Goal: Information Seeking & Learning: Learn about a topic

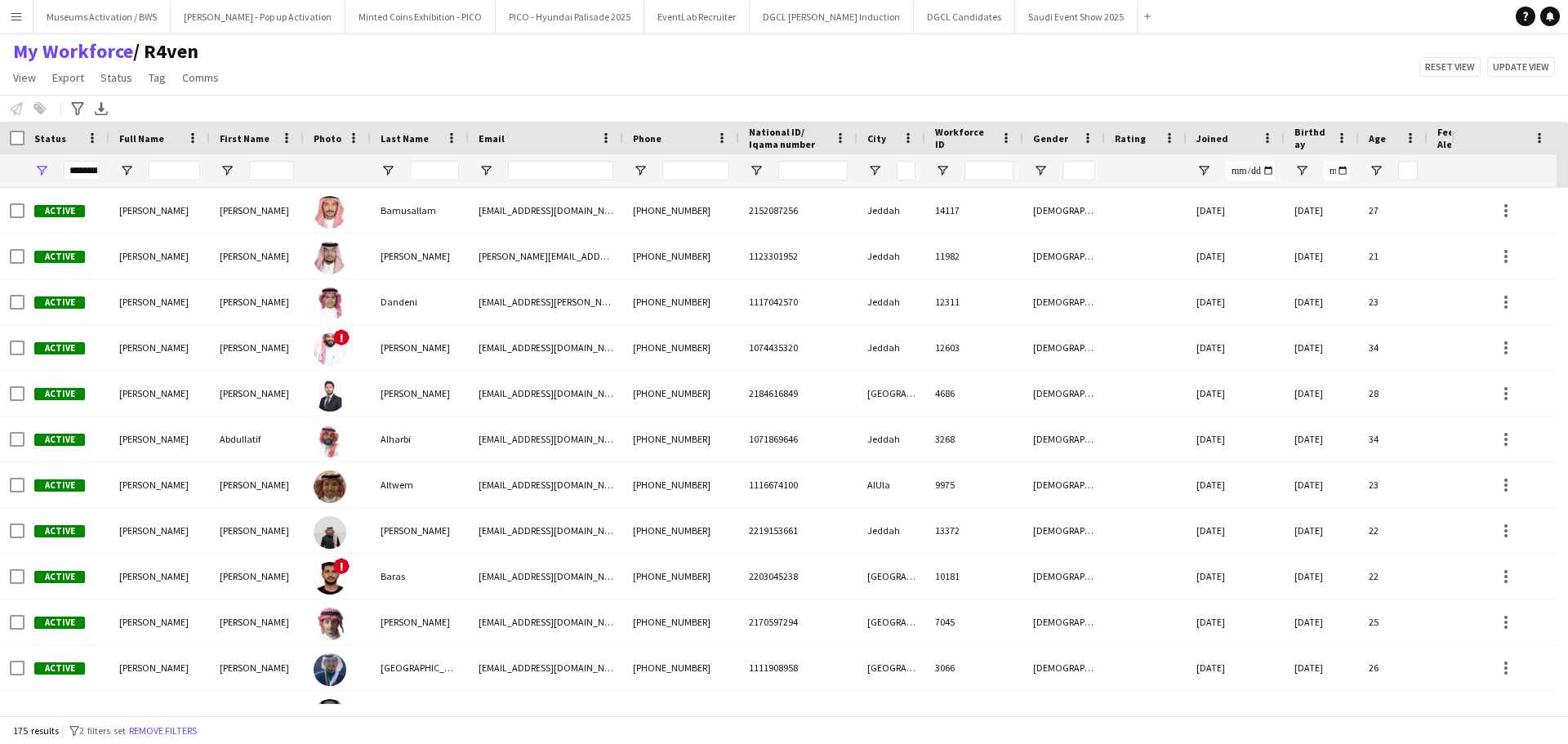
click at [235, 92] on div "My Workforce / R4ven View Views Default view [PERSON_NAME] [PERSON_NAME] [PERSO…" at bounding box center [784, 66] width 1568 height 56
drag, startPoint x: 235, startPoint y: 92, endPoint x: 3, endPoint y: 49, distance: 236.0
click at [3, 49] on div "My Workforce / R4ven View Views Default view [PERSON_NAME] [PERSON_NAME] [PERSO…" at bounding box center [784, 66] width 1568 height 56
click at [325, 63] on div "My Workforce / R4ven View Views Default view [PERSON_NAME] [PERSON_NAME] [PERSO…" at bounding box center [784, 66] width 1568 height 56
drag, startPoint x: 220, startPoint y: 86, endPoint x: 228, endPoint y: 88, distance: 8.2
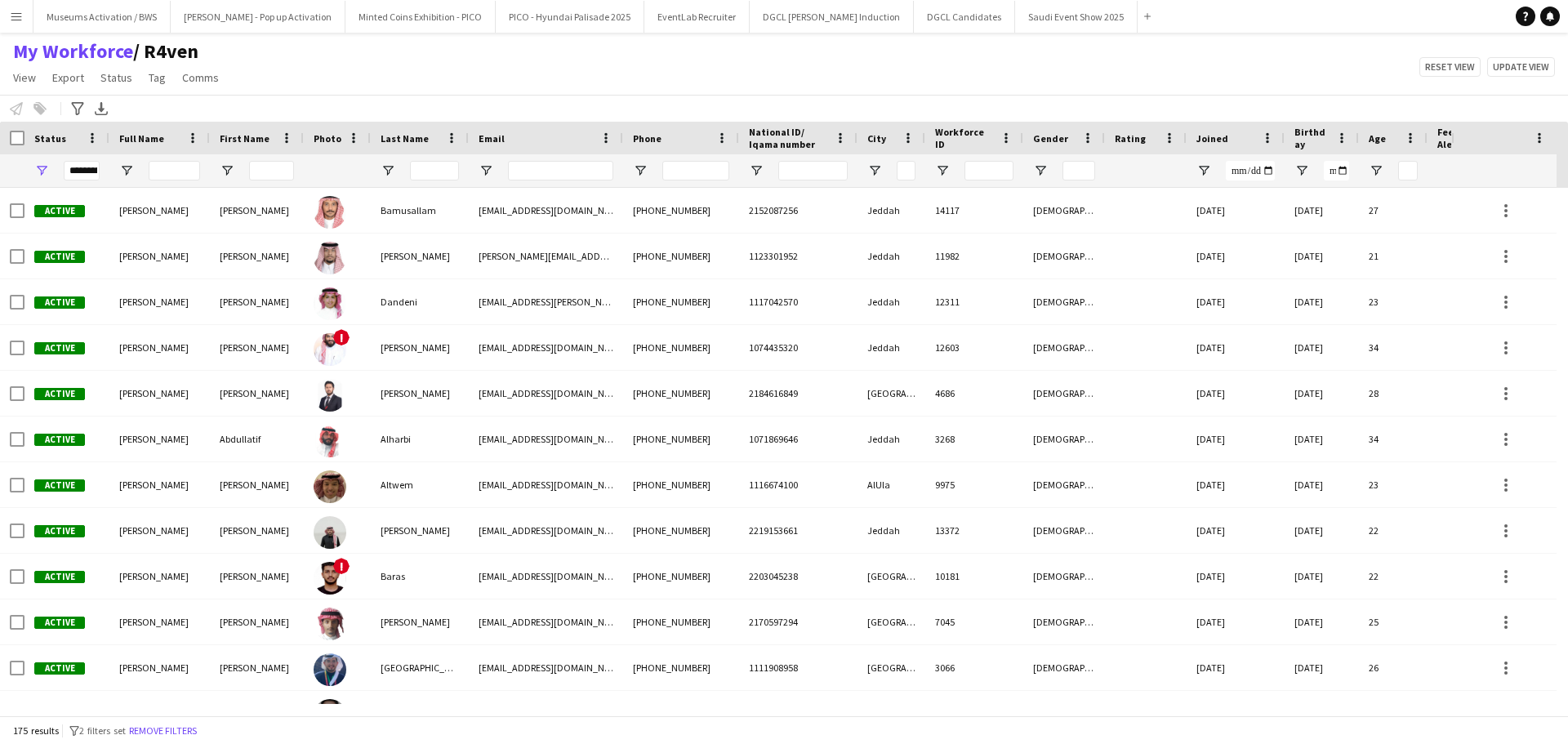
click at [228, 87] on app-page-menu "View Views Default view [PERSON_NAME] [PERSON_NAME] [PERSON_NAME] R4ven New vie…" at bounding box center [117, 78] width 235 height 31
click at [230, 85] on app-page-menu "View Views Default view [PERSON_NAME] [PERSON_NAME] [PERSON_NAME] R4ven New vie…" at bounding box center [117, 78] width 235 height 31
drag, startPoint x: 228, startPoint y: 83, endPoint x: 6, endPoint y: 61, distance: 223.1
click at [6, 61] on div "My Workforce / R4ven View Views Default view [PERSON_NAME] [PERSON_NAME] [PERSO…" at bounding box center [117, 66] width 235 height 56
click at [364, 97] on div "Notify workforce Add to tag Select at least one crew to tag him or her. Advance…" at bounding box center [784, 108] width 1568 height 27
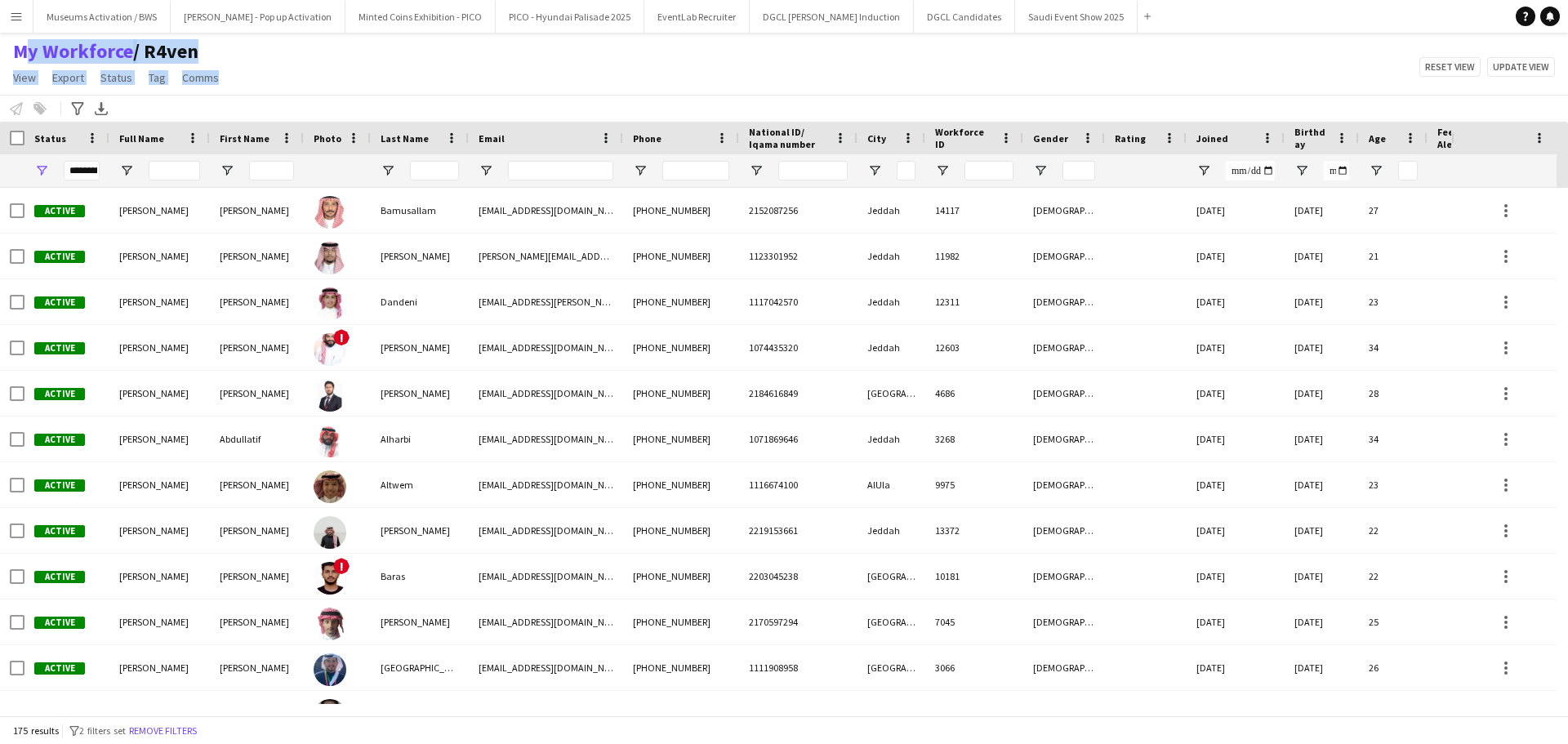
drag, startPoint x: 259, startPoint y: 77, endPoint x: 7, endPoint y: 53, distance: 253.1
click at [7, 53] on div "My Workforce / R4ven View Views Default view [PERSON_NAME] [PERSON_NAME] [PERSO…" at bounding box center [784, 66] width 1568 height 56
click at [309, 70] on div "My Workforce / R4ven View Views Default view [PERSON_NAME] [PERSON_NAME] [PERSO…" at bounding box center [784, 66] width 1568 height 56
drag, startPoint x: 1399, startPoint y: 70, endPoint x: 1567, endPoint y: 72, distance: 168.0
click at [1567, 72] on div "My Workforce / R4ven View Views Default view [PERSON_NAME] [PERSON_NAME] [PERSO…" at bounding box center [784, 66] width 1568 height 56
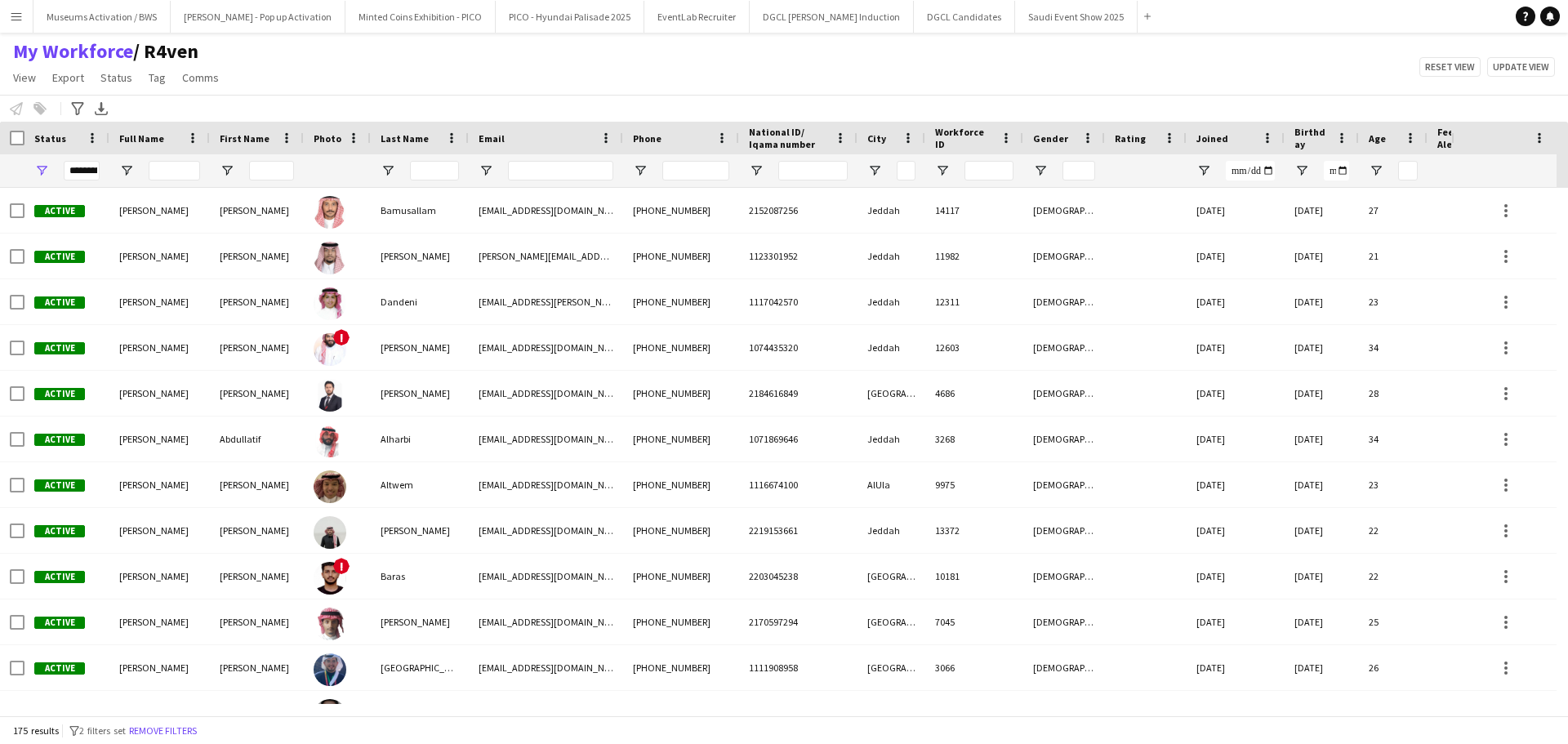
click at [1467, 87] on div "My Workforce / R4ven View Views Default view [PERSON_NAME] [PERSON_NAME] [PERSO…" at bounding box center [784, 66] width 1568 height 56
drag, startPoint x: 1380, startPoint y: 67, endPoint x: 1552, endPoint y: 71, distance: 172.0
click at [1552, 71] on div "My Workforce / R4ven View Views Default view [PERSON_NAME] [PERSON_NAME] [PERSO…" at bounding box center [784, 66] width 1568 height 56
click at [1539, 88] on div "My Workforce / R4ven View Views Default view [PERSON_NAME] [PERSON_NAME] [PERSO…" at bounding box center [784, 66] width 1568 height 56
drag, startPoint x: 1550, startPoint y: 80, endPoint x: 1393, endPoint y: 74, distance: 157.1
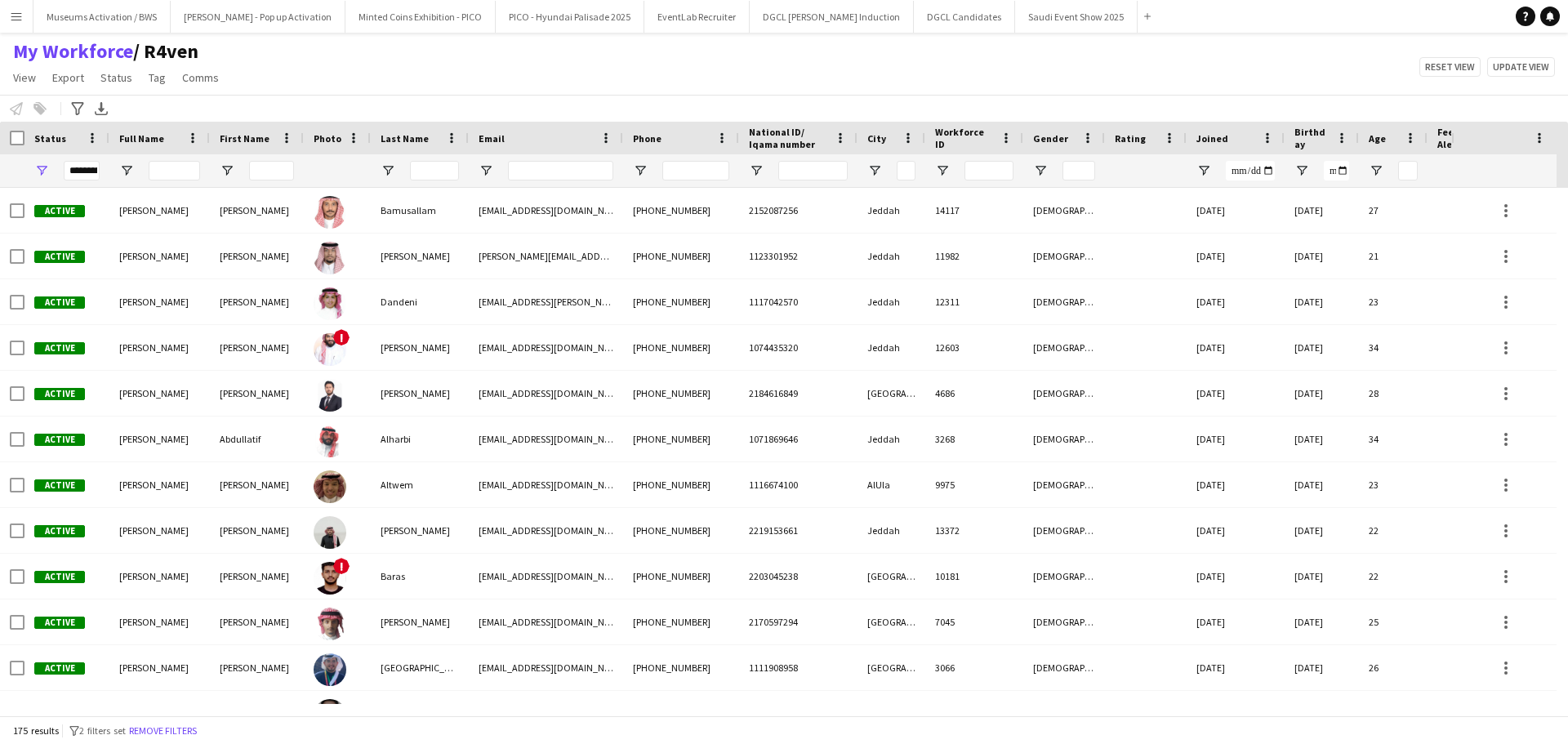
click at [1408, 73] on div "My Workforce / R4ven View Views Default view [PERSON_NAME] [PERSON_NAME] [PERSO…" at bounding box center [784, 66] width 1568 height 56
click at [1390, 74] on div "My Workforce / R4ven View Views Default view [PERSON_NAME] [PERSON_NAME] [PERSO…" at bounding box center [784, 66] width 1568 height 56
click at [1393, 61] on div "My Workforce / R4ven View Views Default view [PERSON_NAME] [PERSON_NAME] [PERSO…" at bounding box center [784, 66] width 1568 height 56
drag, startPoint x: 1394, startPoint y: 61, endPoint x: 1567, endPoint y: 57, distance: 173.0
click at [1567, 57] on div "My Workforce / R4ven View Views Default view [PERSON_NAME] [PERSON_NAME] [PERSO…" at bounding box center [784, 66] width 1568 height 56
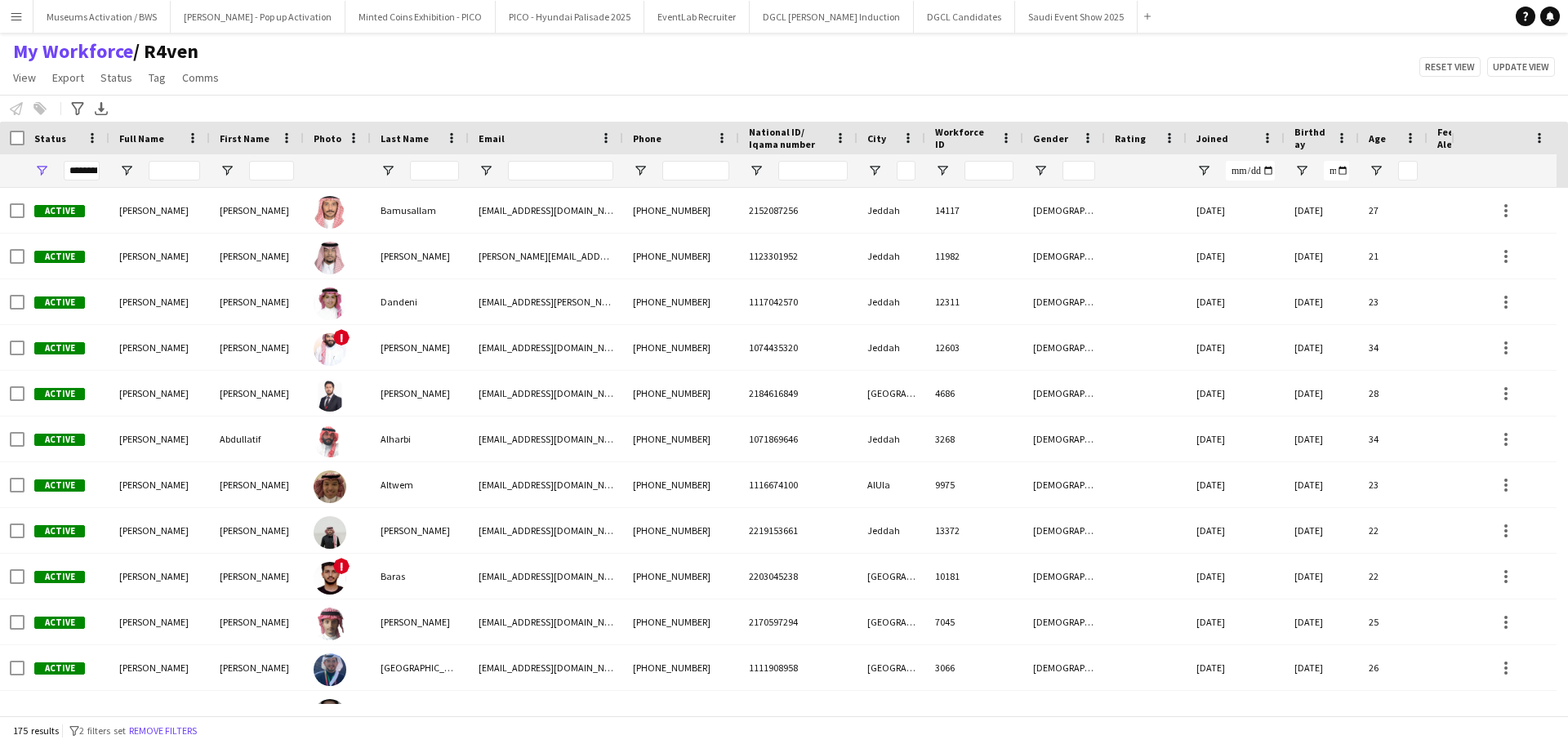
click at [1544, 87] on div "My Workforce / R4ven View Views Default view [PERSON_NAME] [PERSON_NAME] [PERSO…" at bounding box center [784, 66] width 1568 height 56
drag, startPoint x: 1561, startPoint y: 67, endPoint x: 1383, endPoint y: 75, distance: 178.2
click at [1411, 66] on div "Reset view Update view" at bounding box center [1483, 67] width 168 height 19
click at [1383, 75] on div "My Workforce / R4ven View Views Default view [PERSON_NAME] [PERSON_NAME] [PERSO…" at bounding box center [784, 66] width 1568 height 56
drag, startPoint x: 1389, startPoint y: 66, endPoint x: 1567, endPoint y: 76, distance: 178.3
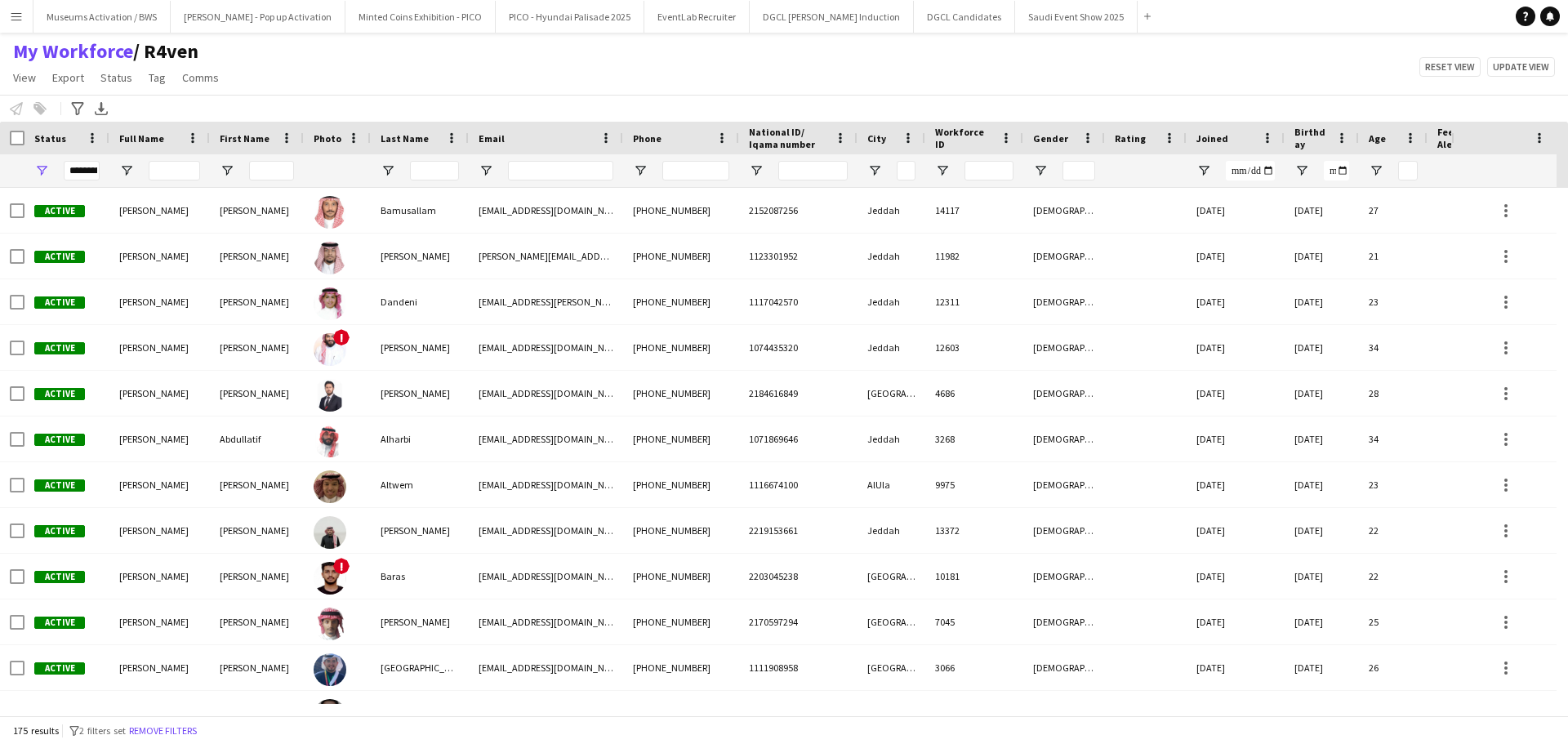
click at [1567, 76] on div "My Workforce / R4ven View Views Default view [PERSON_NAME] [PERSON_NAME] [PERSO…" at bounding box center [784, 66] width 1568 height 56
click at [1541, 83] on div "My Workforce / R4ven View Views Default view [PERSON_NAME] [PERSON_NAME] [PERSO…" at bounding box center [784, 66] width 1568 height 56
click at [240, 78] on div "My Workforce / R4ven View Views Default view [PERSON_NAME] [PERSON_NAME] [PERSO…" at bounding box center [784, 66] width 1568 height 56
drag, startPoint x: 240, startPoint y: 78, endPoint x: 5, endPoint y: 38, distance: 238.4
click at [5, 38] on main "My Workforce / R4ven View Views Default view [PERSON_NAME] [PERSON_NAME] [PERSO…" at bounding box center [784, 377] width 1568 height 689
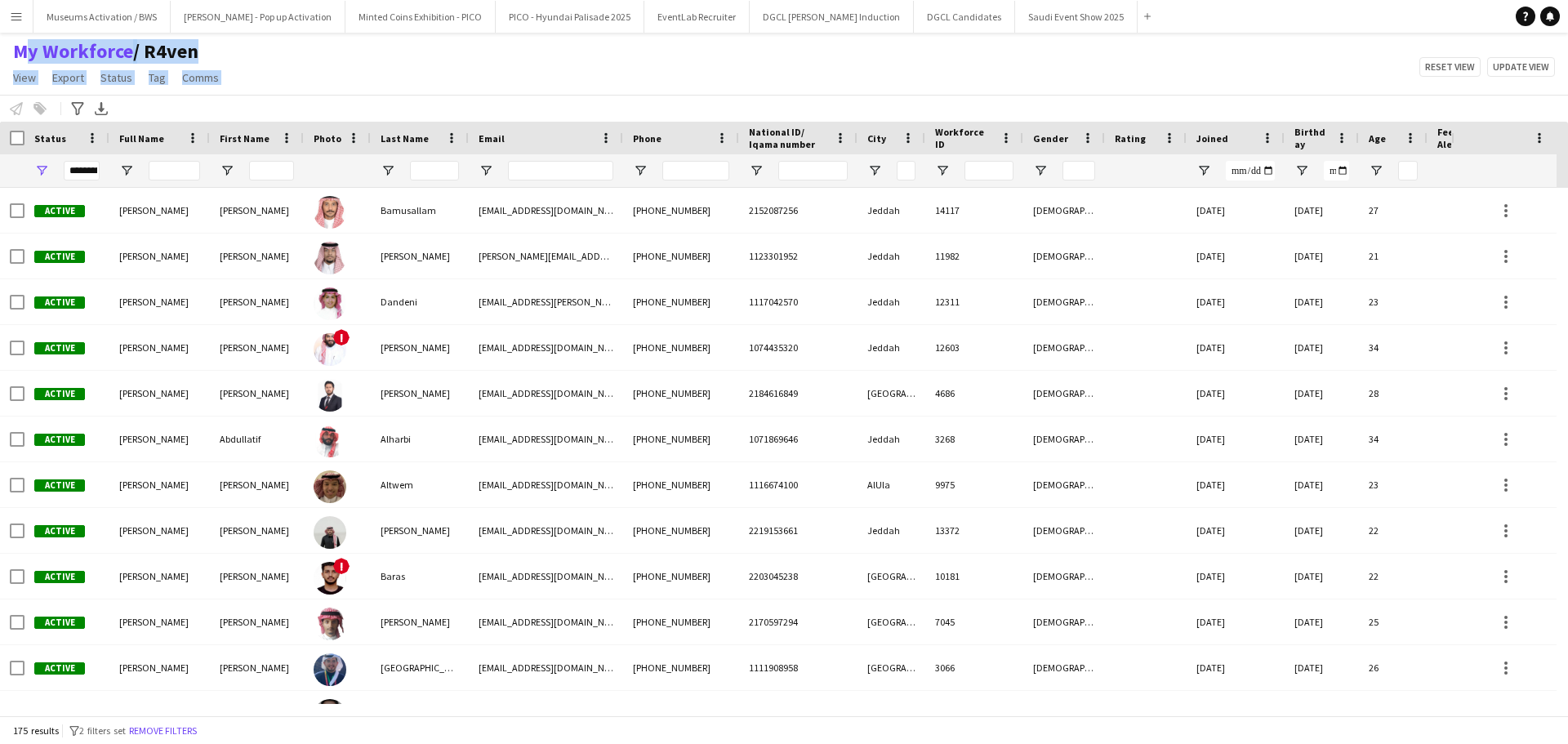
click at [317, 90] on div "My Workforce / R4ven View Views Default view [PERSON_NAME] [PERSON_NAME] [PERSO…" at bounding box center [784, 66] width 1568 height 56
drag, startPoint x: 317, startPoint y: 90, endPoint x: 0, endPoint y: 33, distance: 322.1
click at [0, 33] on main "My Workforce / R4ven View Views Default view [PERSON_NAME] [PERSON_NAME] [PERSO…" at bounding box center [784, 377] width 1568 height 689
click at [362, 58] on div "My Workforce / R4ven View Views Default view [PERSON_NAME] [PERSON_NAME] [PERSO…" at bounding box center [784, 66] width 1568 height 56
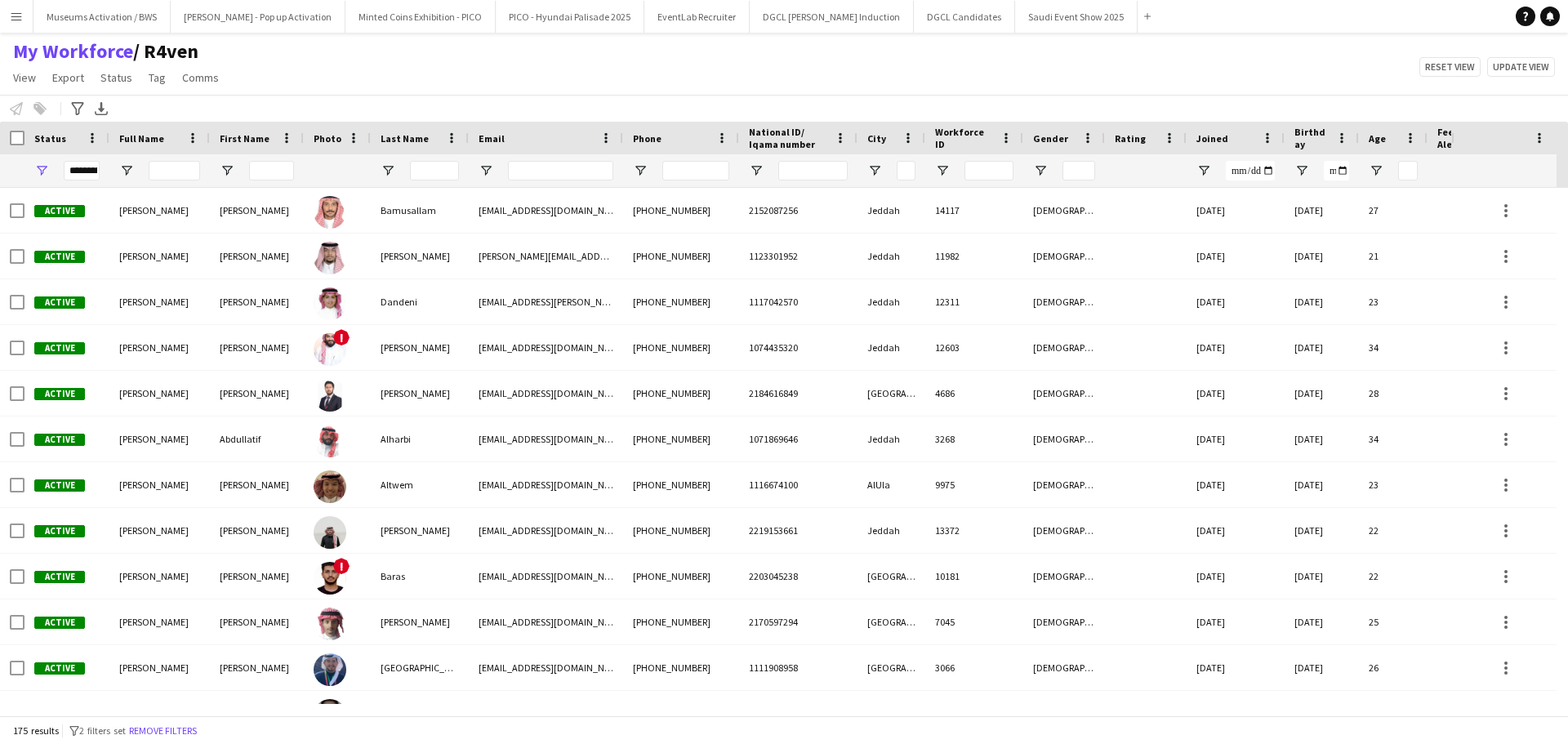
click at [811, 135] on span "National ID/ Iqama number" at bounding box center [788, 138] width 79 height 25
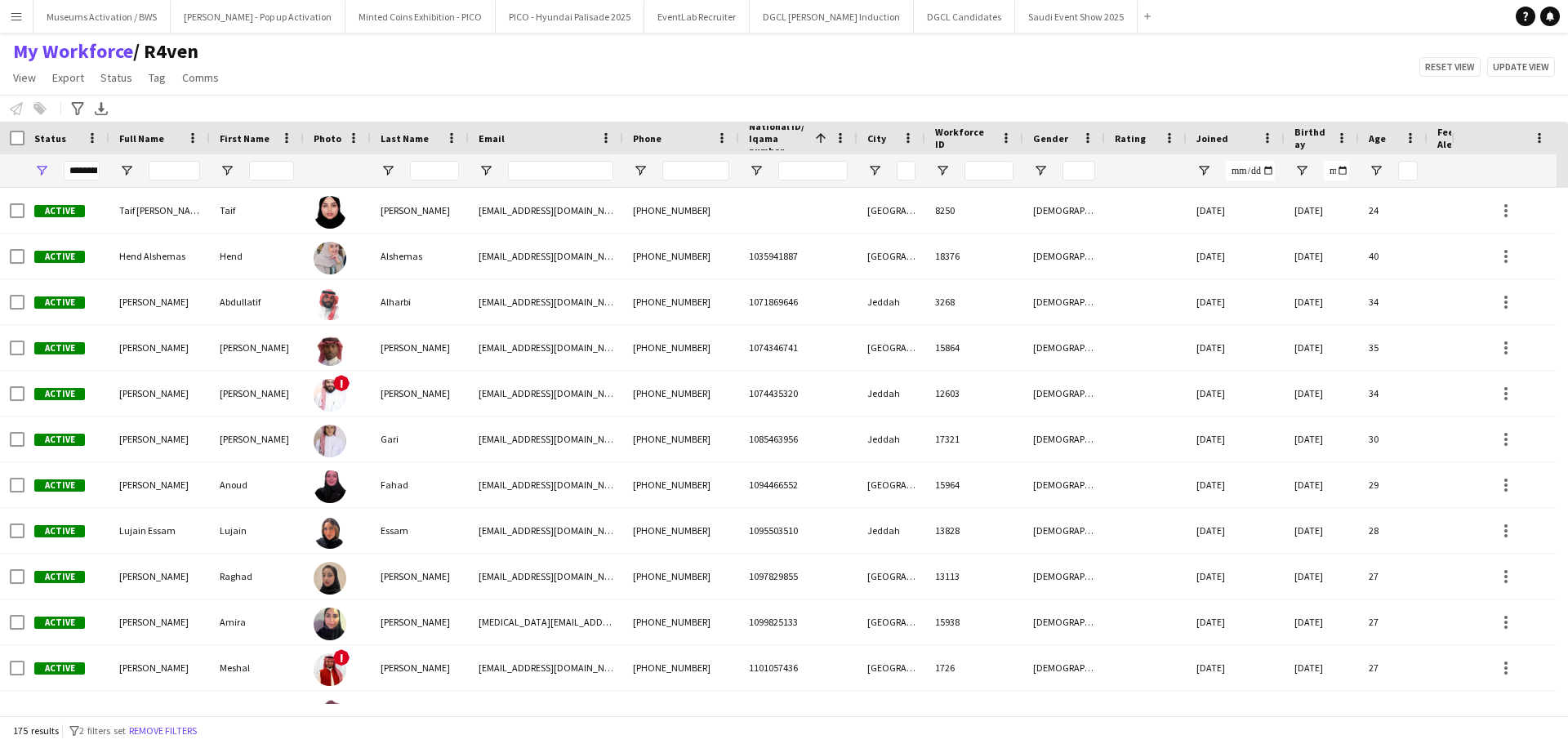
click at [811, 135] on span at bounding box center [818, 138] width 19 height 15
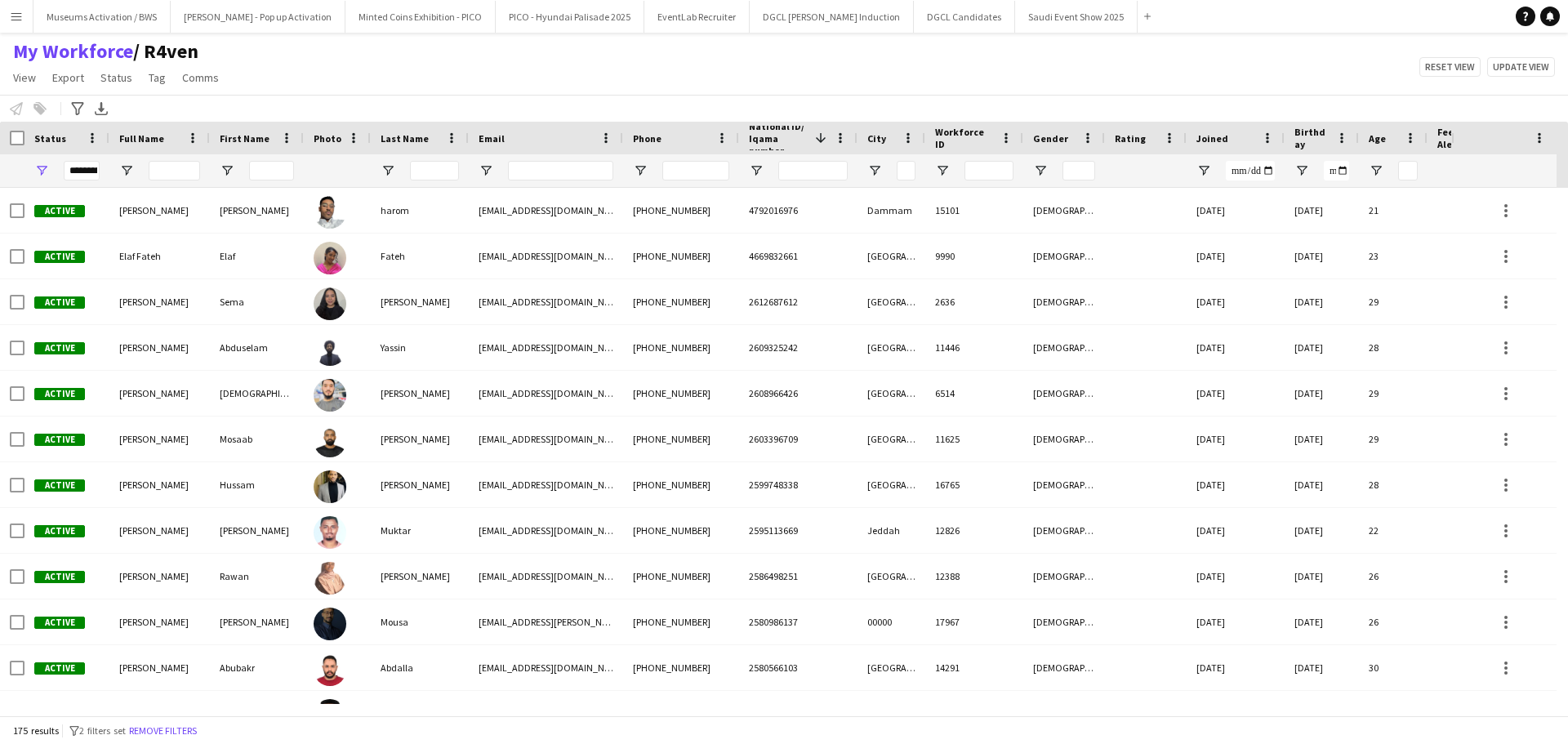
click at [729, 78] on div "My Workforce / R4ven View Views Default view [PERSON_NAME] [PERSON_NAME] [PERSO…" at bounding box center [784, 66] width 1568 height 56
click at [833, 116] on div "Notify workforce Add to tag Select at least one crew to tag him or her. Advance…" at bounding box center [784, 108] width 1568 height 27
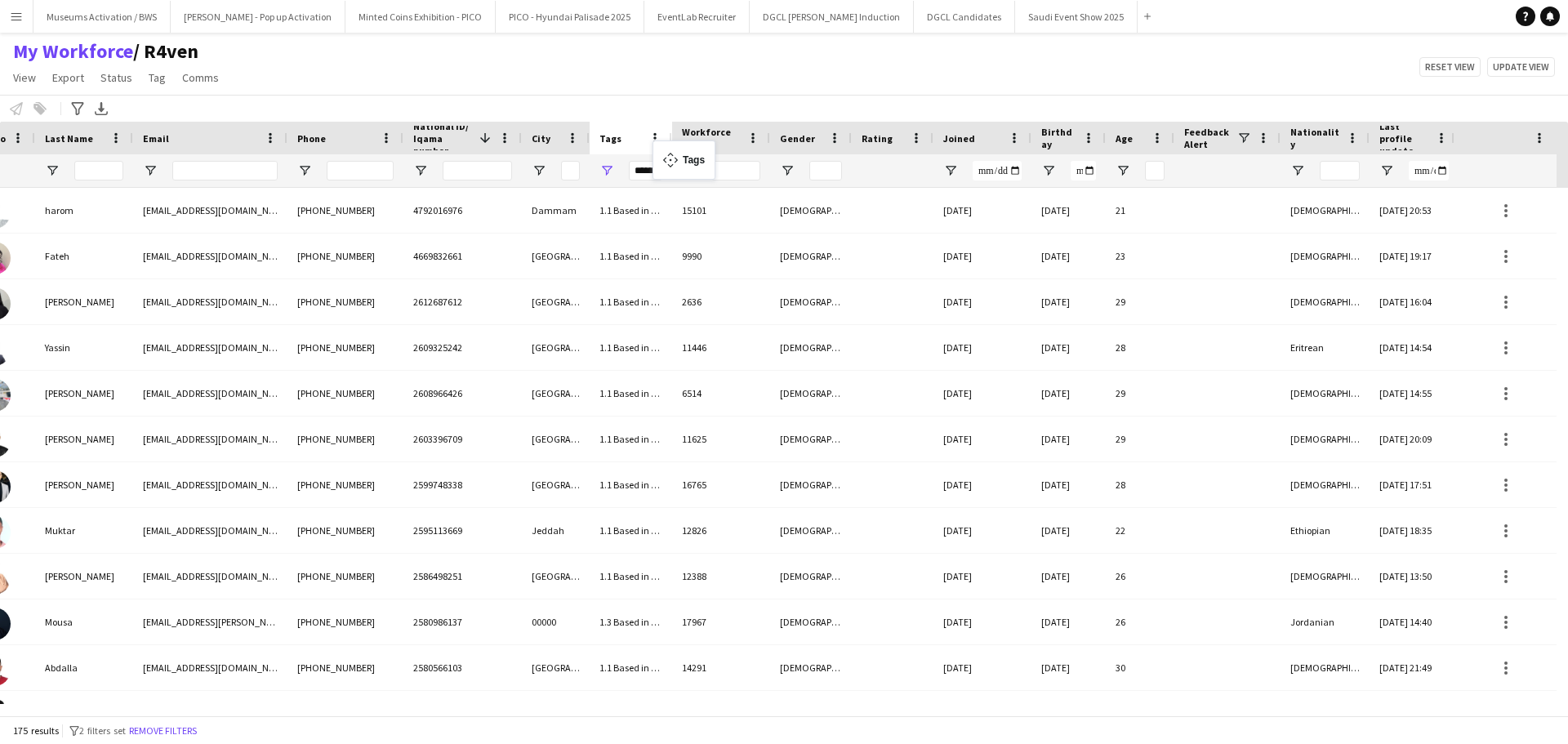
drag, startPoint x: 1223, startPoint y: 130, endPoint x: 646, endPoint y: 149, distance: 577.3
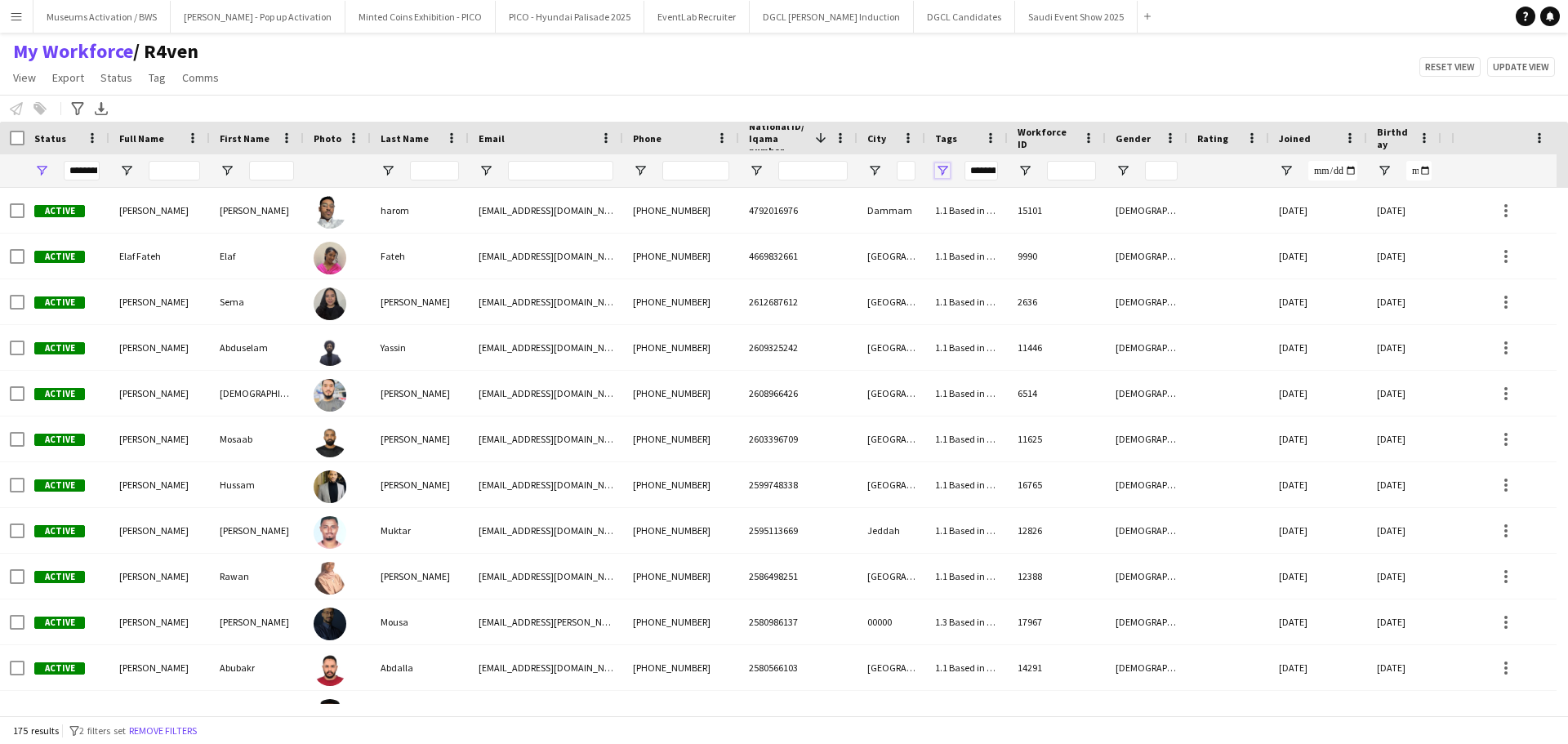
click at [946, 173] on span "Open Filter Menu" at bounding box center [942, 170] width 15 height 15
click at [42, 167] on span "Open Filter Menu" at bounding box center [41, 170] width 15 height 15
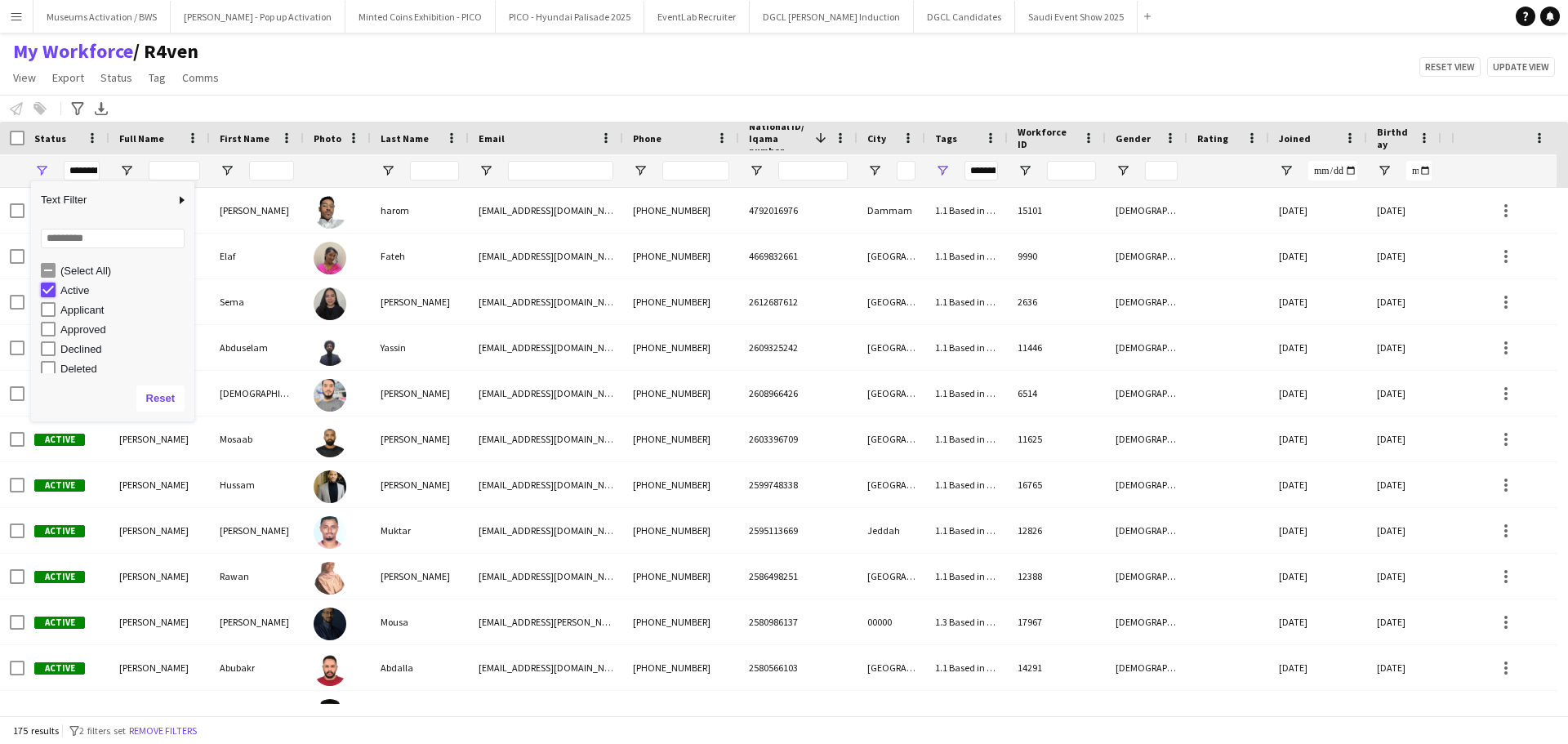
type input "***"
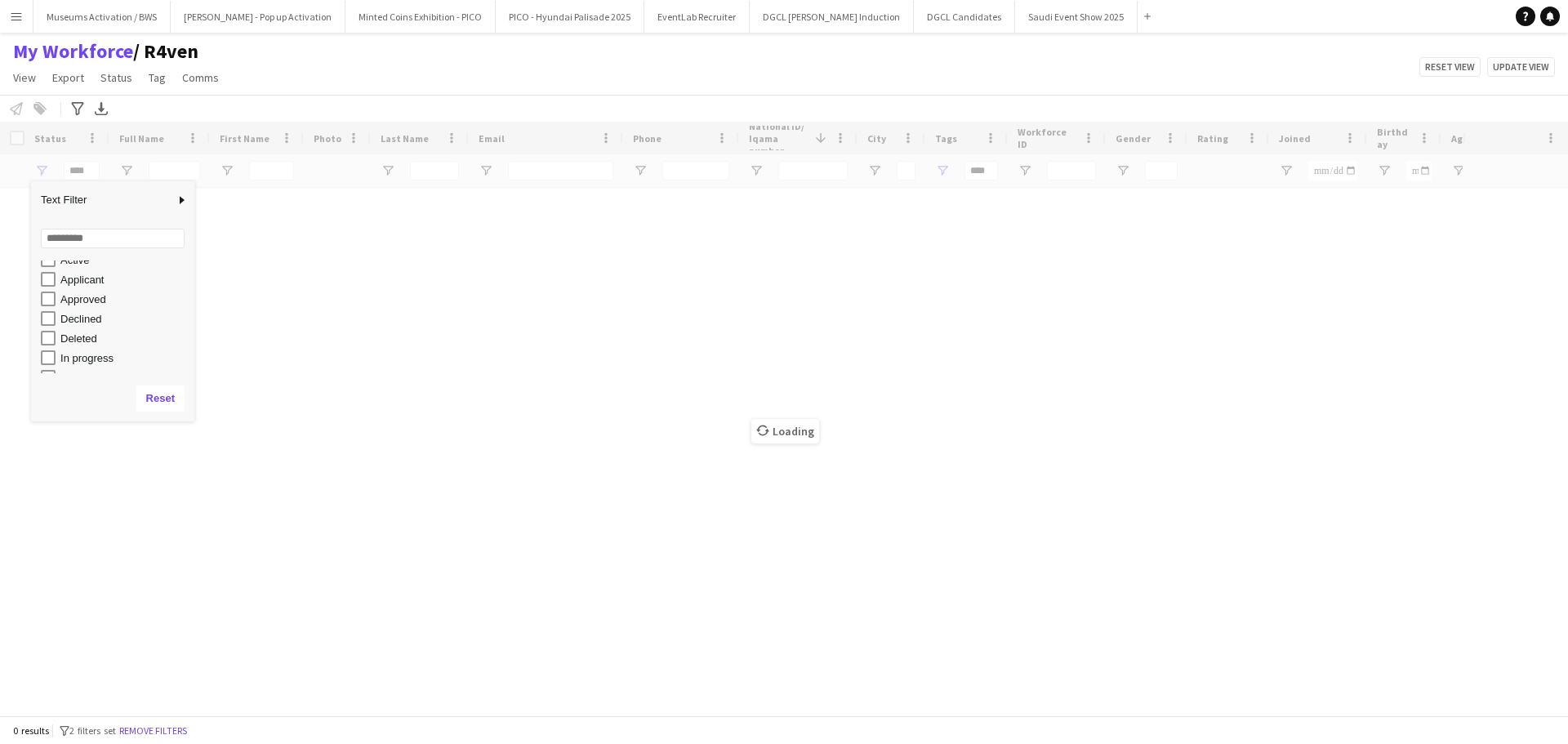
scroll to position [26, 0]
type input "**********"
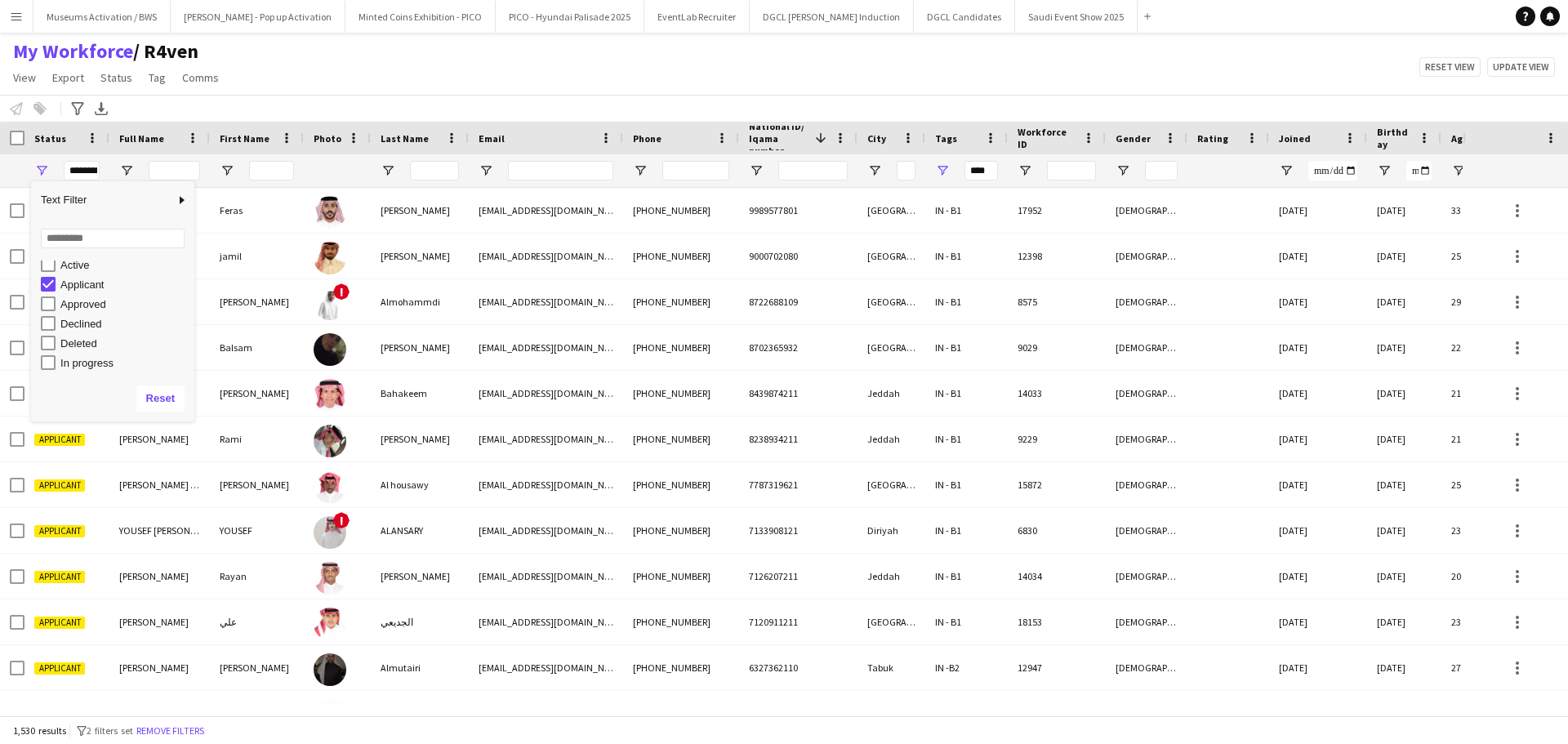
type input "**********"
click at [49, 354] on div "Waiting list" at bounding box center [117, 363] width 153 height 19
type input "**********"
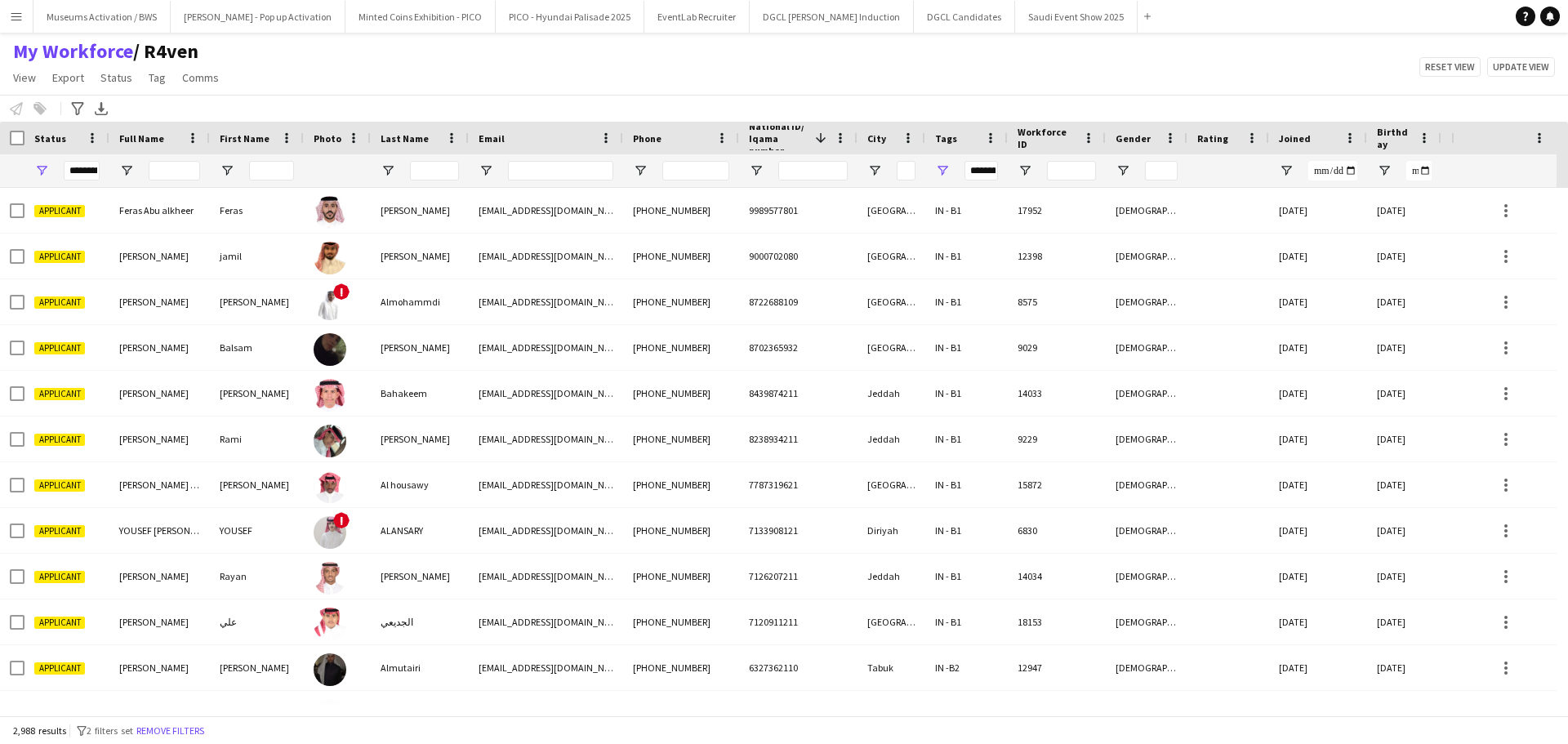
click at [373, 83] on div "My Workforce / R4ven View Views Default view [PERSON_NAME] [PERSON_NAME] [PERSO…" at bounding box center [784, 66] width 1568 height 56
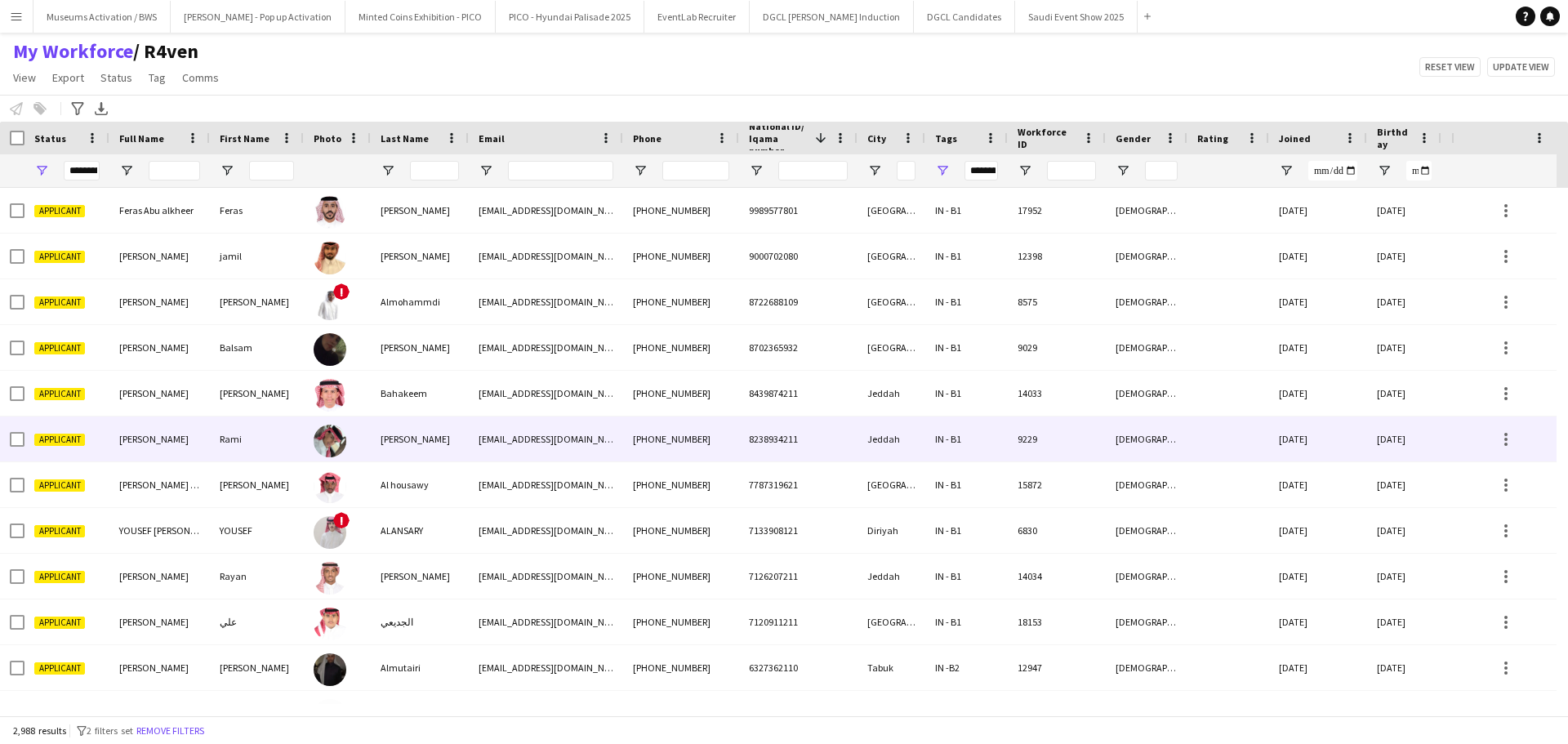
scroll to position [77, 0]
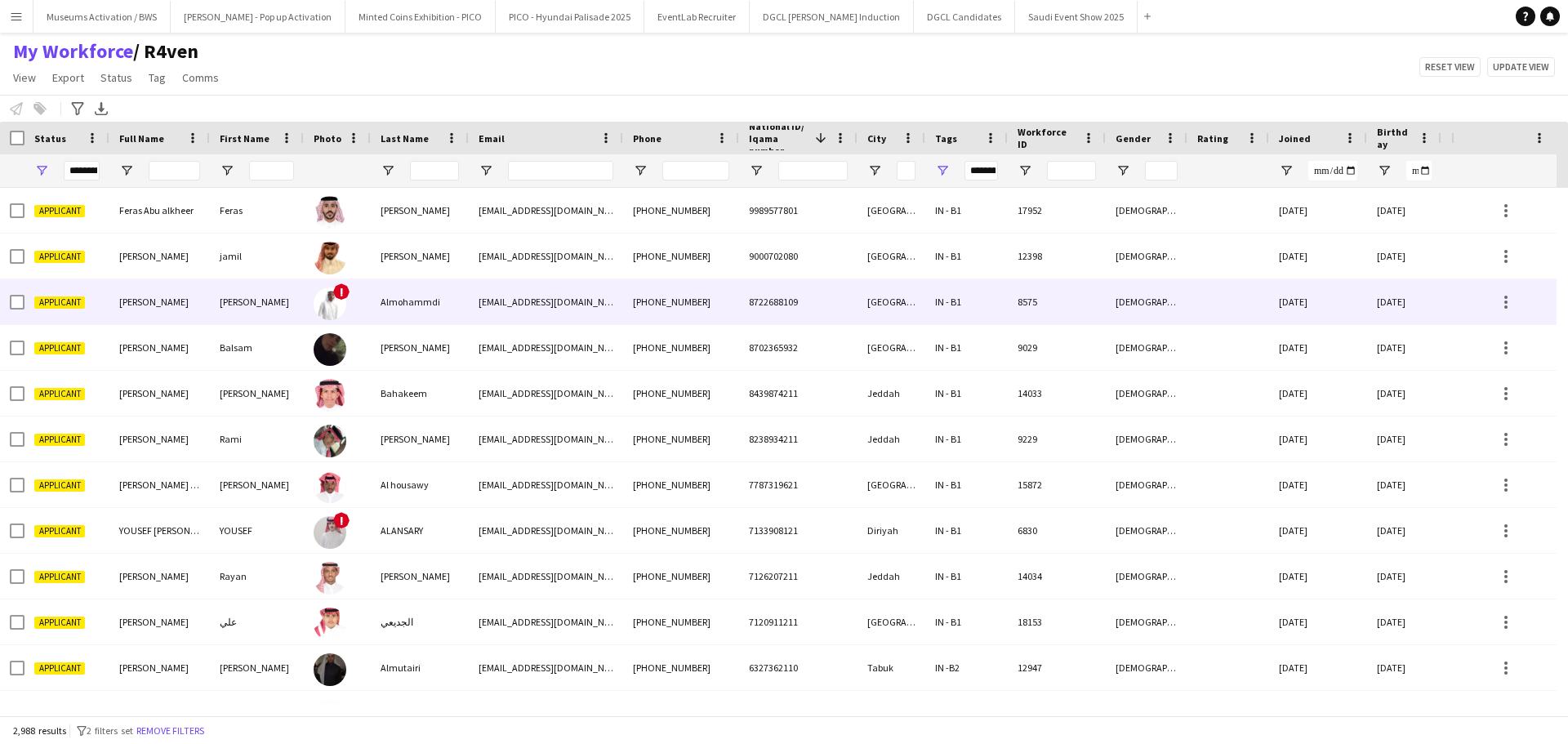
click at [574, 286] on div "[EMAIL_ADDRESS][DOMAIN_NAME]" at bounding box center [546, 301] width 154 height 45
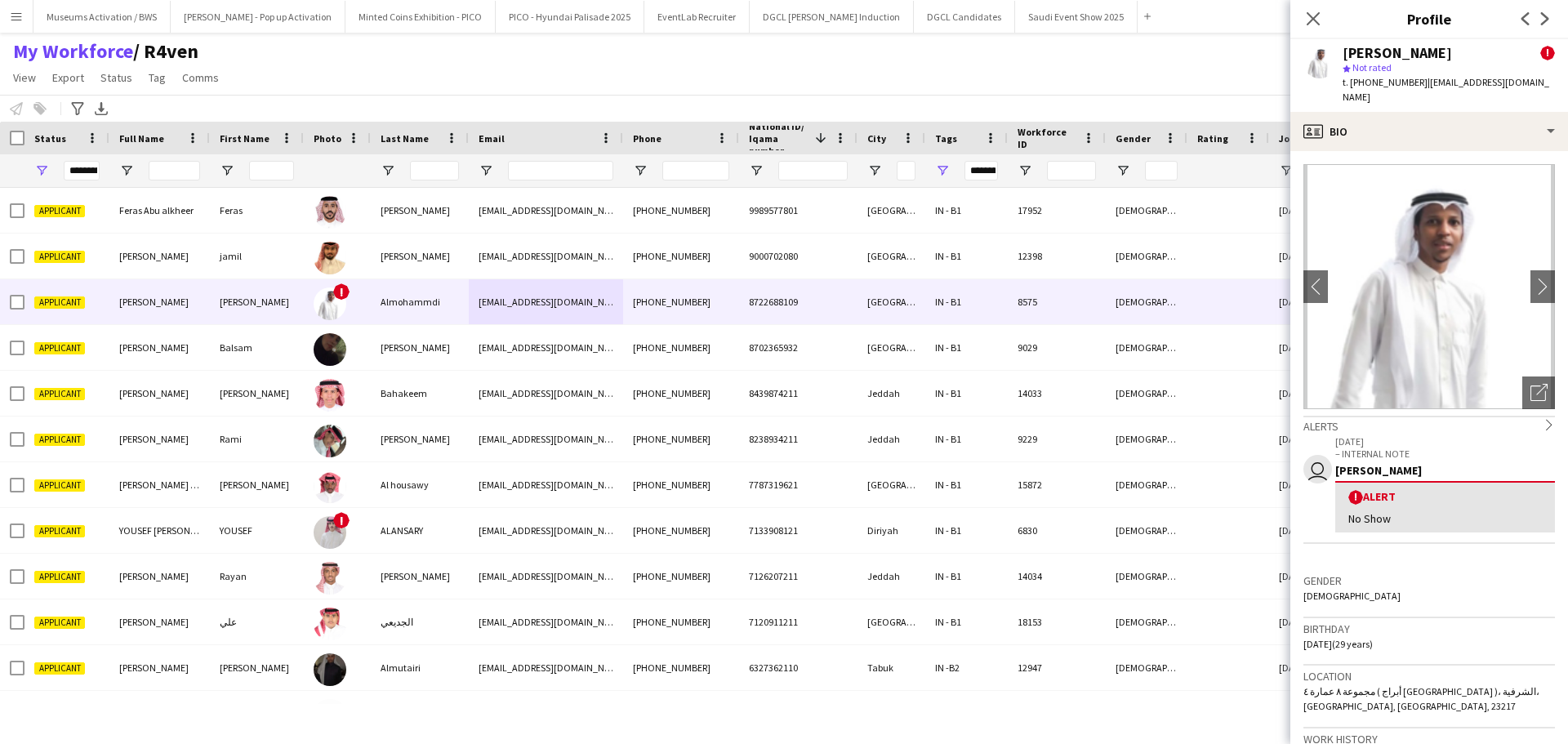
click at [1072, 108] on div "Notify workforce Add to tag Select at least one crew to tag him or her. Advance…" at bounding box center [784, 108] width 1568 height 27
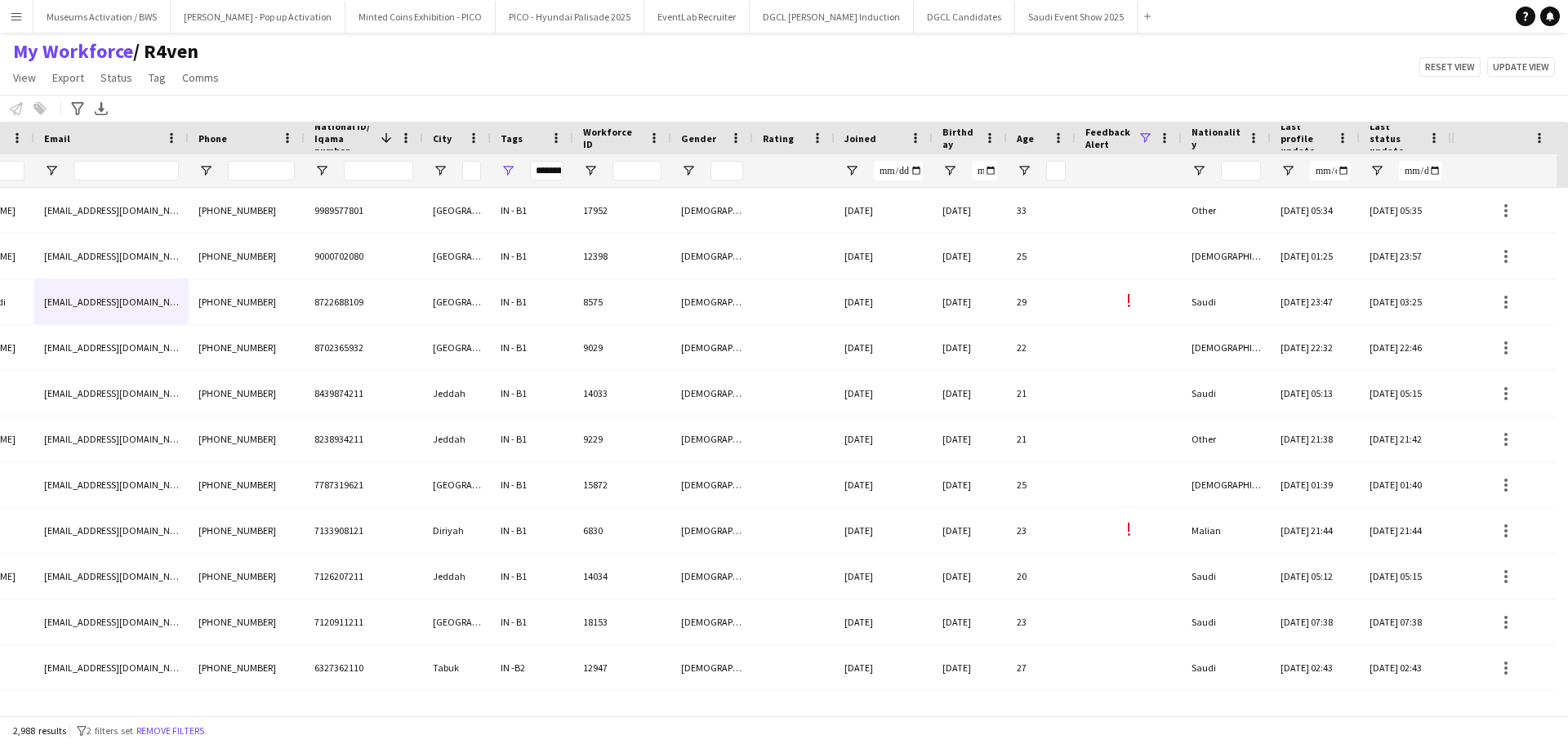
click at [1139, 138] on span at bounding box center [1145, 138] width 15 height 15
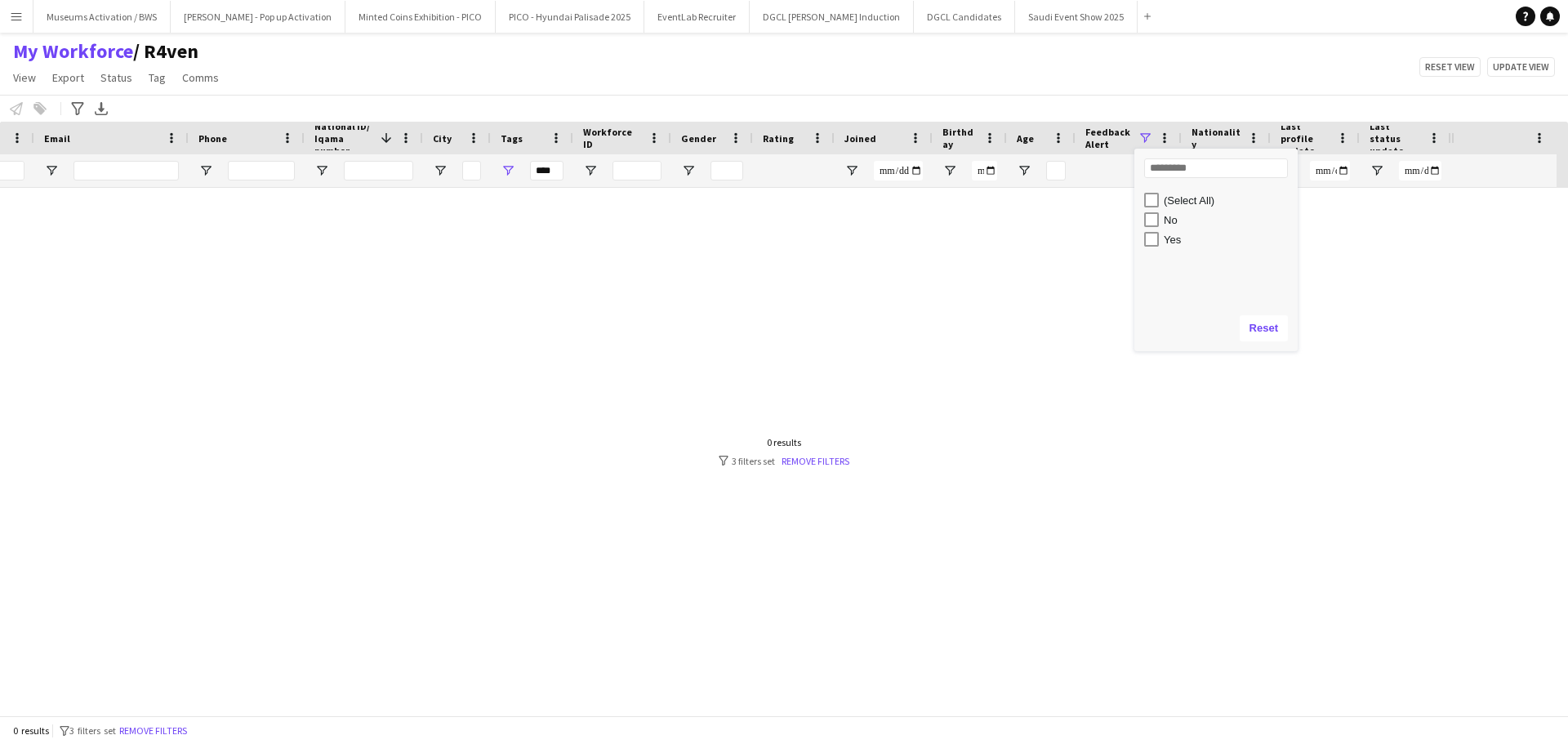
type input "**********"
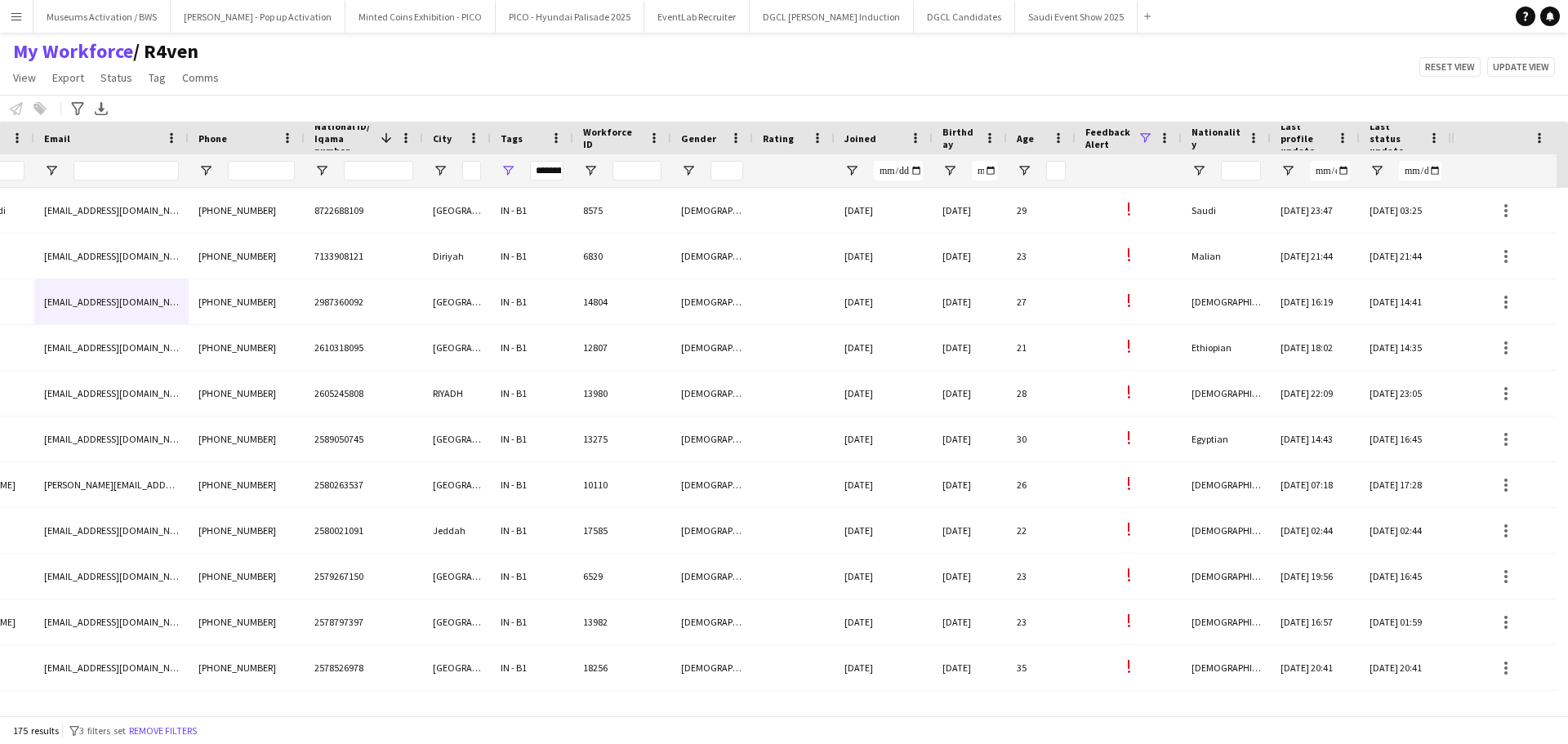
drag, startPoint x: 885, startPoint y: 74, endPoint x: 887, endPoint y: 86, distance: 12.2
click at [886, 74] on div "My Workforce / R4ven View Views Default view [PERSON_NAME] [PERSON_NAME] [PERSO…" at bounding box center [784, 66] width 1568 height 56
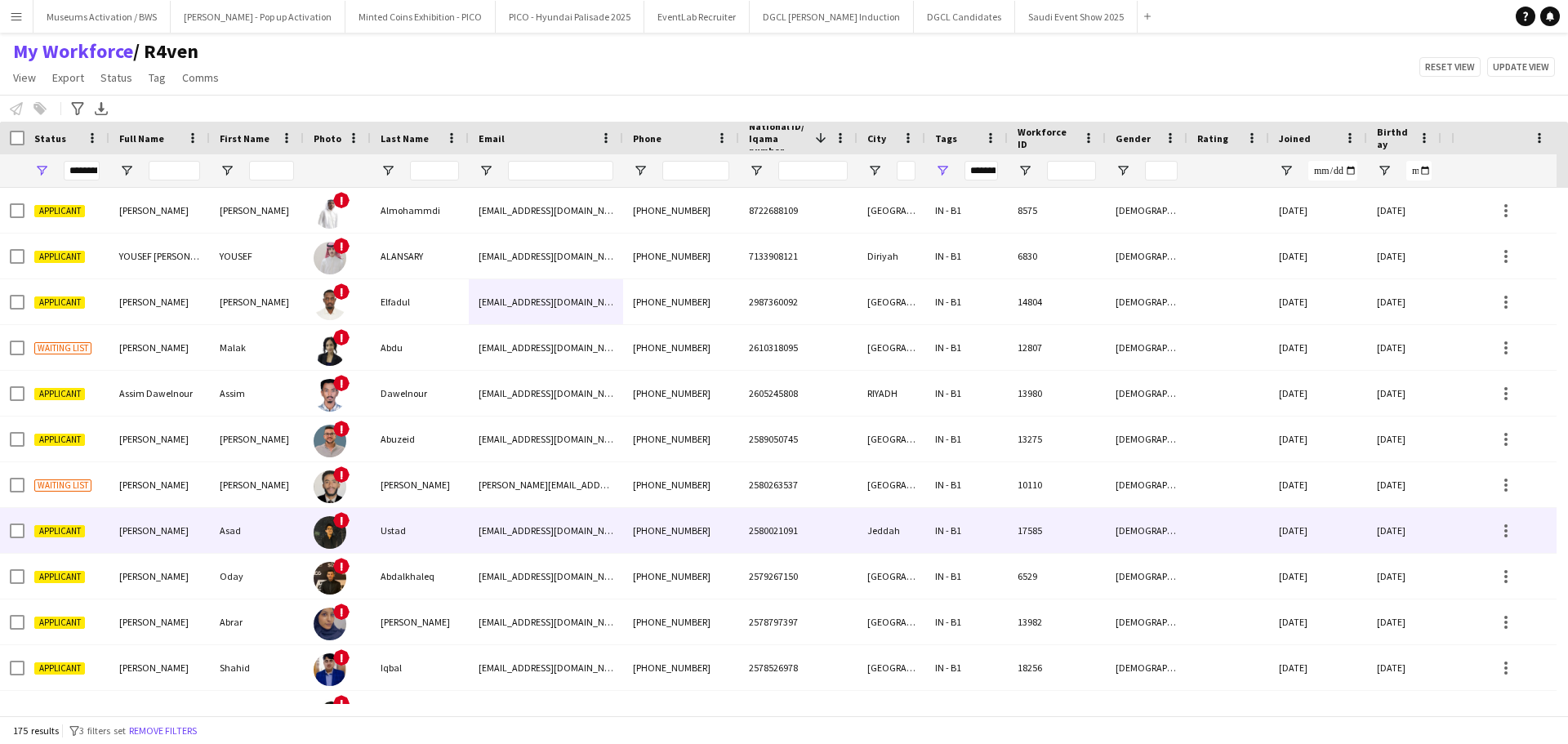
click at [510, 553] on div "[EMAIL_ADDRESS][DOMAIN_NAME]" at bounding box center [546, 530] width 154 height 45
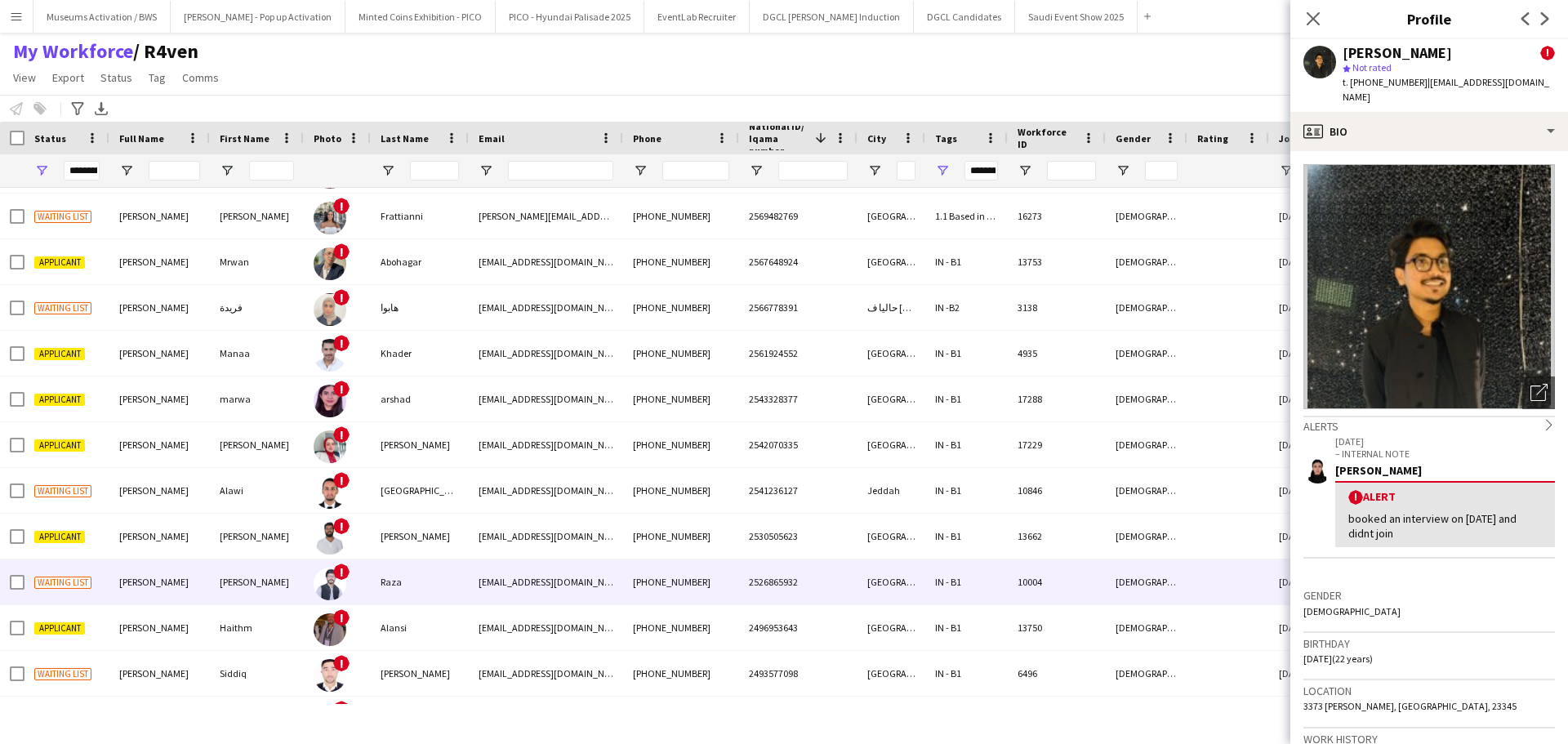
click at [1169, 599] on div "[DEMOGRAPHIC_DATA]" at bounding box center [1146, 581] width 82 height 45
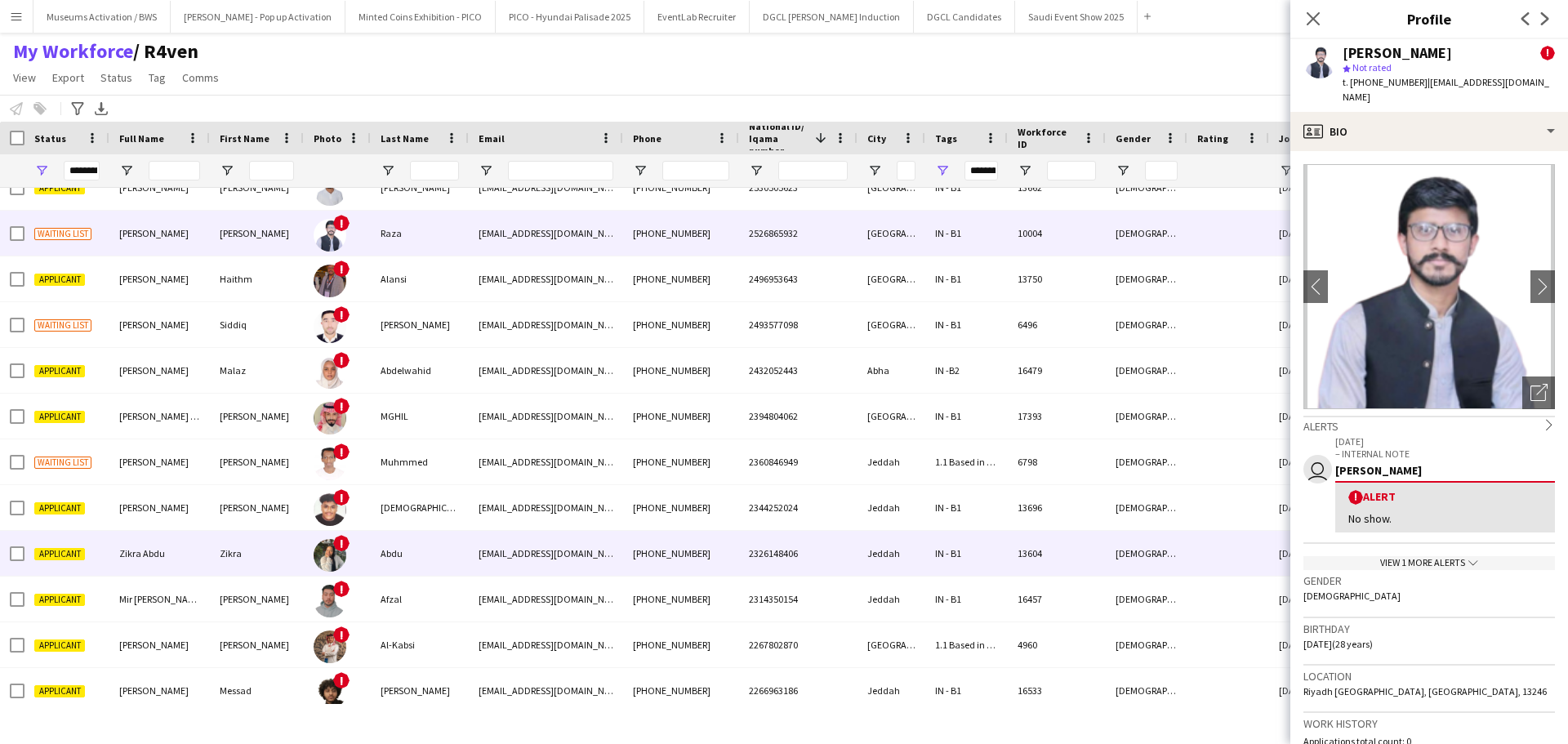
click at [1169, 599] on div "[DEMOGRAPHIC_DATA]" at bounding box center [1146, 599] width 82 height 45
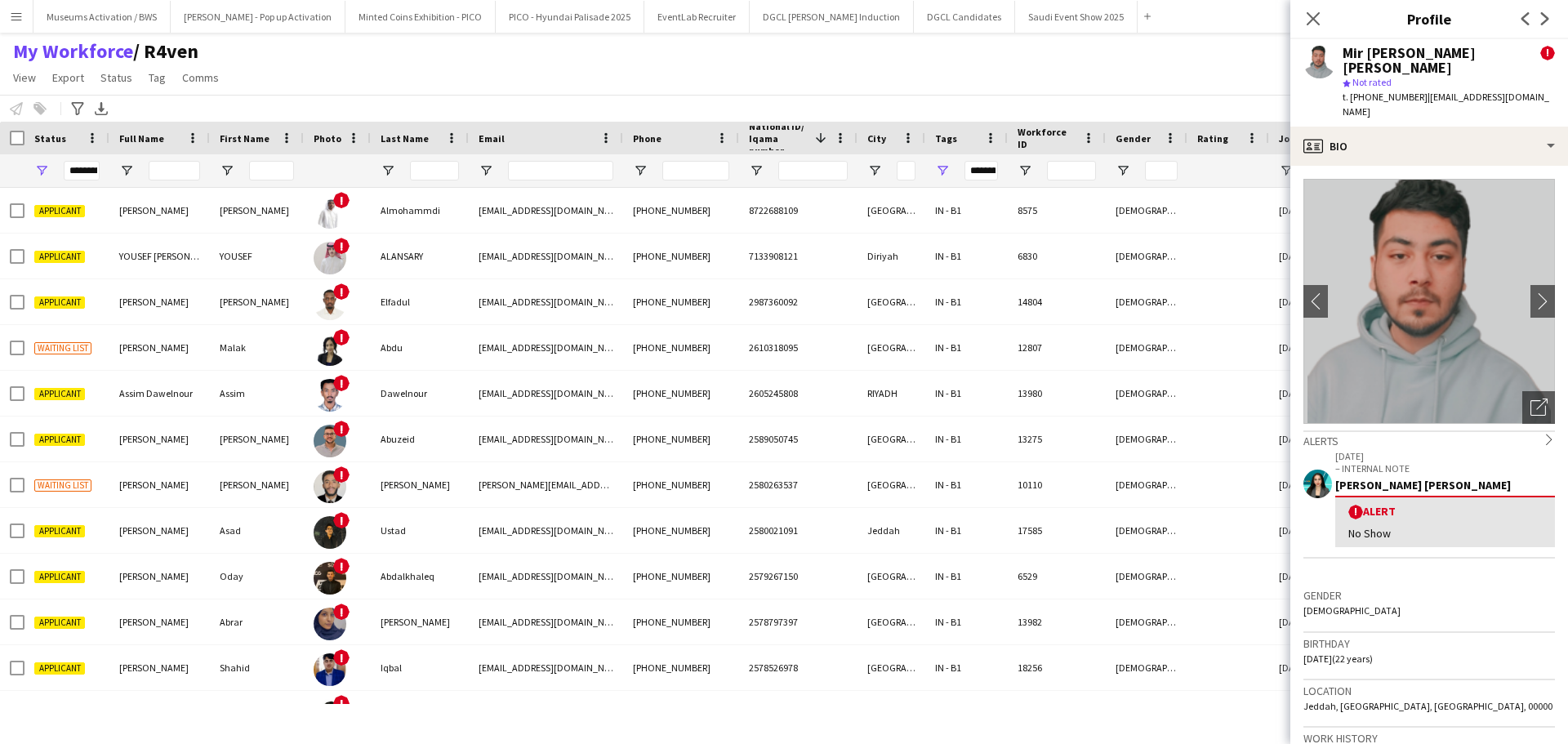
click at [950, 134] on span "Tags" at bounding box center [945, 138] width 22 height 12
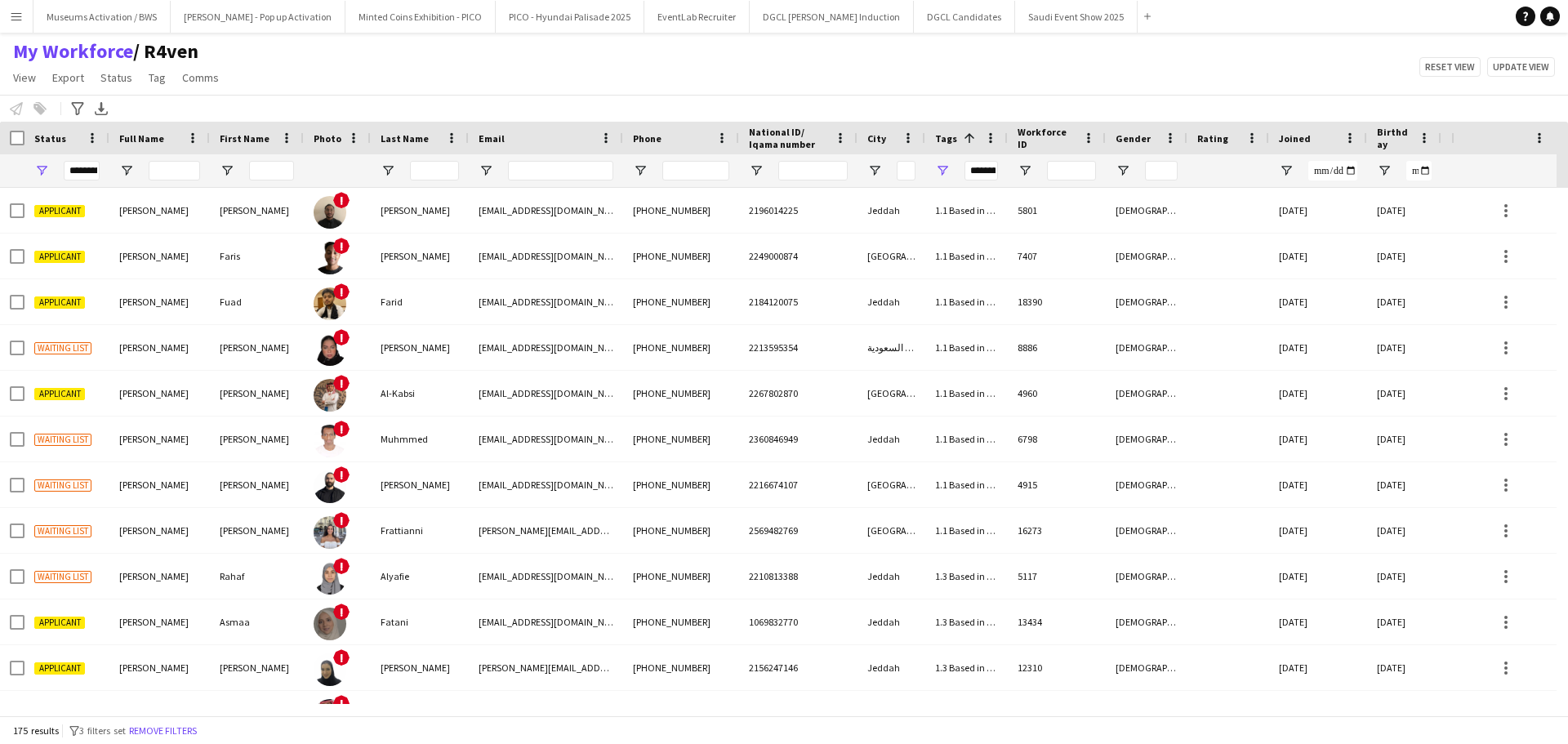
click at [950, 135] on span "Tags" at bounding box center [945, 138] width 22 height 12
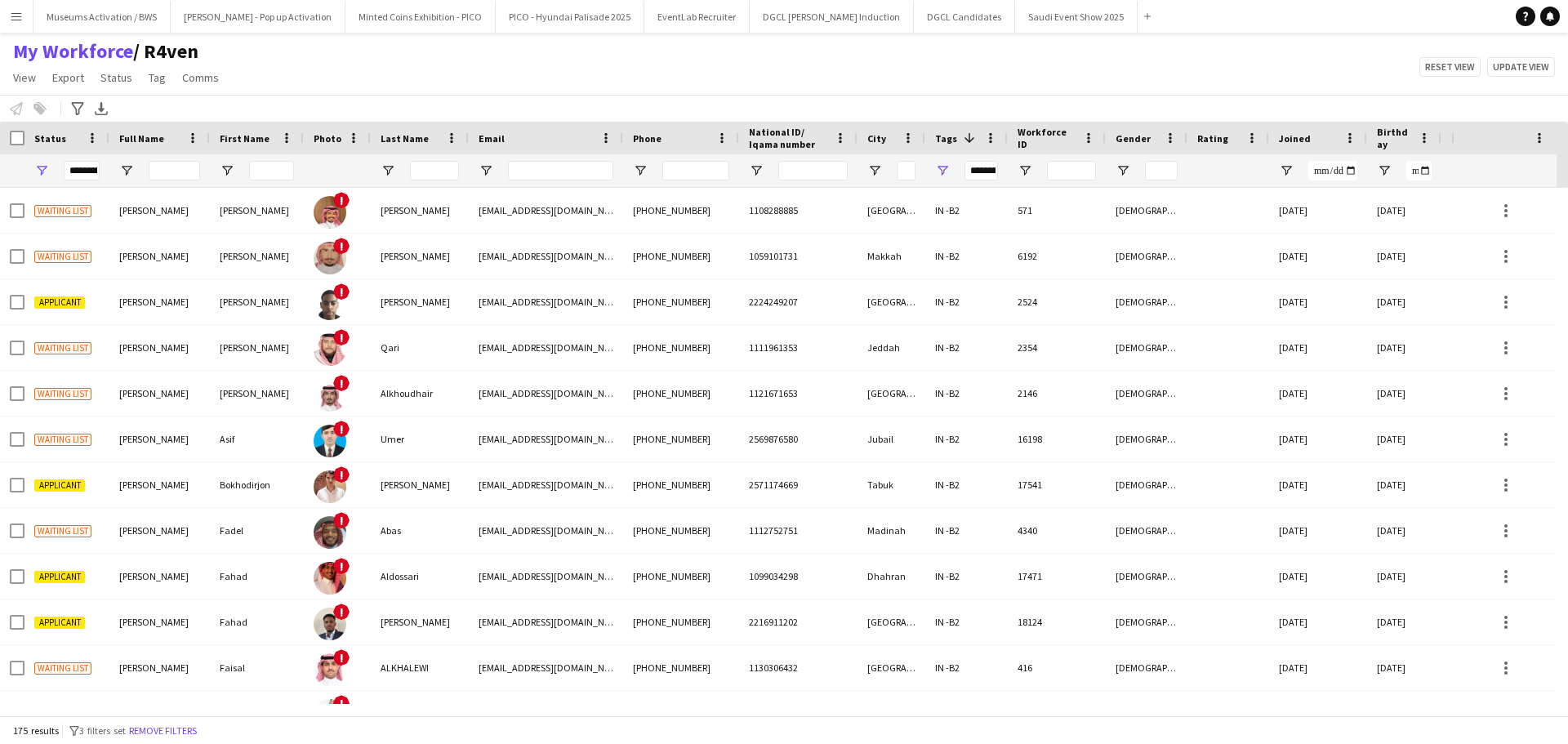
click at [950, 135] on span "Tags" at bounding box center [945, 138] width 22 height 12
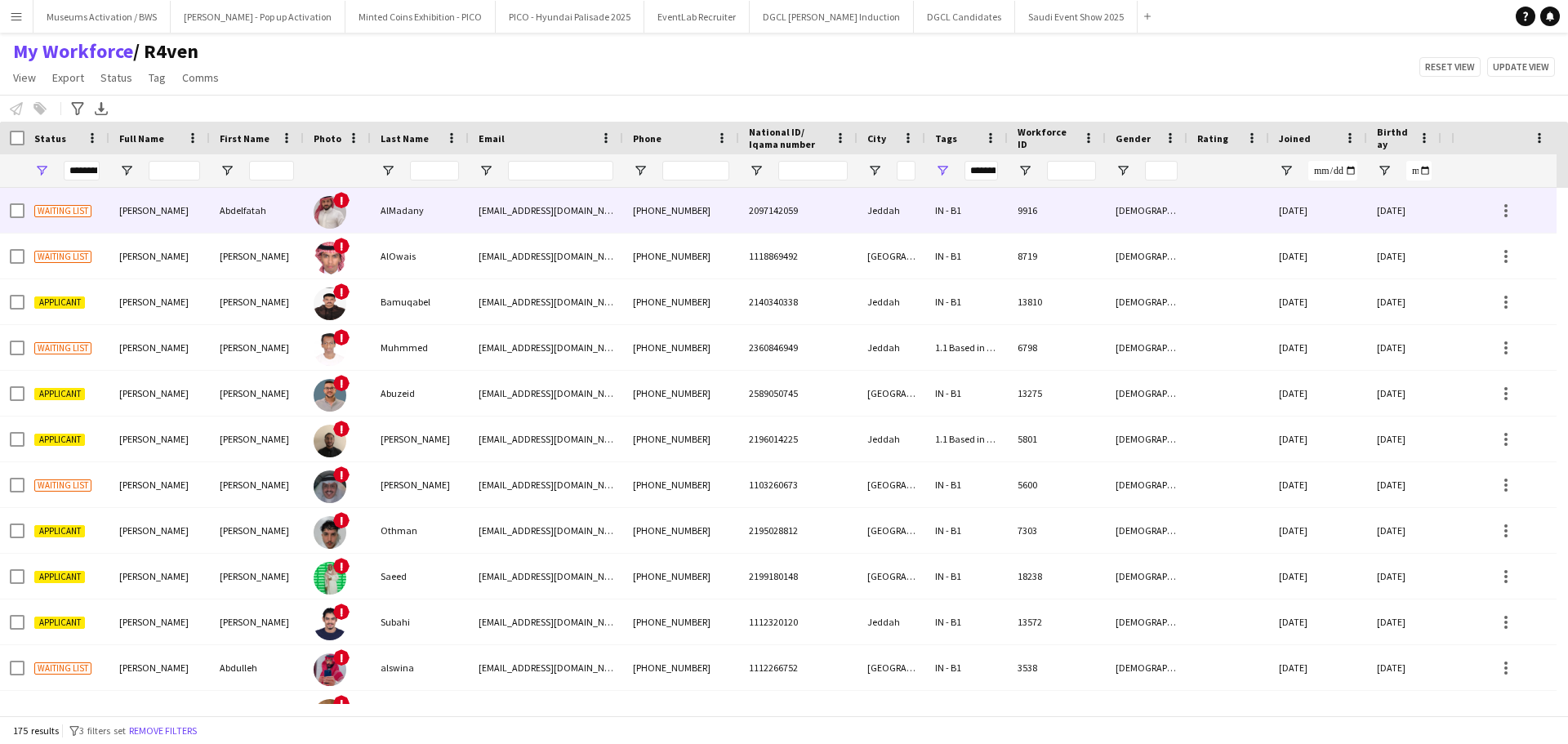
click at [930, 214] on div "IN - B1" at bounding box center [967, 210] width 83 height 45
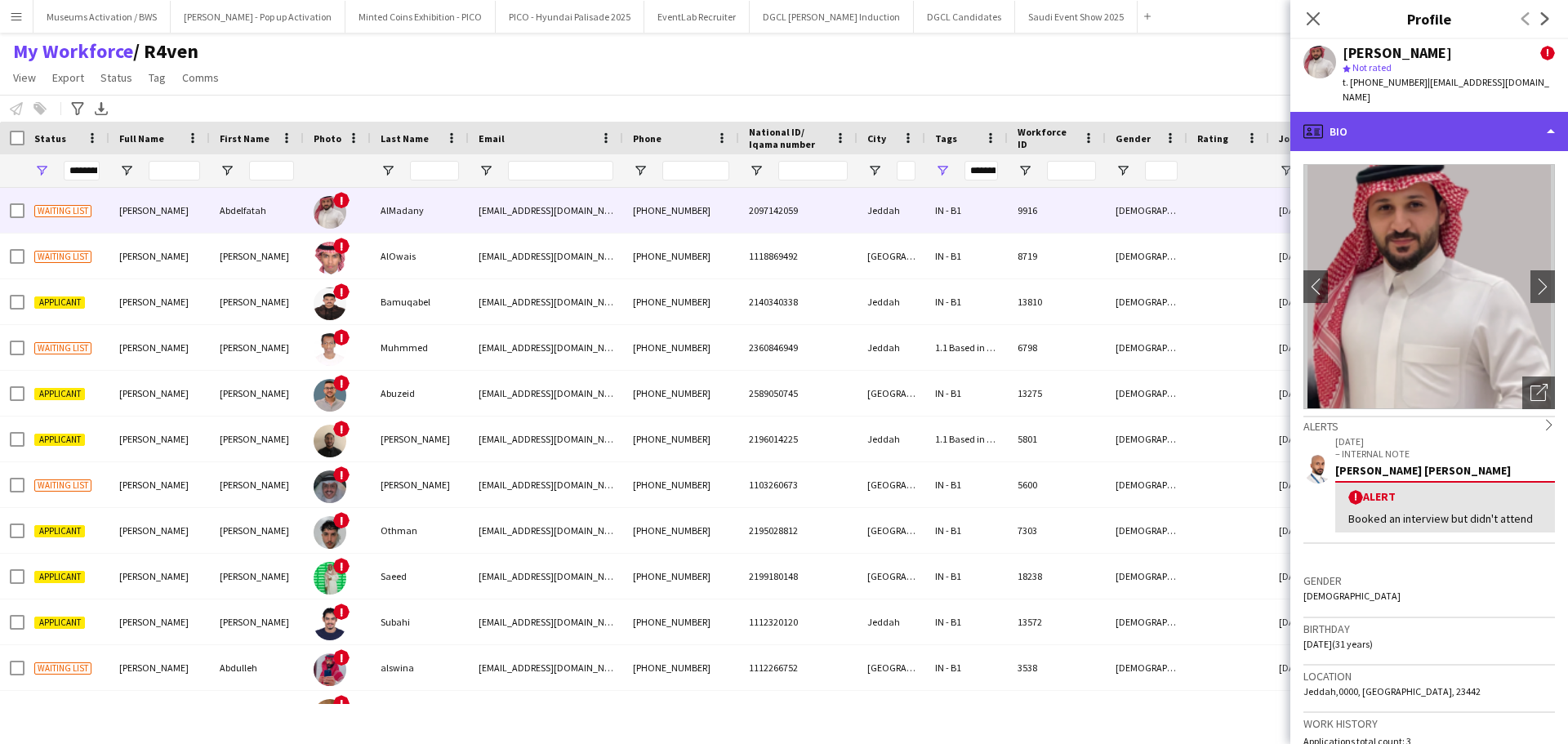
click at [1363, 114] on div "profile Bio" at bounding box center [1429, 131] width 278 height 39
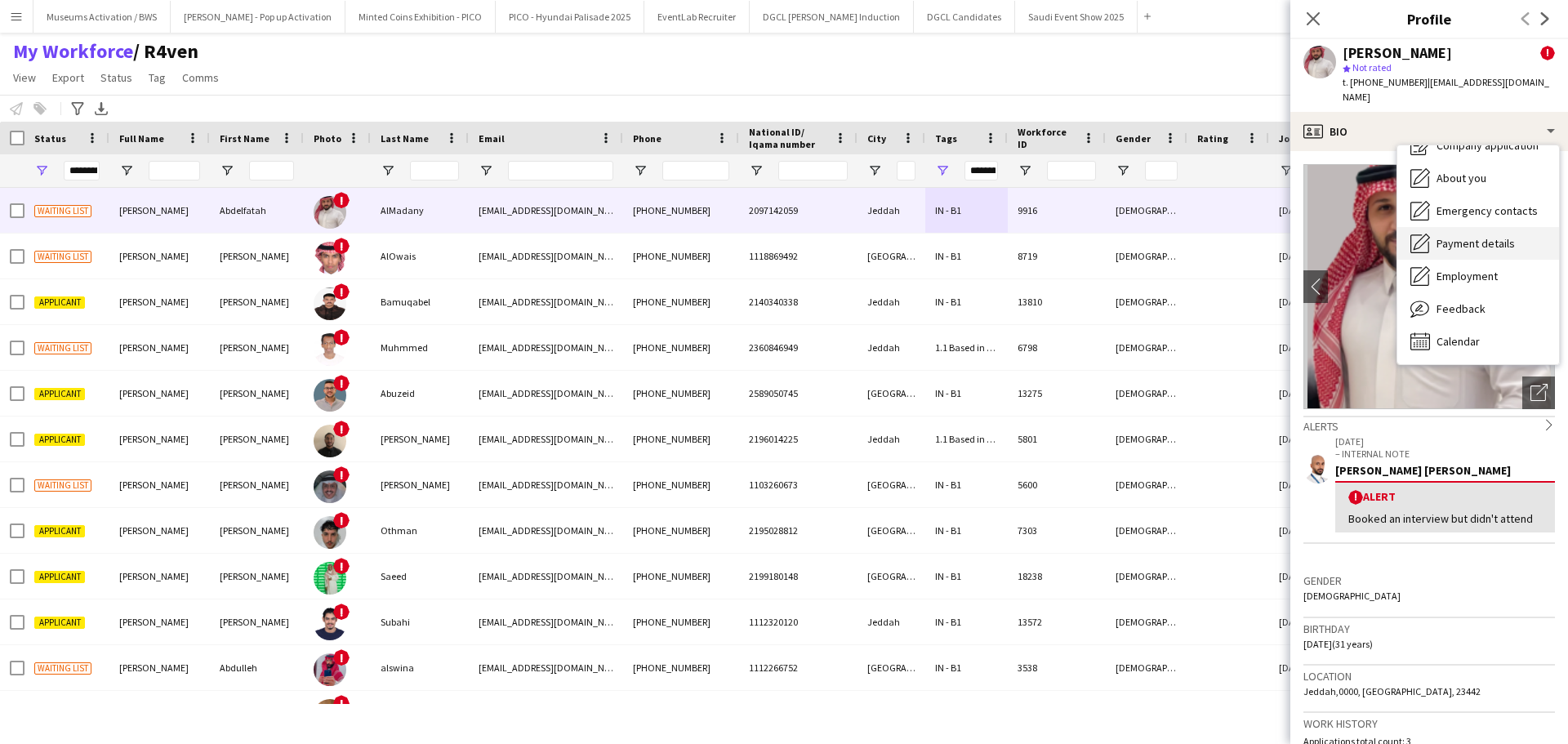
click at [1445, 301] on span "Feedback" at bounding box center [1461, 309] width 49 height 15
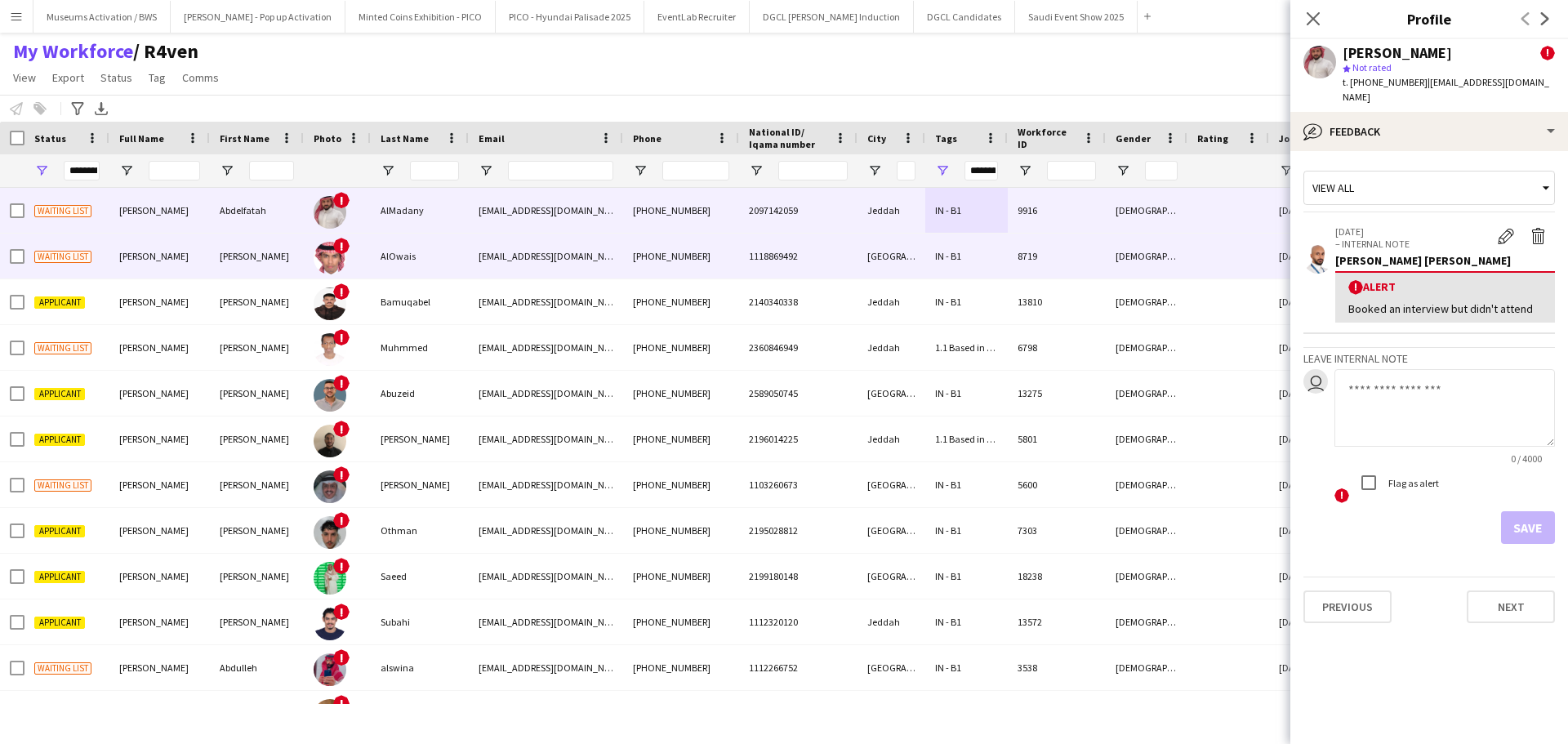
click at [1113, 258] on div "[DEMOGRAPHIC_DATA]" at bounding box center [1146, 256] width 82 height 45
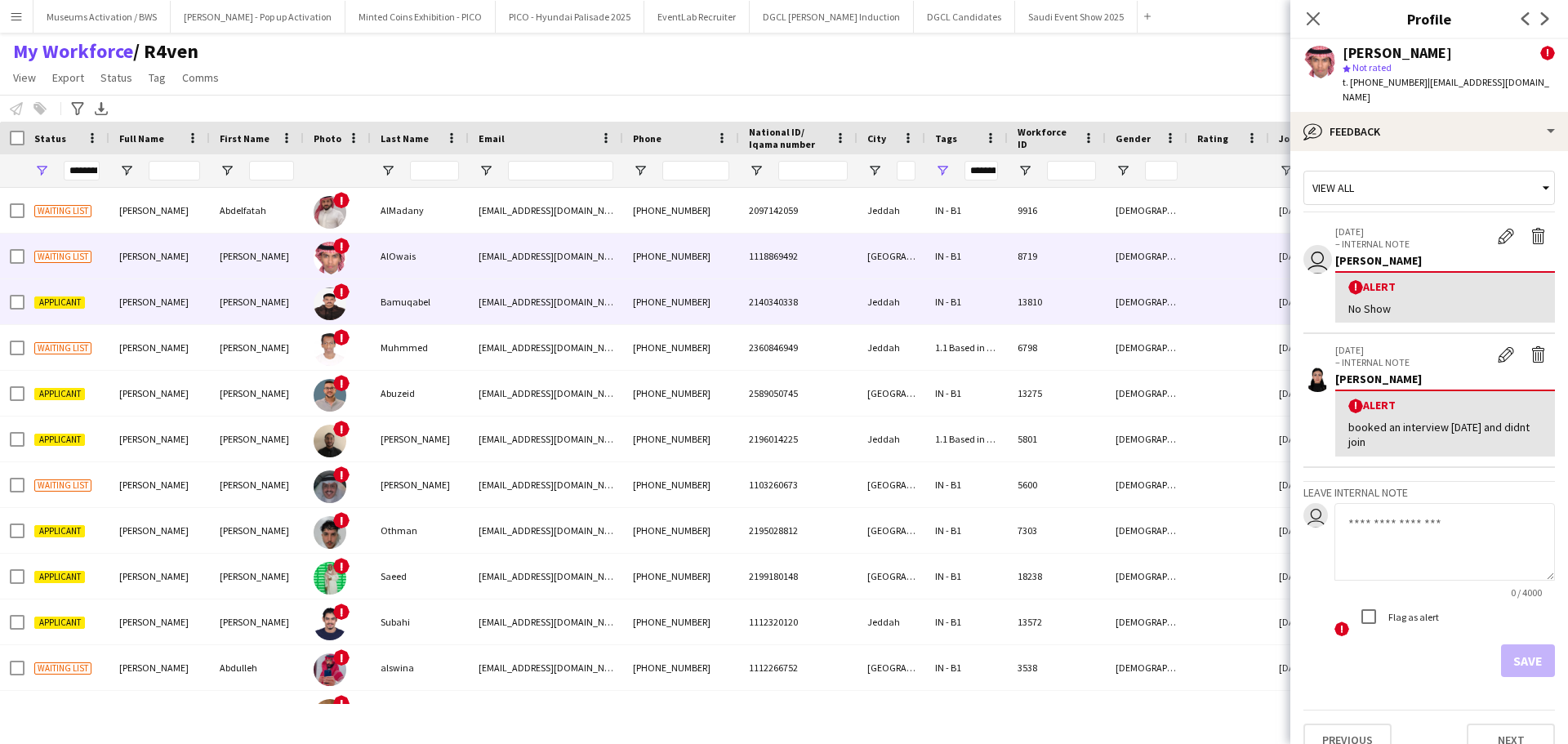
click at [1158, 291] on div "[DEMOGRAPHIC_DATA]" at bounding box center [1146, 301] width 82 height 45
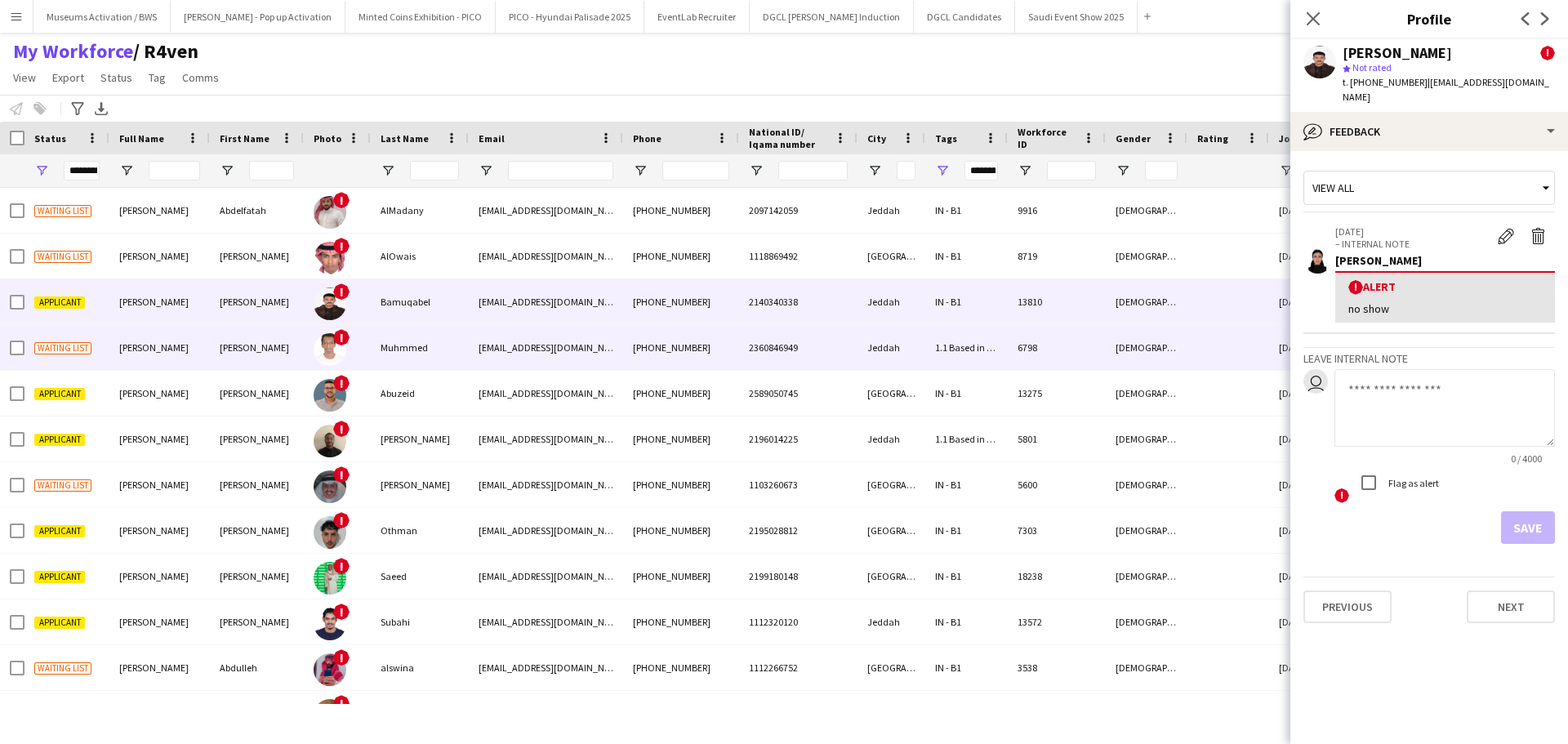
click at [1119, 354] on div "[DEMOGRAPHIC_DATA]" at bounding box center [1146, 347] width 82 height 45
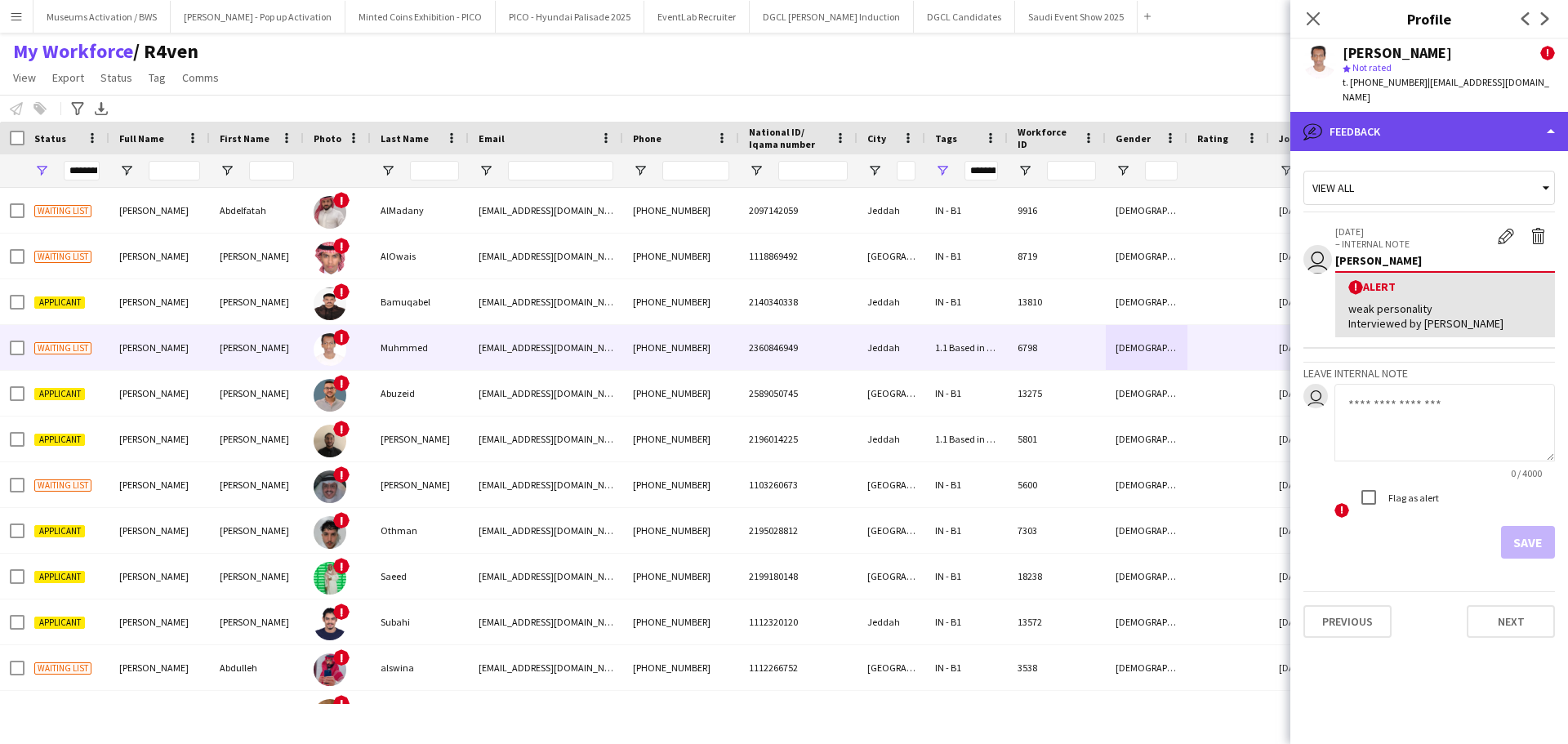
click at [1392, 115] on div "bubble-pencil Feedback" at bounding box center [1429, 131] width 278 height 39
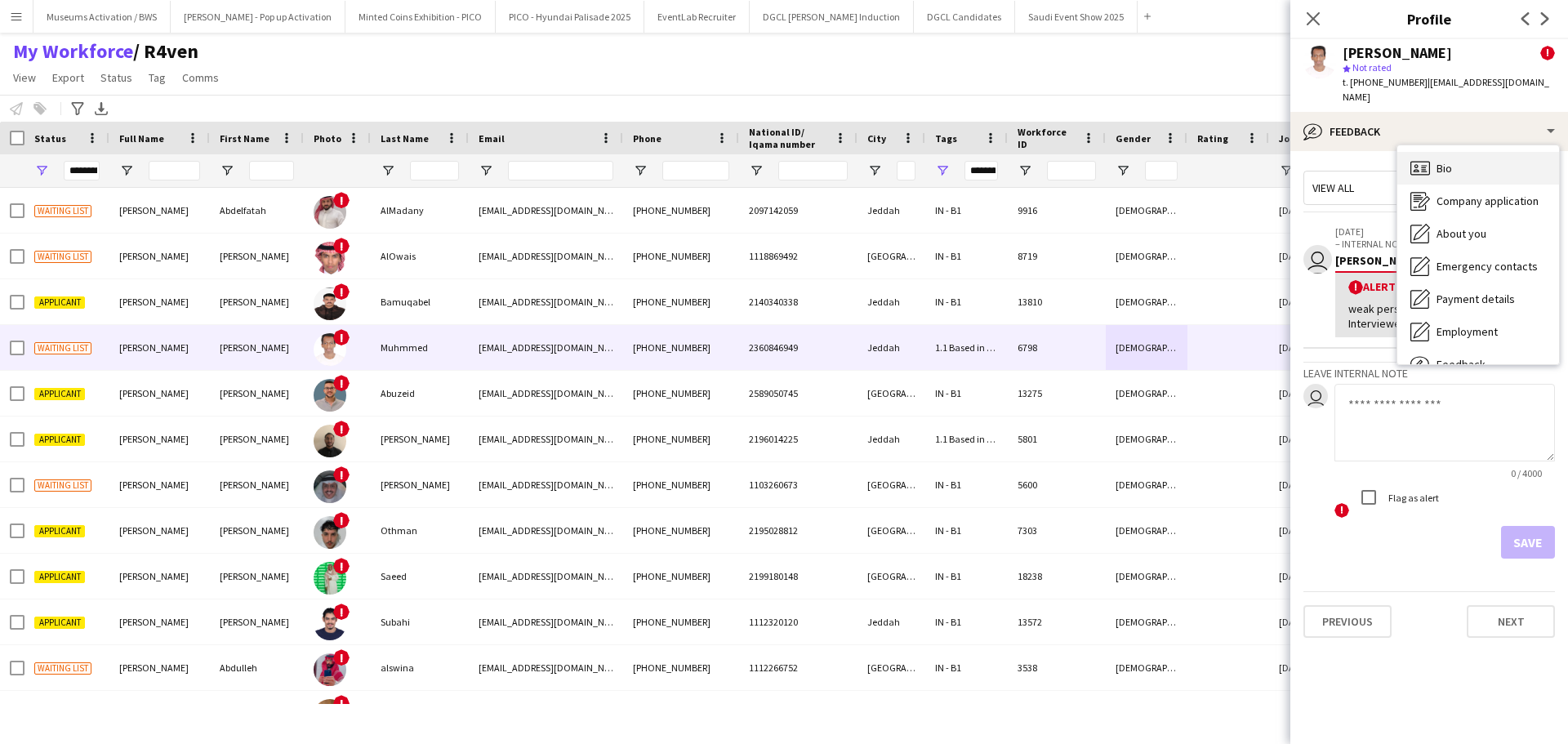
click at [1482, 154] on div "Bio Bio" at bounding box center [1477, 167] width 161 height 33
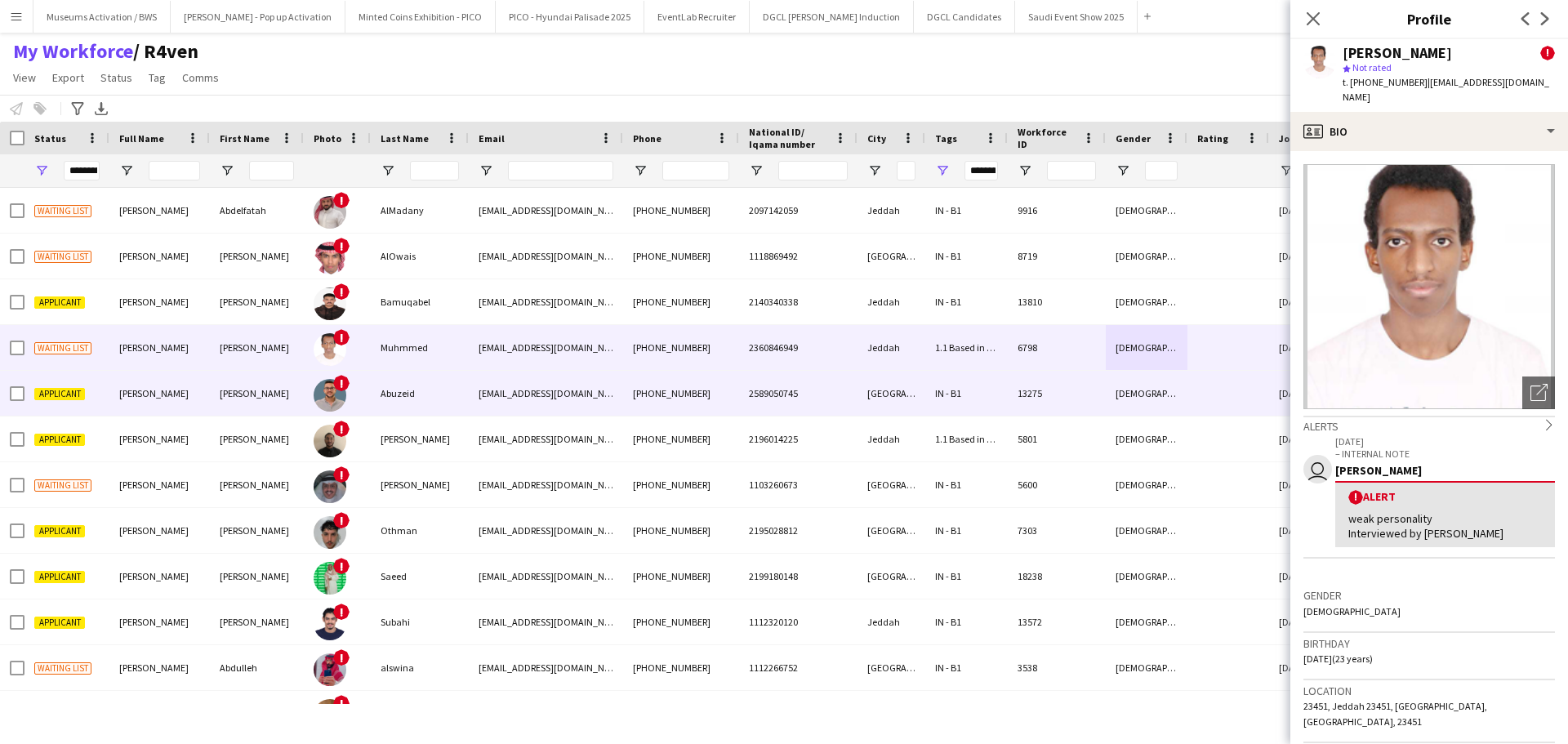
click at [1022, 387] on div "13275" at bounding box center [1057, 392] width 98 height 45
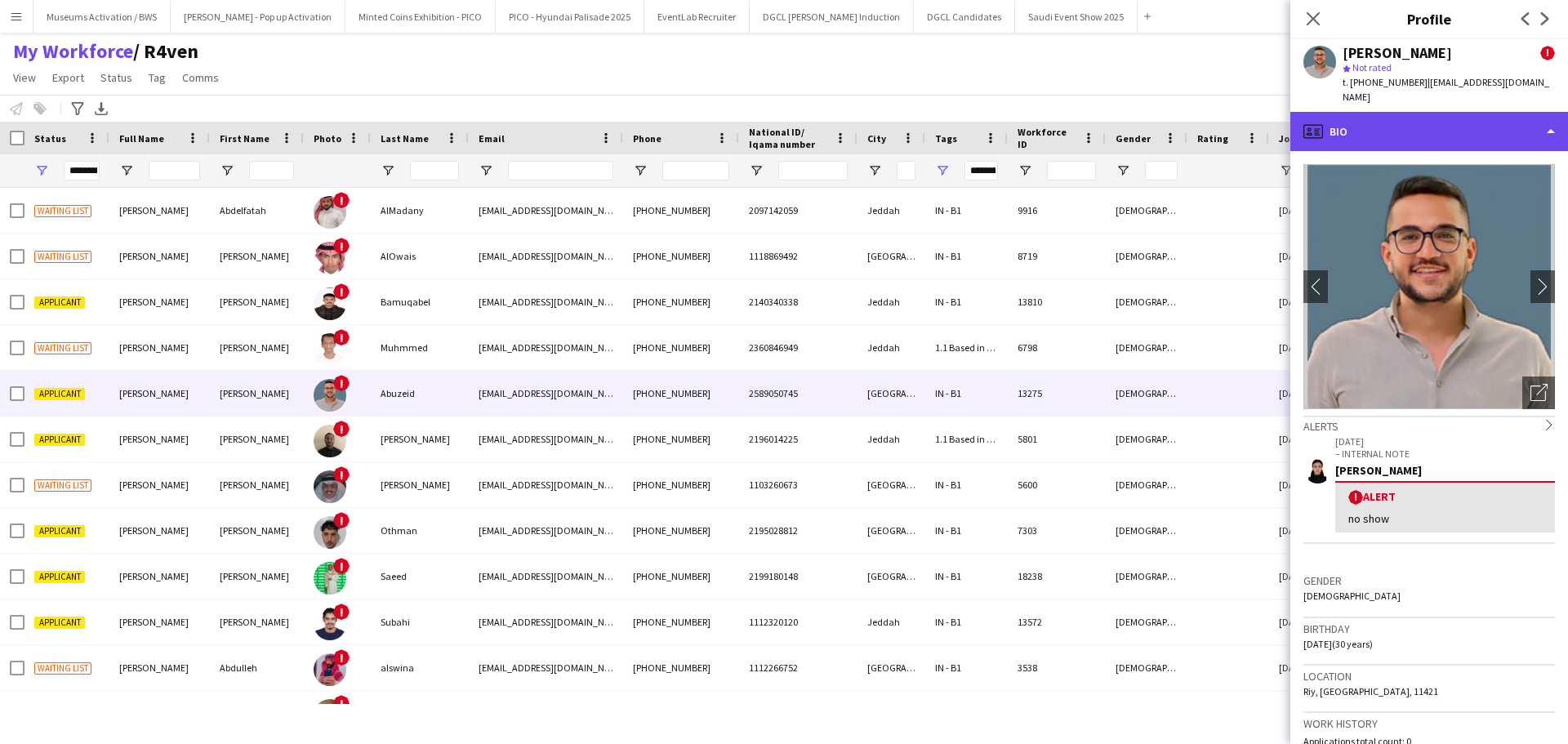
click at [1378, 115] on div "profile Bio" at bounding box center [1429, 131] width 278 height 39
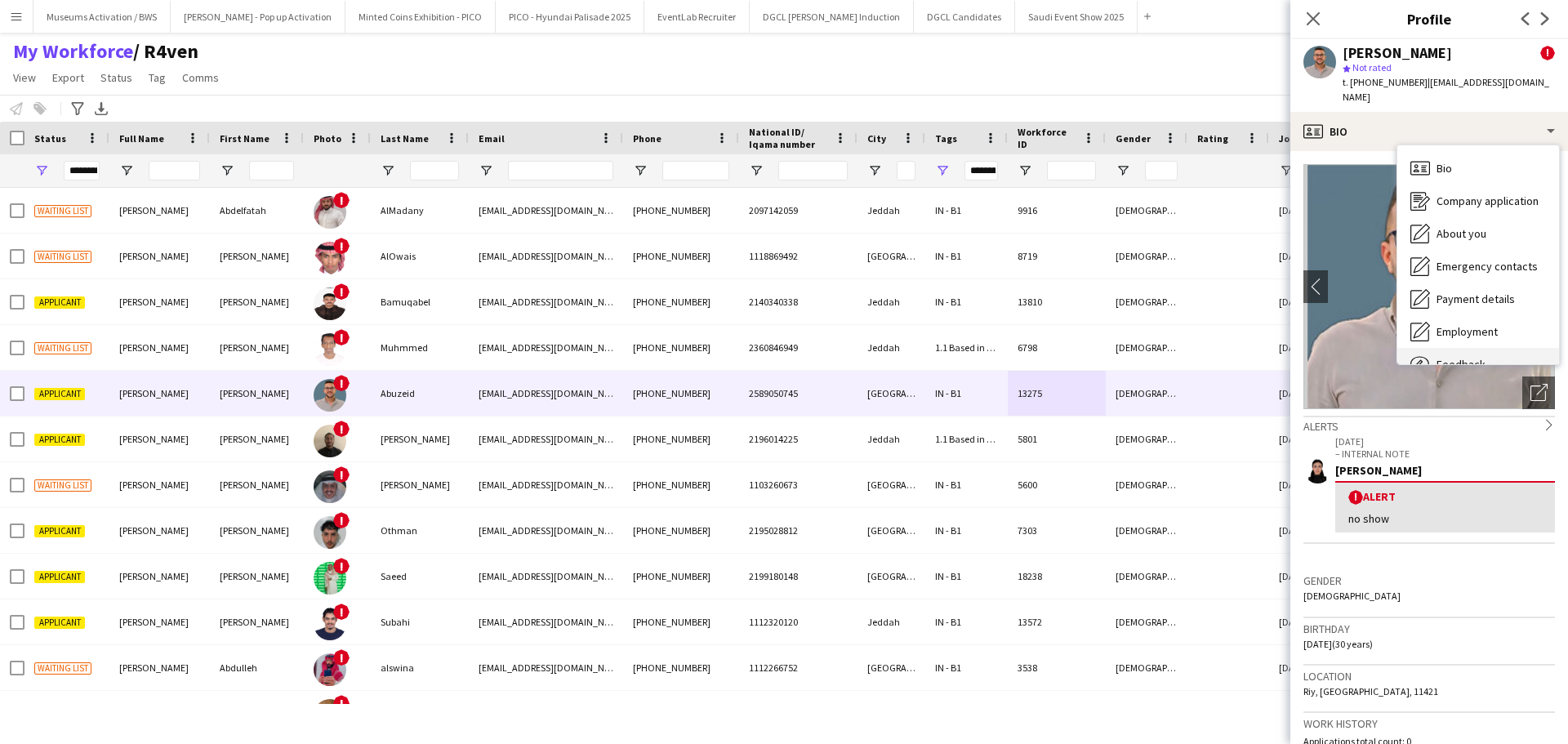
click at [1464, 347] on div "Feedback Feedback" at bounding box center [1477, 363] width 161 height 33
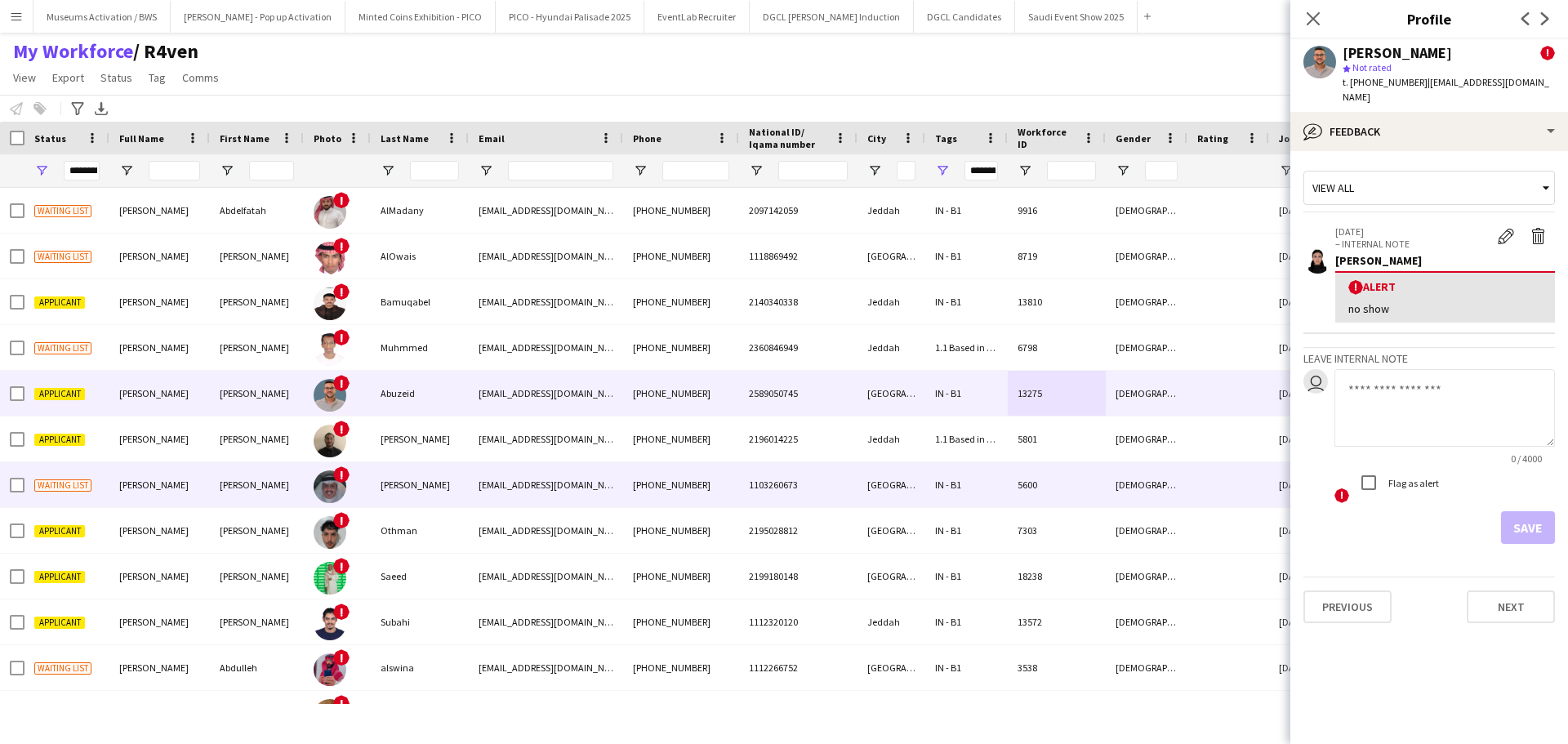
click at [955, 438] on div "1.1 Based in [GEOGRAPHIC_DATA], 1.3 Based in [GEOGRAPHIC_DATA], 1.5 Based in [G…" at bounding box center [967, 438] width 83 height 45
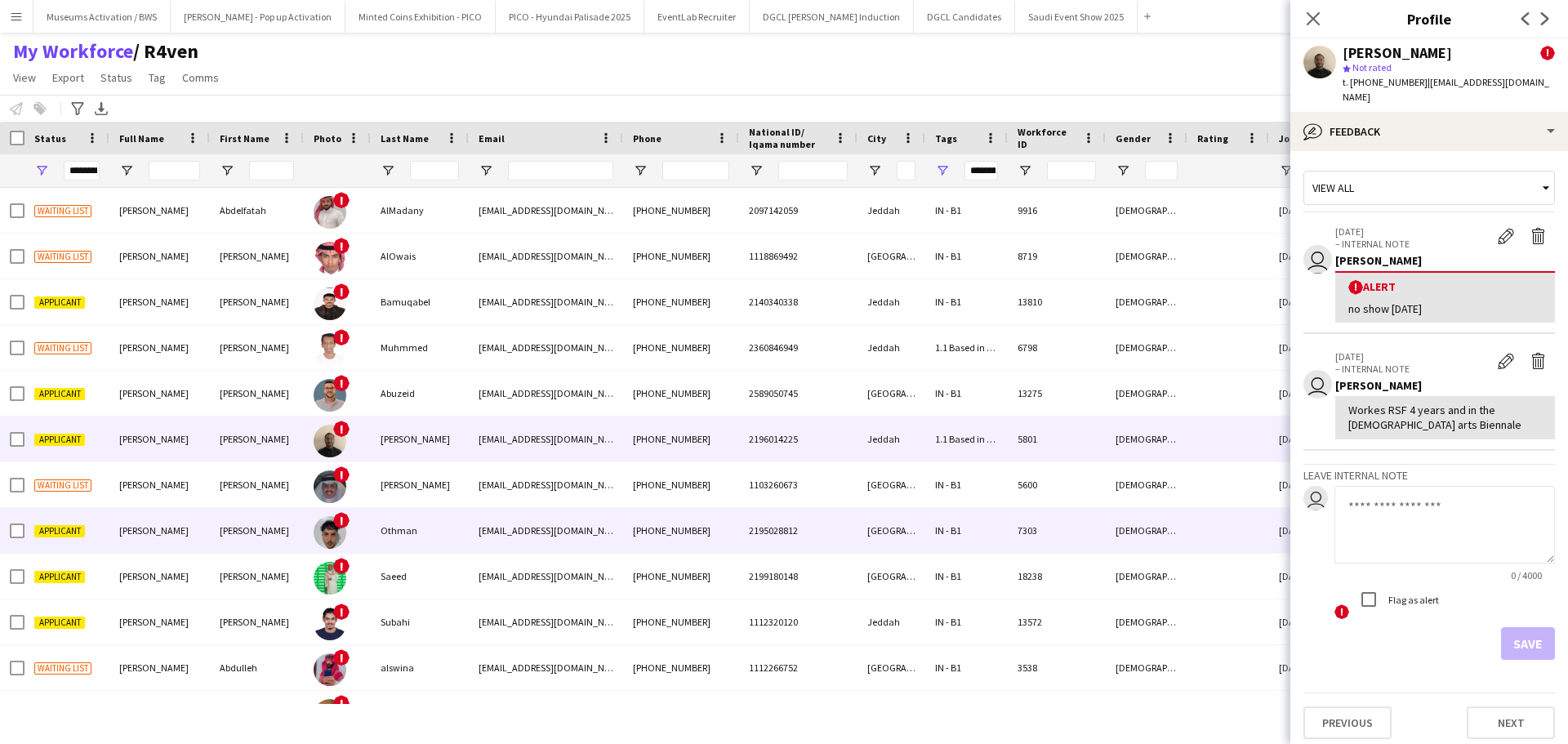
click at [995, 553] on div "IN - B1" at bounding box center [967, 530] width 83 height 45
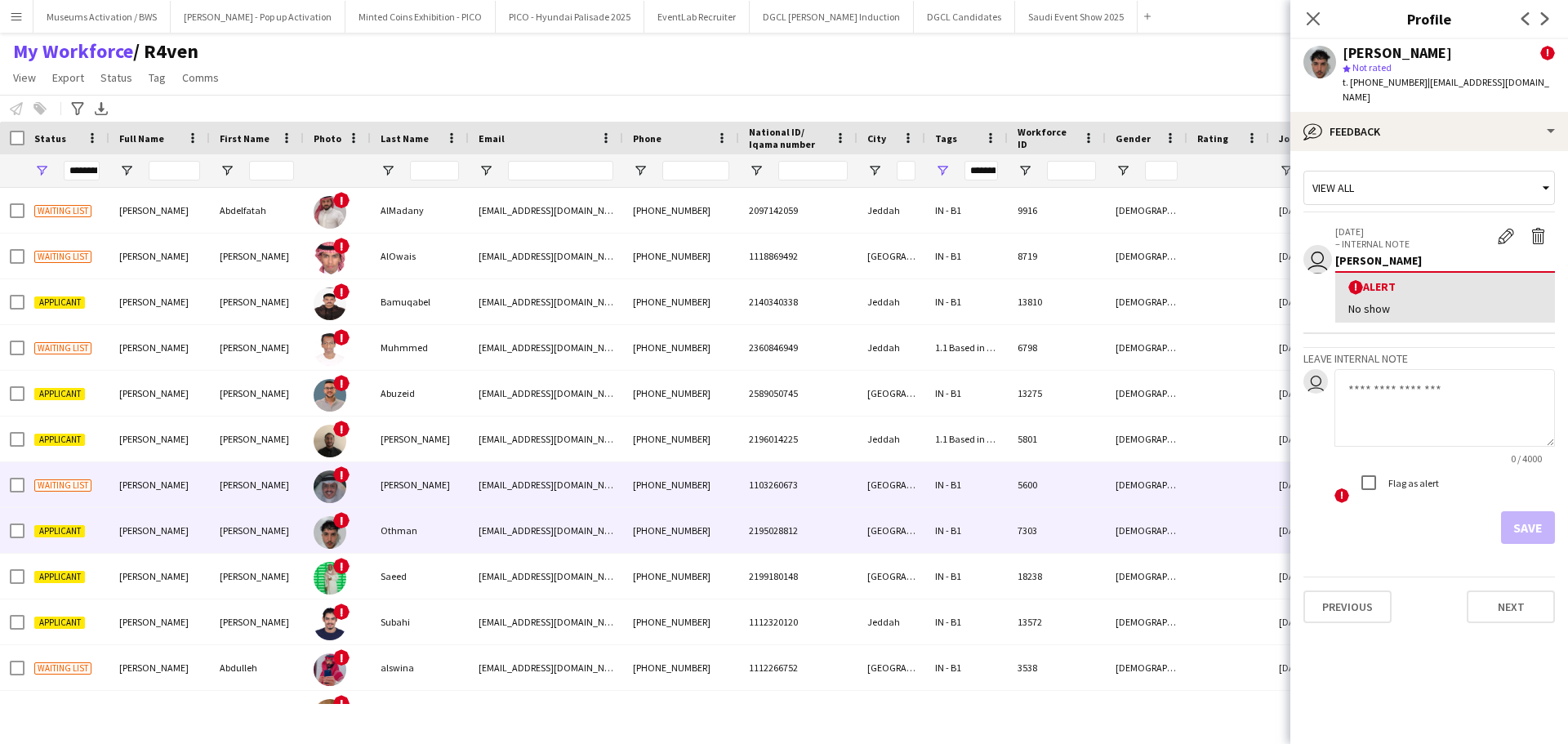
click at [956, 482] on div "IN - B1" at bounding box center [967, 484] width 83 height 45
click at [968, 517] on div "IN - B1" at bounding box center [967, 530] width 83 height 45
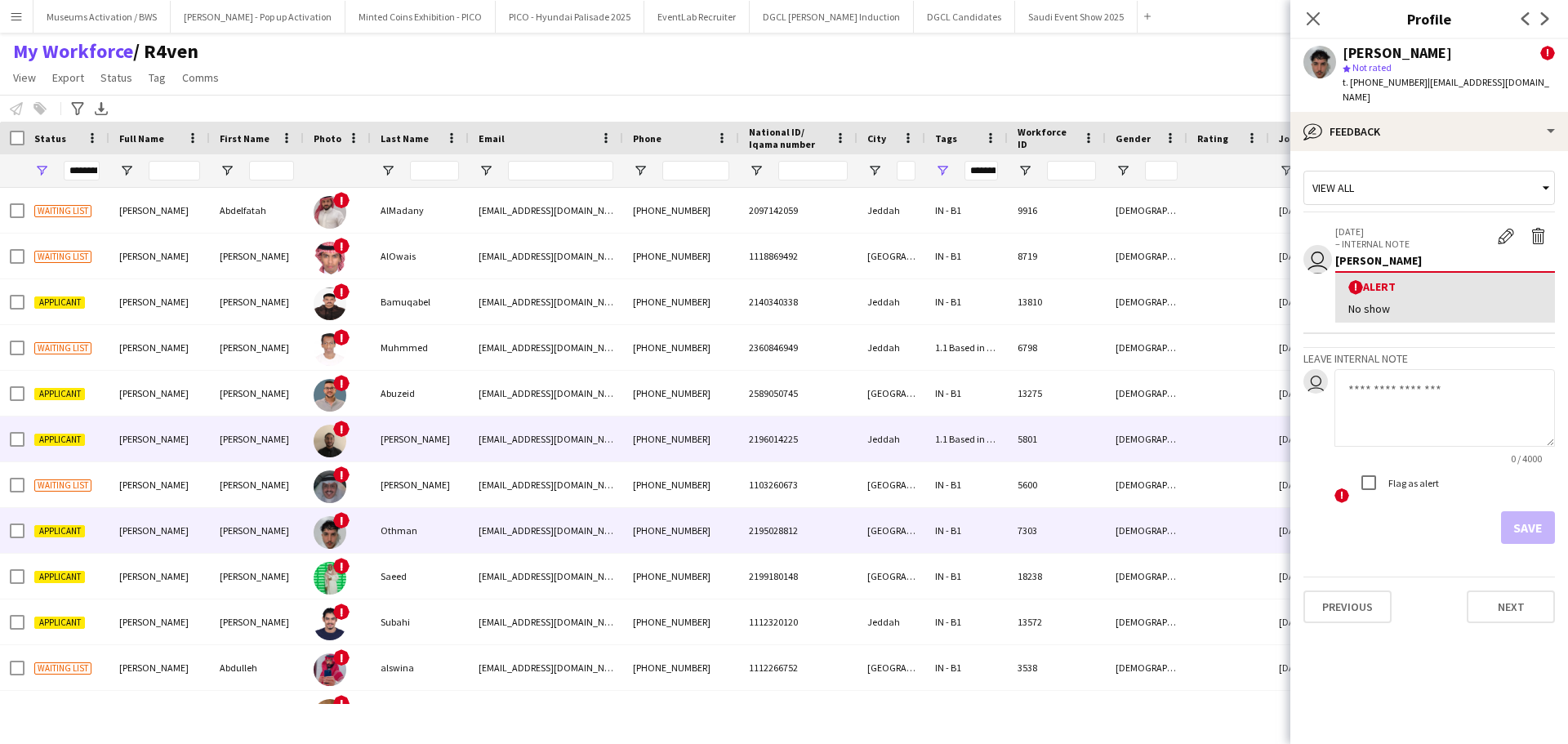
click at [954, 420] on div "1.1 Based in [GEOGRAPHIC_DATA], 1.3 Based in [GEOGRAPHIC_DATA], 1.5 Based in [G…" at bounding box center [967, 438] width 83 height 45
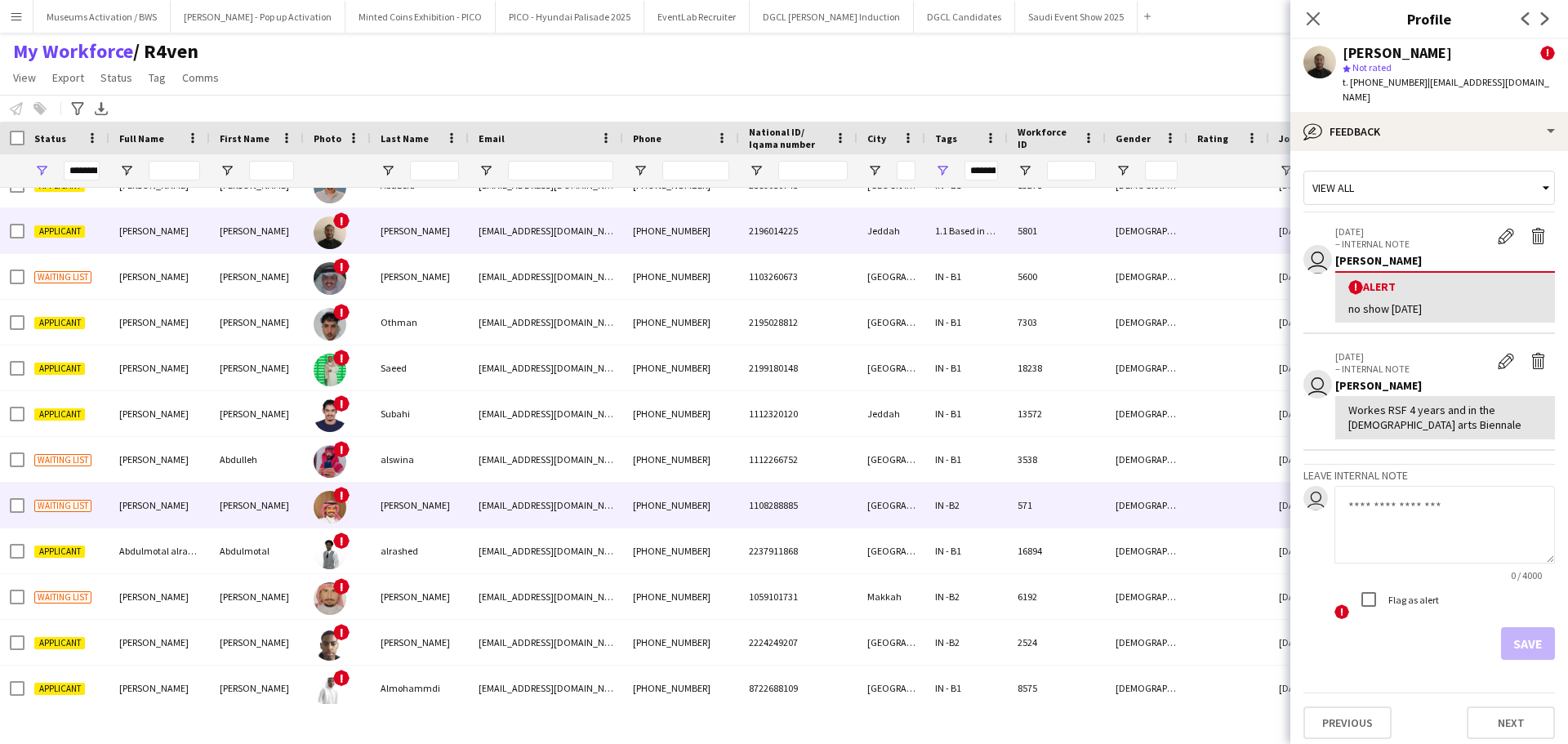
scroll to position [213, 0]
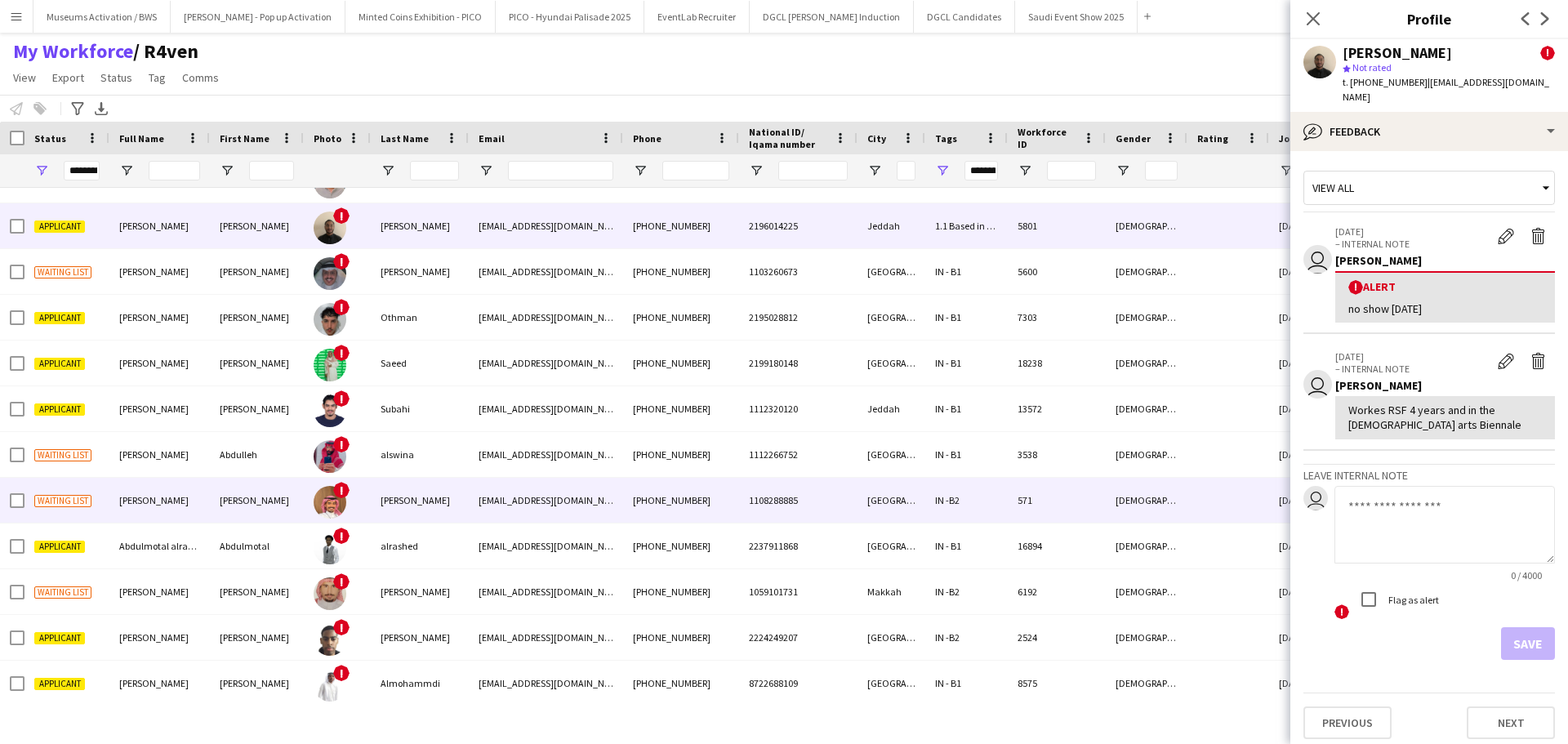
click at [598, 521] on div "[EMAIL_ADDRESS][DOMAIN_NAME]" at bounding box center [546, 500] width 154 height 45
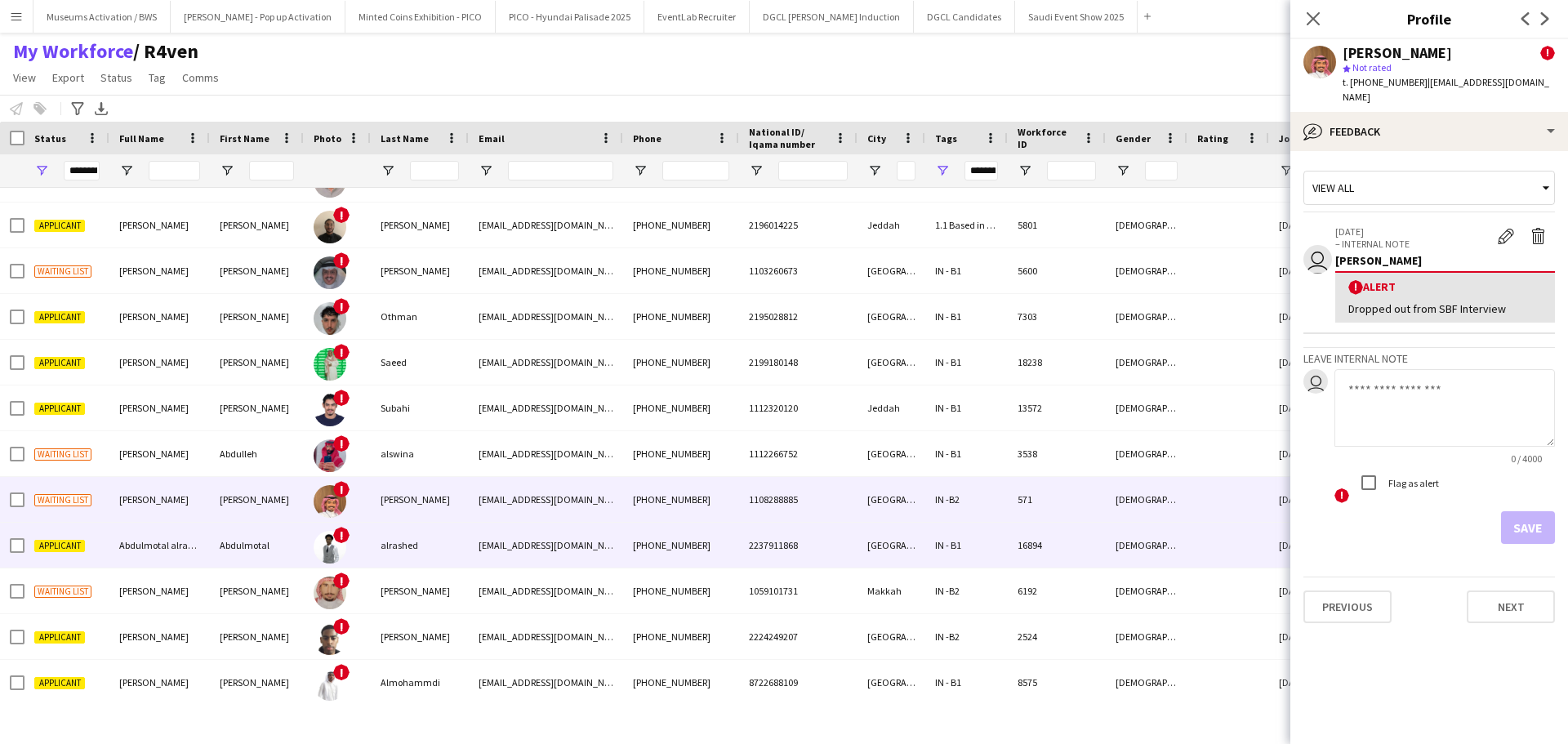
click at [669, 532] on div "[PHONE_NUMBER]" at bounding box center [681, 545] width 116 height 45
click at [691, 499] on div "[PHONE_NUMBER]" at bounding box center [681, 499] width 116 height 45
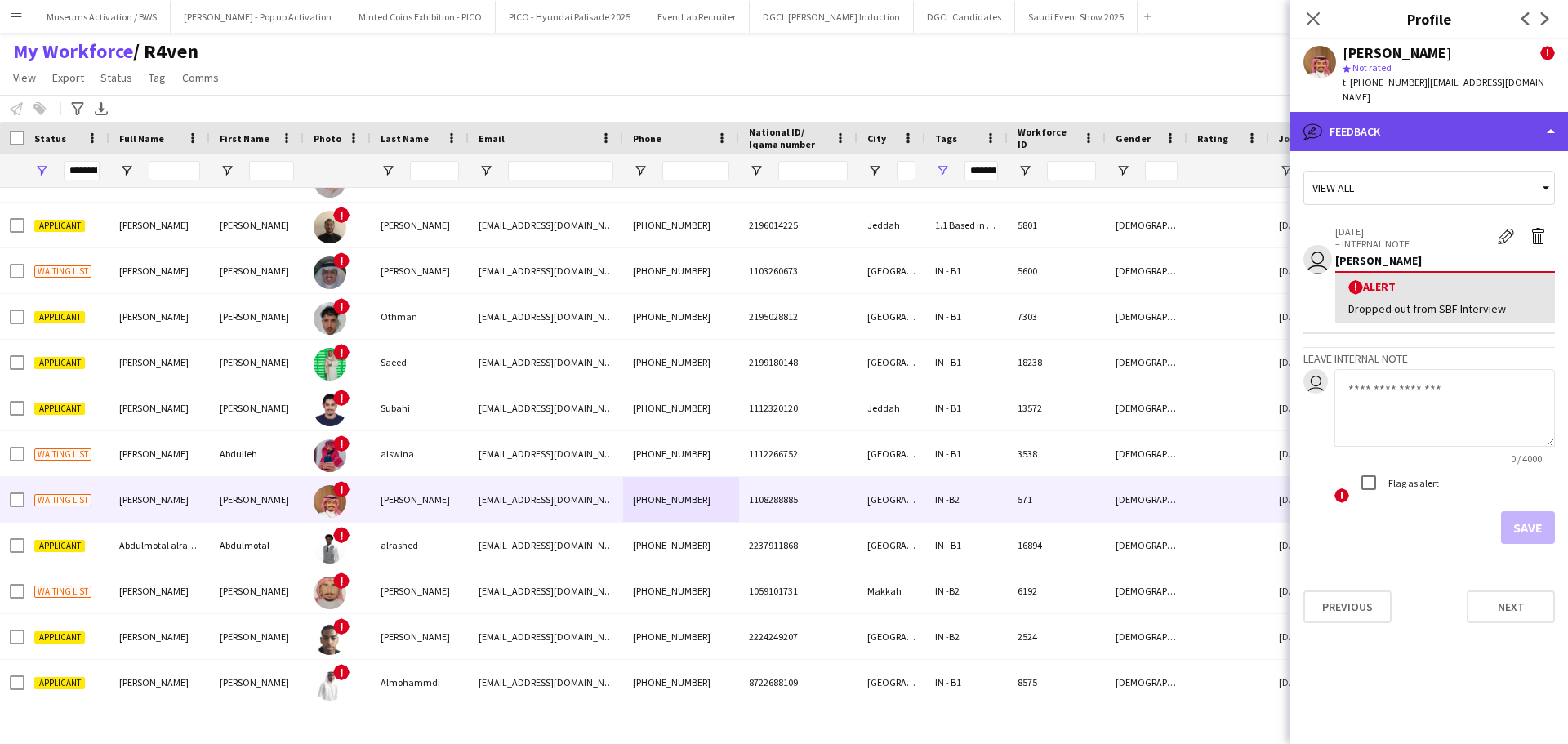
click at [1392, 121] on div "bubble-pencil Feedback" at bounding box center [1429, 131] width 278 height 39
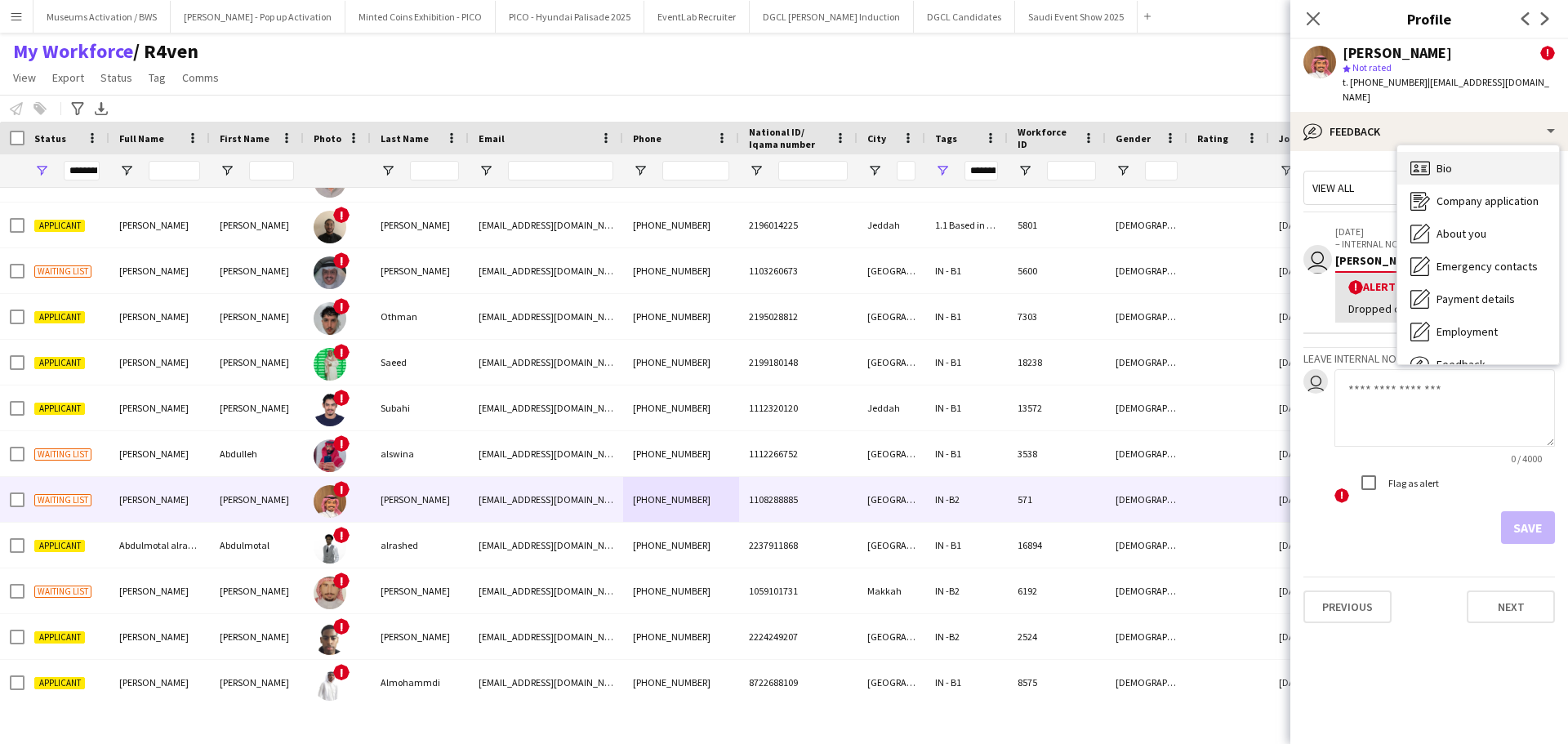
click at [1453, 155] on div "Bio Bio" at bounding box center [1477, 167] width 161 height 33
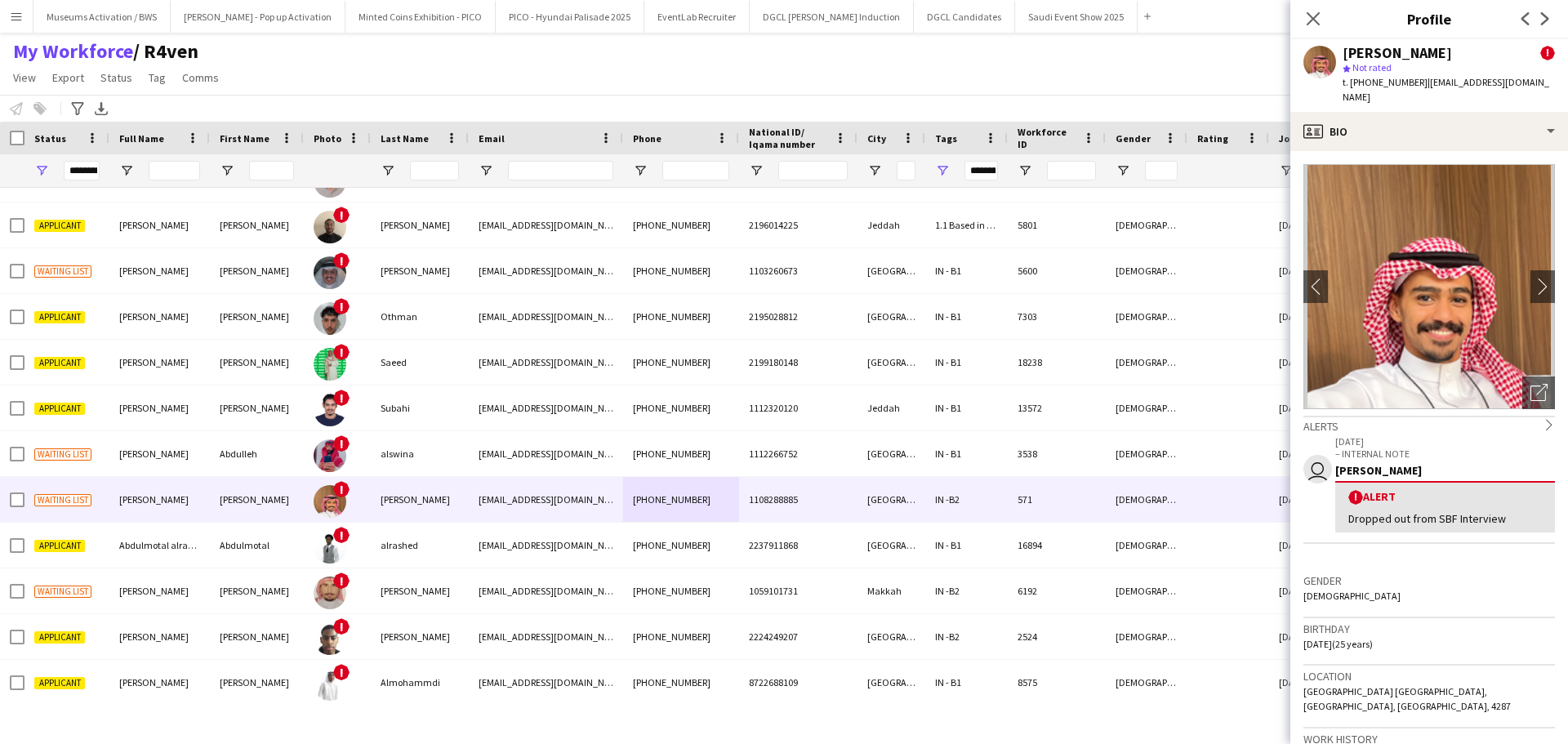
click at [1542, 362] on app-crew-profile-bio "chevron-left chevron-right Open photos pop-in Alerts chevron-right user [DATE] …" at bounding box center [1429, 447] width 278 height 592
click at [1530, 383] on icon "Open photos pop-in" at bounding box center [1538, 391] width 17 height 17
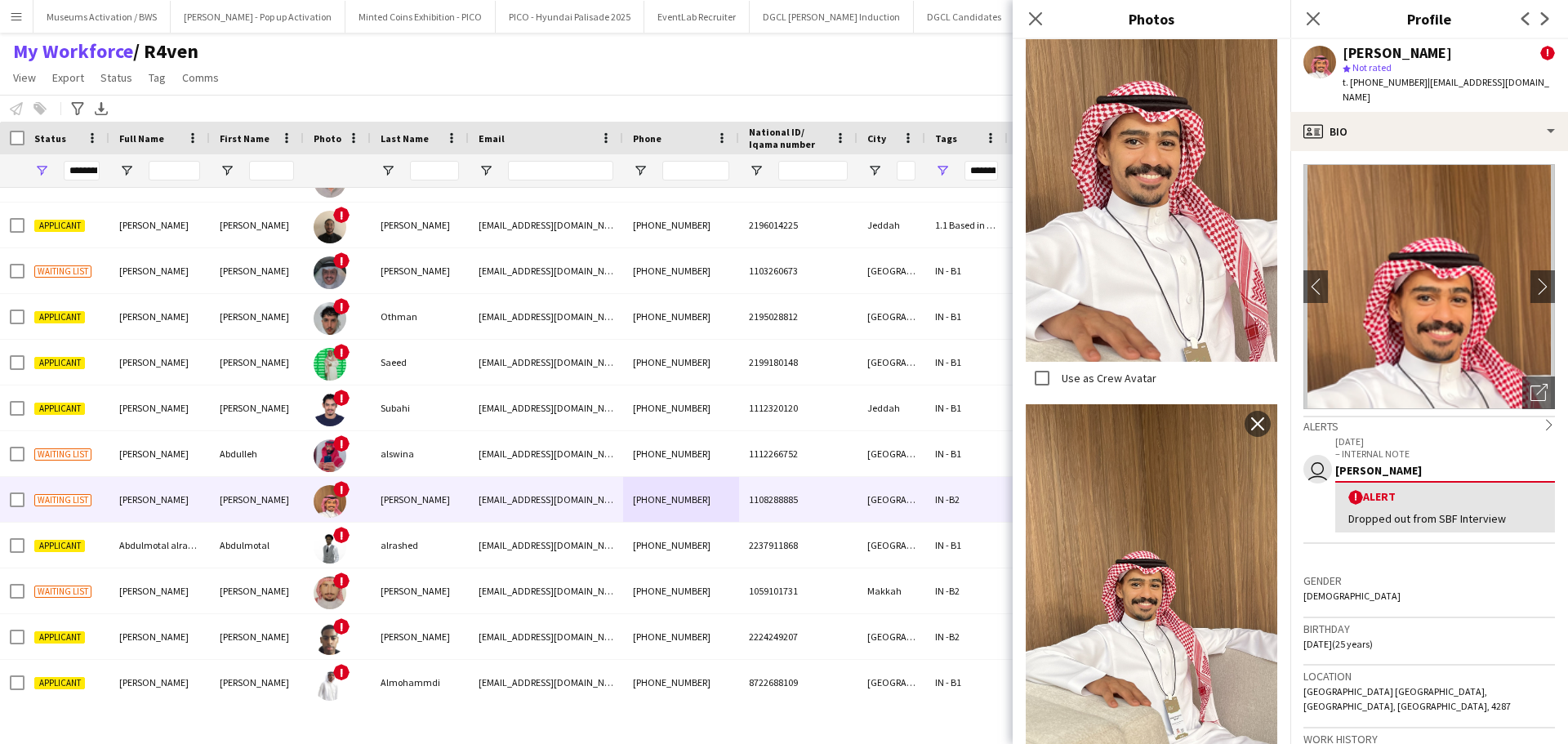
scroll to position [946, 0]
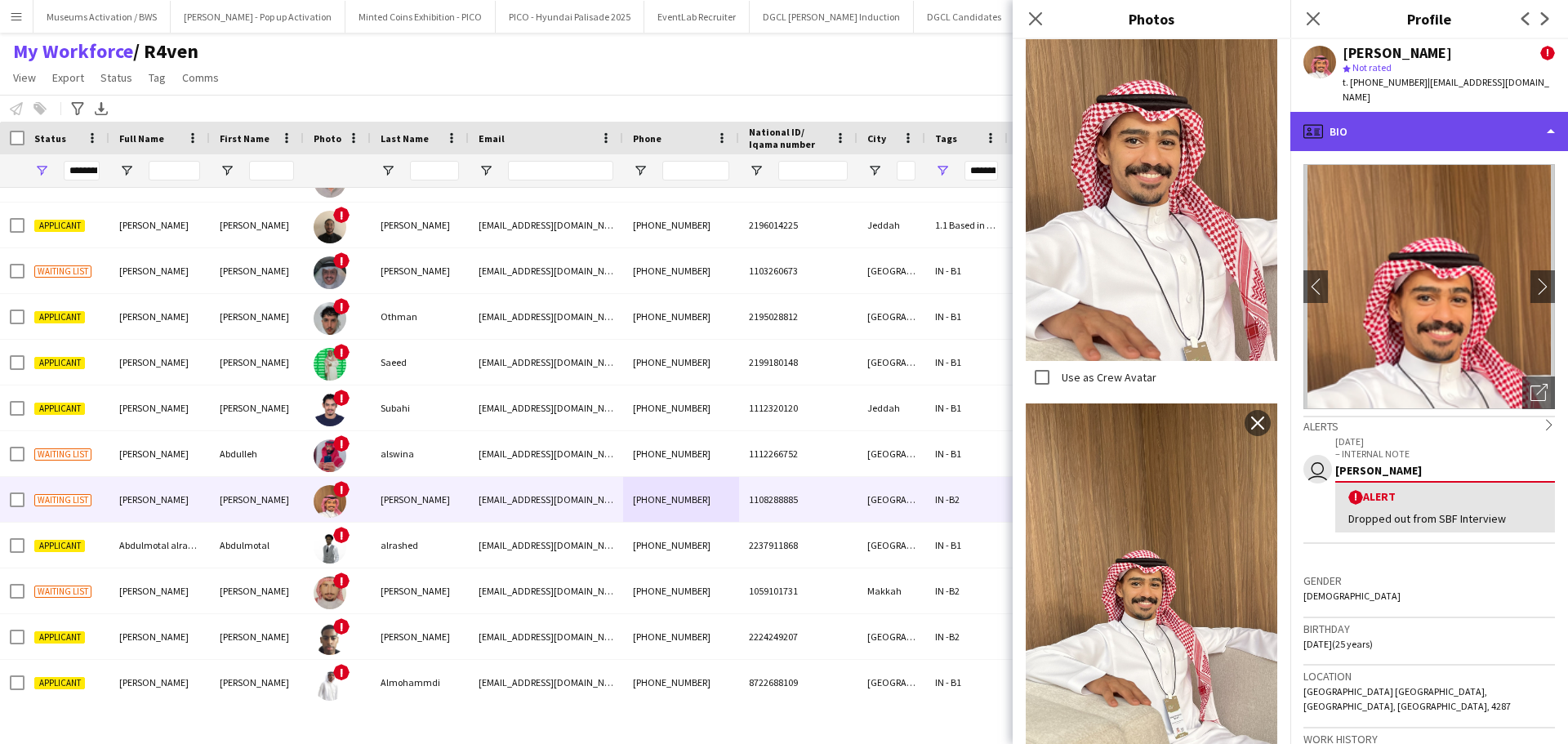
click at [1395, 123] on div "profile Bio" at bounding box center [1429, 131] width 278 height 39
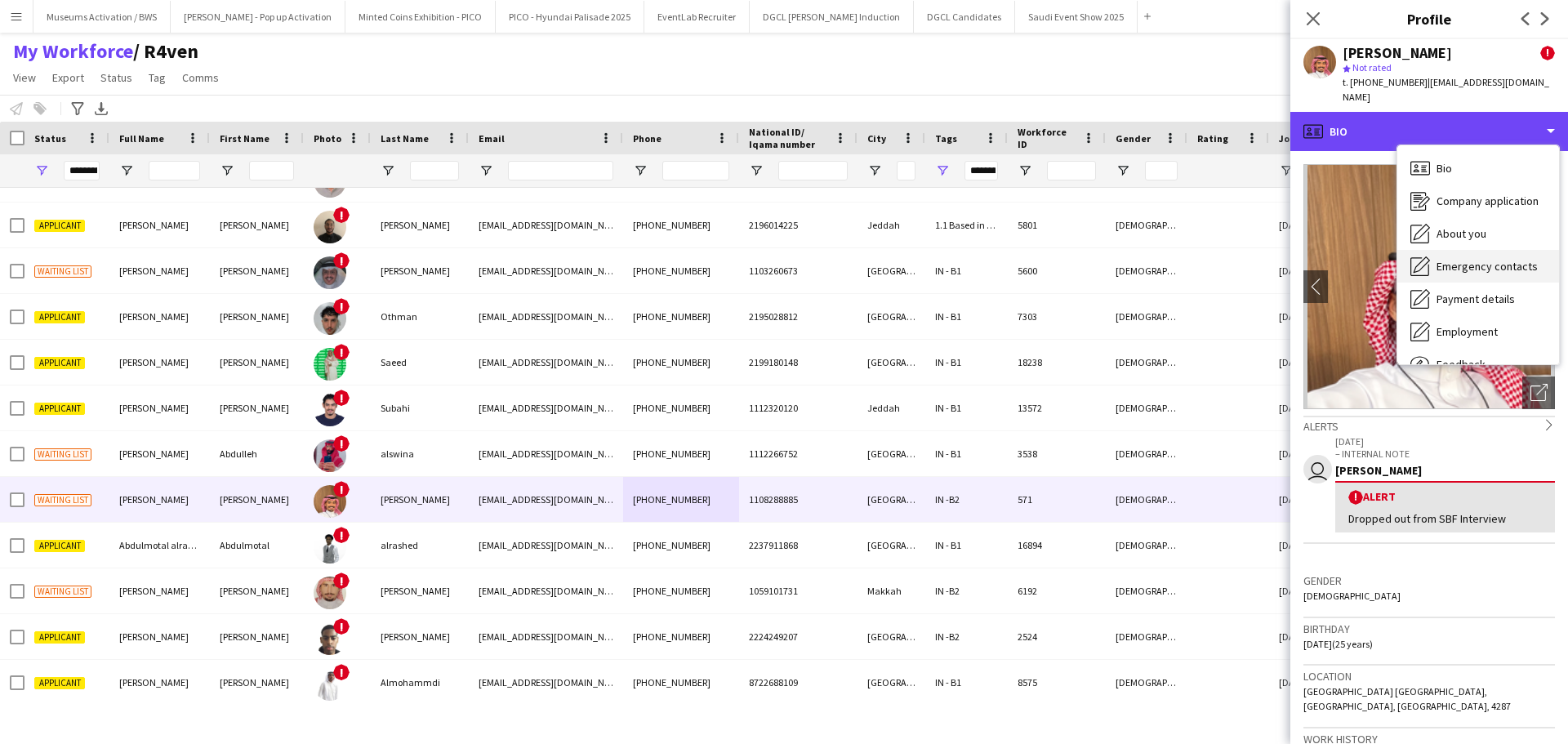
scroll to position [56, 0]
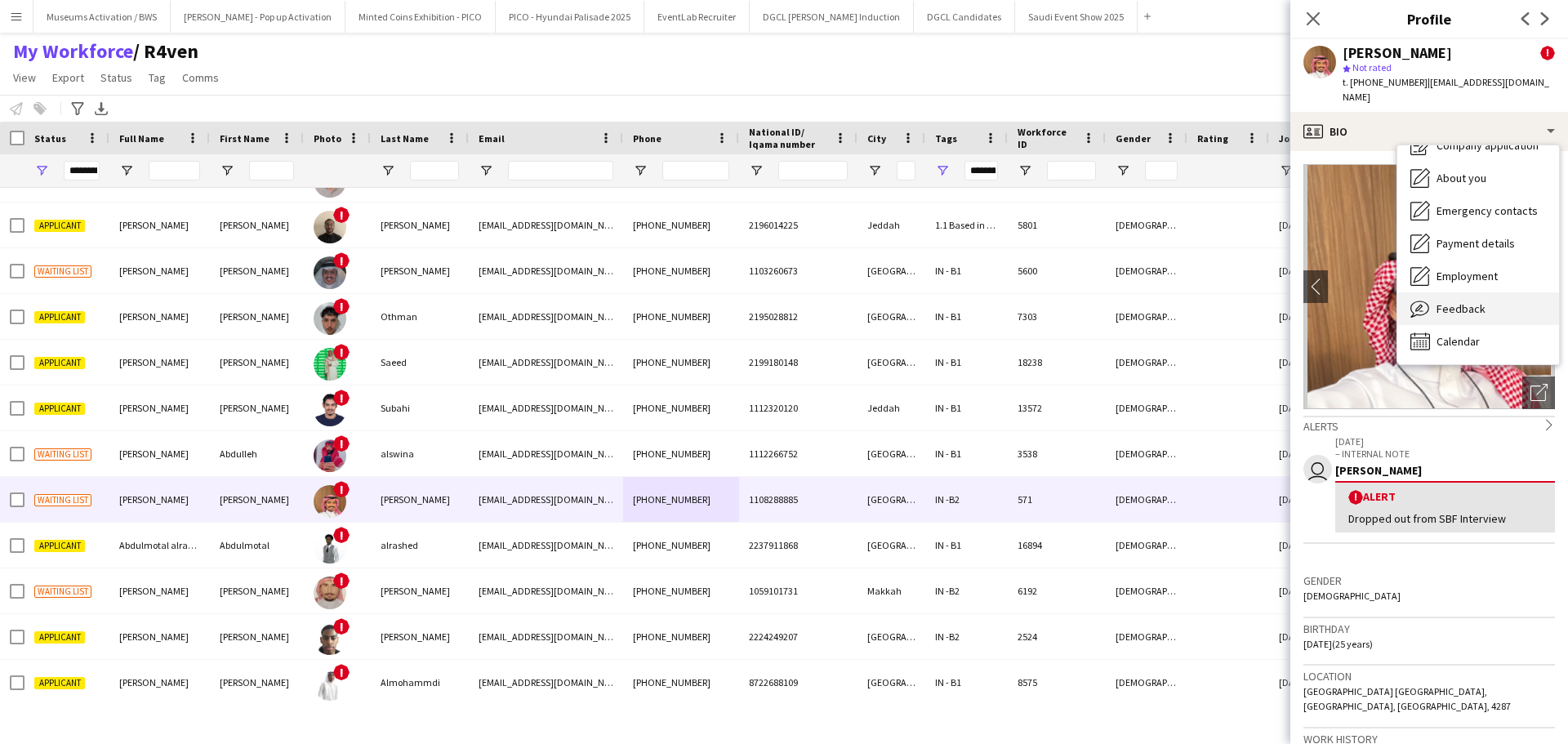
click at [1444, 301] on span "Feedback" at bounding box center [1461, 309] width 49 height 15
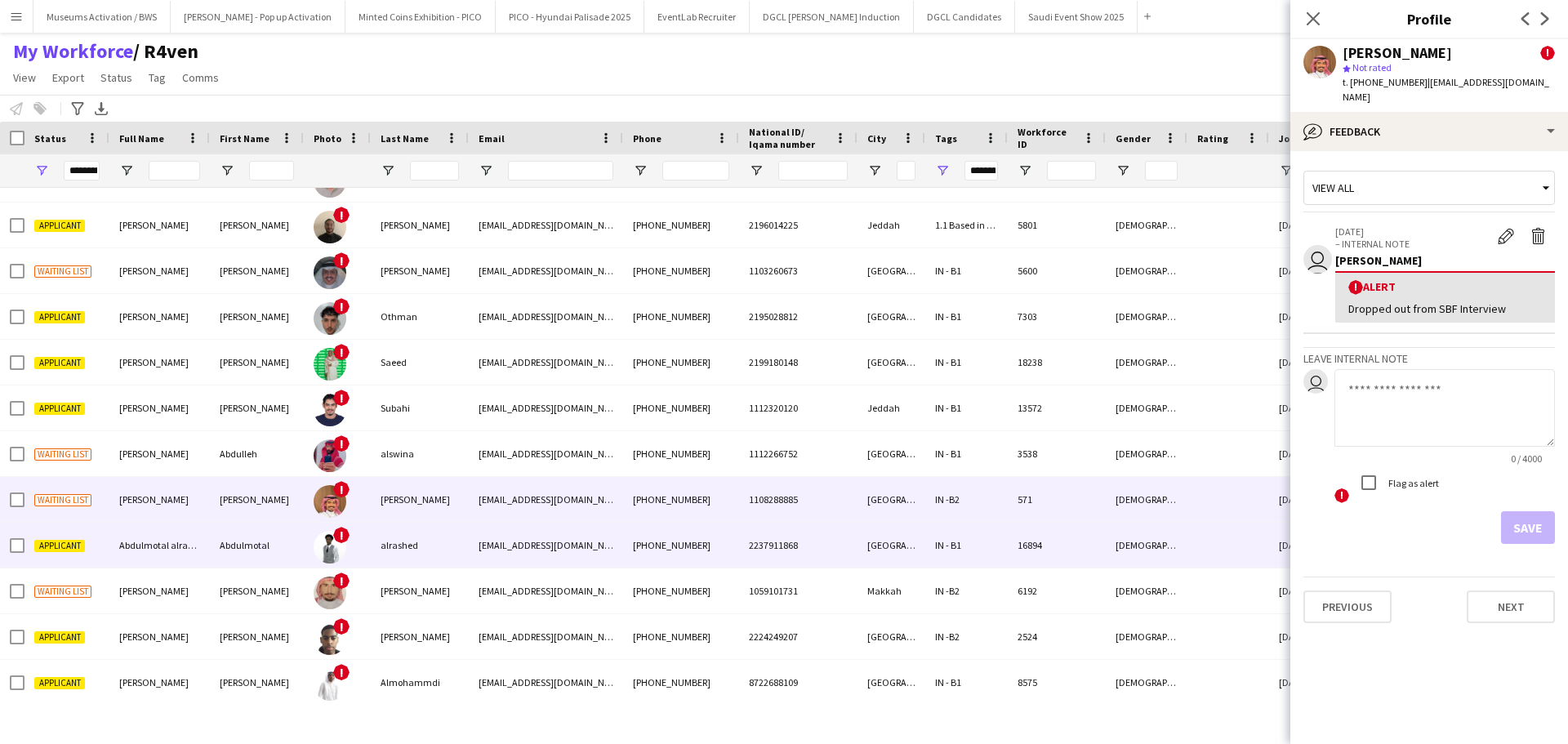
click at [1029, 532] on div "16894" at bounding box center [1057, 545] width 98 height 45
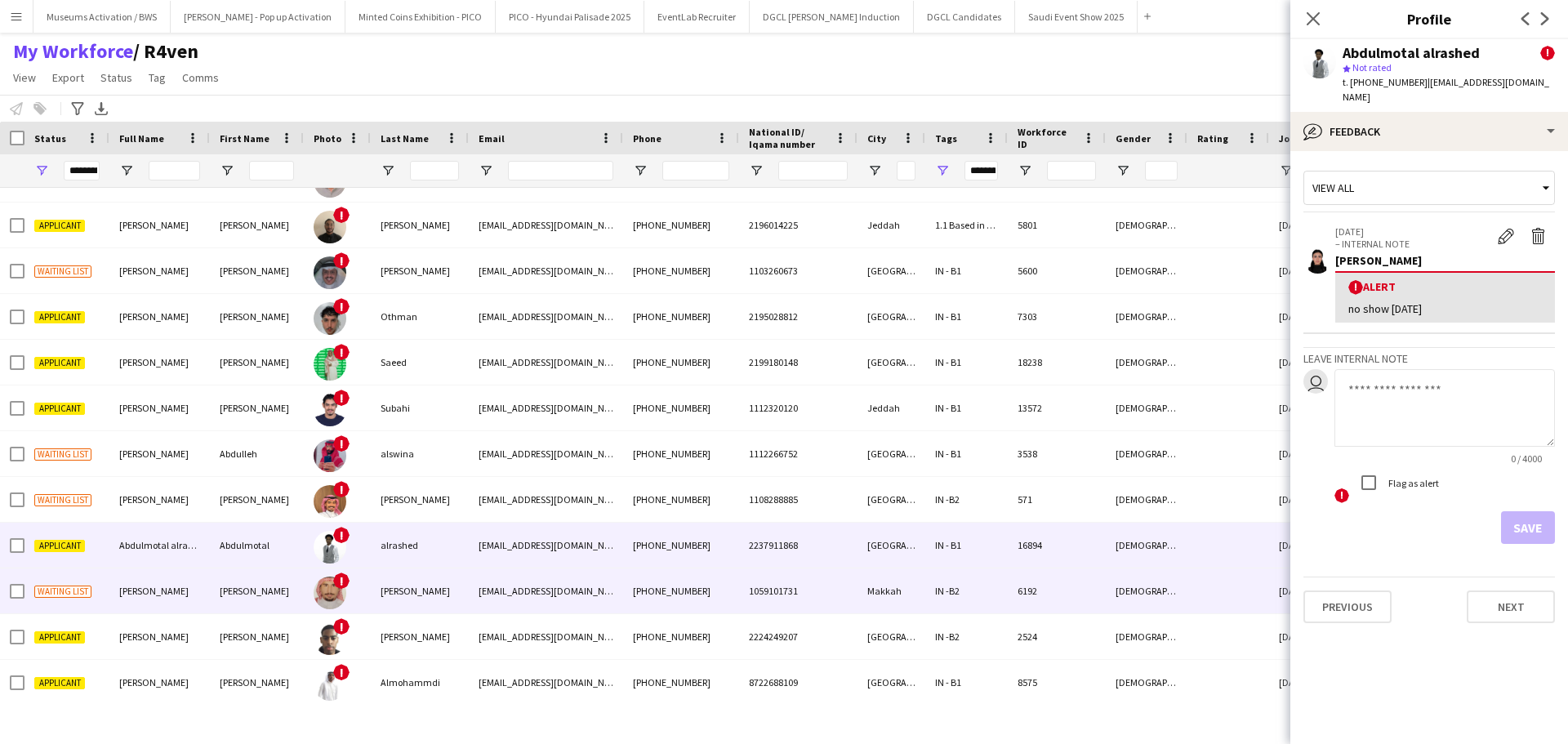
click at [988, 591] on div "IN -B2" at bounding box center [967, 590] width 83 height 45
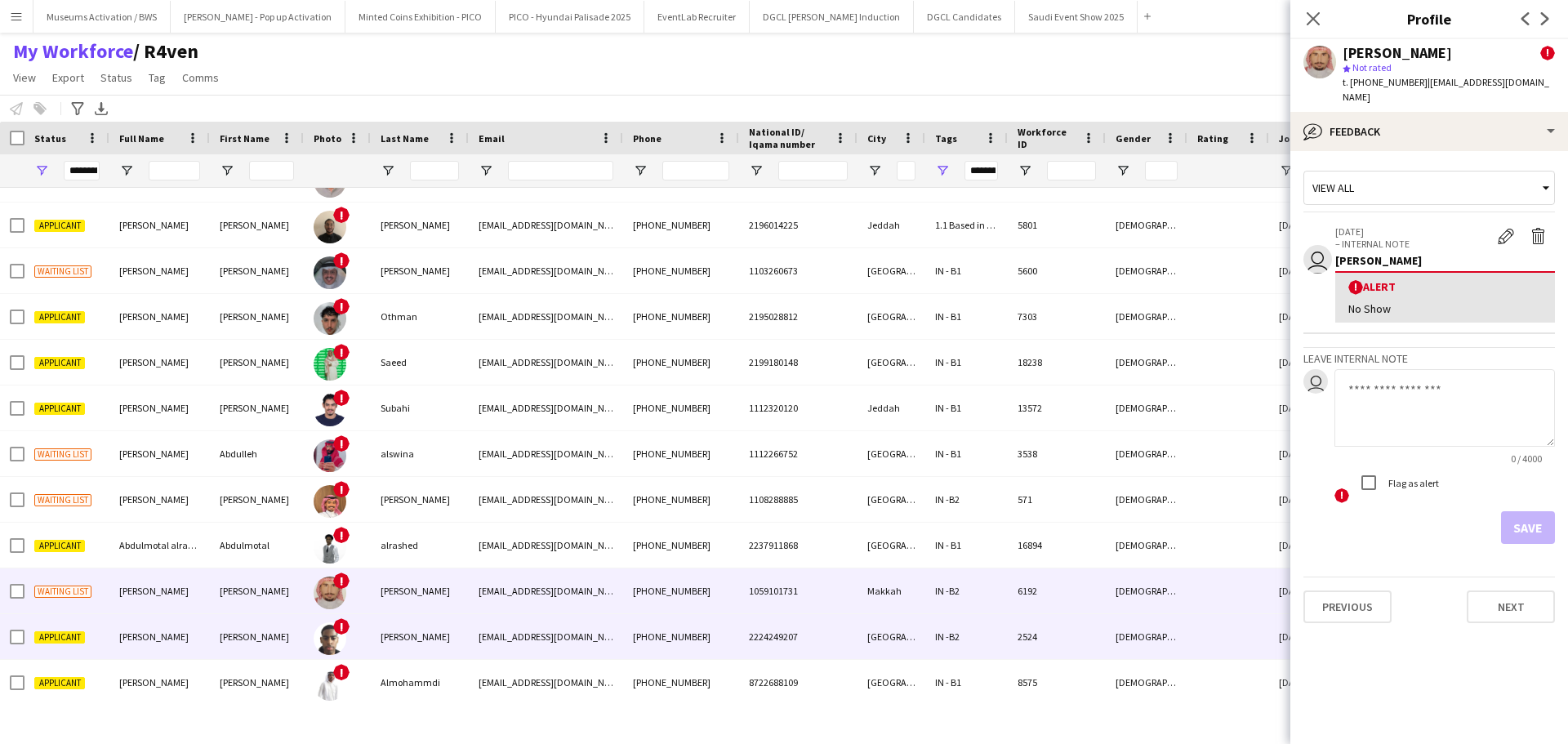
click at [1017, 632] on div "2524" at bounding box center [1057, 636] width 98 height 45
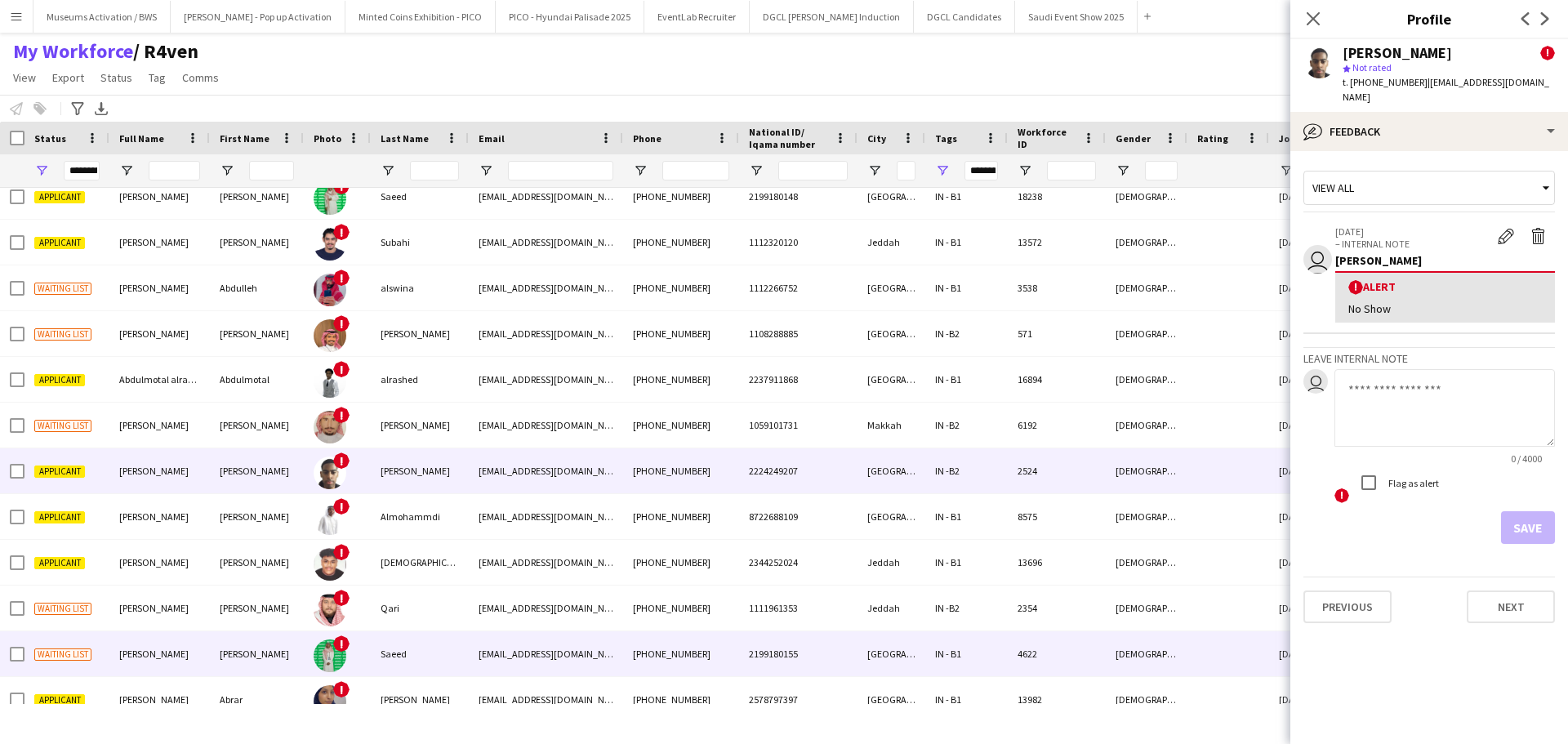
scroll to position [383, 0]
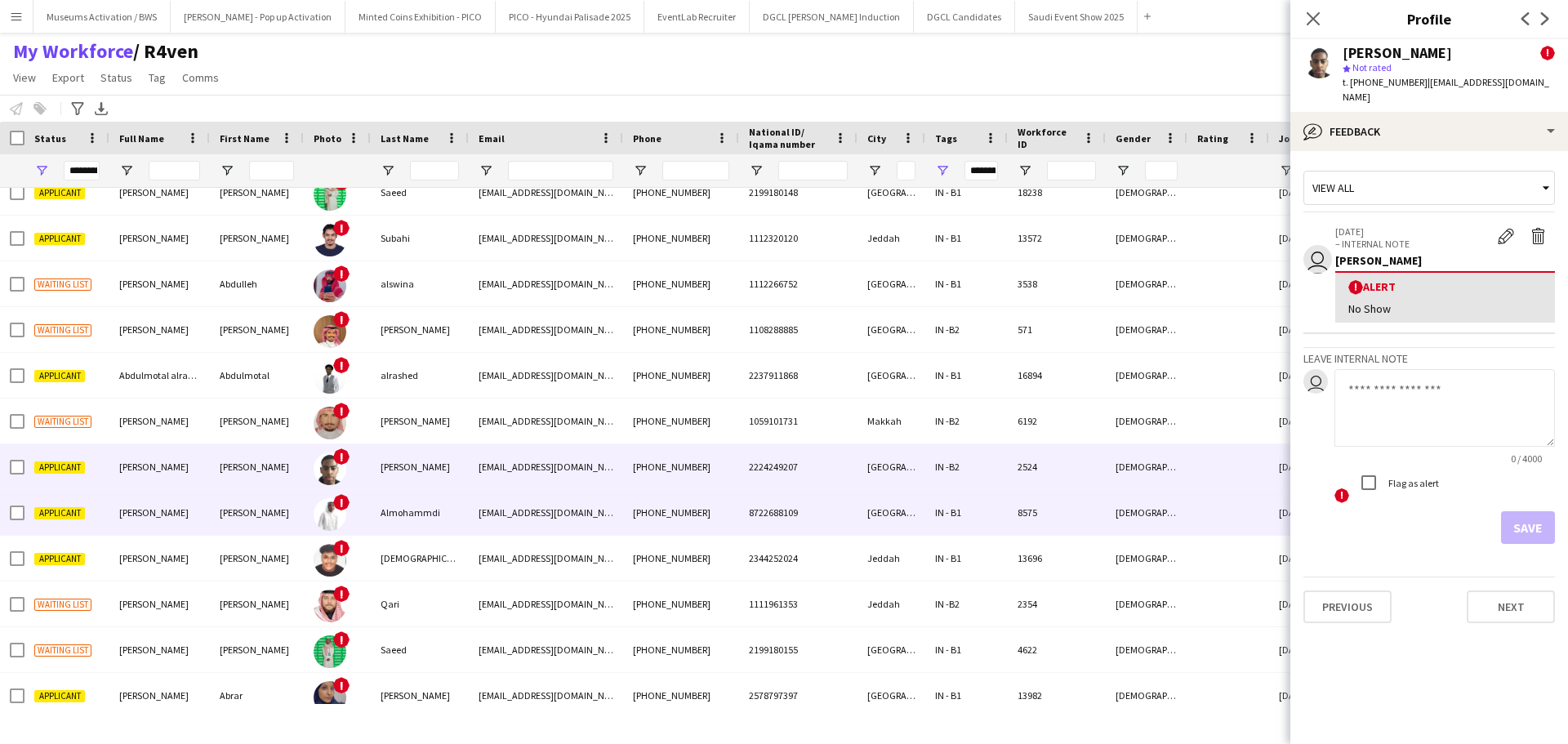
click at [974, 495] on div "IN - B1" at bounding box center [967, 512] width 83 height 45
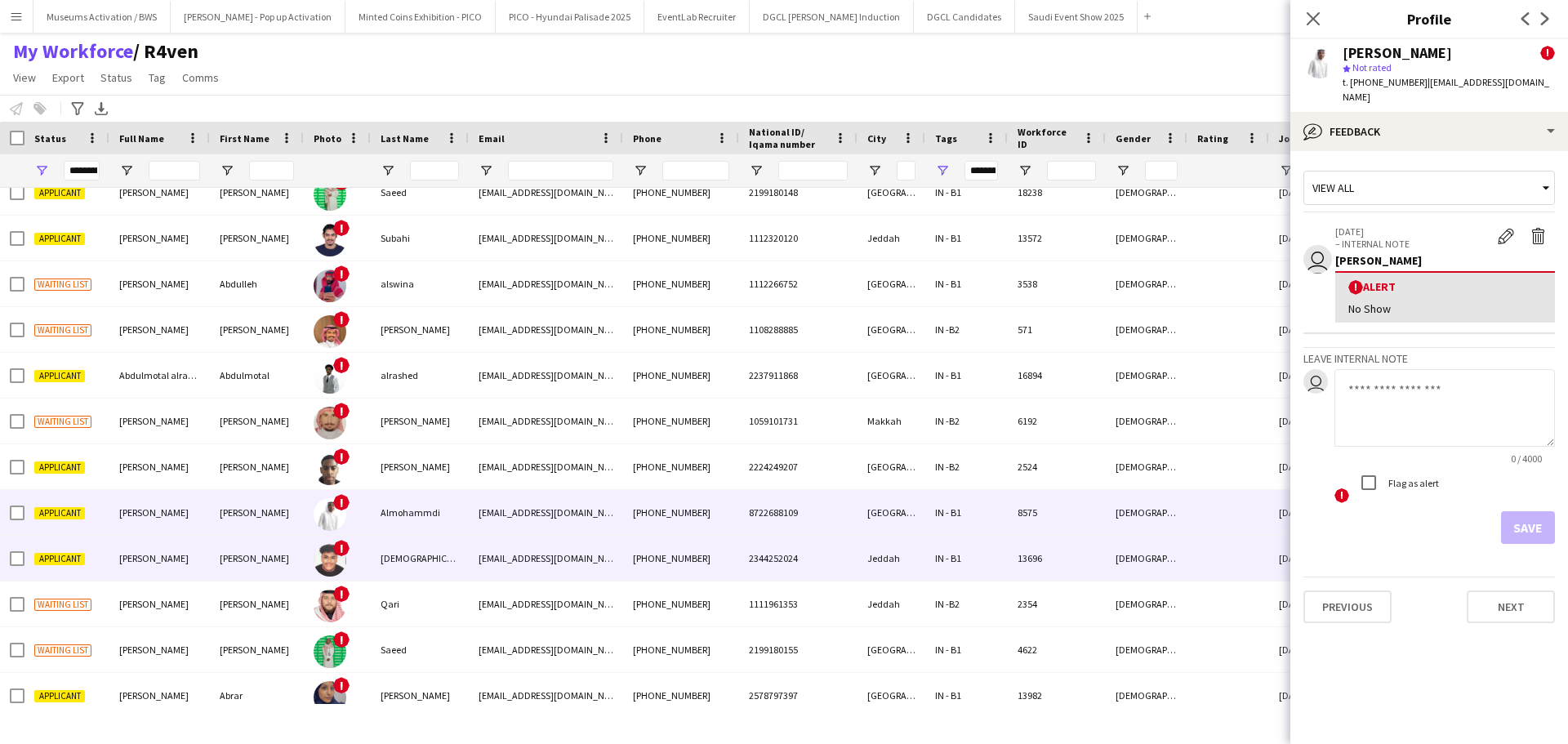
click at [990, 552] on div "IN - B1" at bounding box center [967, 557] width 83 height 45
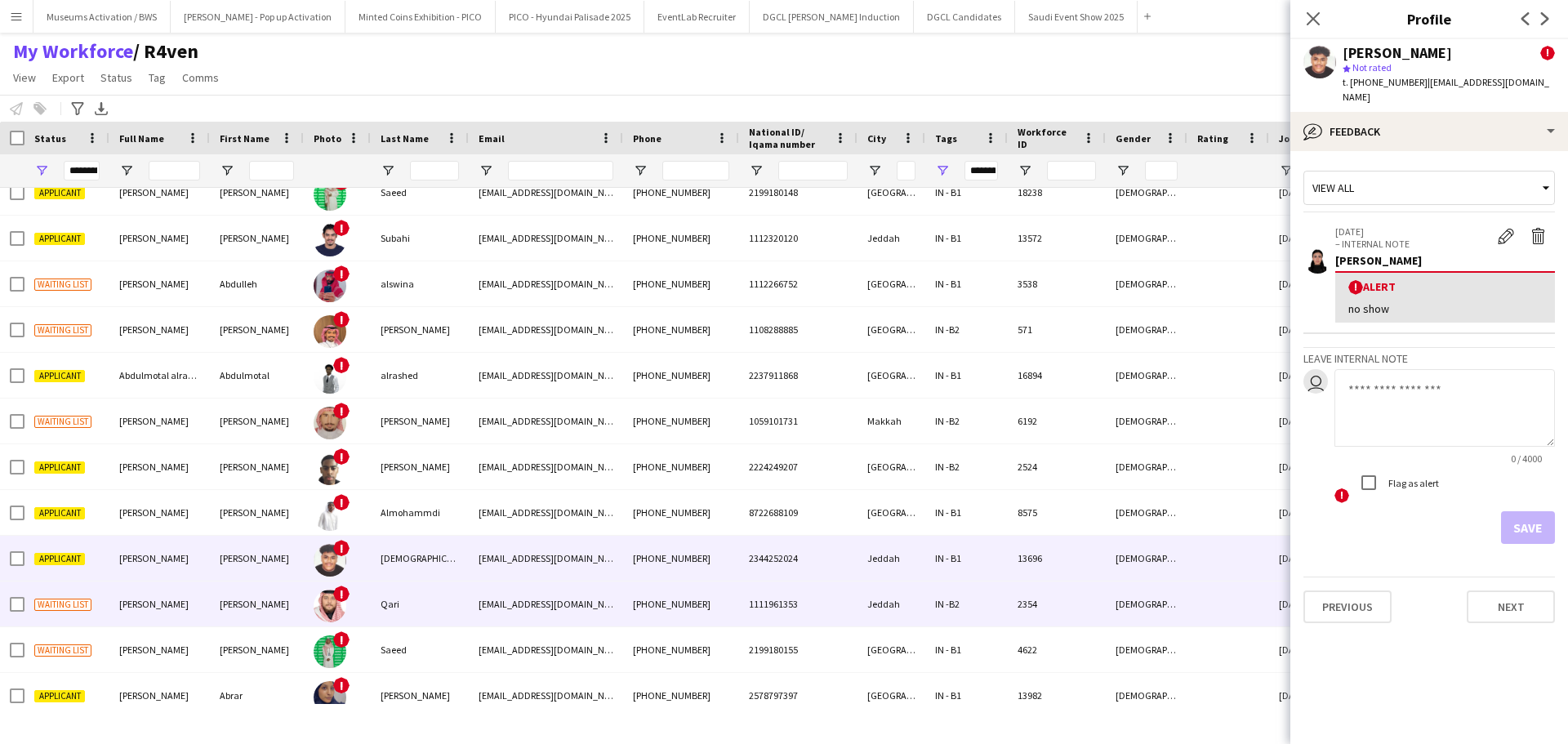
click at [990, 600] on div "IN -B2" at bounding box center [967, 603] width 83 height 45
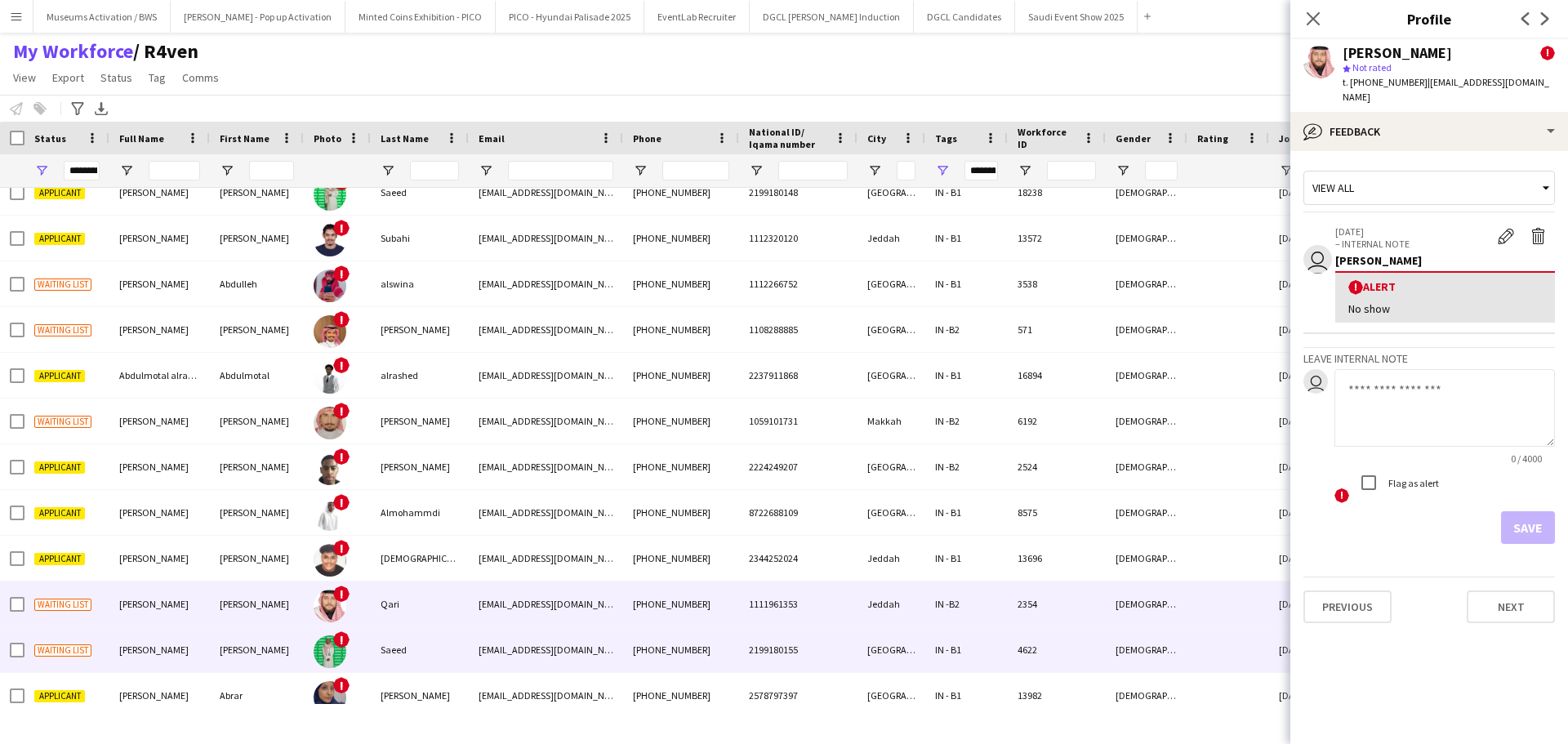
click at [993, 650] on div "IN - B1" at bounding box center [967, 649] width 83 height 45
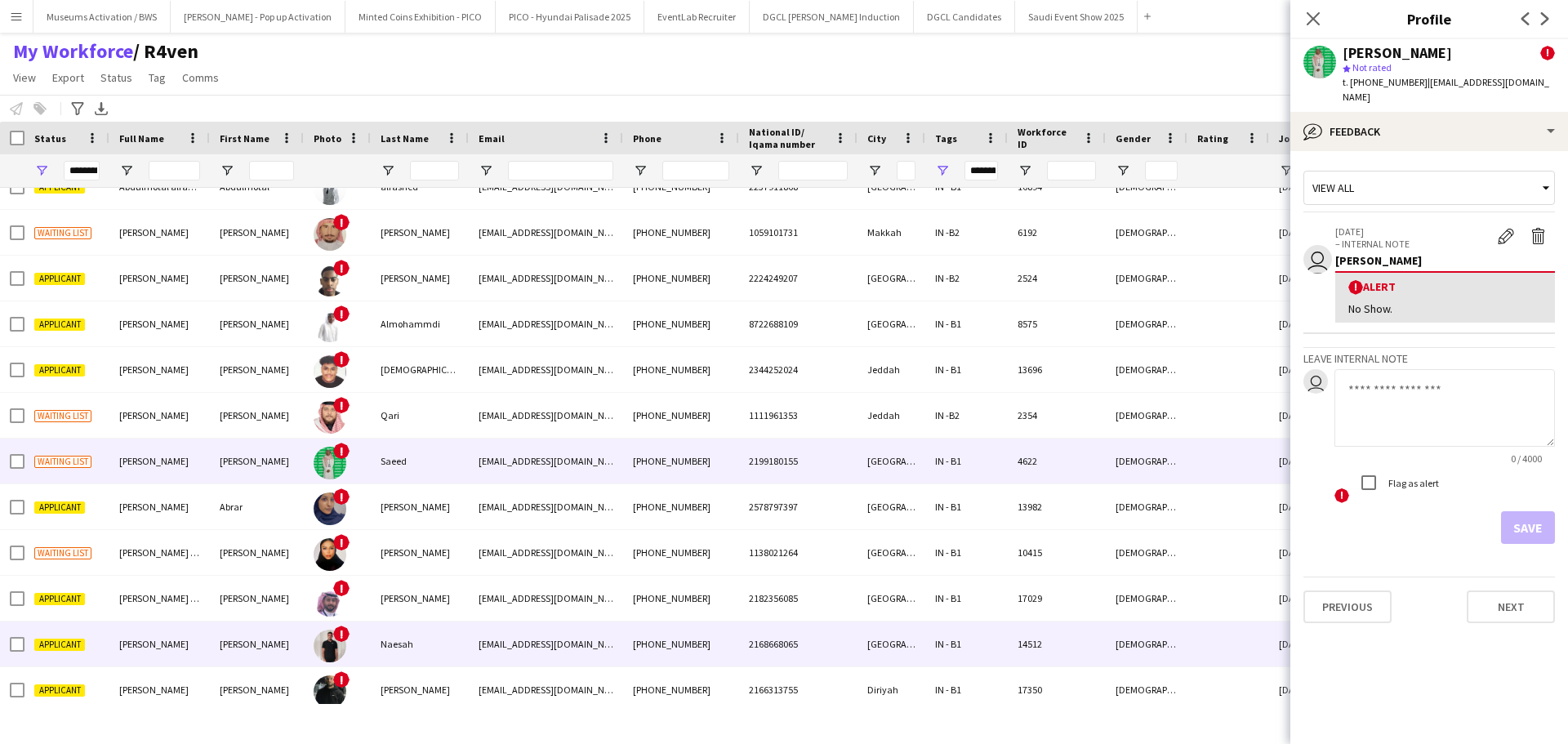
scroll to position [573, 0]
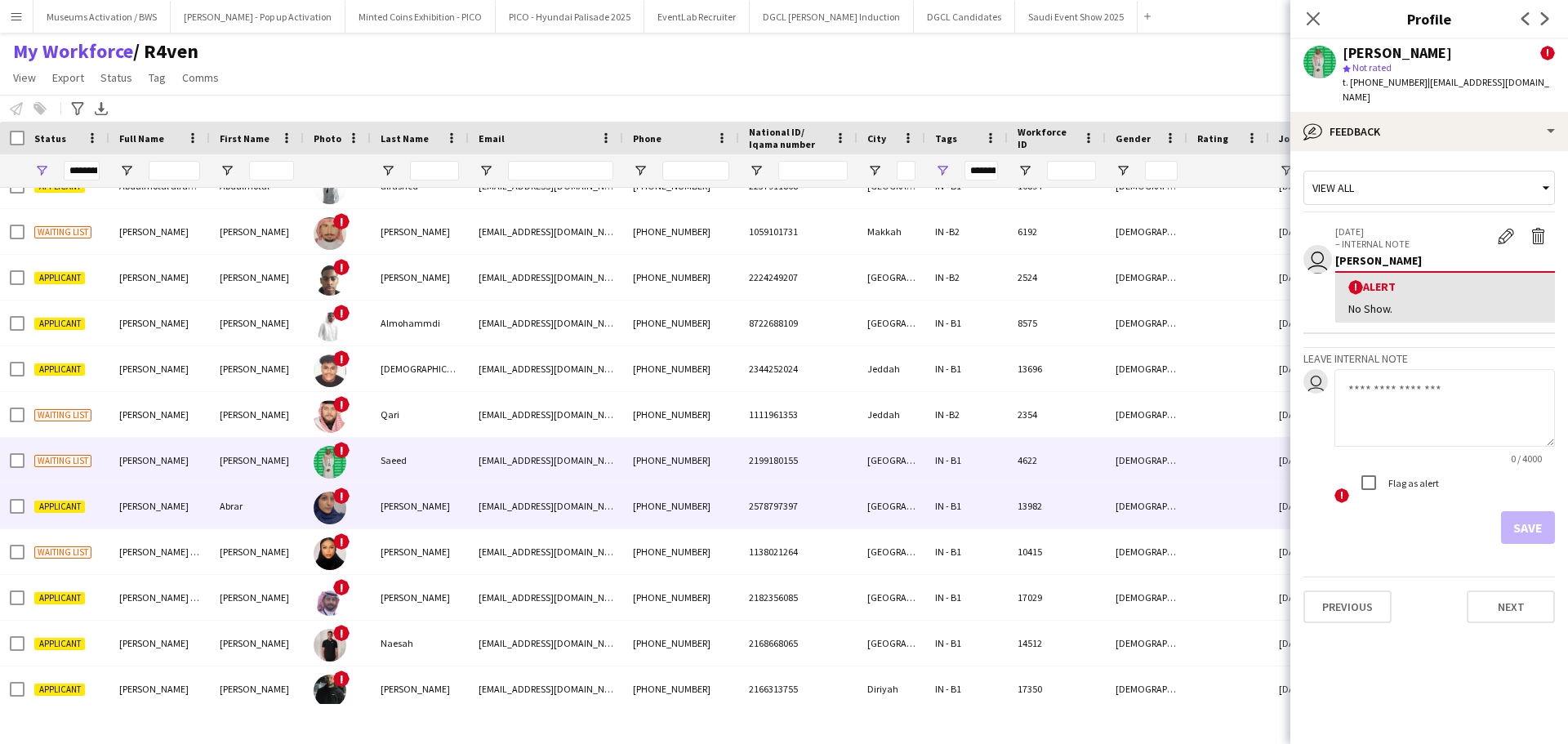
click at [954, 487] on div "IN - B1" at bounding box center [967, 505] width 83 height 45
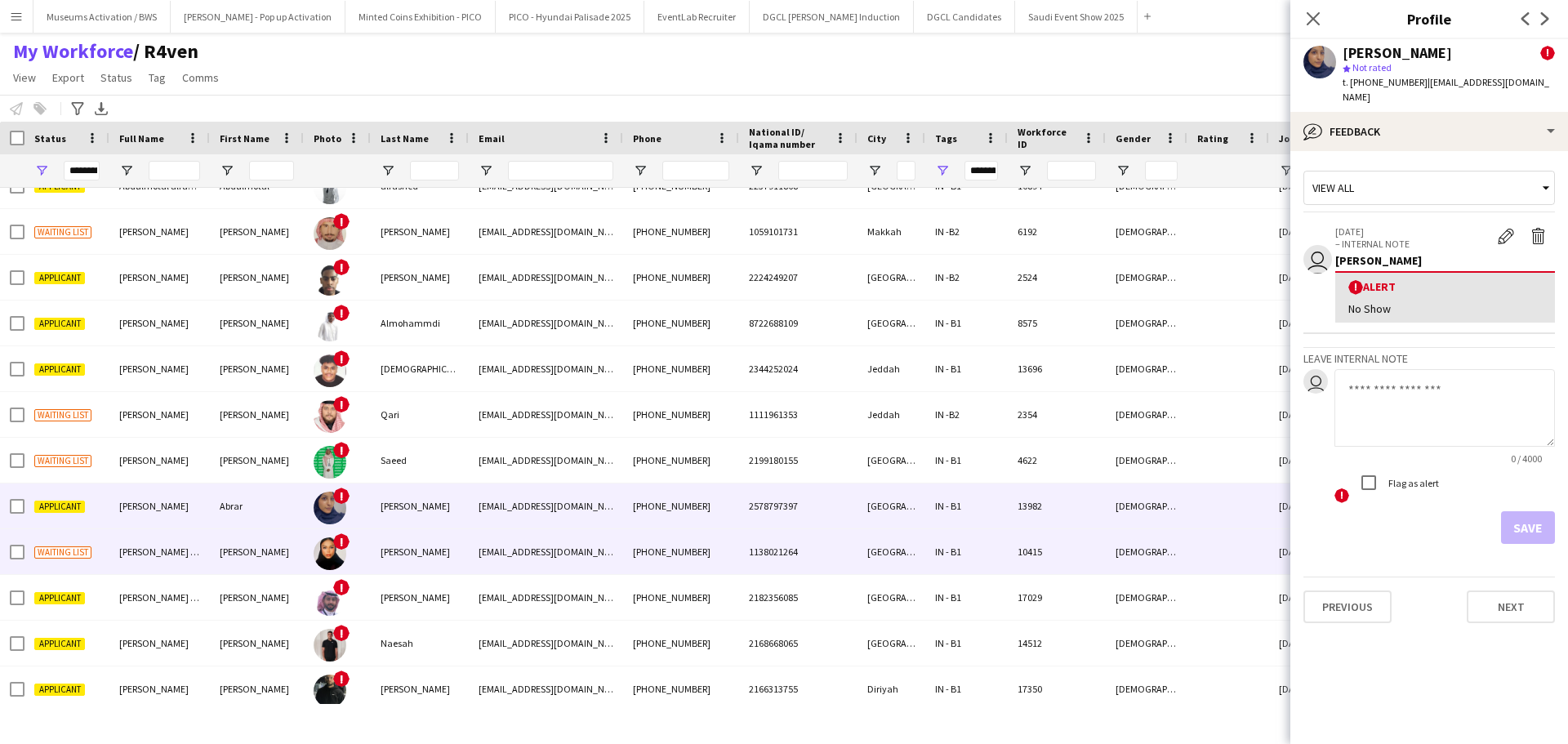
click at [1032, 542] on div "10415" at bounding box center [1057, 551] width 98 height 45
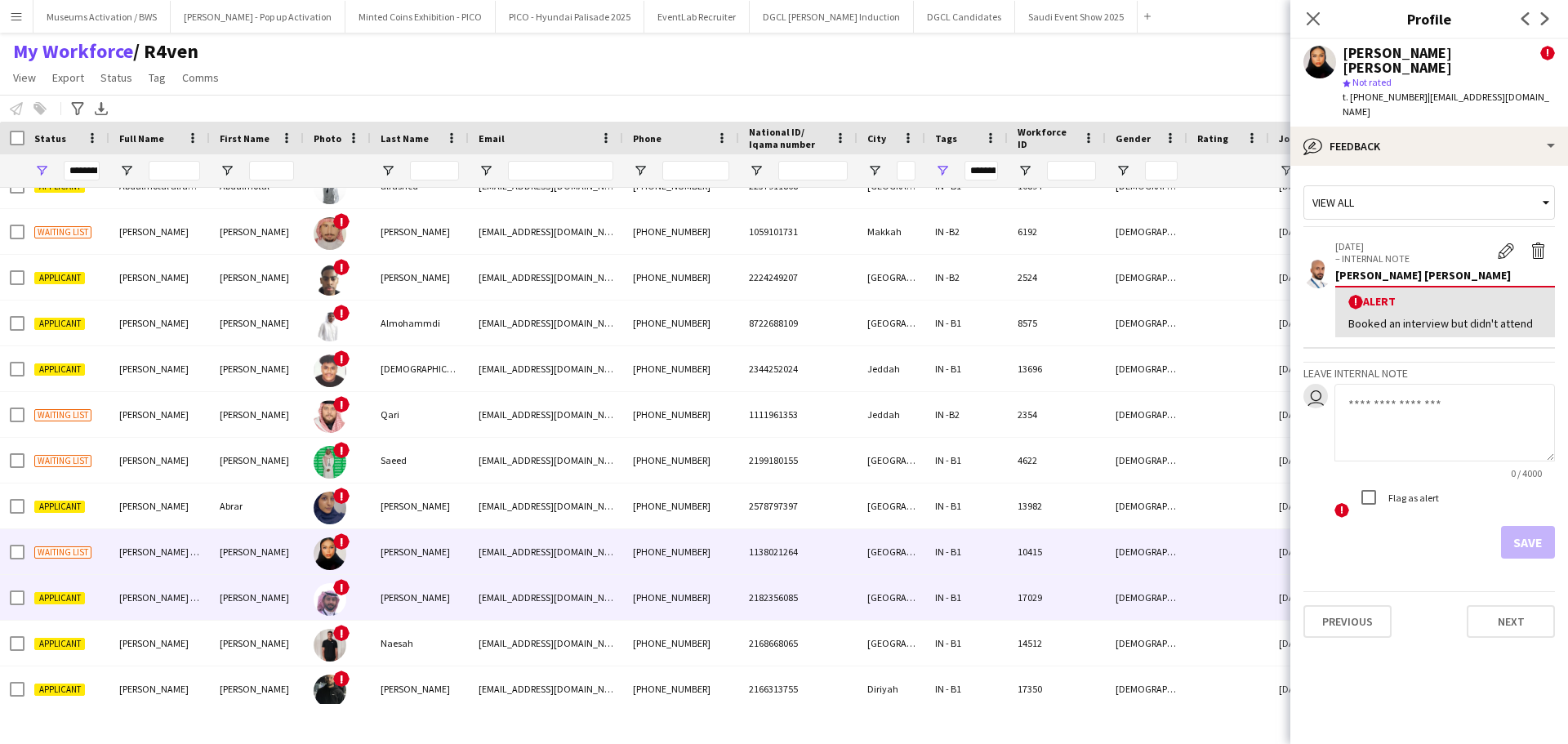
click at [1032, 606] on div "17029" at bounding box center [1057, 597] width 98 height 45
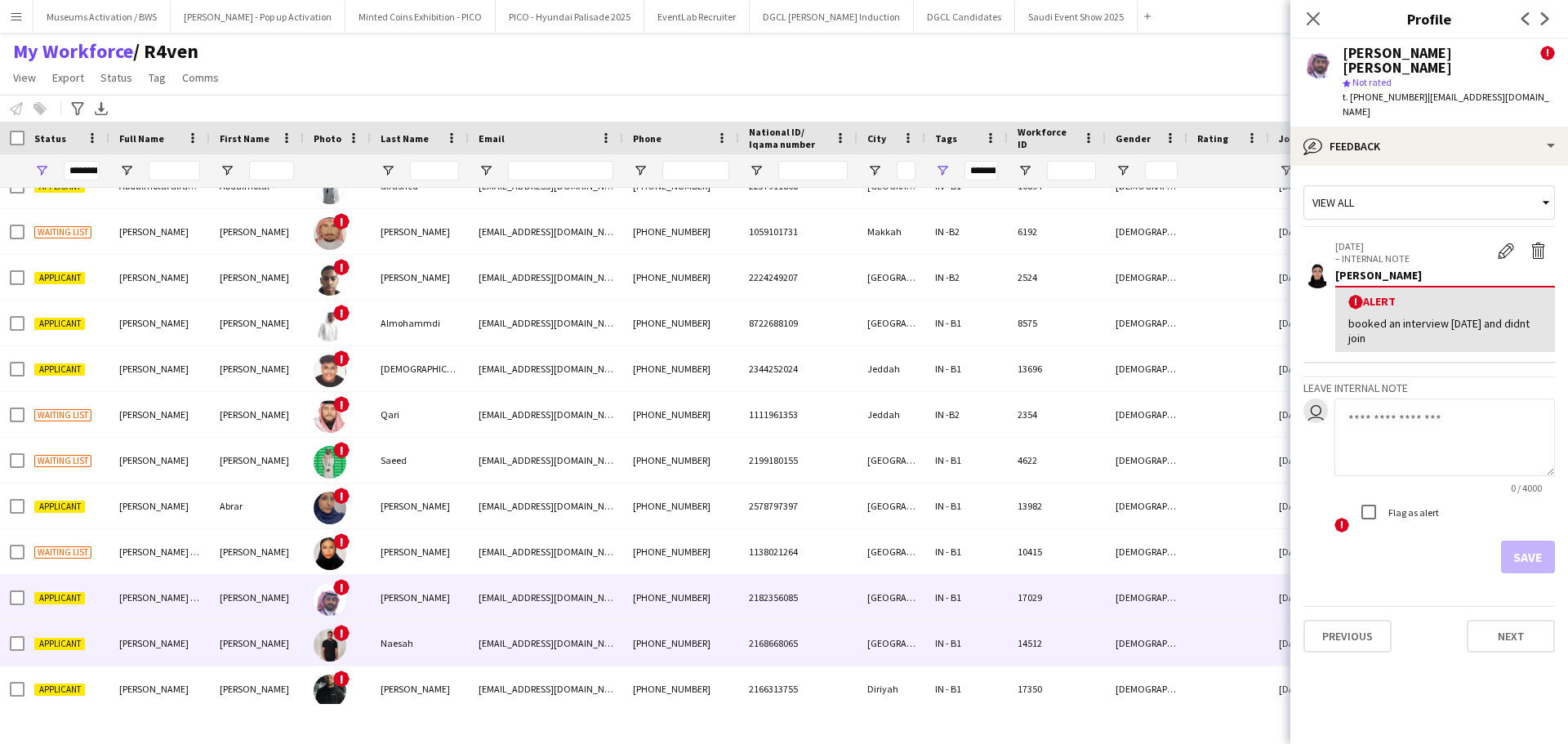
click at [1042, 644] on div "14512" at bounding box center [1057, 643] width 98 height 45
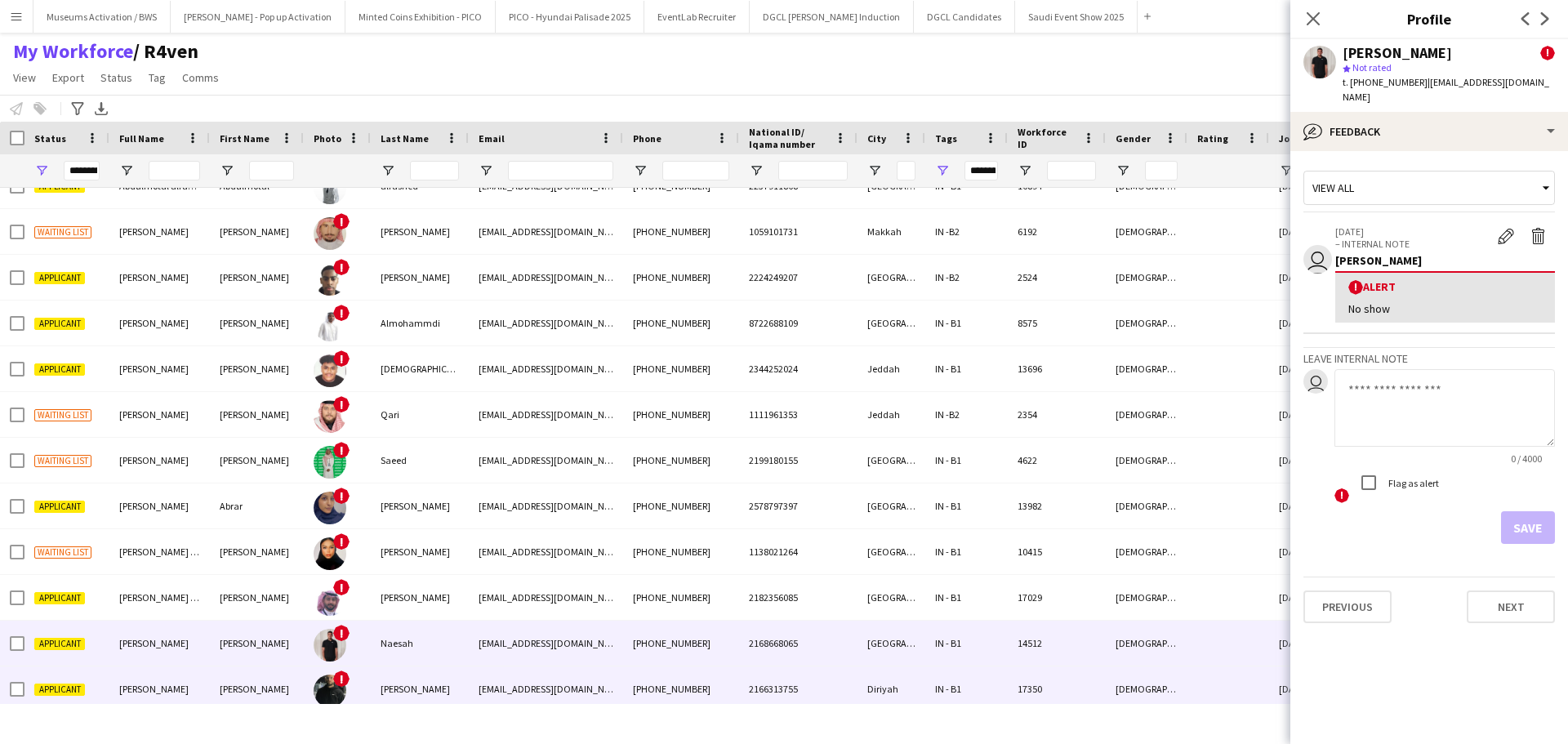
click at [1064, 689] on div "17350" at bounding box center [1057, 688] width 98 height 45
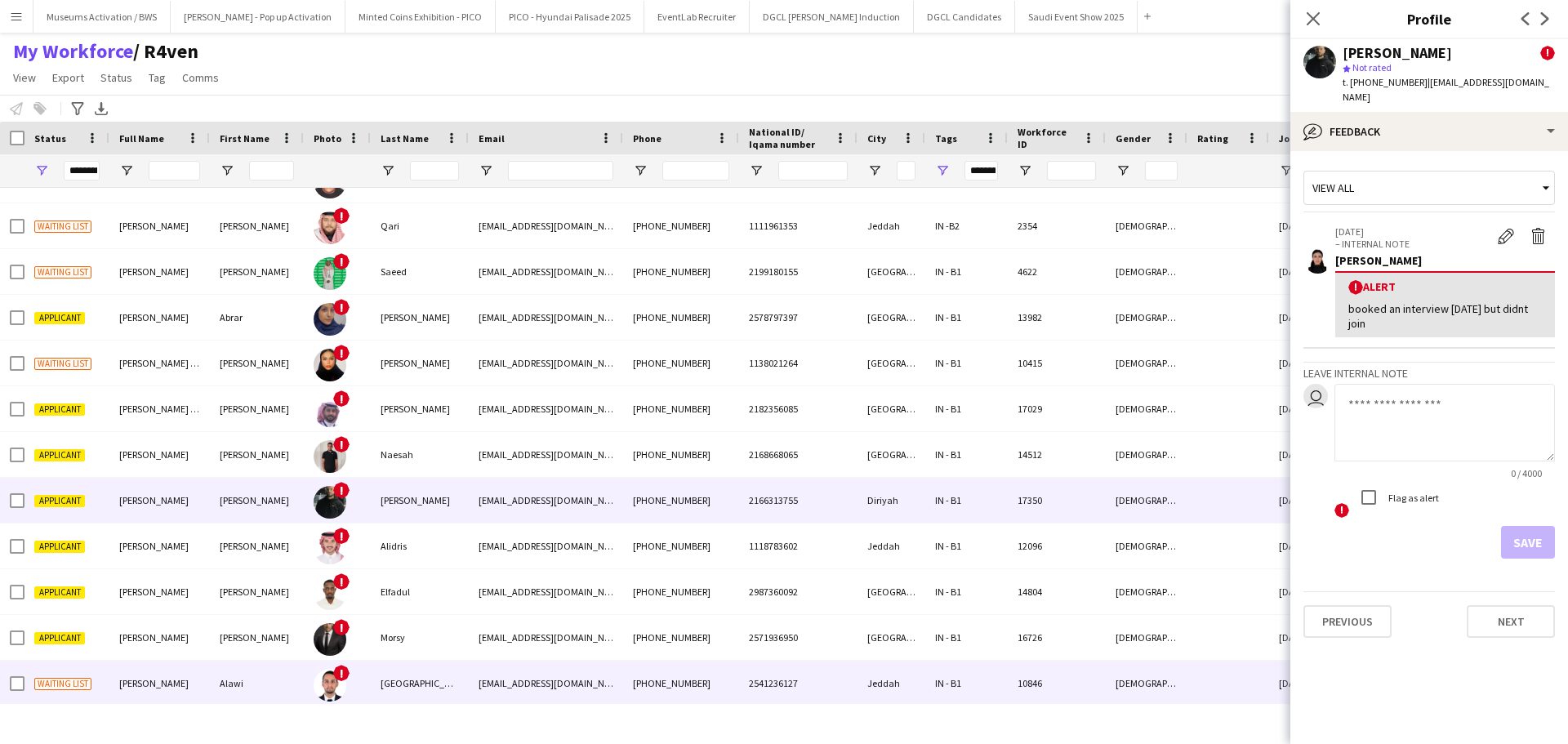
scroll to position [763, 0]
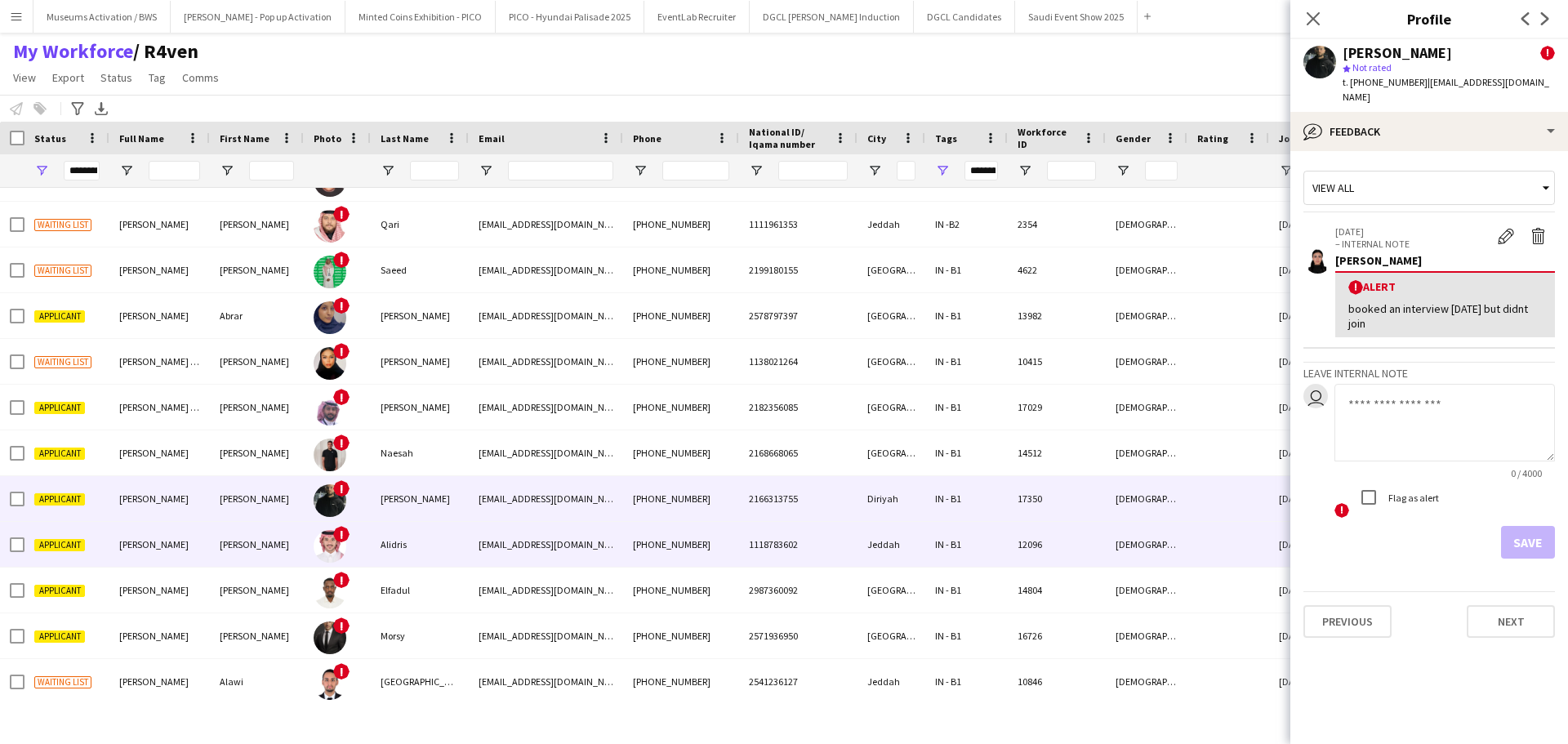
click at [1020, 537] on div "12096" at bounding box center [1057, 544] width 98 height 45
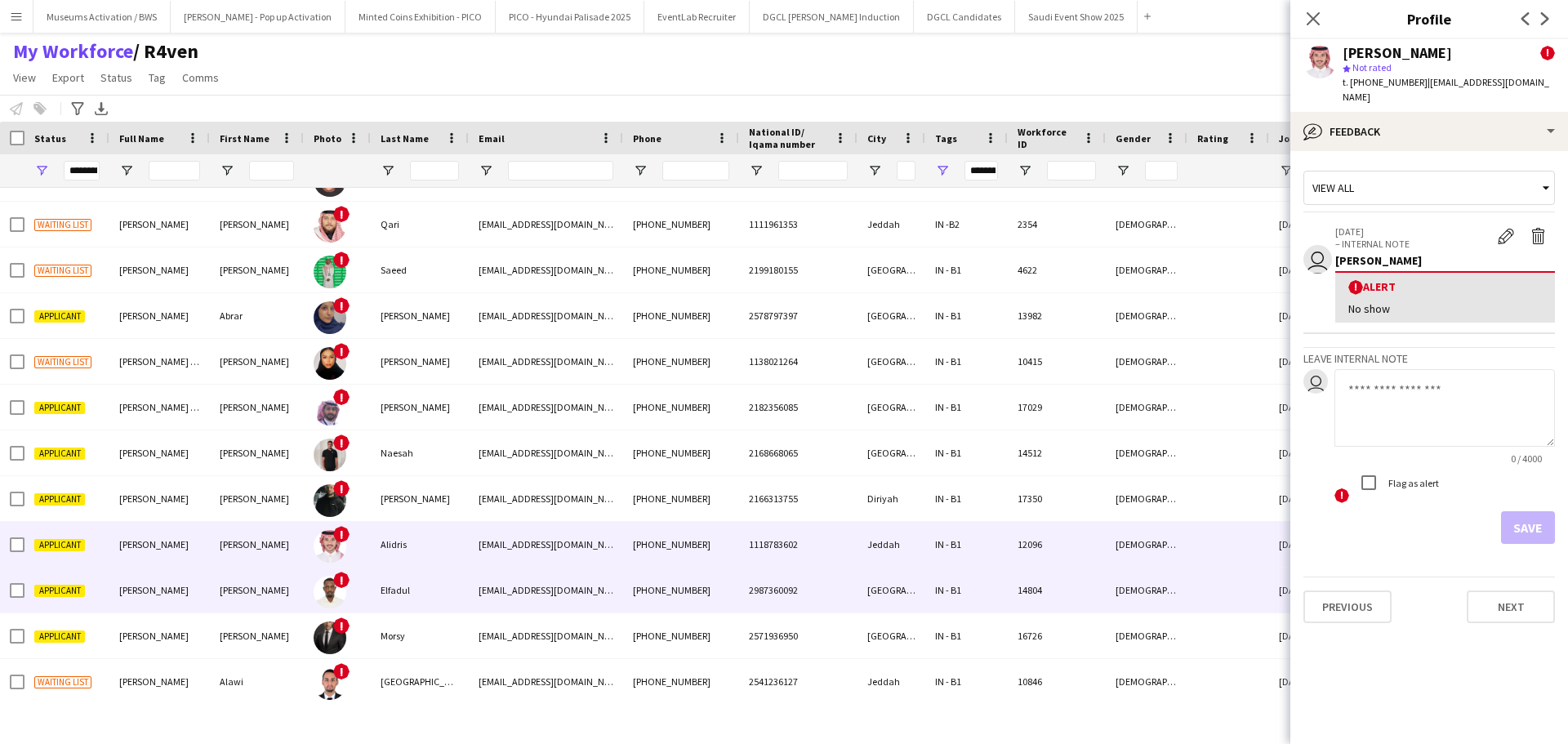
click at [1025, 579] on div "14804" at bounding box center [1057, 590] width 98 height 45
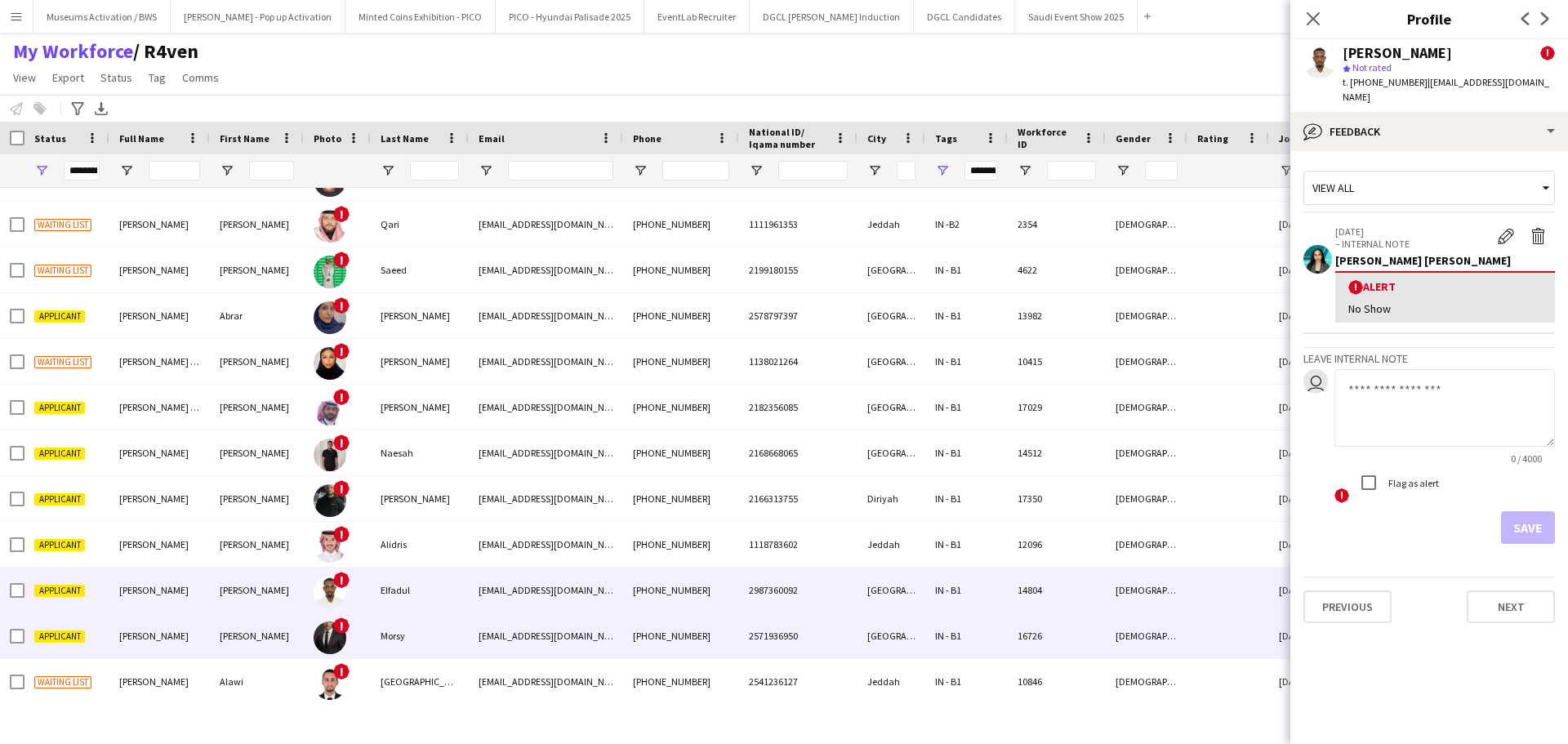
click at [1044, 615] on div "16726" at bounding box center [1057, 635] width 98 height 45
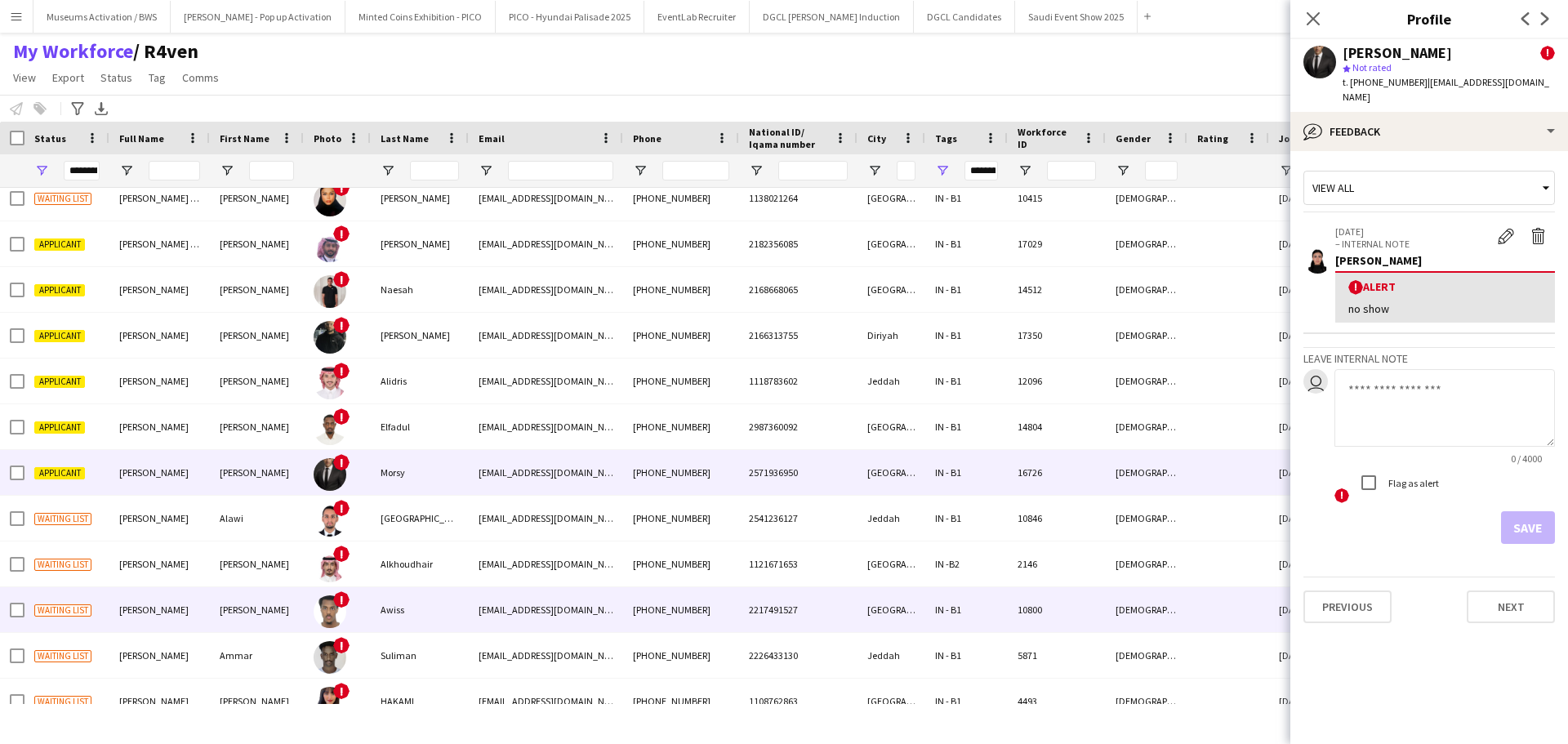
click at [954, 626] on div "IN - B1" at bounding box center [967, 609] width 83 height 45
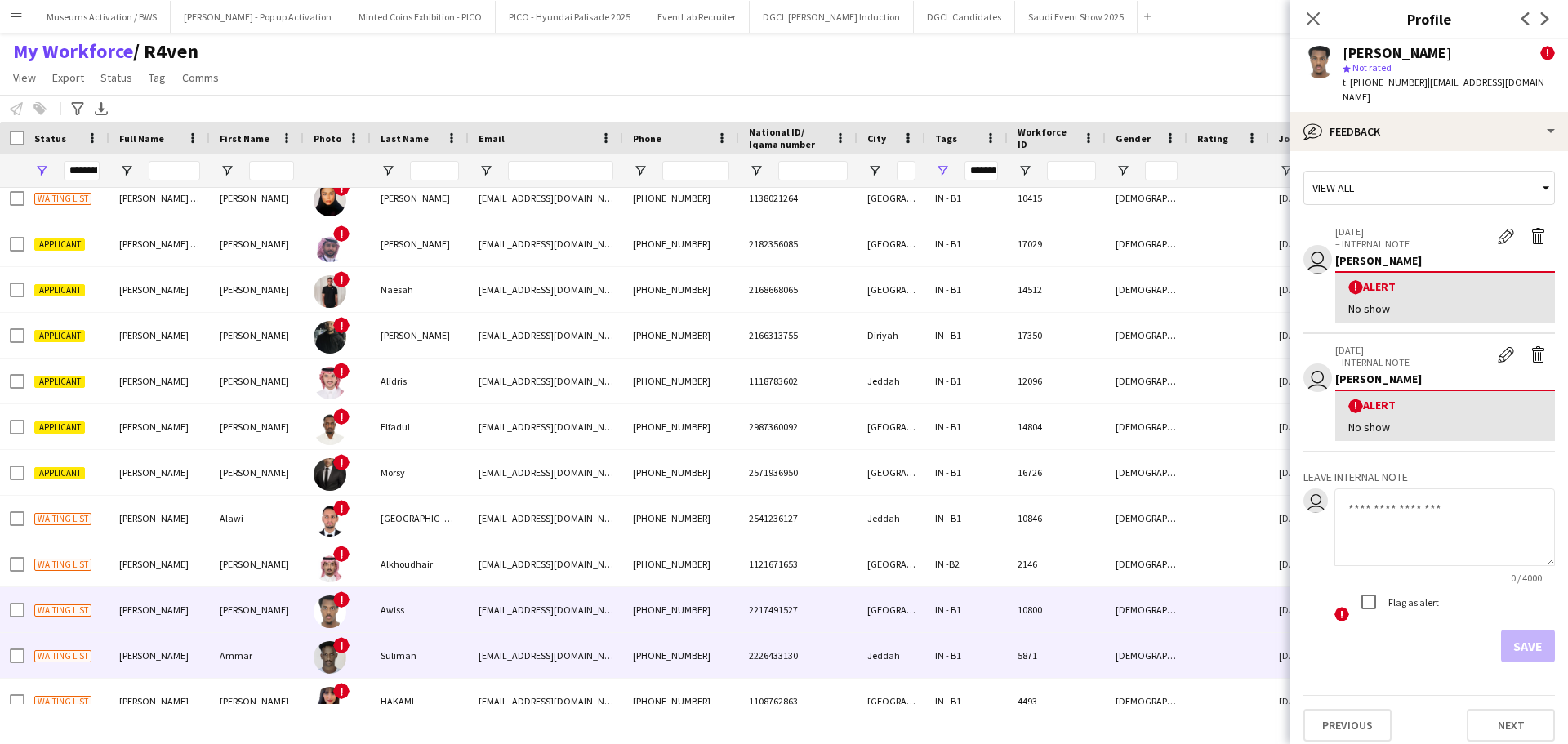
click at [922, 674] on div "Jeddah" at bounding box center [891, 655] width 68 height 45
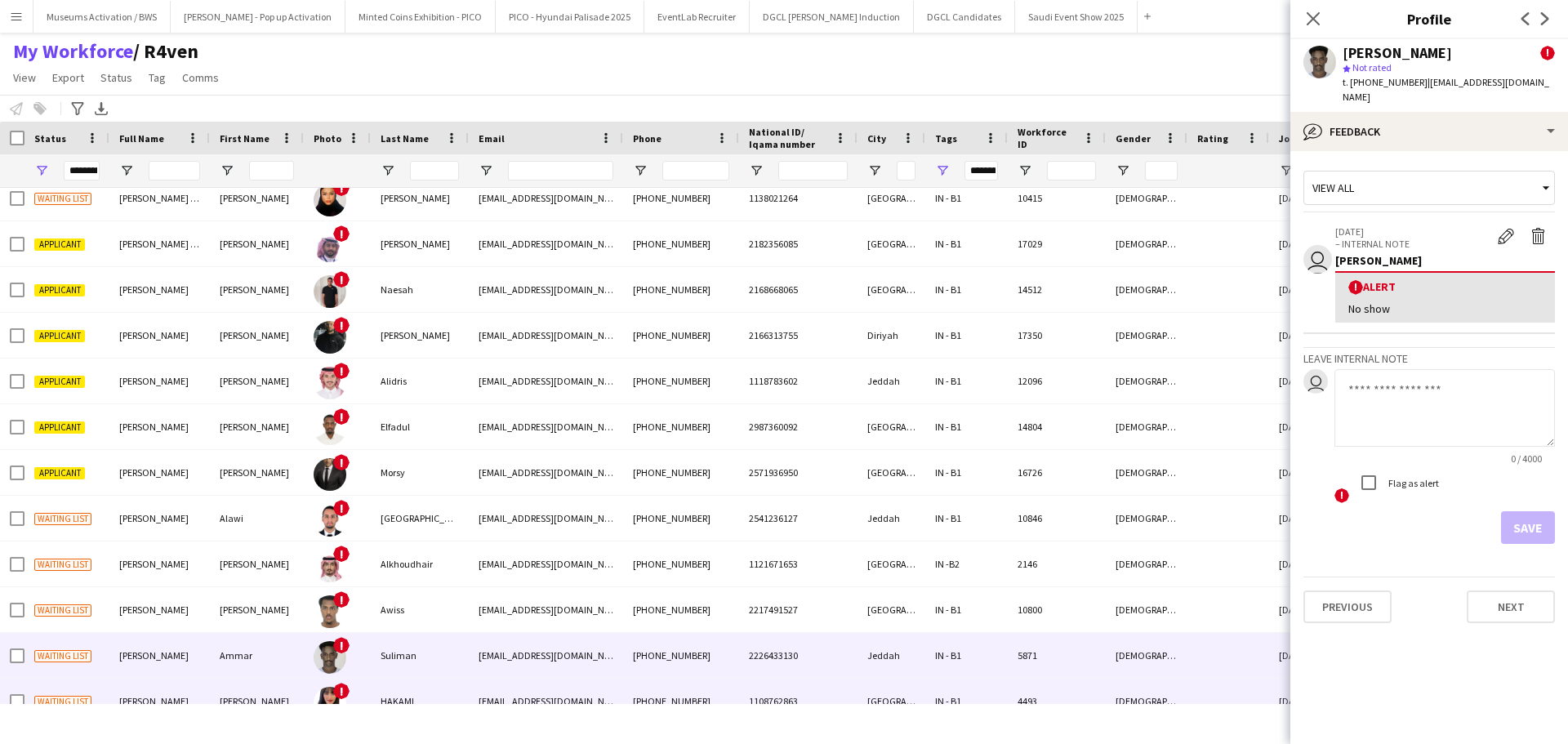
click at [873, 697] on div "[GEOGRAPHIC_DATA]" at bounding box center [891, 700] width 68 height 45
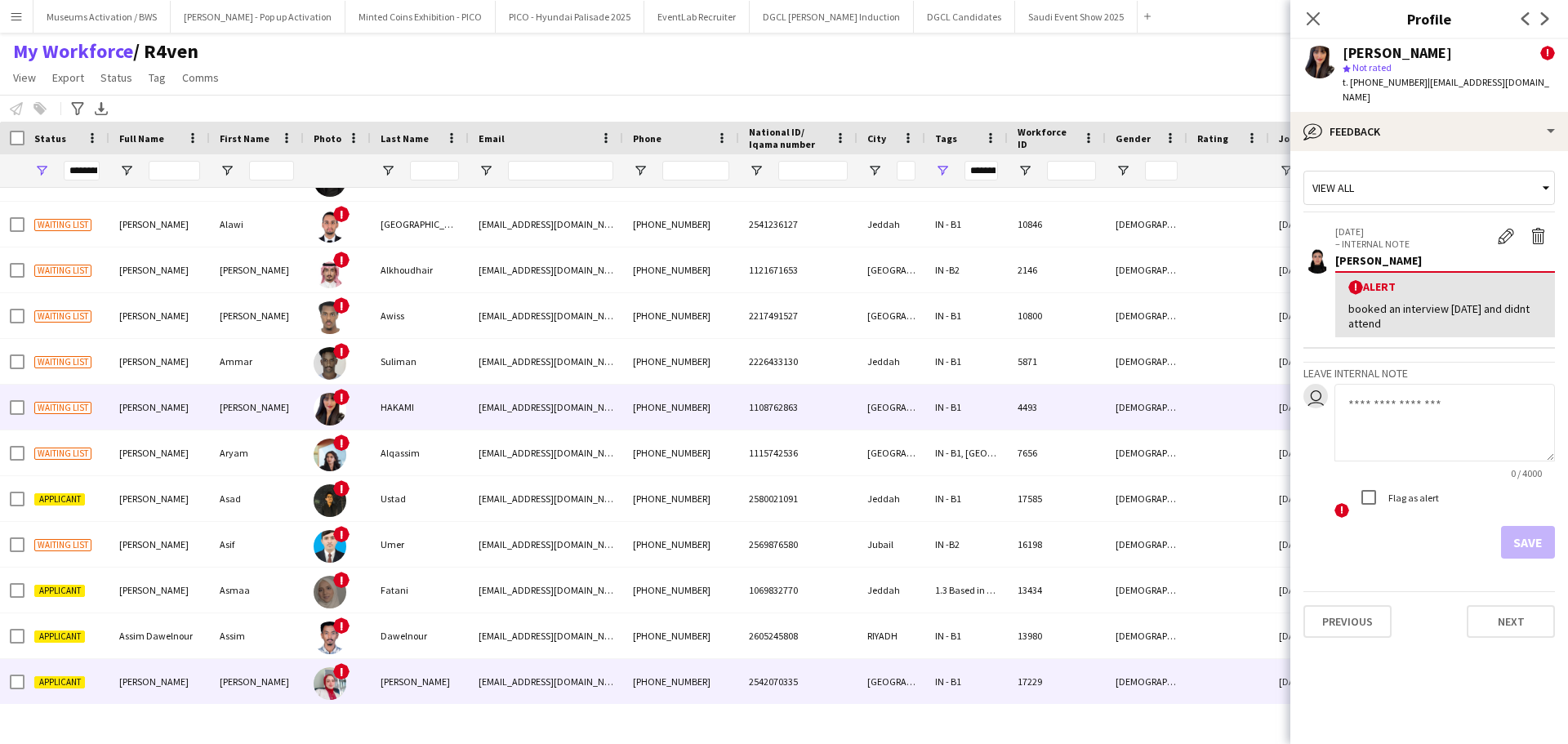
scroll to position [1223, 0]
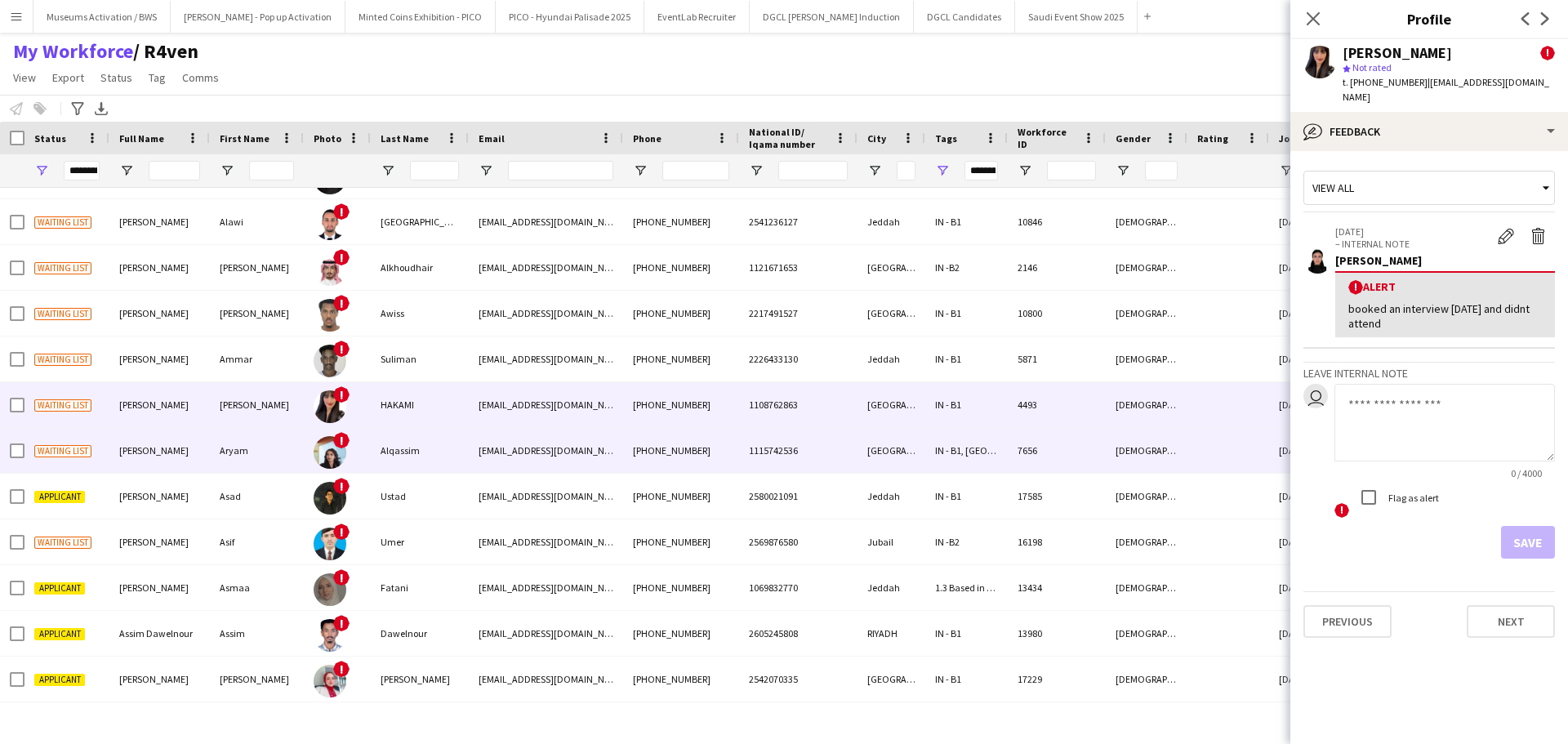
click at [854, 454] on div "1115742536" at bounding box center [798, 450] width 118 height 45
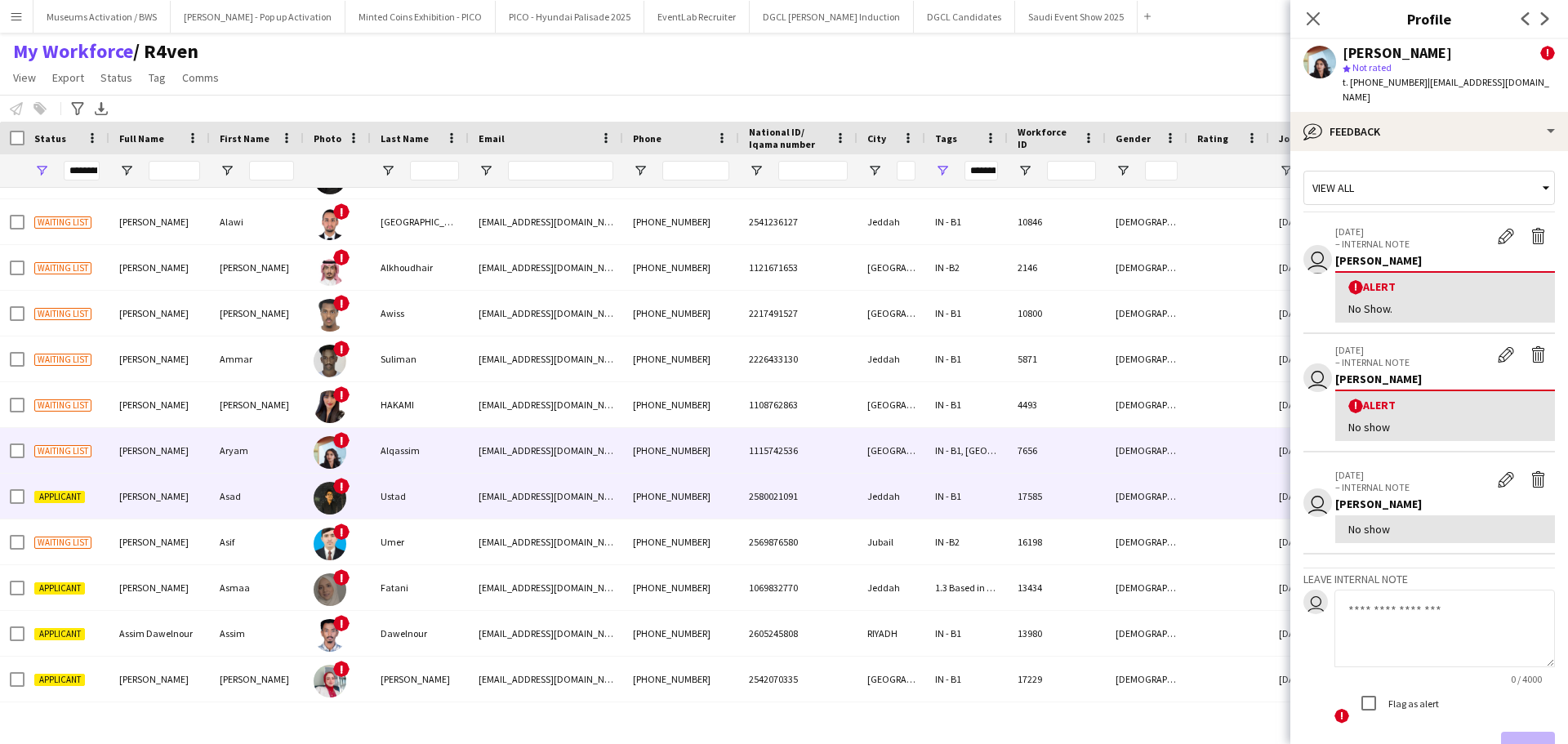
click at [924, 501] on div "Jeddah" at bounding box center [891, 495] width 68 height 45
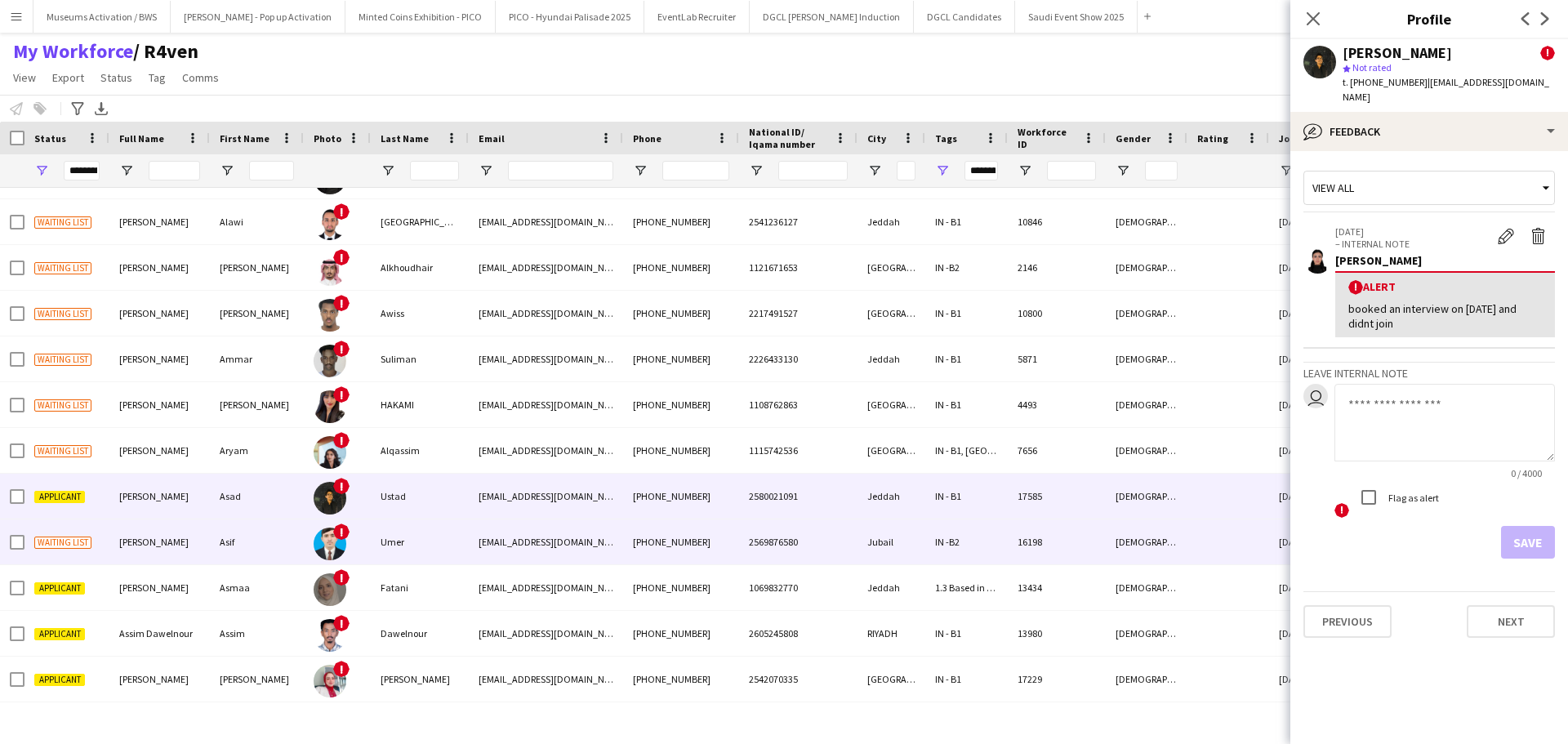
click at [942, 537] on div "IN -B2" at bounding box center [967, 541] width 83 height 45
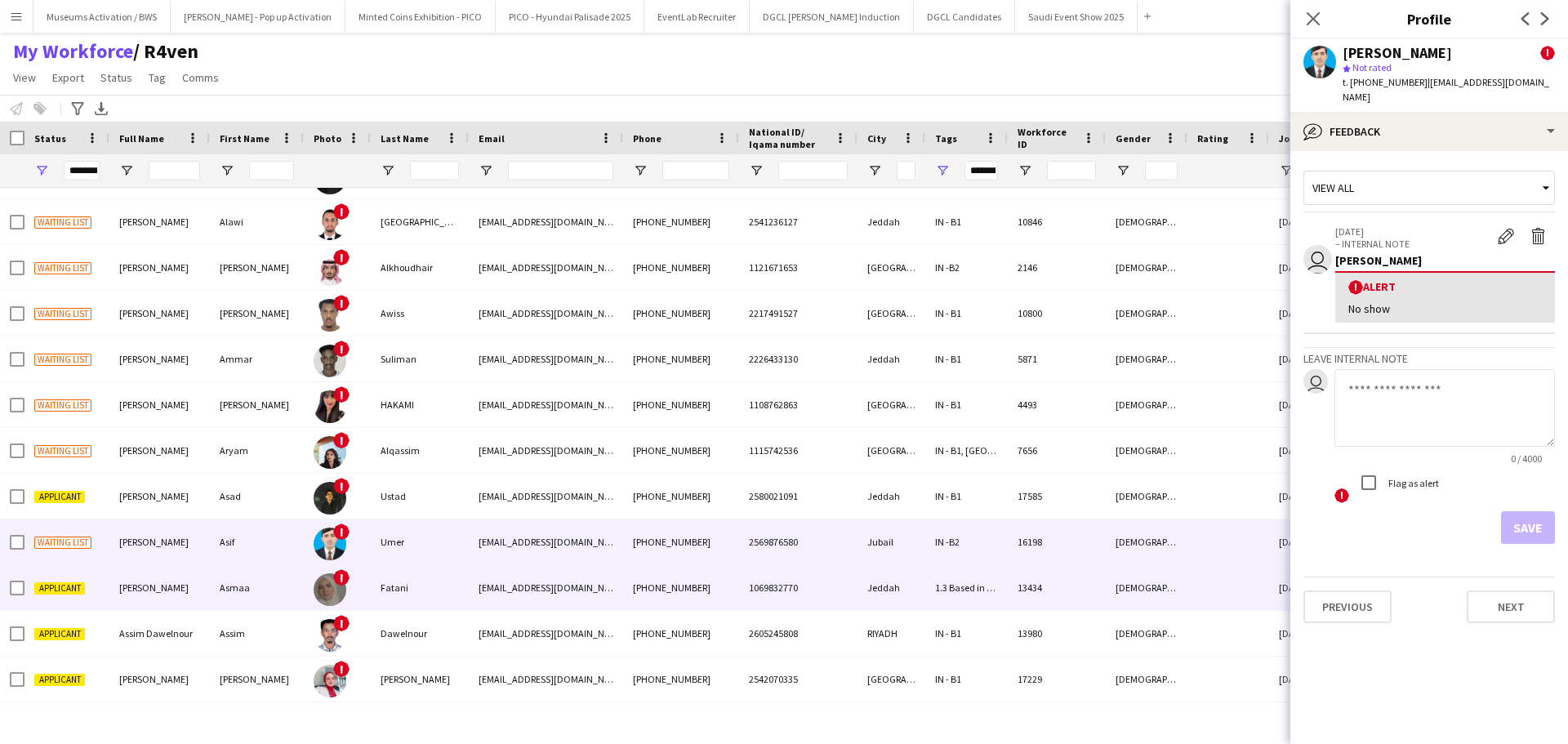
click at [932, 594] on div "1.3 Based in [GEOGRAPHIC_DATA], 2.2 English Level = 2/3 Good, IN - B1, Presenta…" at bounding box center [967, 587] width 83 height 45
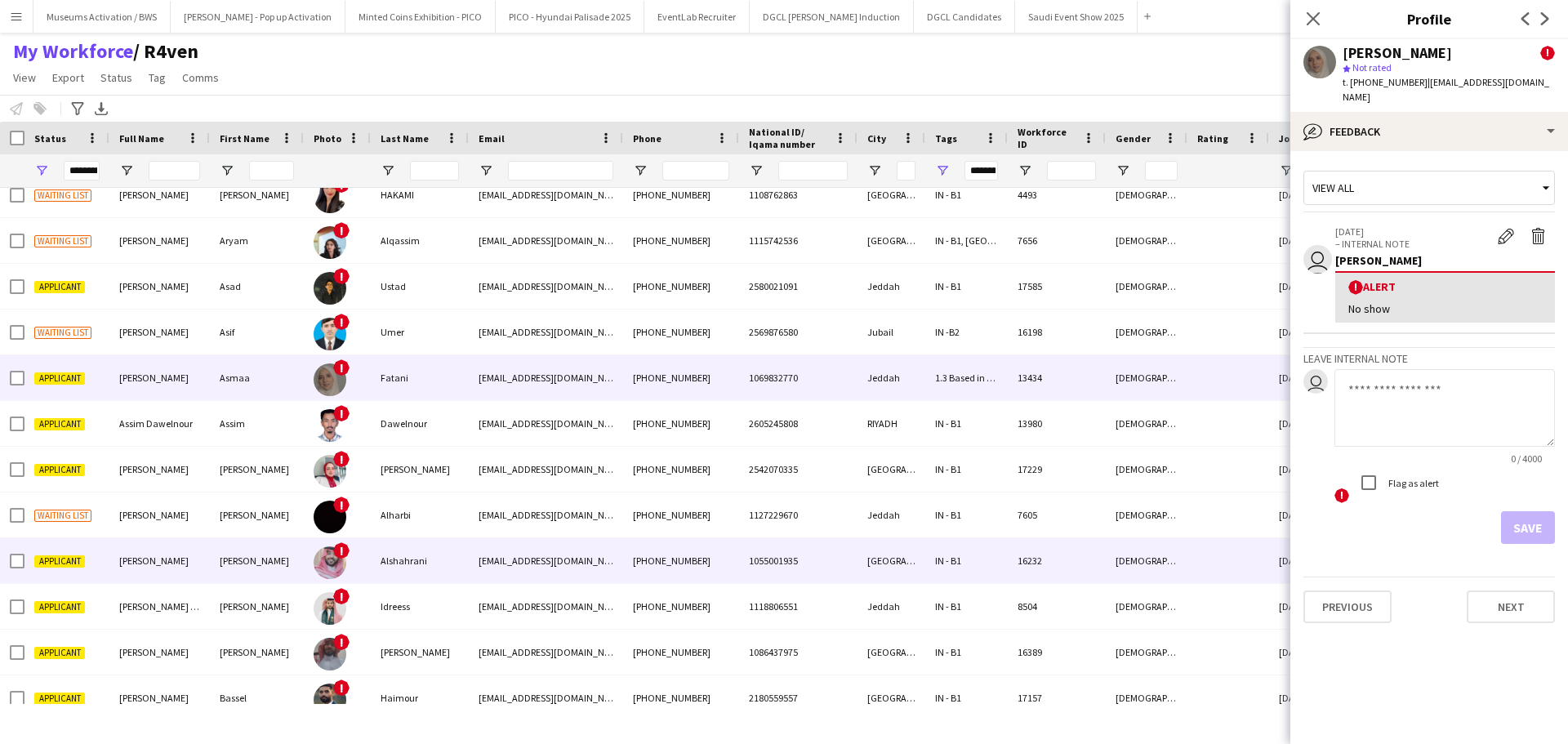
scroll to position [1437, 0]
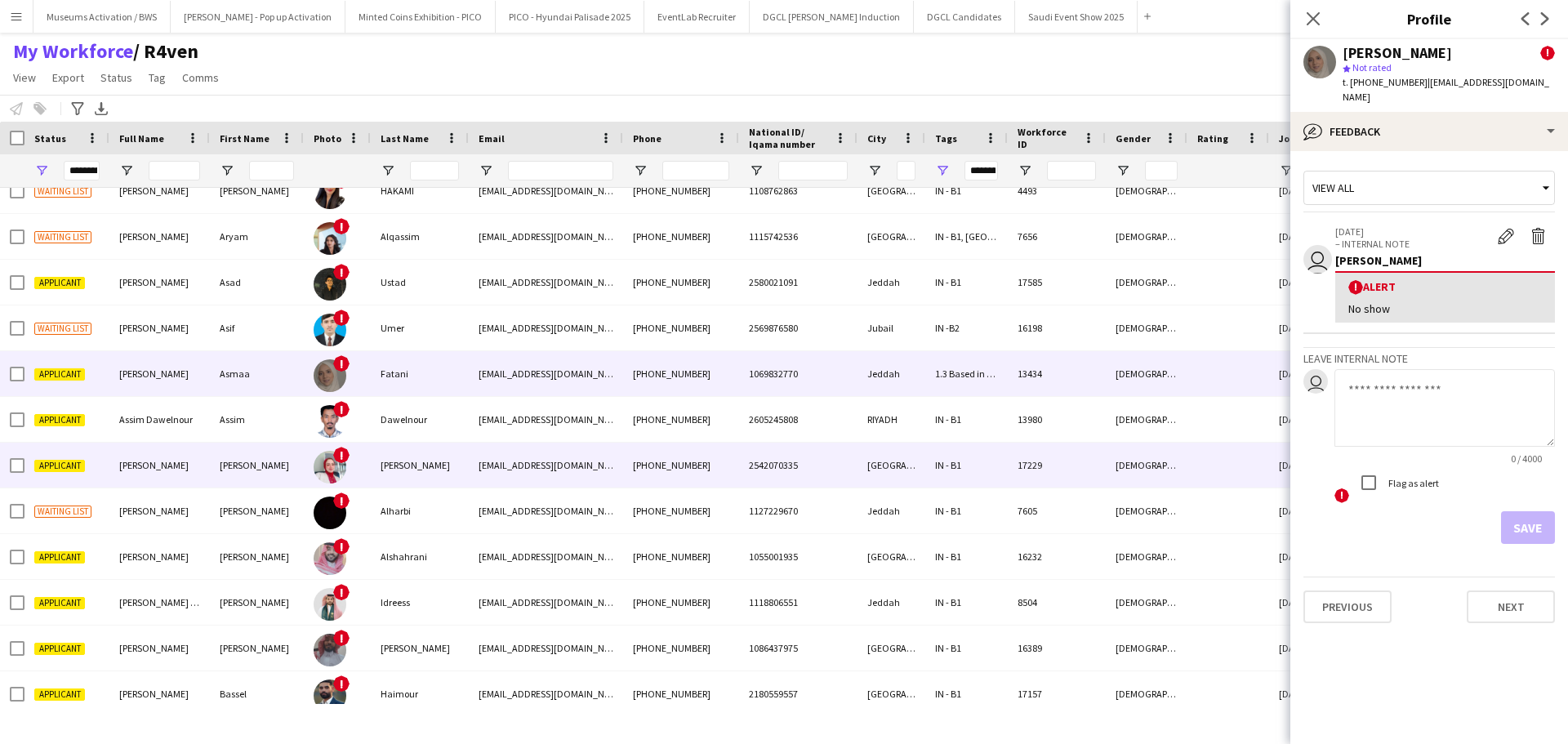
click at [690, 445] on div "[PHONE_NUMBER]" at bounding box center [681, 465] width 116 height 45
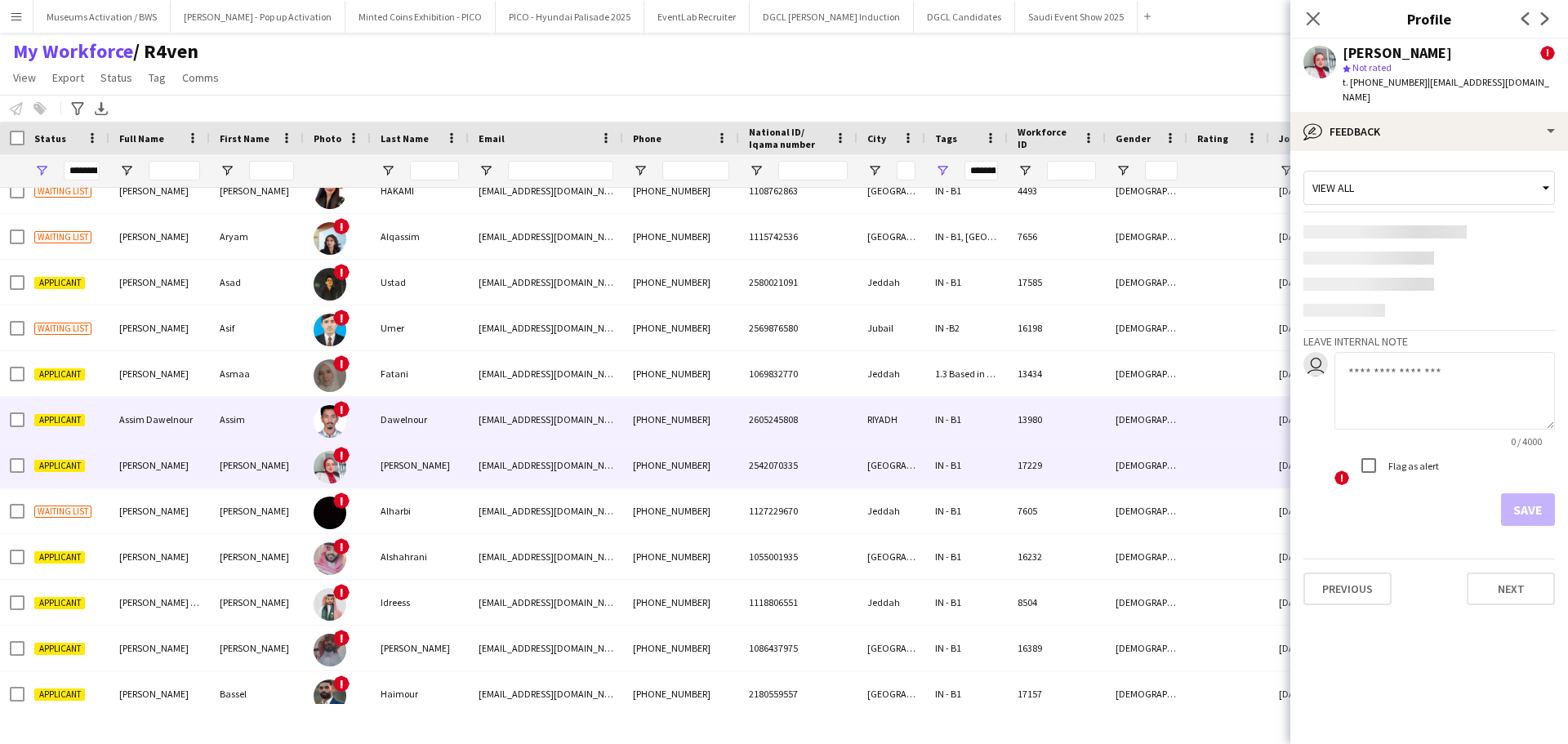
click at [714, 423] on div "[PHONE_NUMBER]" at bounding box center [681, 419] width 116 height 45
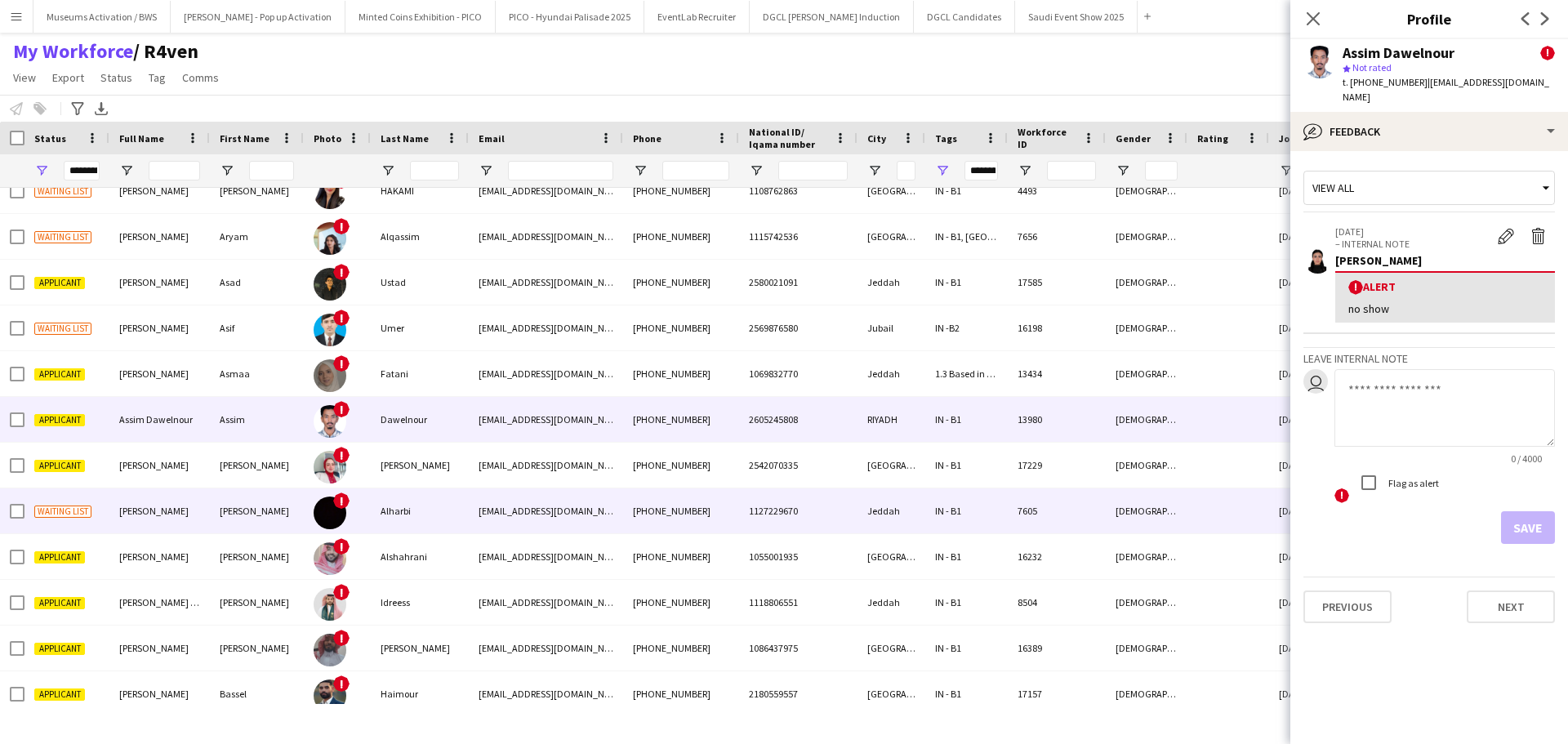
click at [723, 502] on div "[PHONE_NUMBER]" at bounding box center [681, 510] width 116 height 45
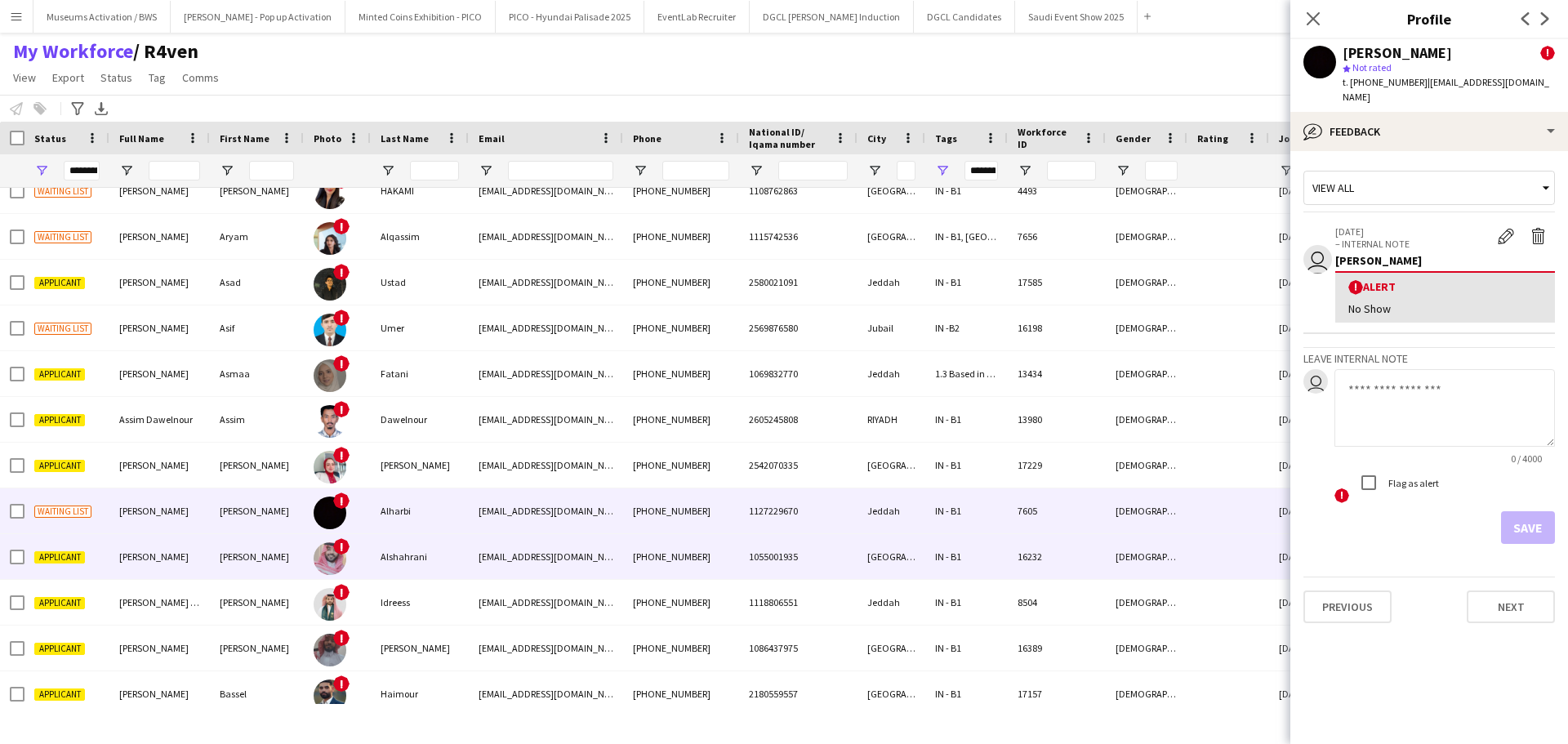
click at [725, 550] on div "[PHONE_NUMBER]" at bounding box center [681, 556] width 116 height 45
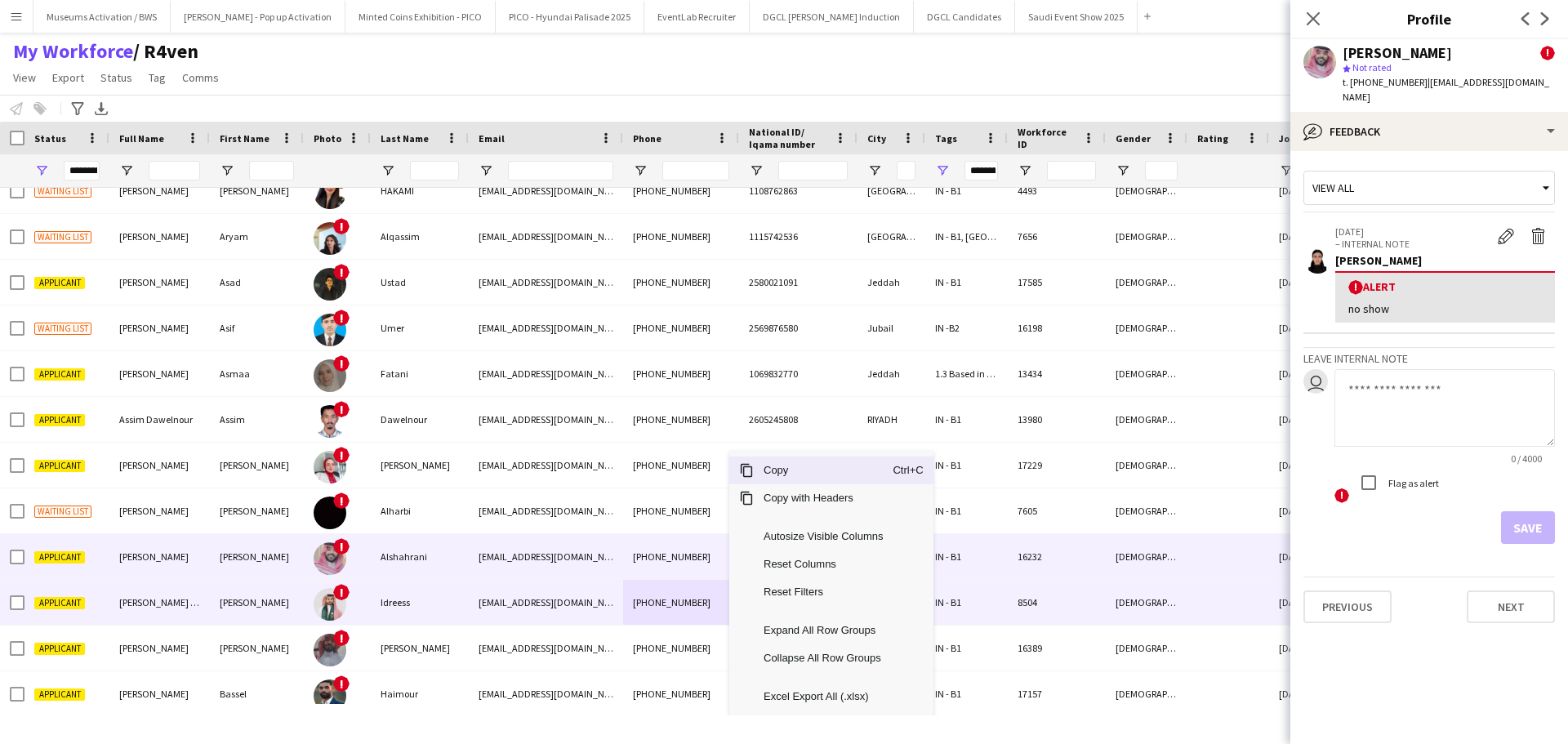
click at [700, 593] on div "[PHONE_NUMBER]" at bounding box center [681, 601] width 116 height 45
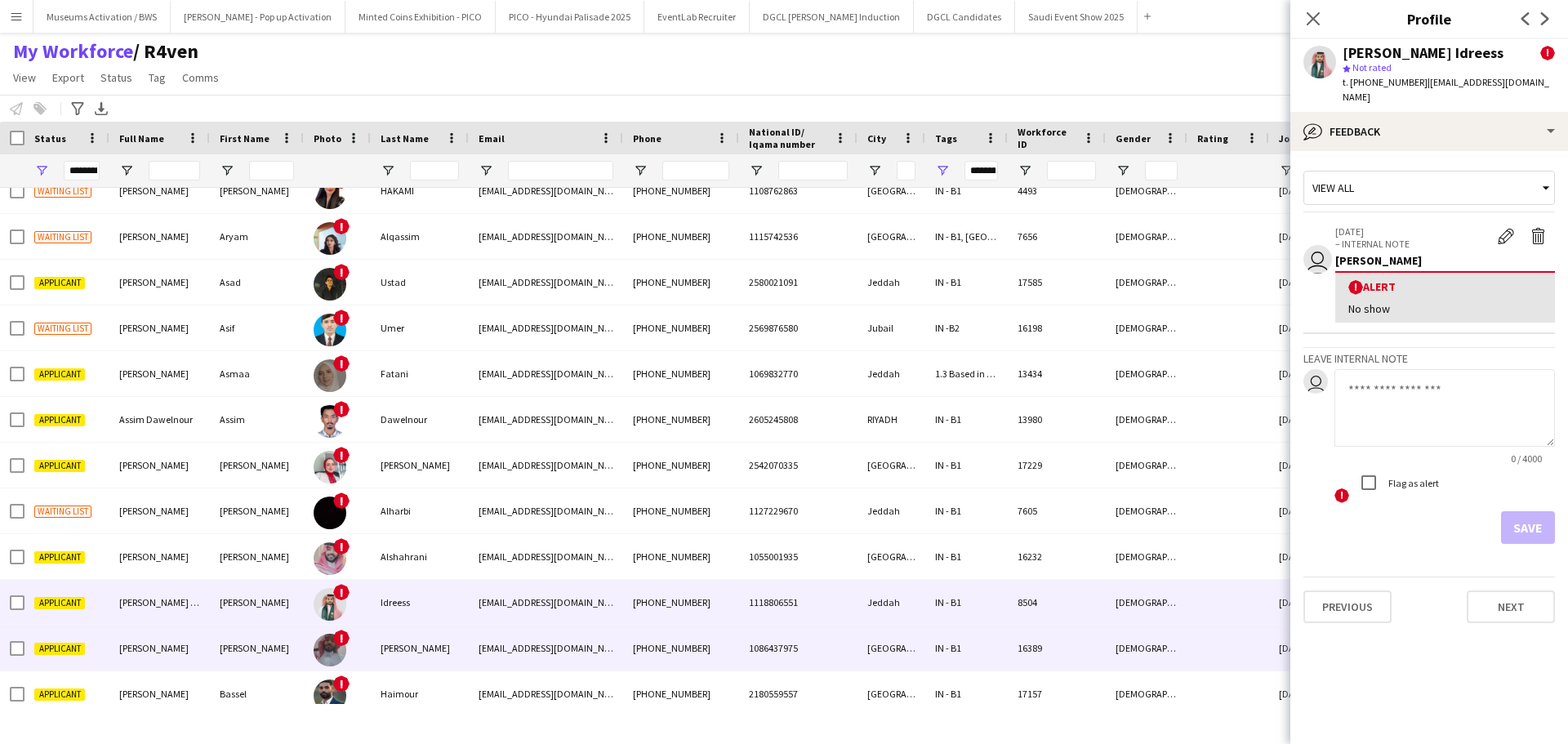
click at [691, 655] on div "[PHONE_NUMBER]" at bounding box center [681, 647] width 116 height 45
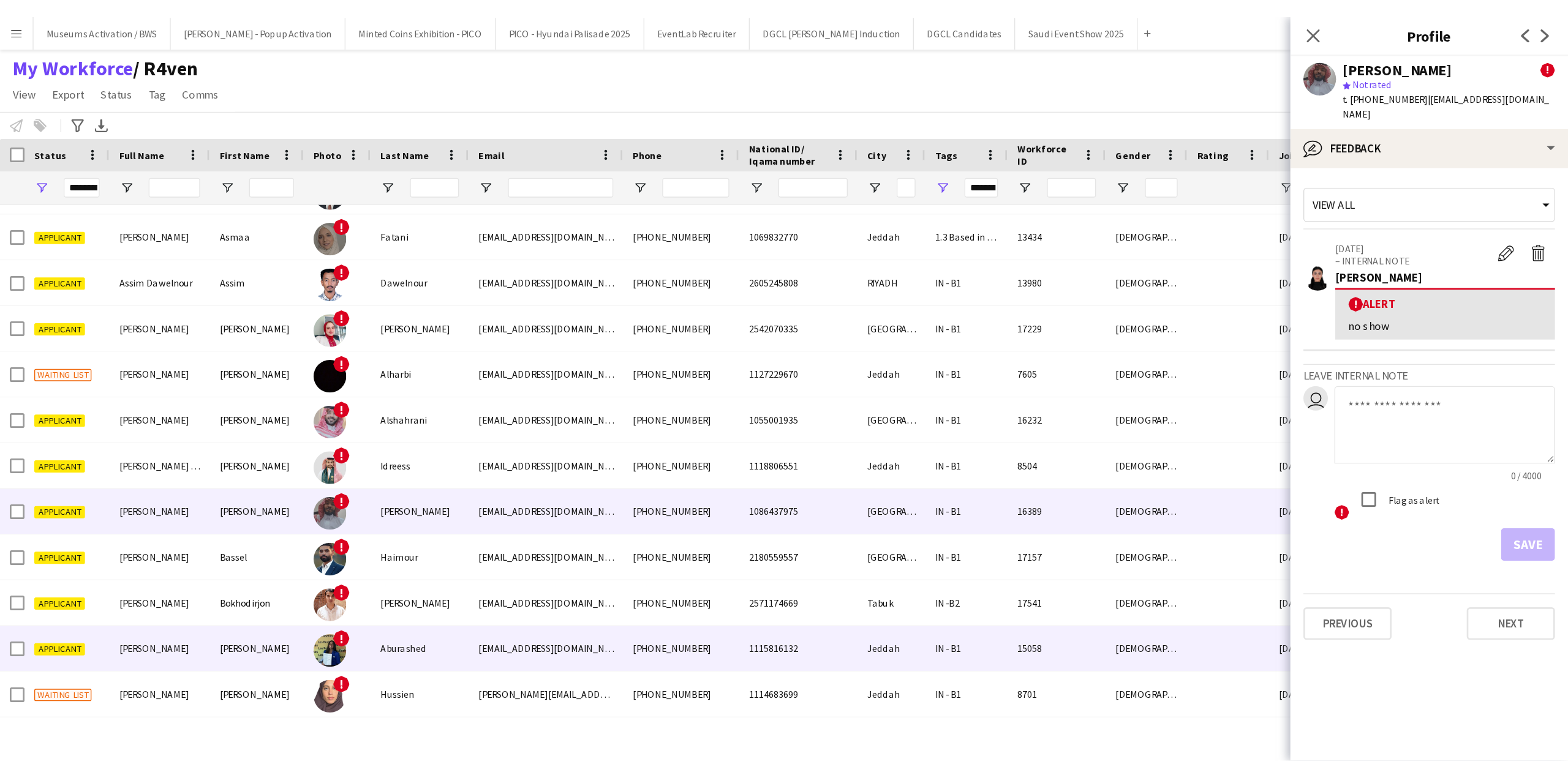
scroll to position [1194, 0]
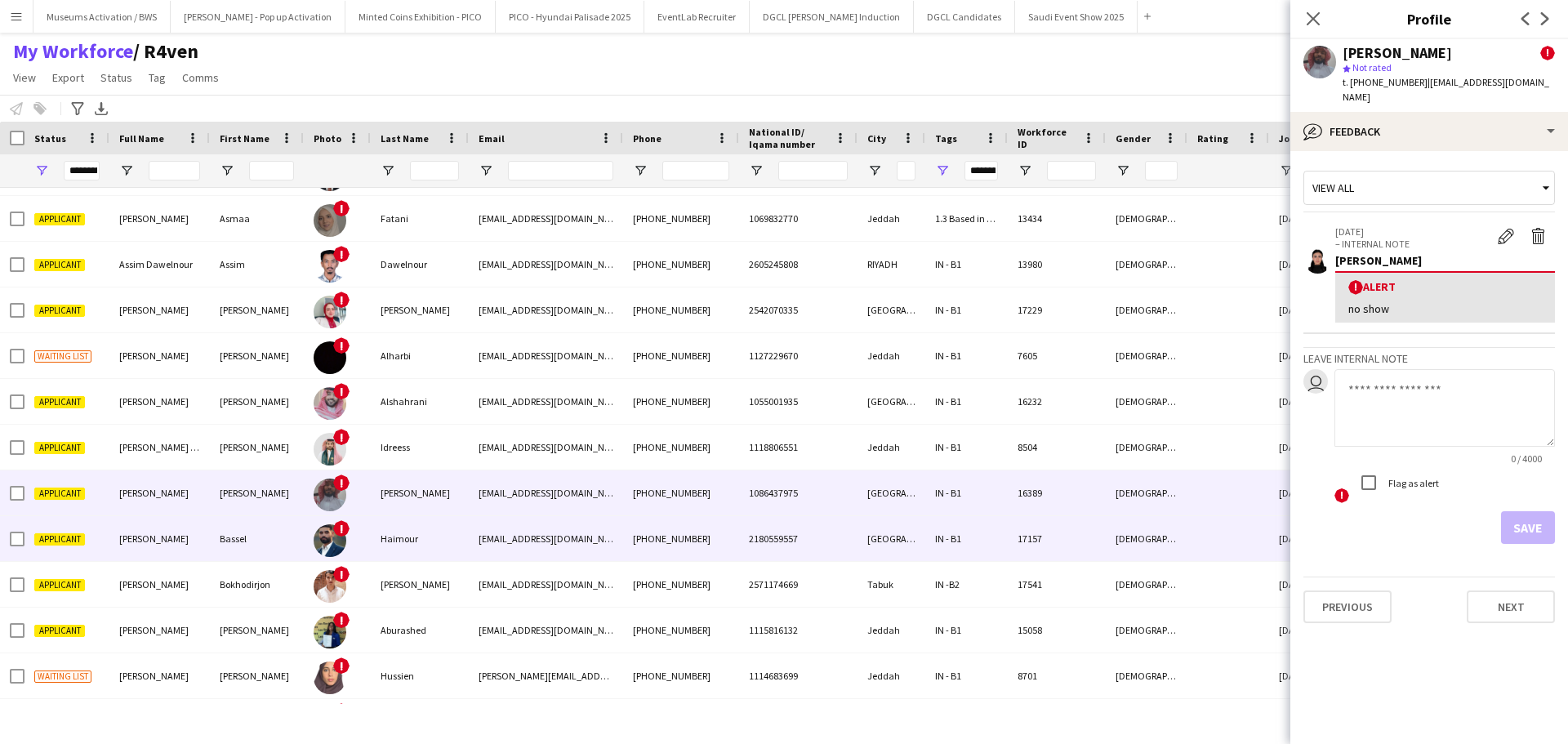
click at [704, 549] on div "[PHONE_NUMBER]" at bounding box center [681, 538] width 116 height 45
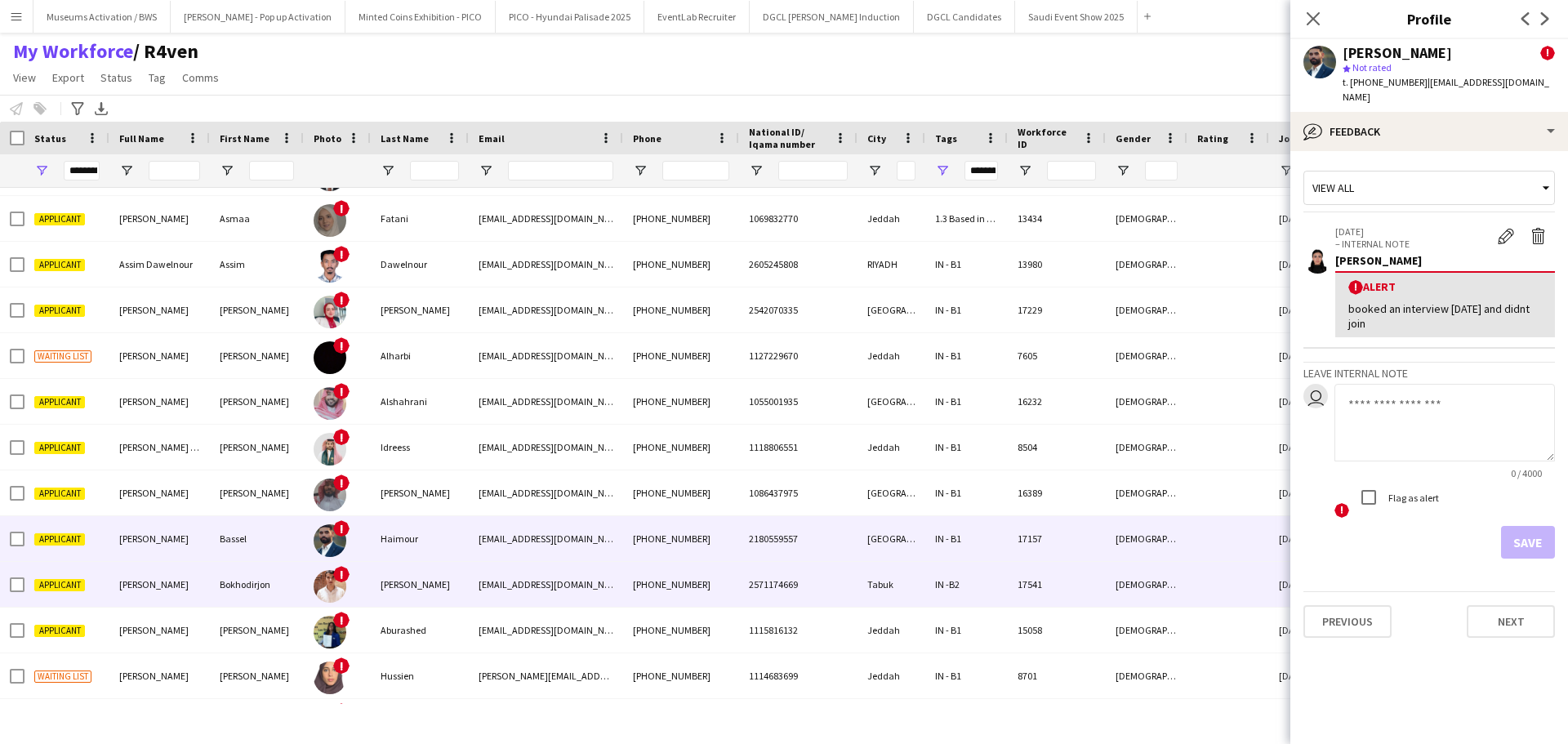
click at [683, 596] on div "[PHONE_NUMBER]" at bounding box center [681, 584] width 116 height 45
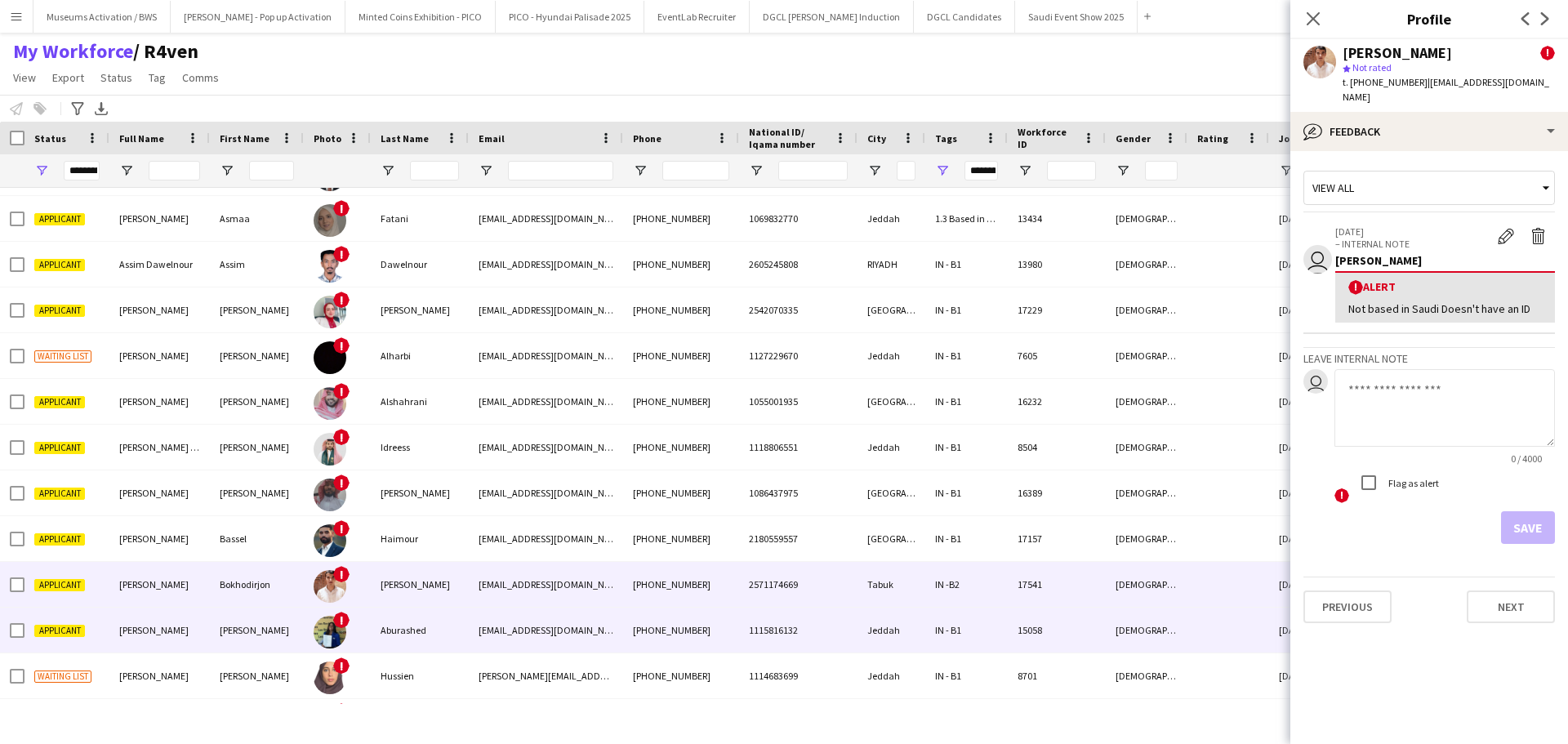
click at [669, 635] on div "[PHONE_NUMBER]" at bounding box center [681, 629] width 116 height 45
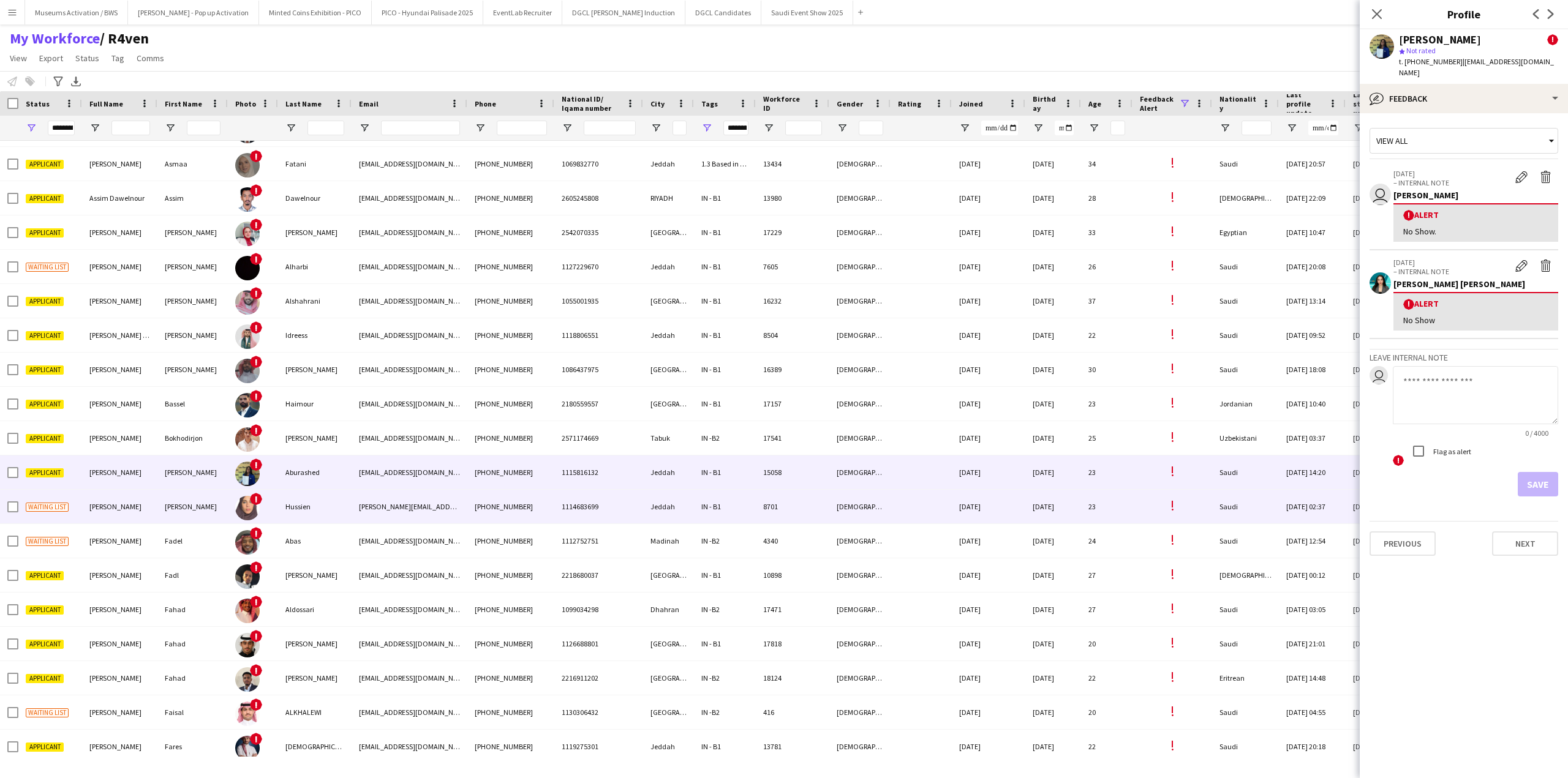
click at [384, 494] on div "[PERSON_NAME][EMAIL_ADDRESS][DOMAIN_NAME]" at bounding box center [409, 506] width 116 height 34
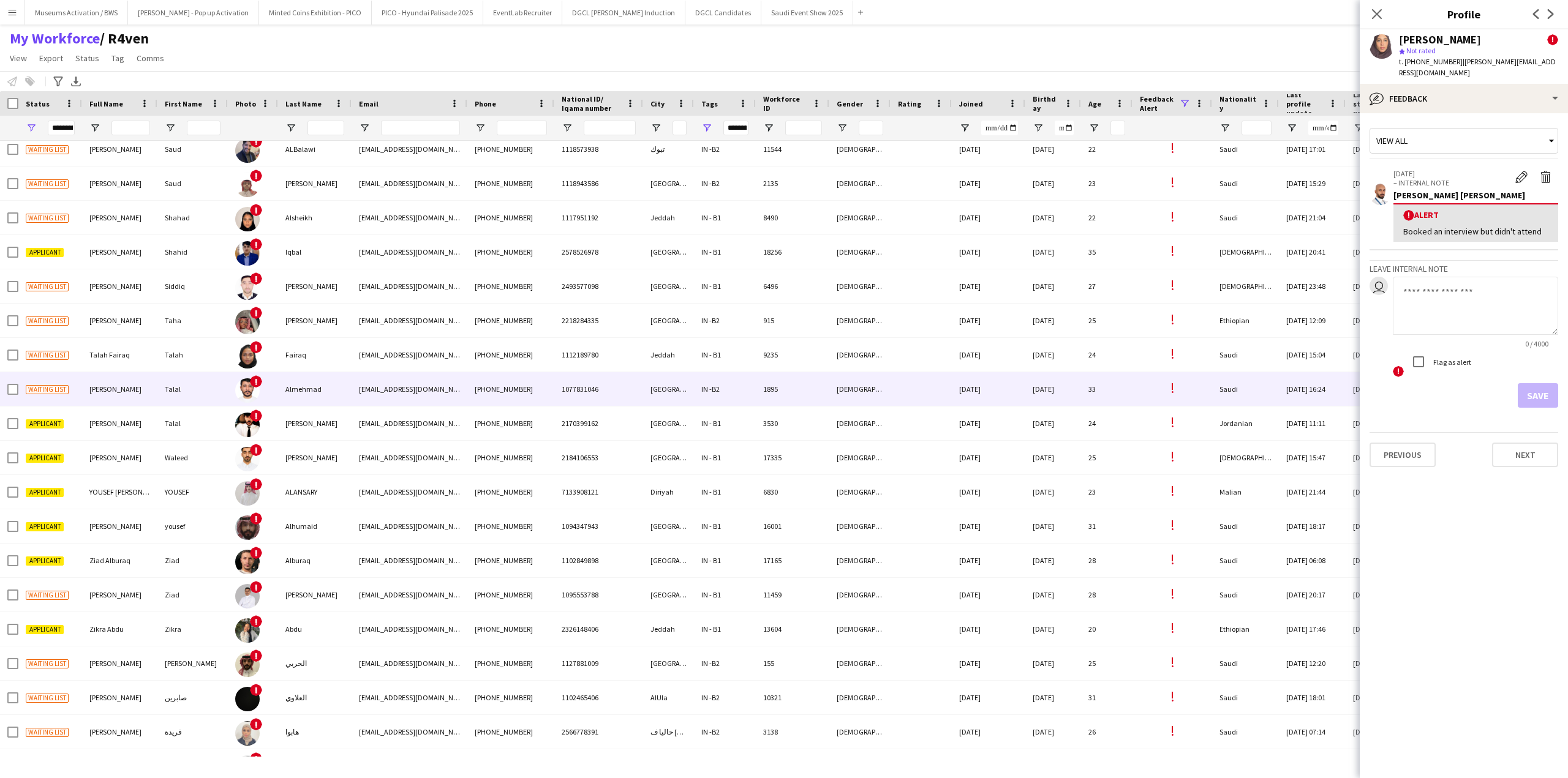
scroll to position [5373, 0]
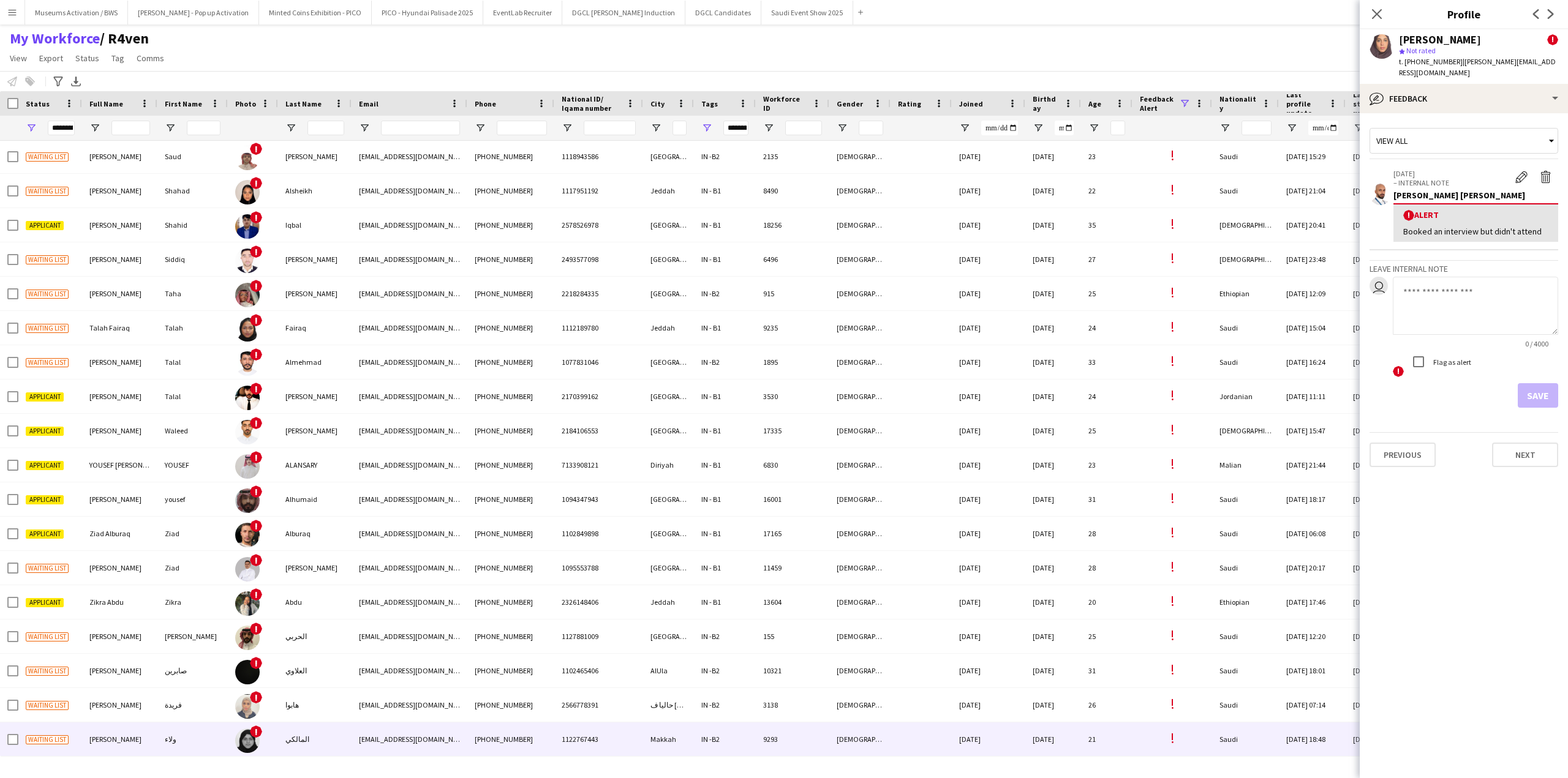
click at [248, 557] on img at bounding box center [247, 740] width 24 height 24
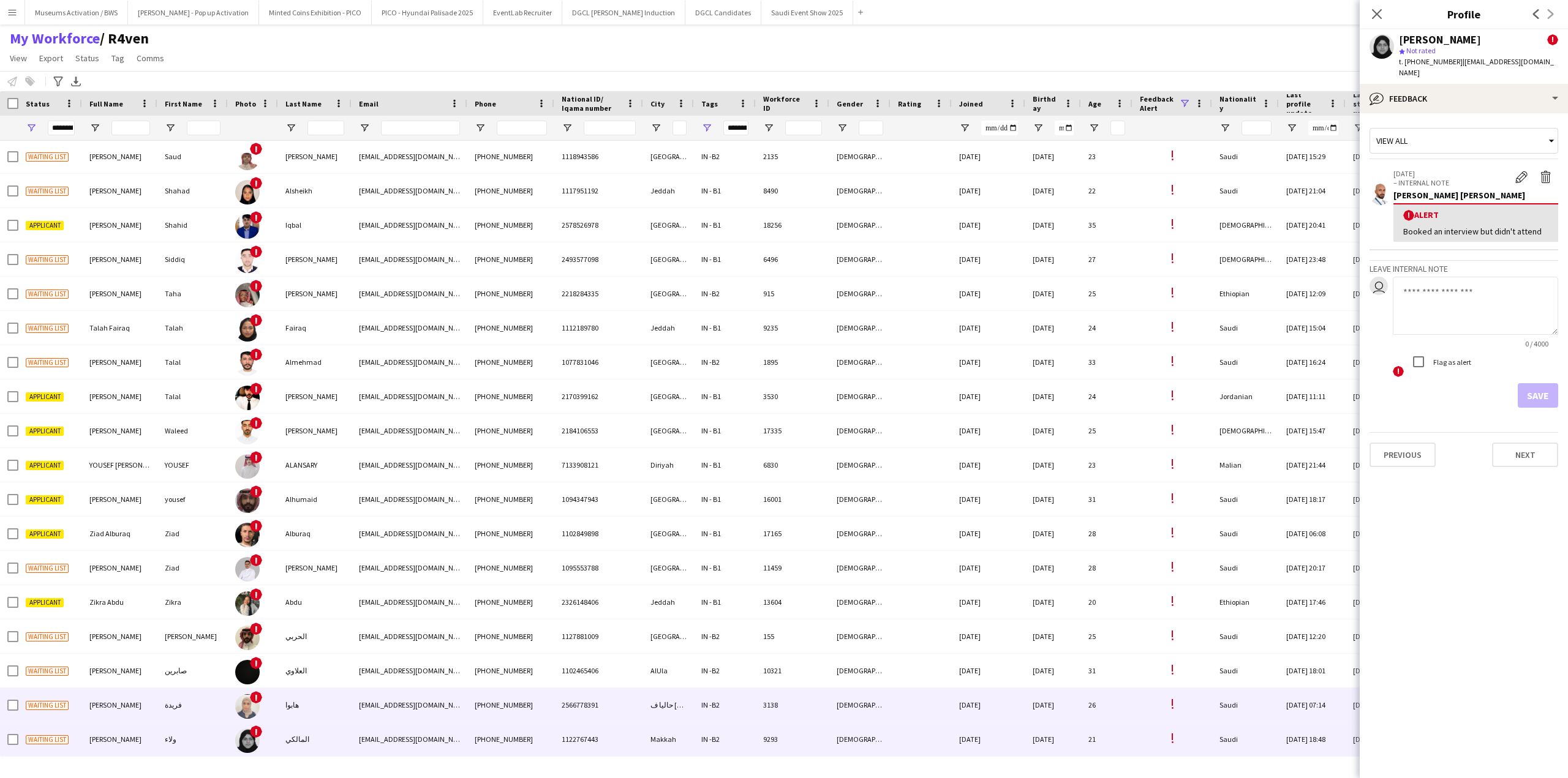
click at [282, 557] on div "هابوا" at bounding box center [314, 705] width 73 height 34
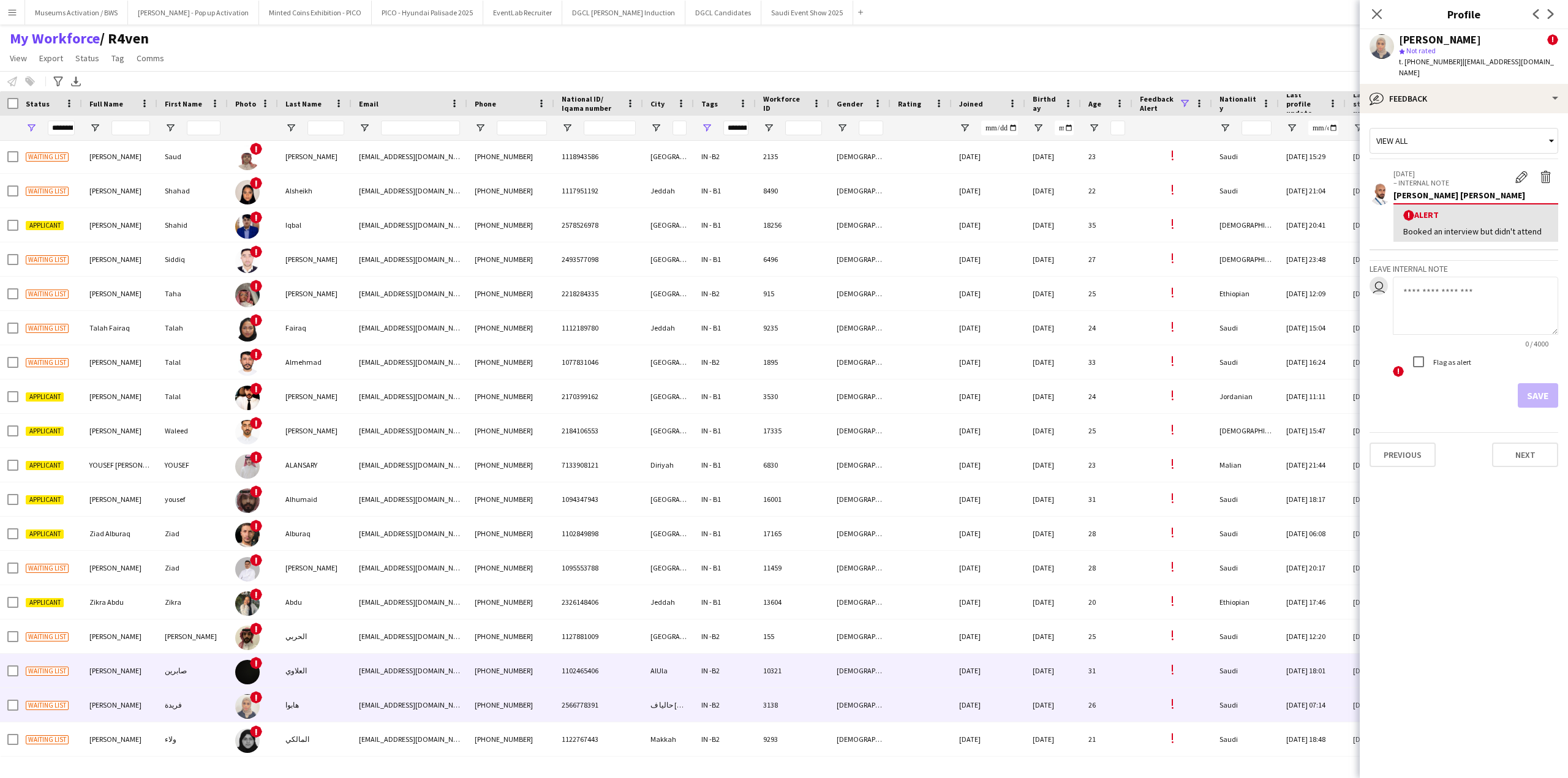
click at [285, 557] on div "العلاوي" at bounding box center [314, 670] width 73 height 34
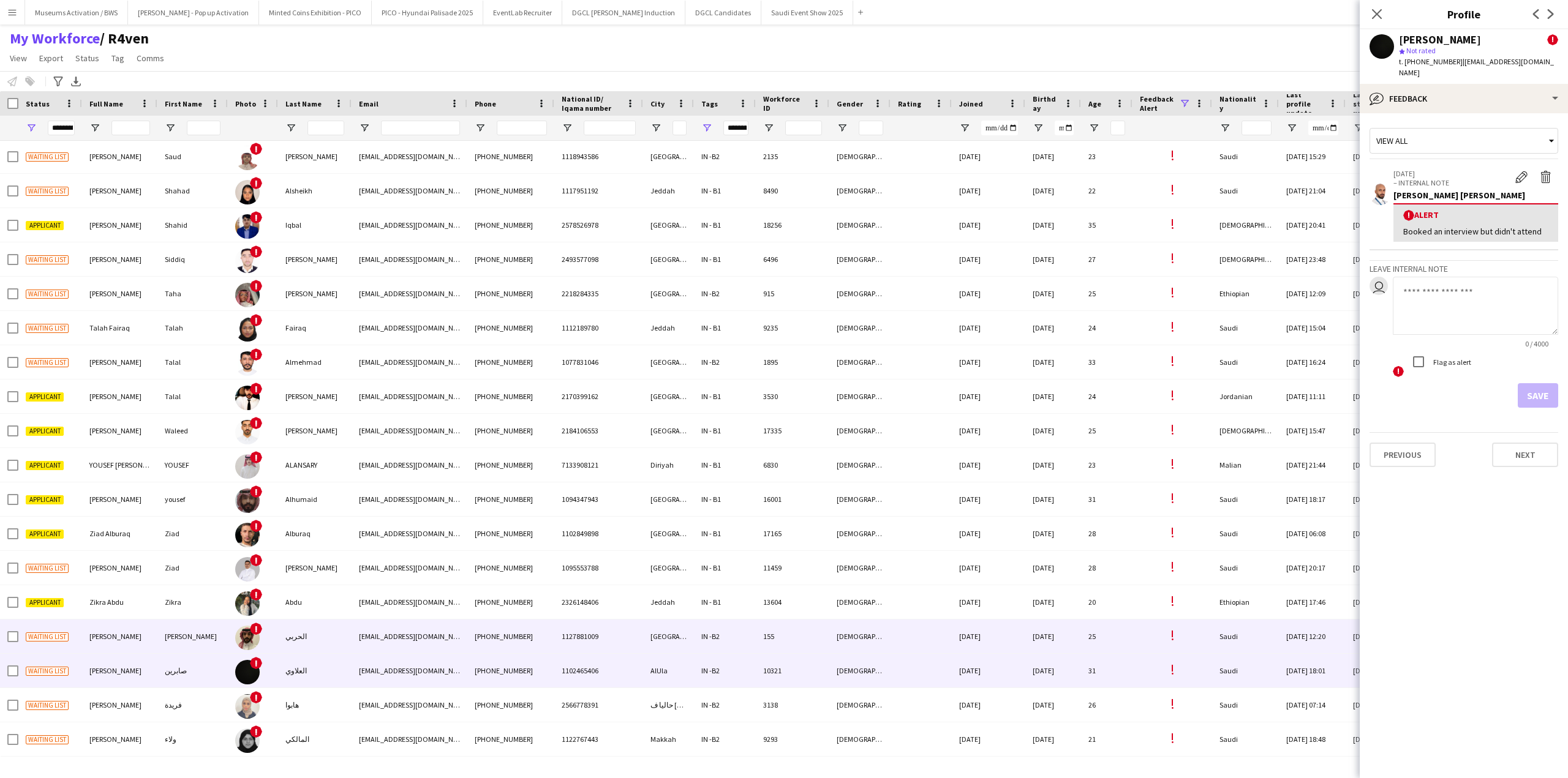
click at [293, 557] on div "الحربي" at bounding box center [314, 636] width 73 height 34
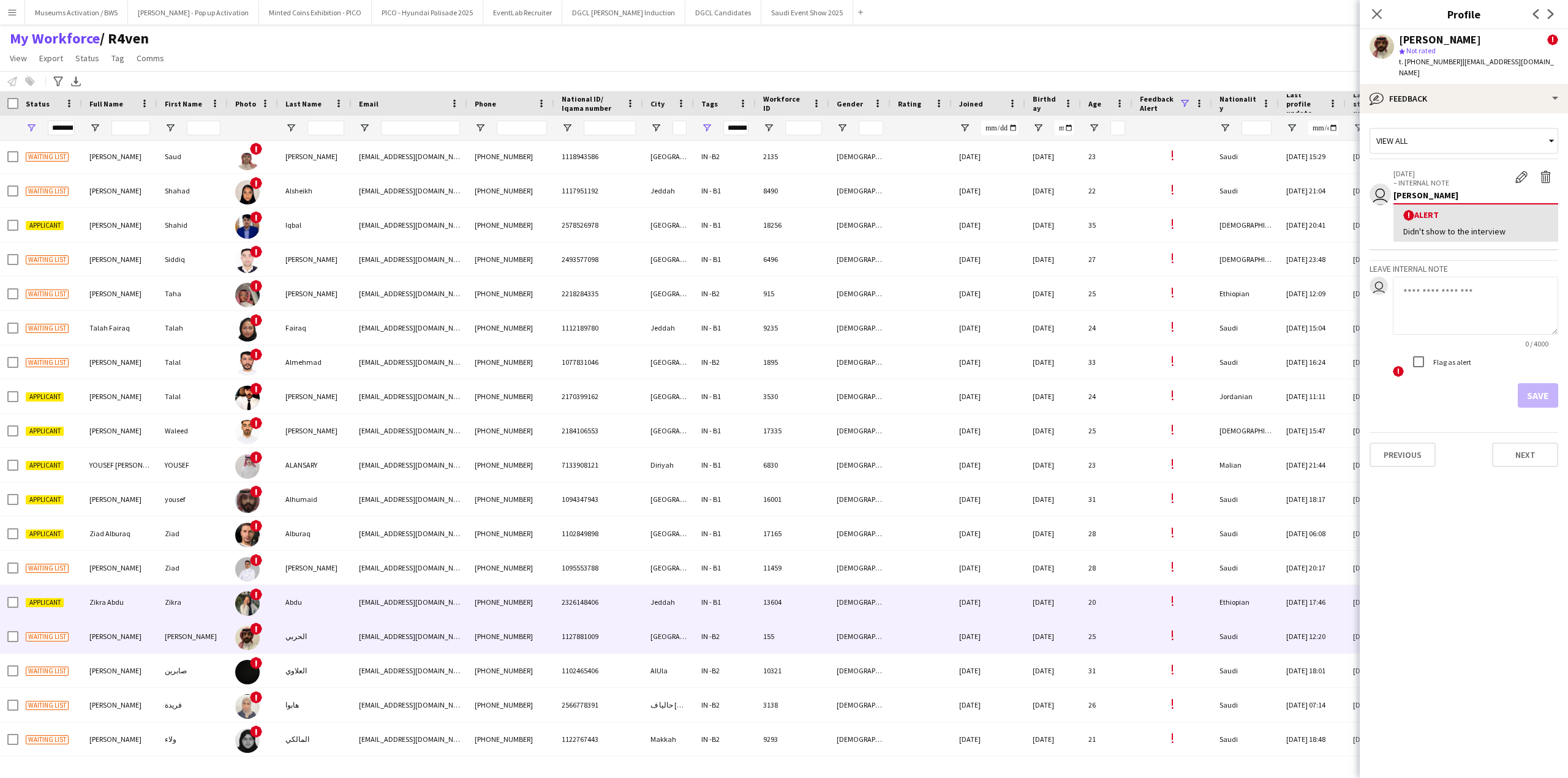
click at [299, 557] on div "Abdu" at bounding box center [314, 602] width 73 height 34
click at [302, 557] on div "الحربي" at bounding box center [314, 636] width 73 height 34
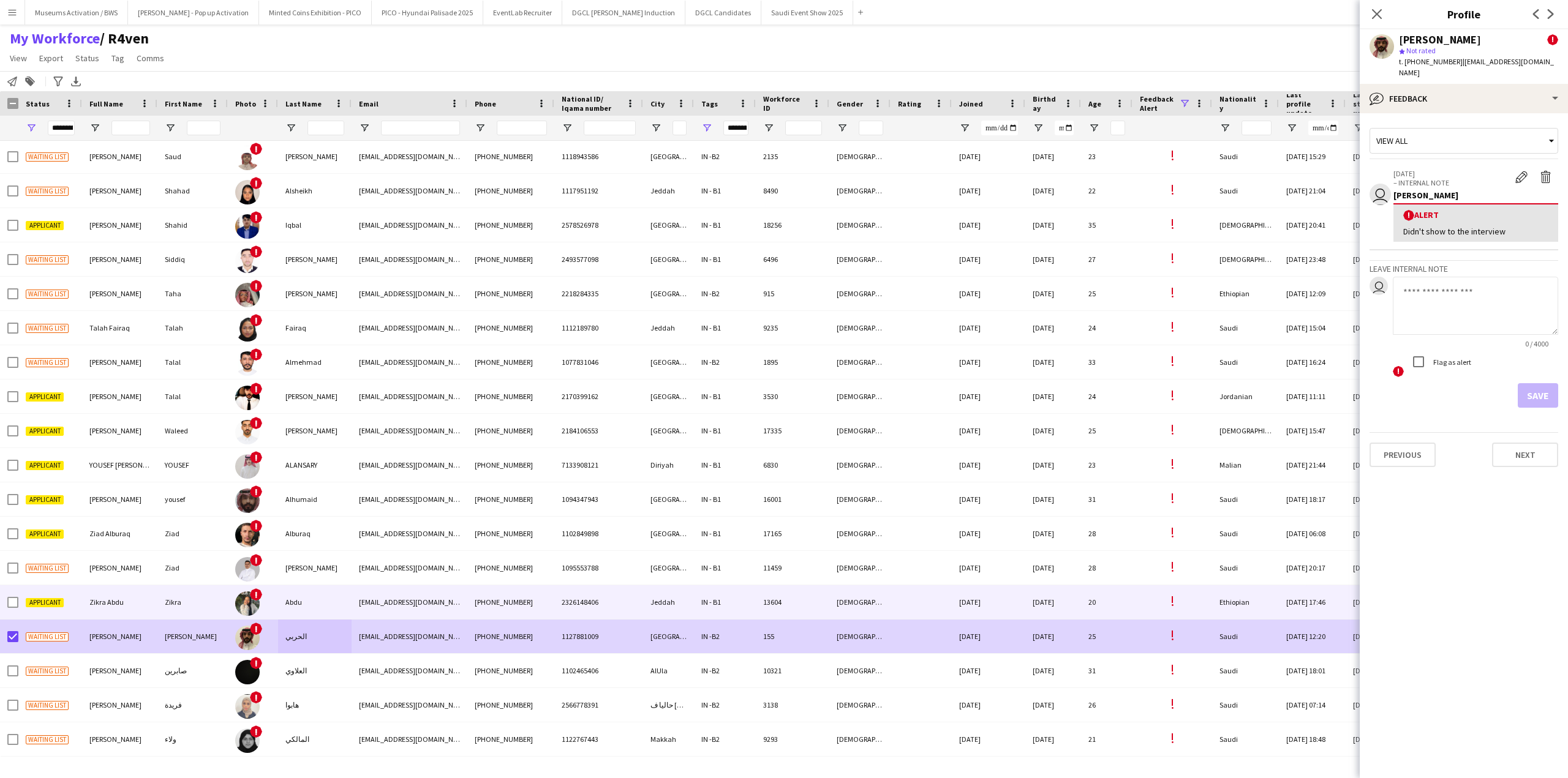
click at [91, 557] on div "Zikra Abdu" at bounding box center [120, 602] width 75 height 34
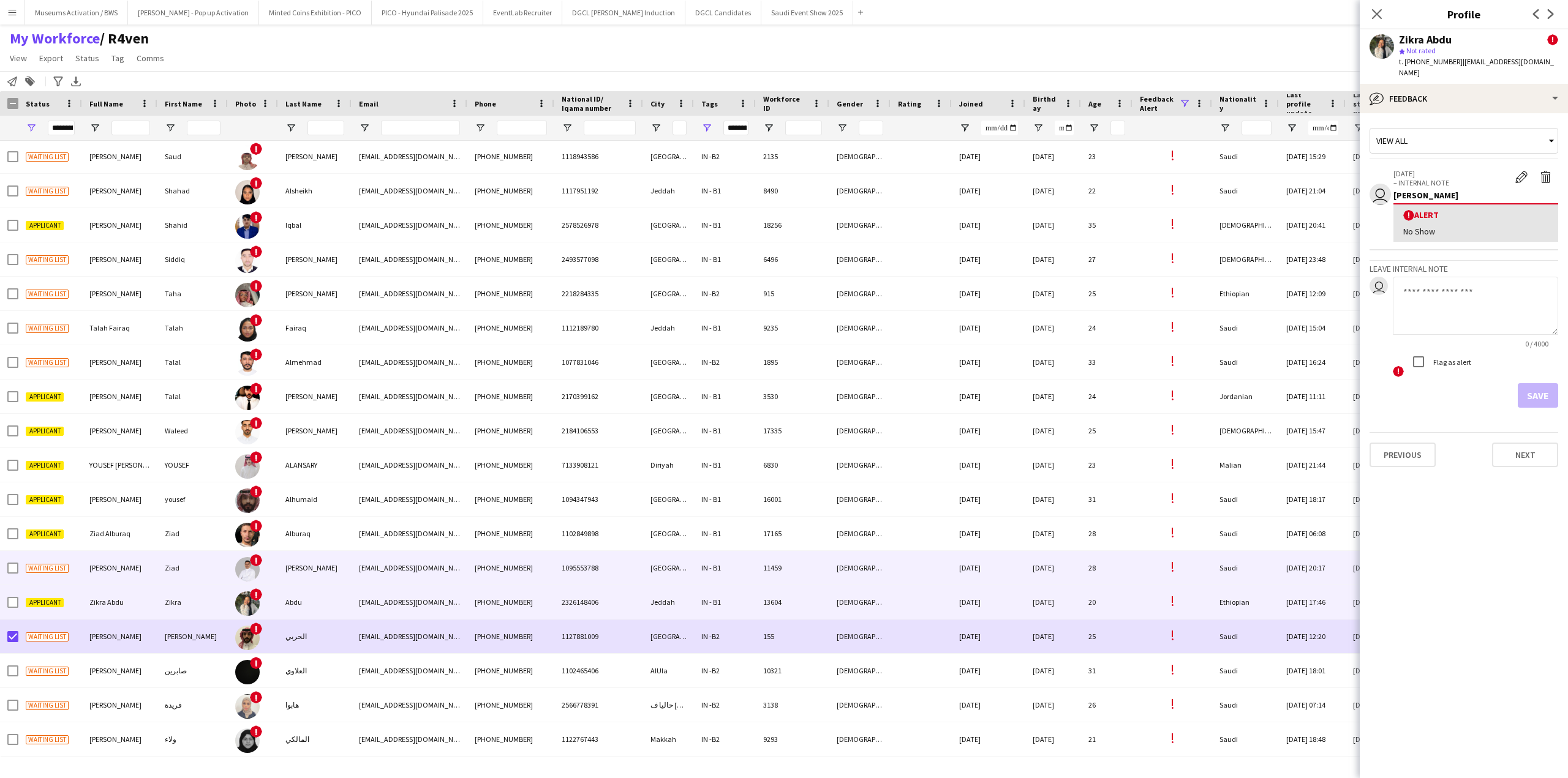
click at [128, 557] on span "[PERSON_NAME]" at bounding box center [115, 568] width 52 height 9
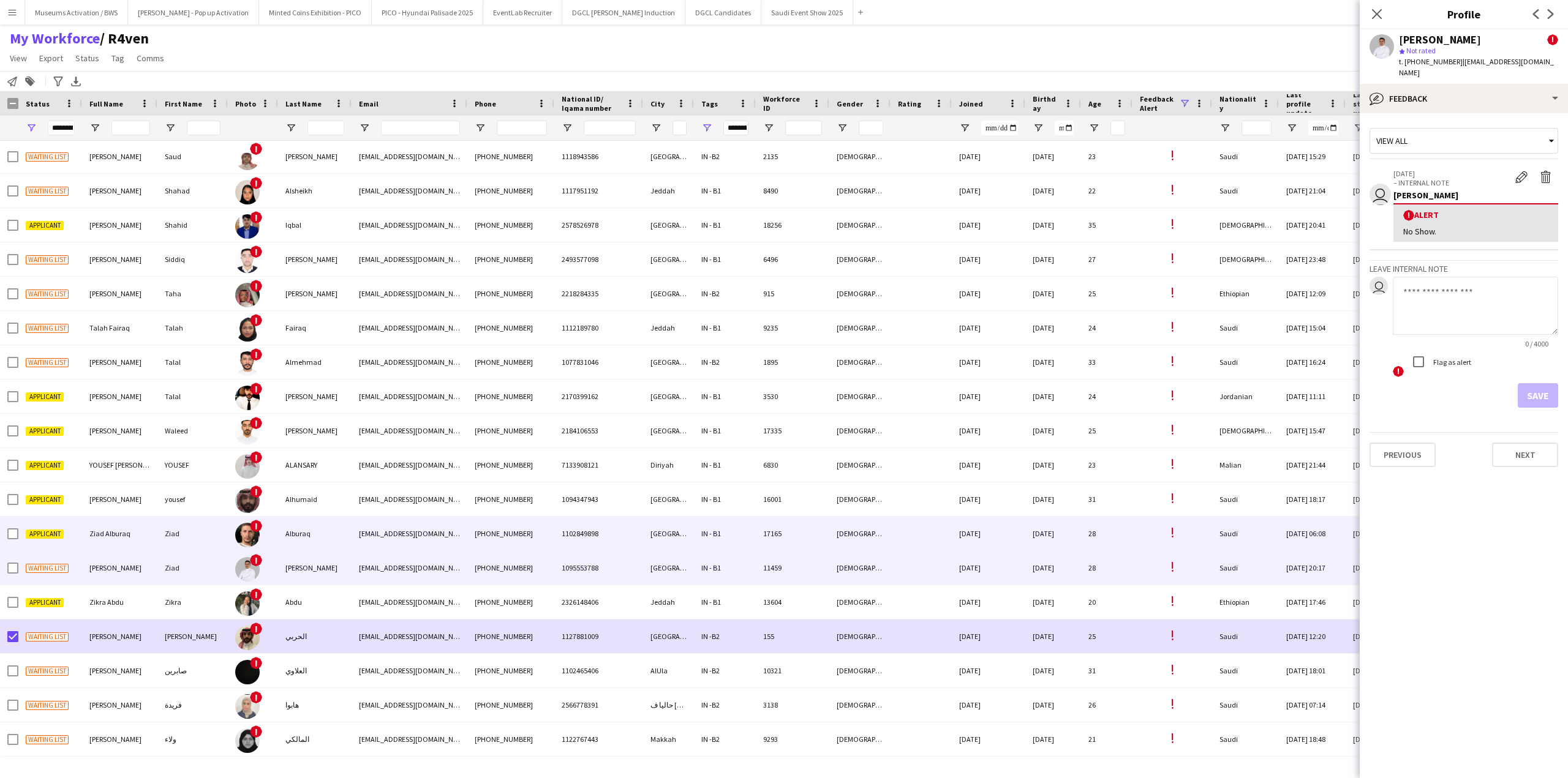
click at [122, 535] on span "Ziad Alburaq" at bounding box center [110, 533] width 41 height 9
click at [118, 557] on div "[PERSON_NAME]" at bounding box center [120, 567] width 75 height 34
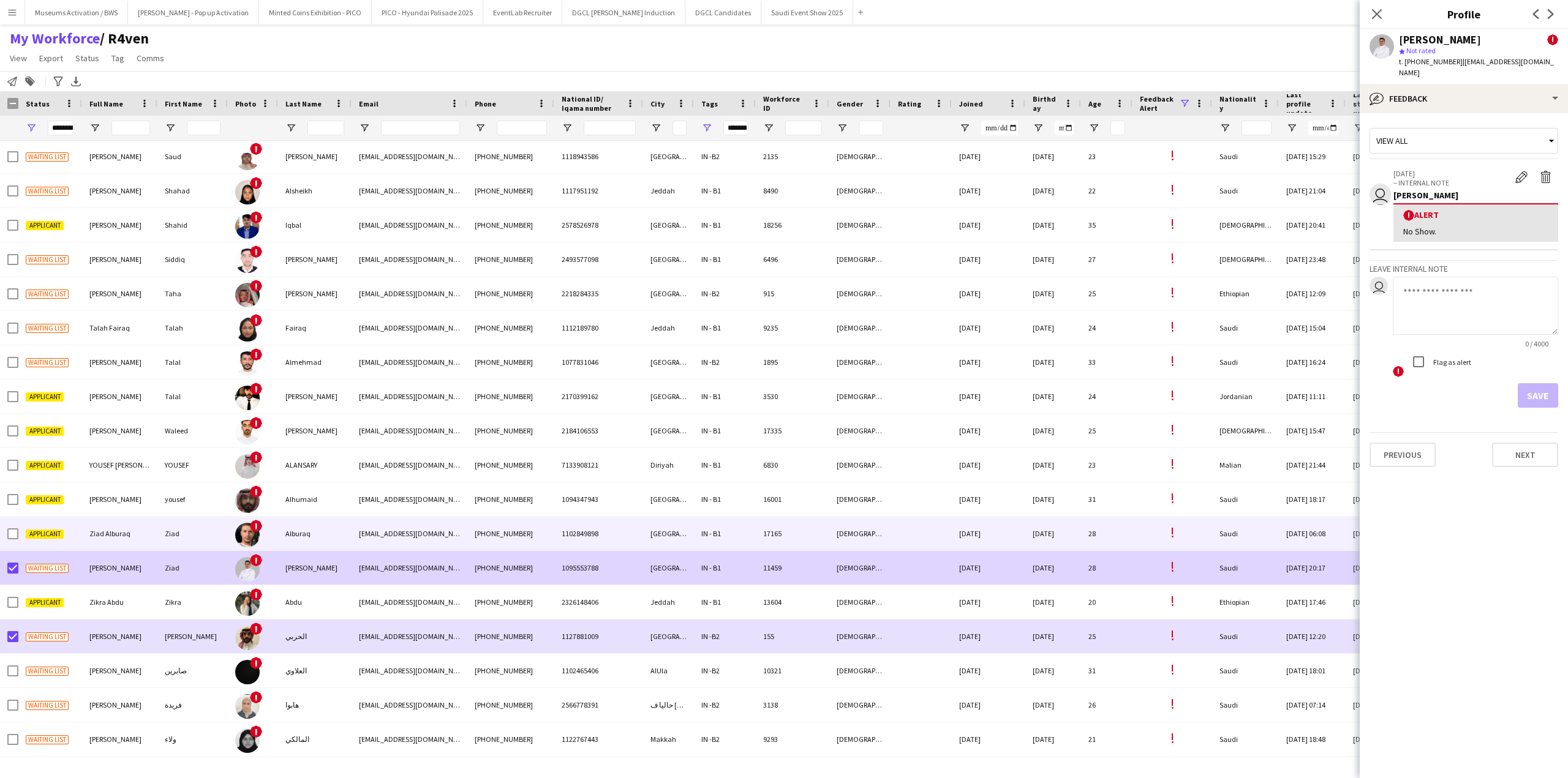
click at [32, 549] on div "Applicant" at bounding box center [50, 533] width 63 height 34
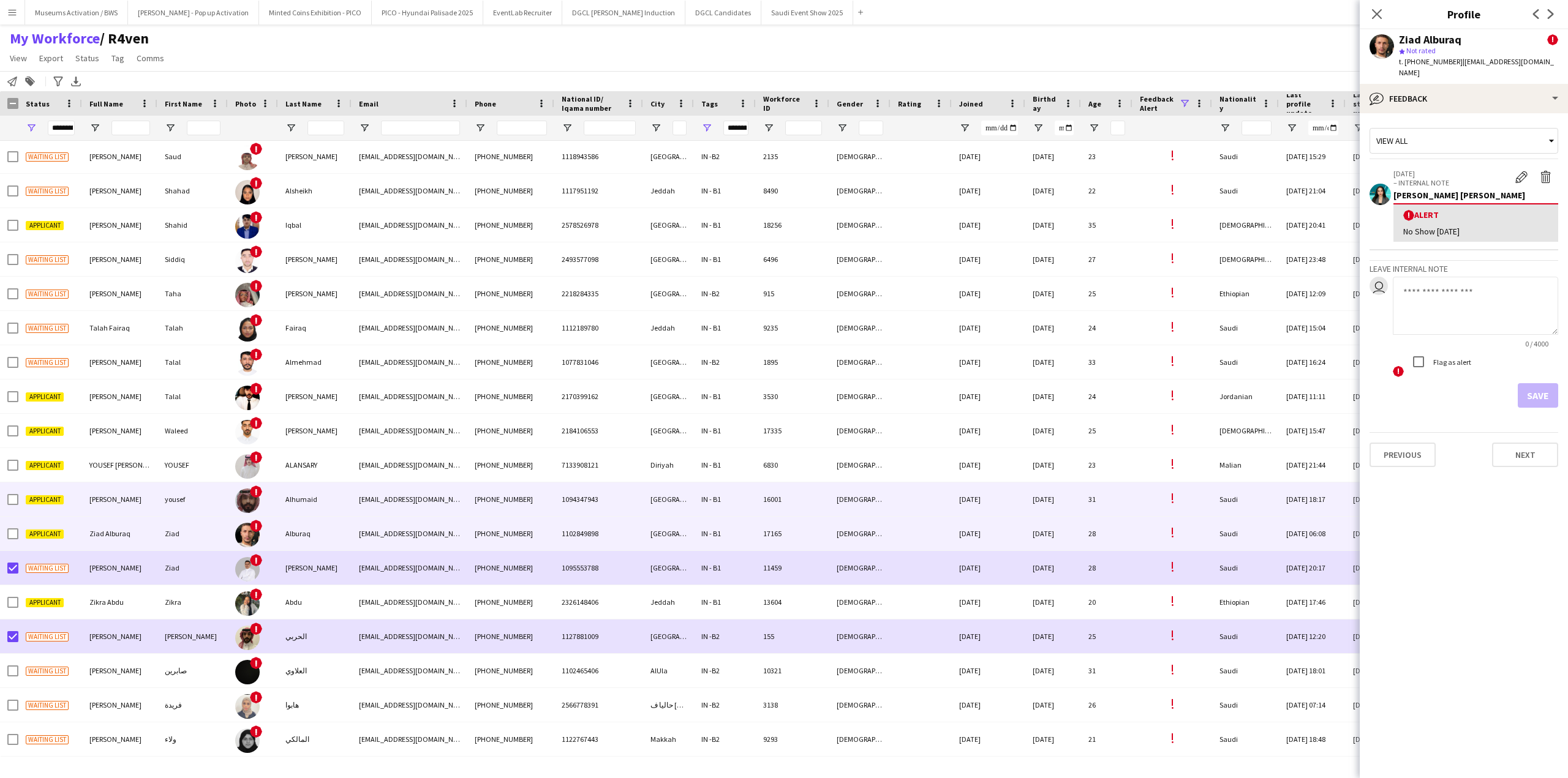
click at [52, 500] on span "Applicant" at bounding box center [44, 500] width 38 height 9
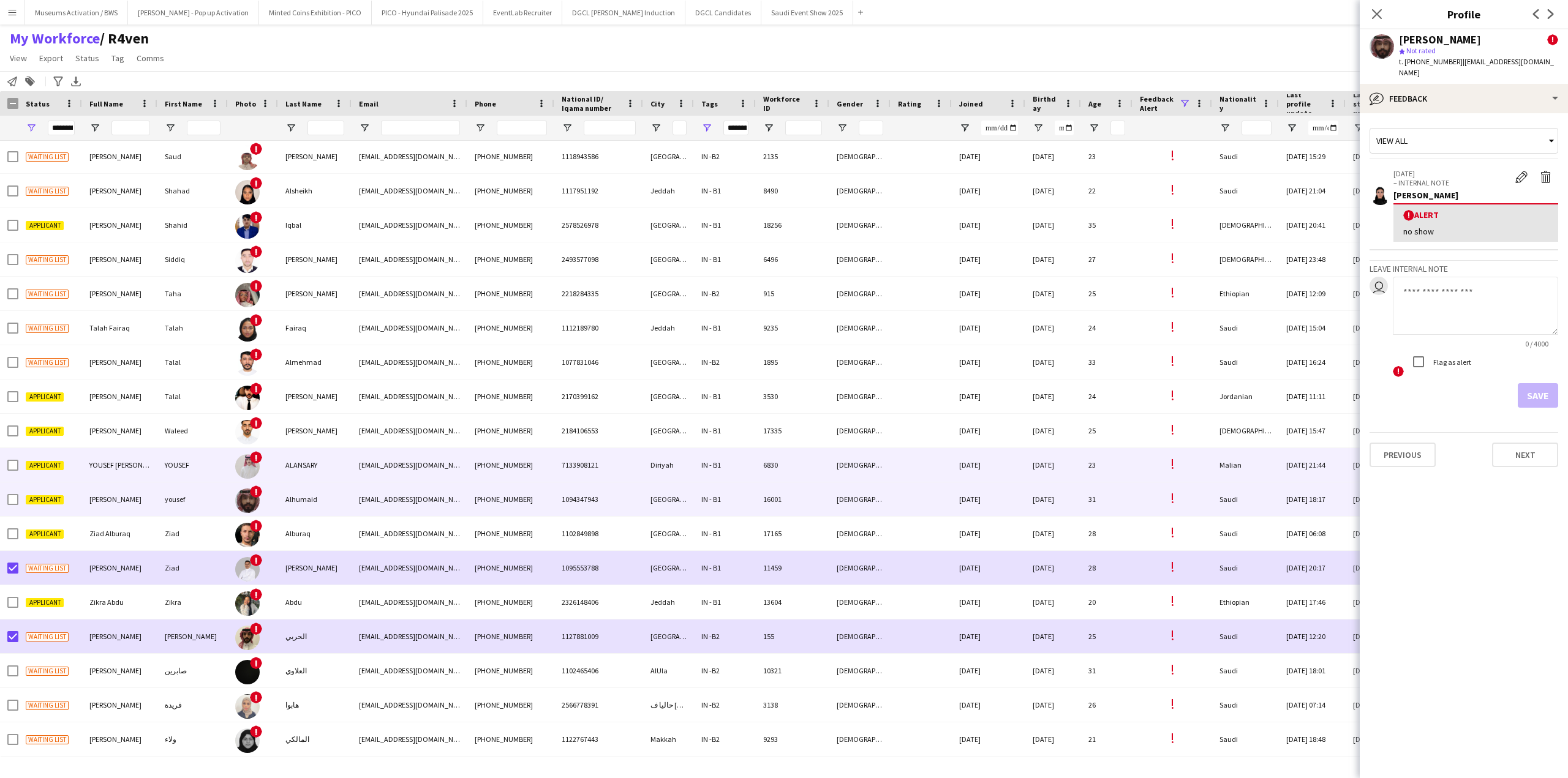
click at [55, 478] on div "Applicant" at bounding box center [50, 465] width 63 height 34
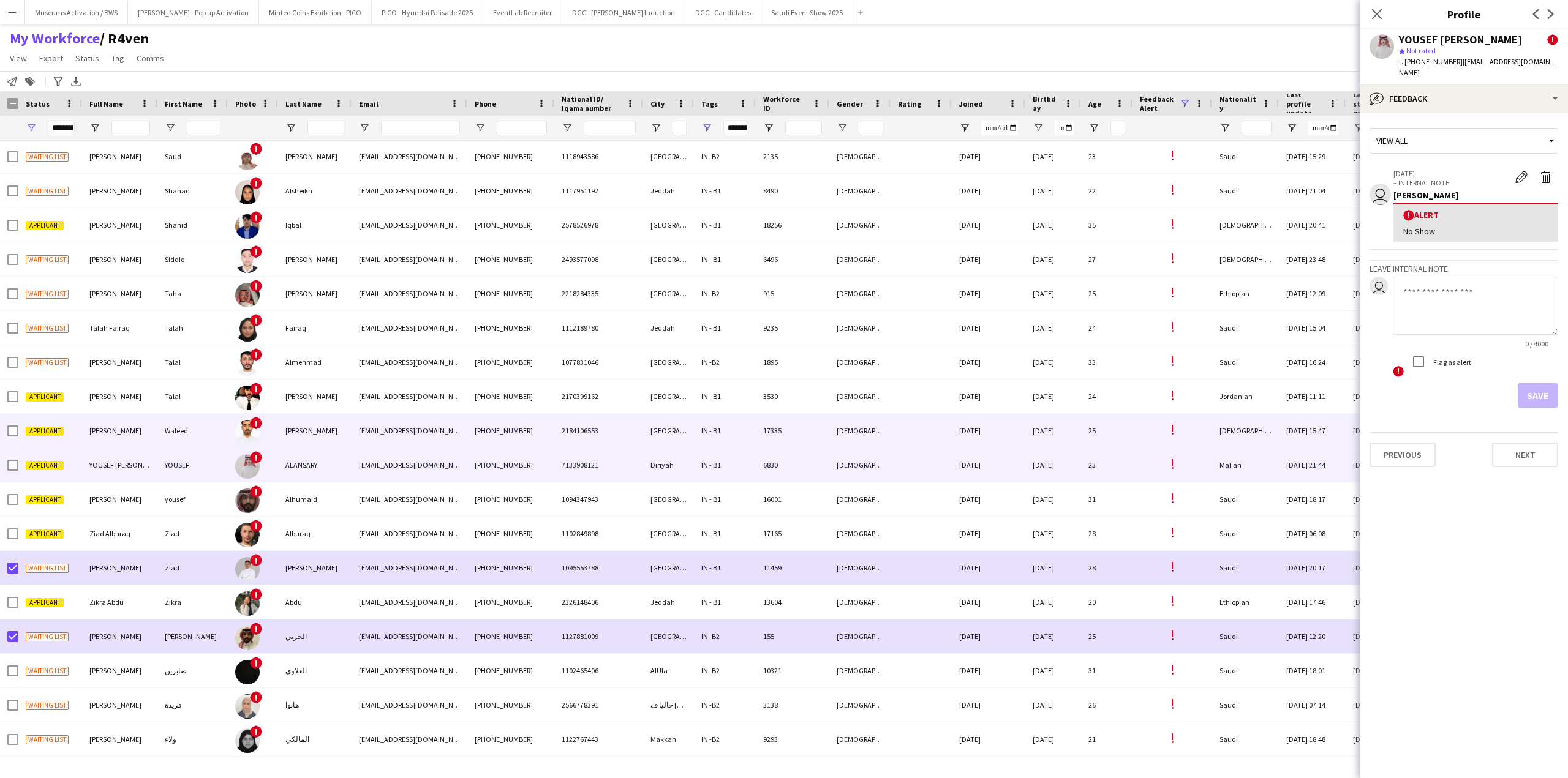
click at [64, 434] on div "Applicant" at bounding box center [50, 430] width 63 height 34
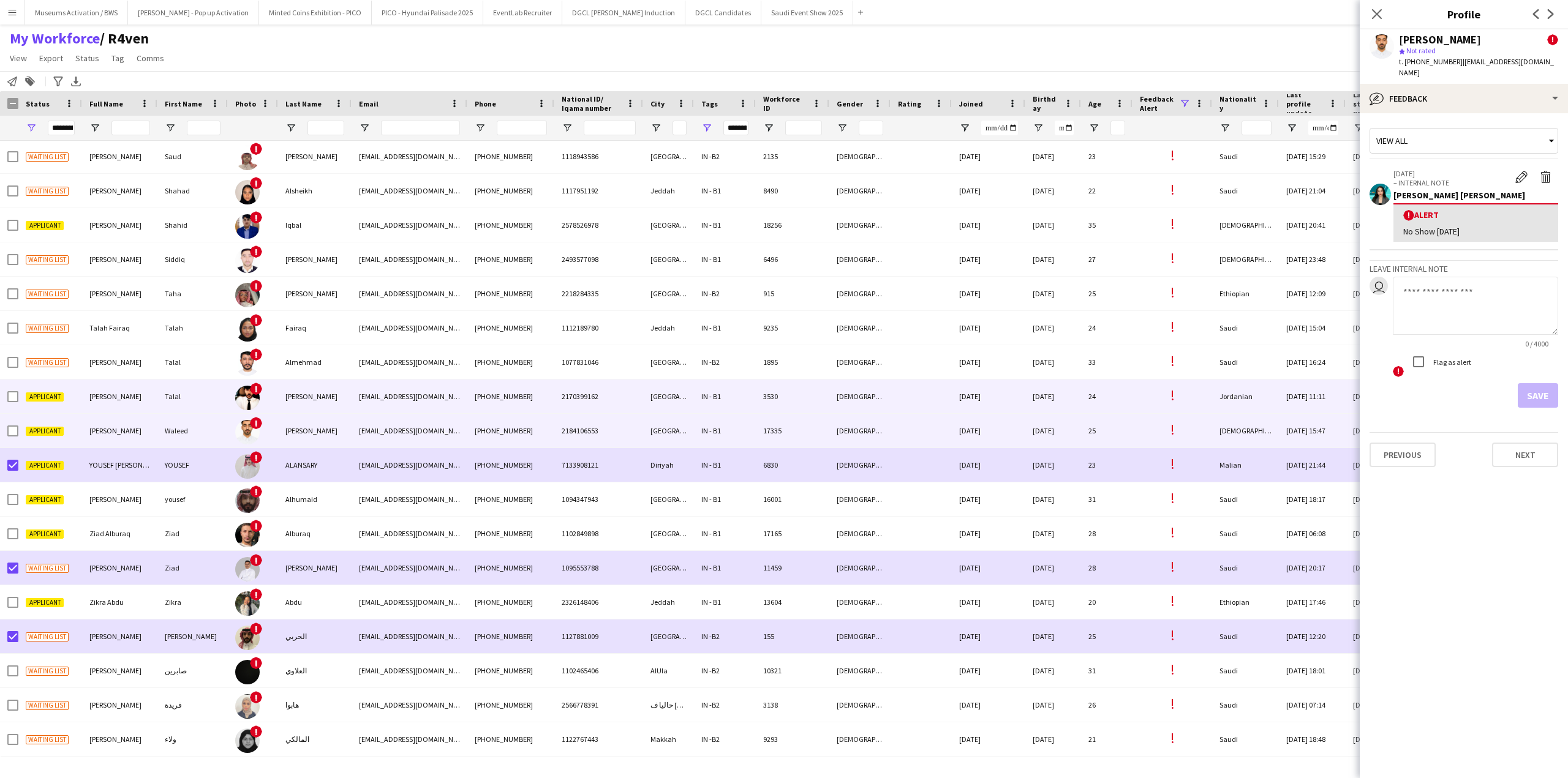
click at [37, 398] on span "Applicant" at bounding box center [44, 397] width 38 height 9
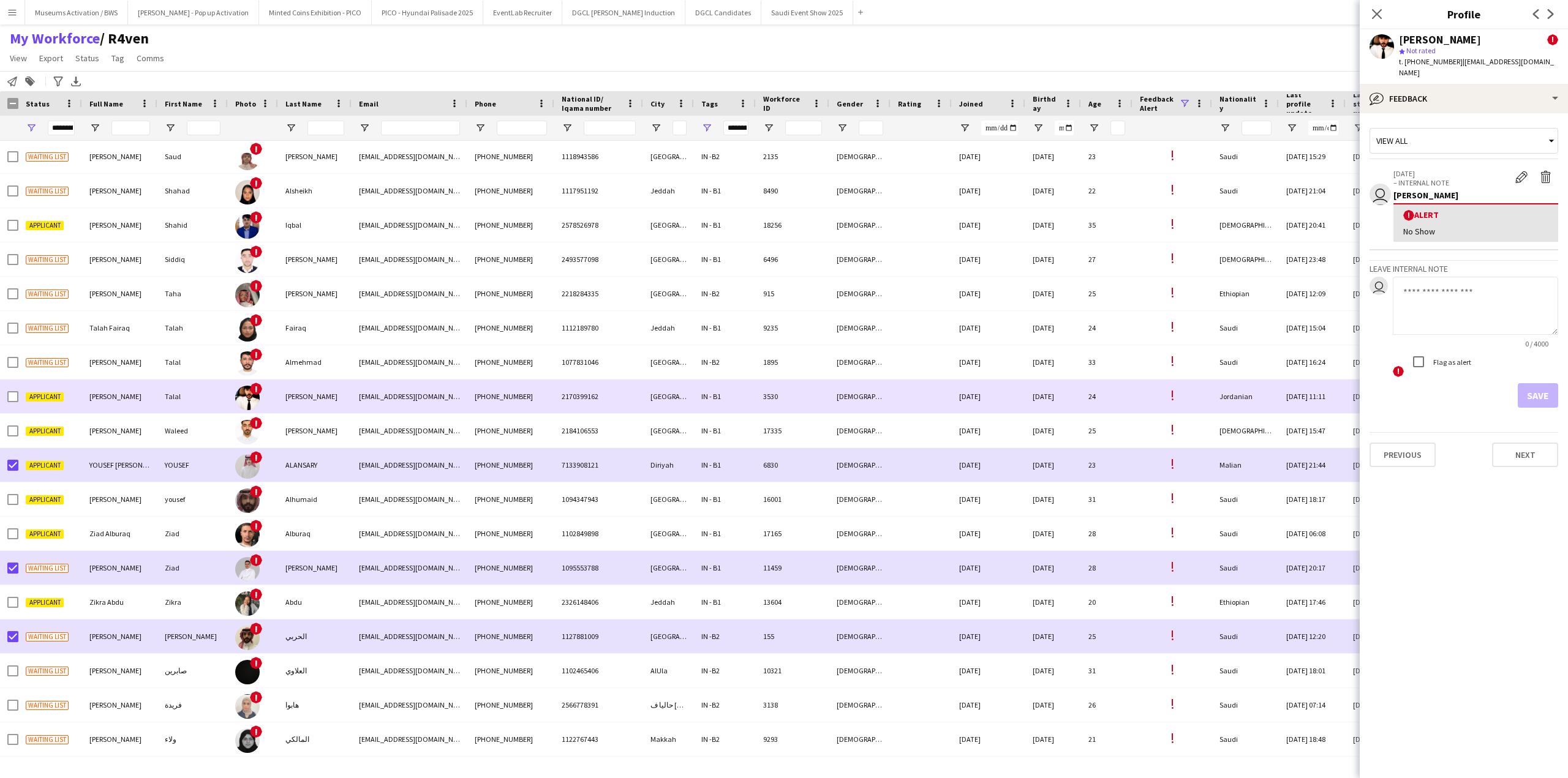
click at [7, 397] on div at bounding box center [9, 396] width 19 height 34
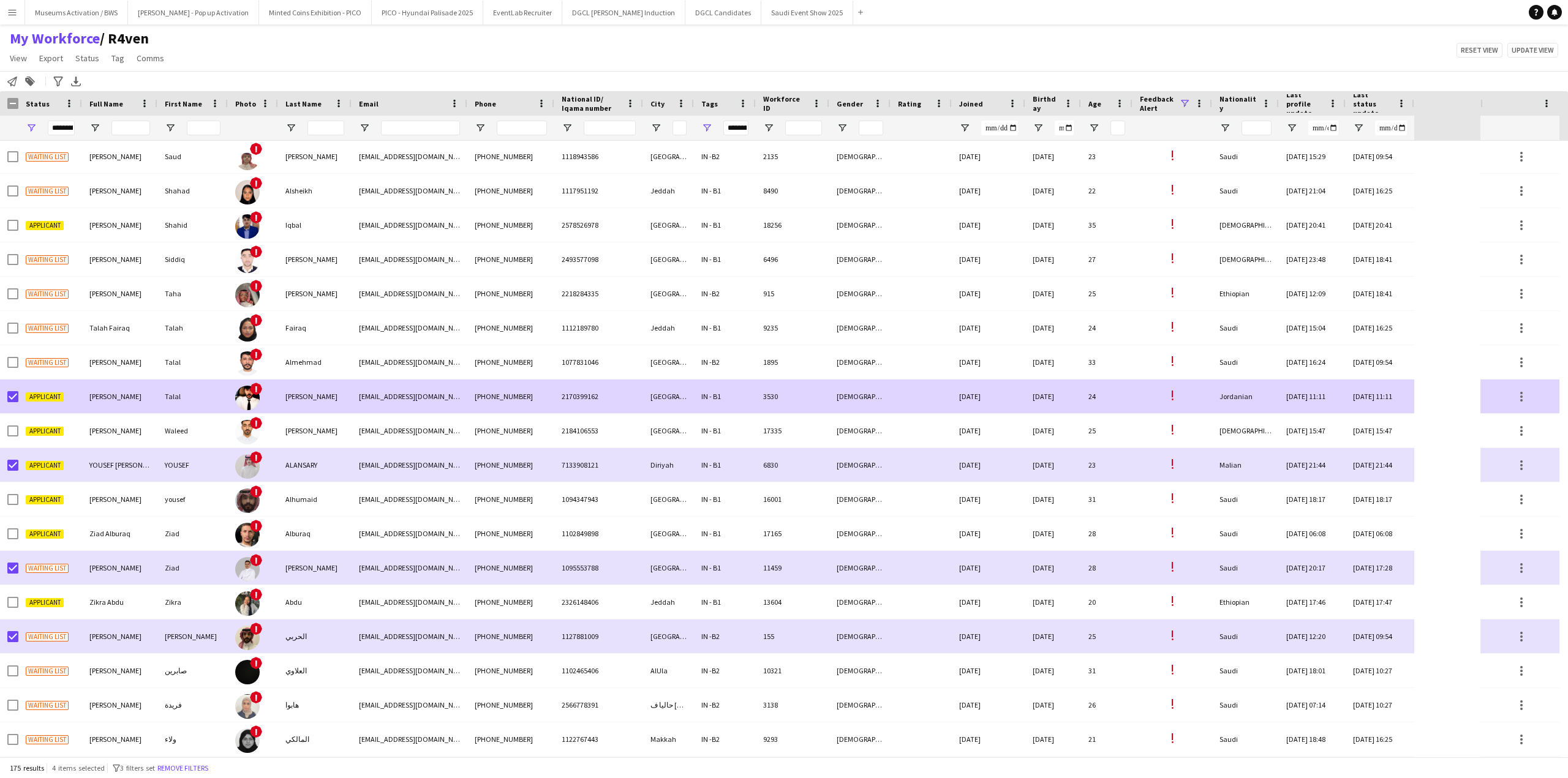
click at [45, 375] on div "Waiting list" at bounding box center [50, 362] width 63 height 34
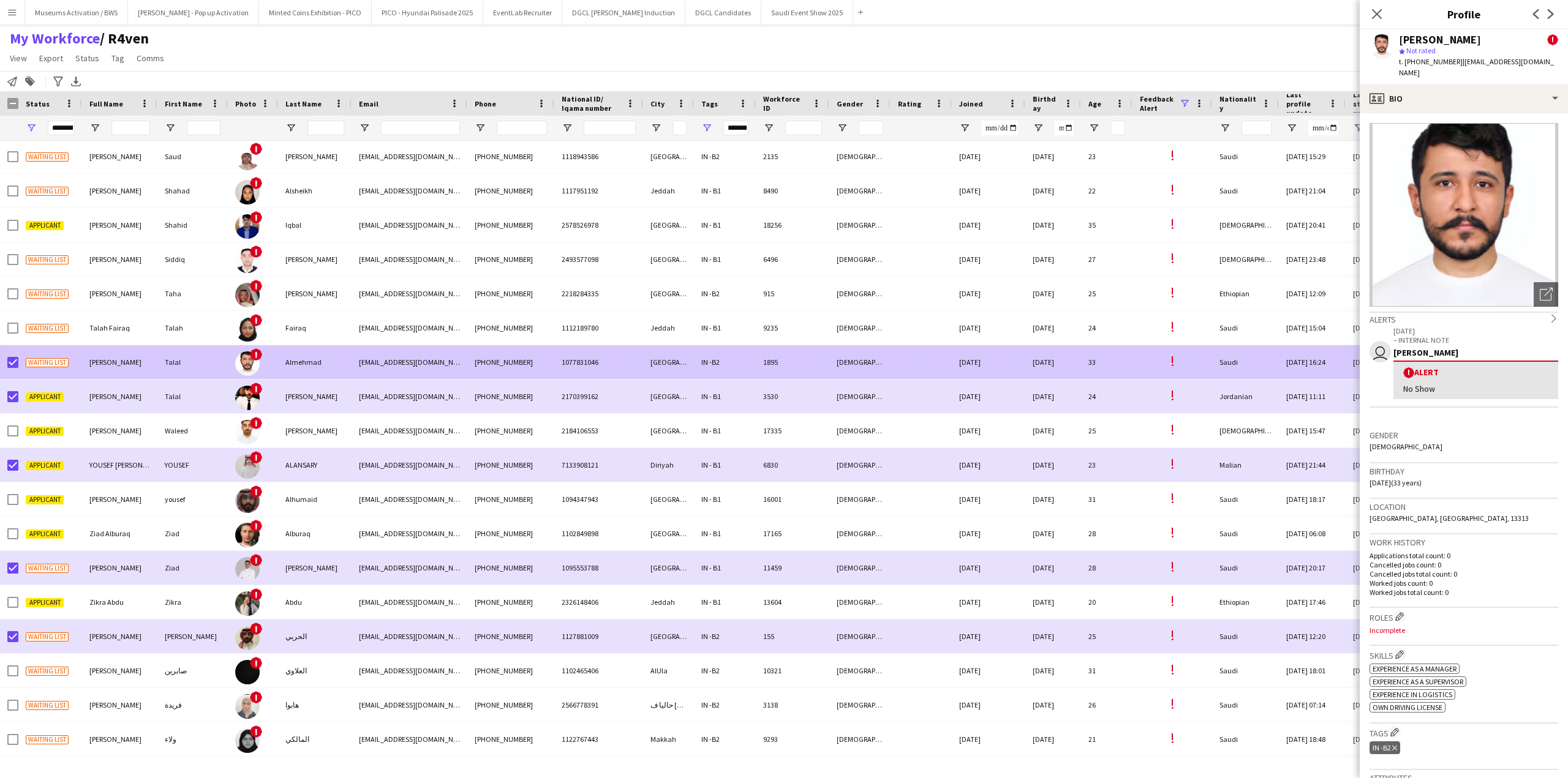
click at [48, 350] on div "Waiting list" at bounding box center [50, 362] width 63 height 34
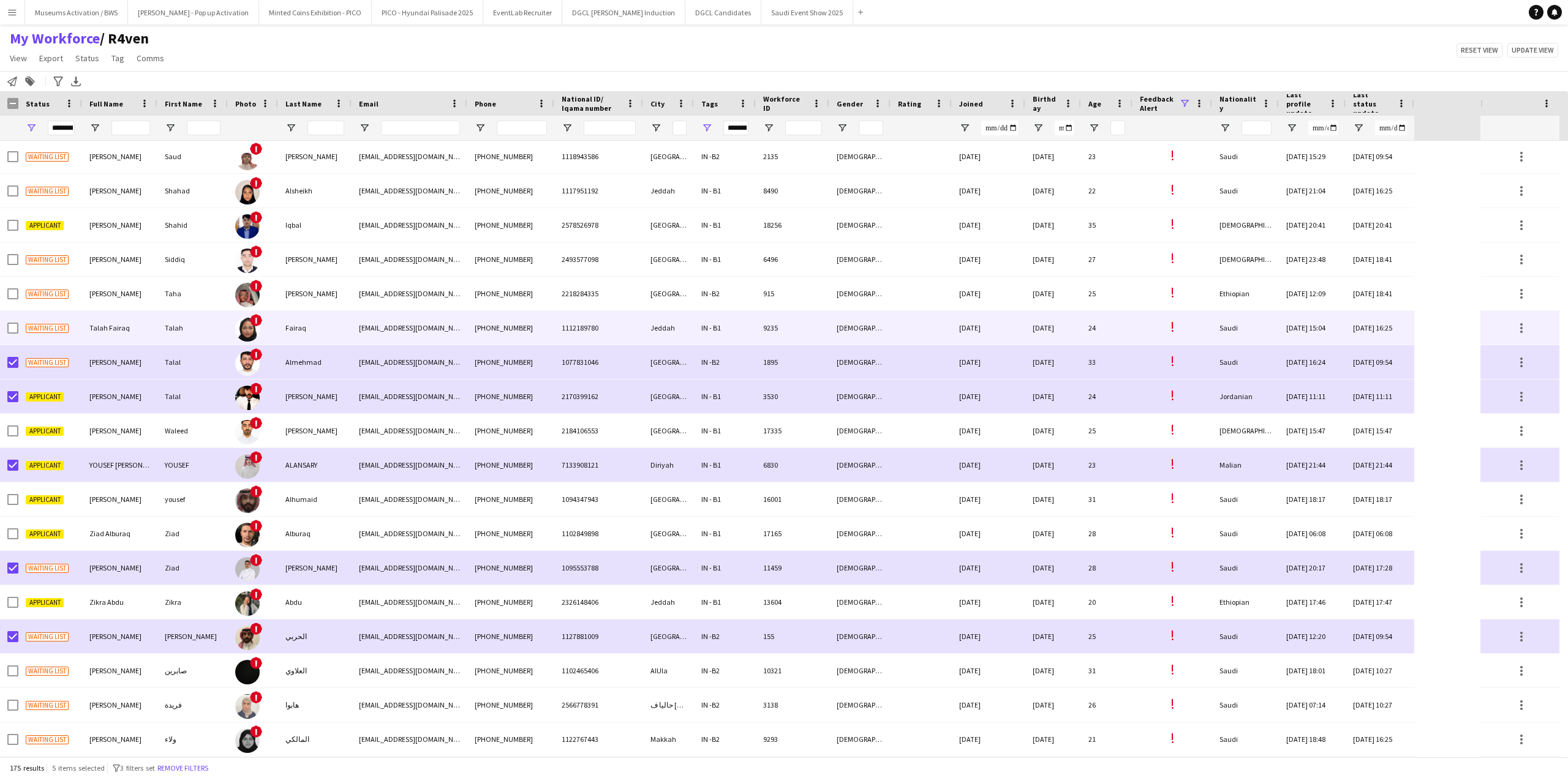
click at [61, 328] on span "Waiting list" at bounding box center [47, 329] width 43 height 9
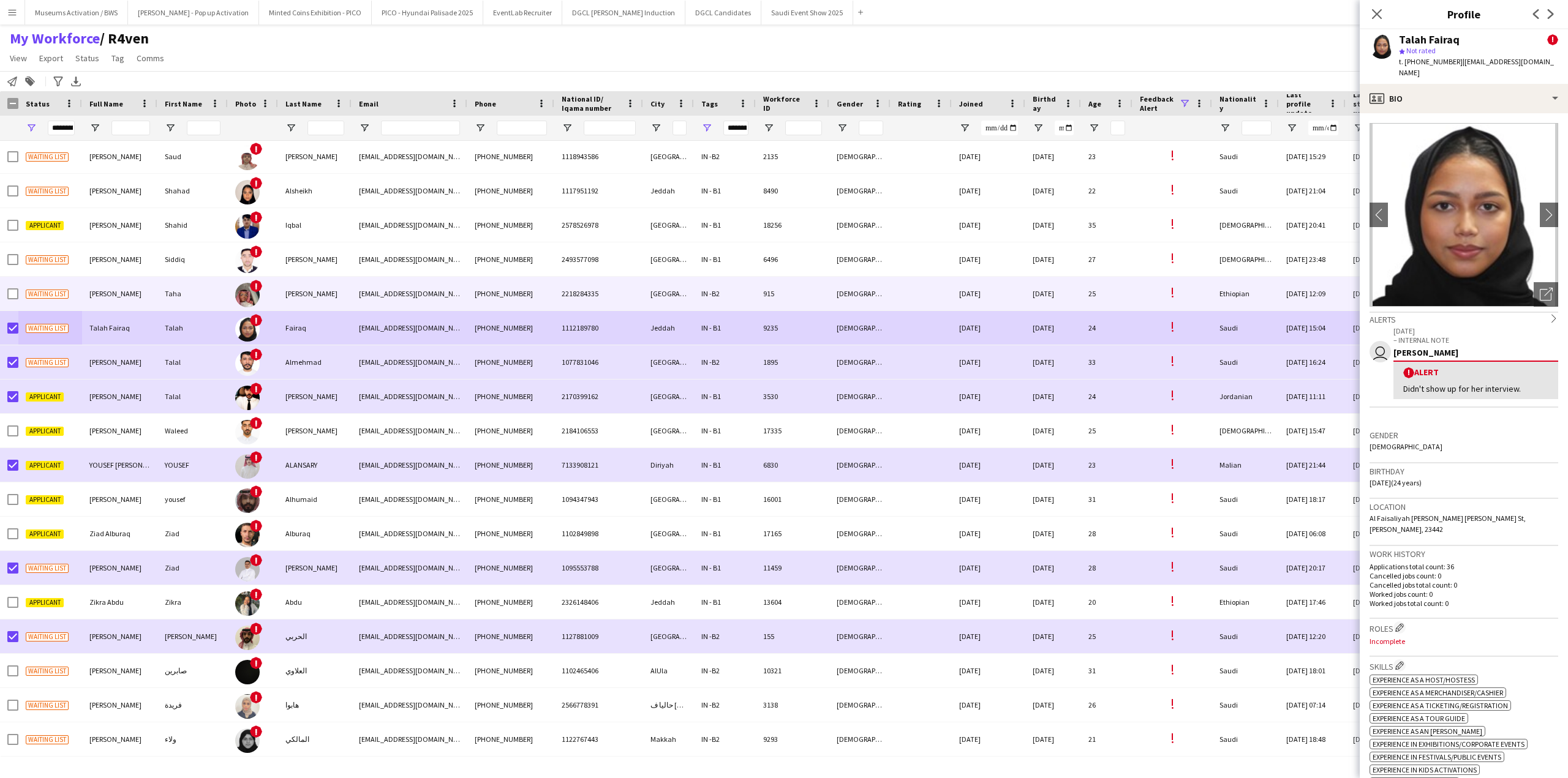
click at [46, 302] on div "Waiting list" at bounding box center [50, 293] width 63 height 34
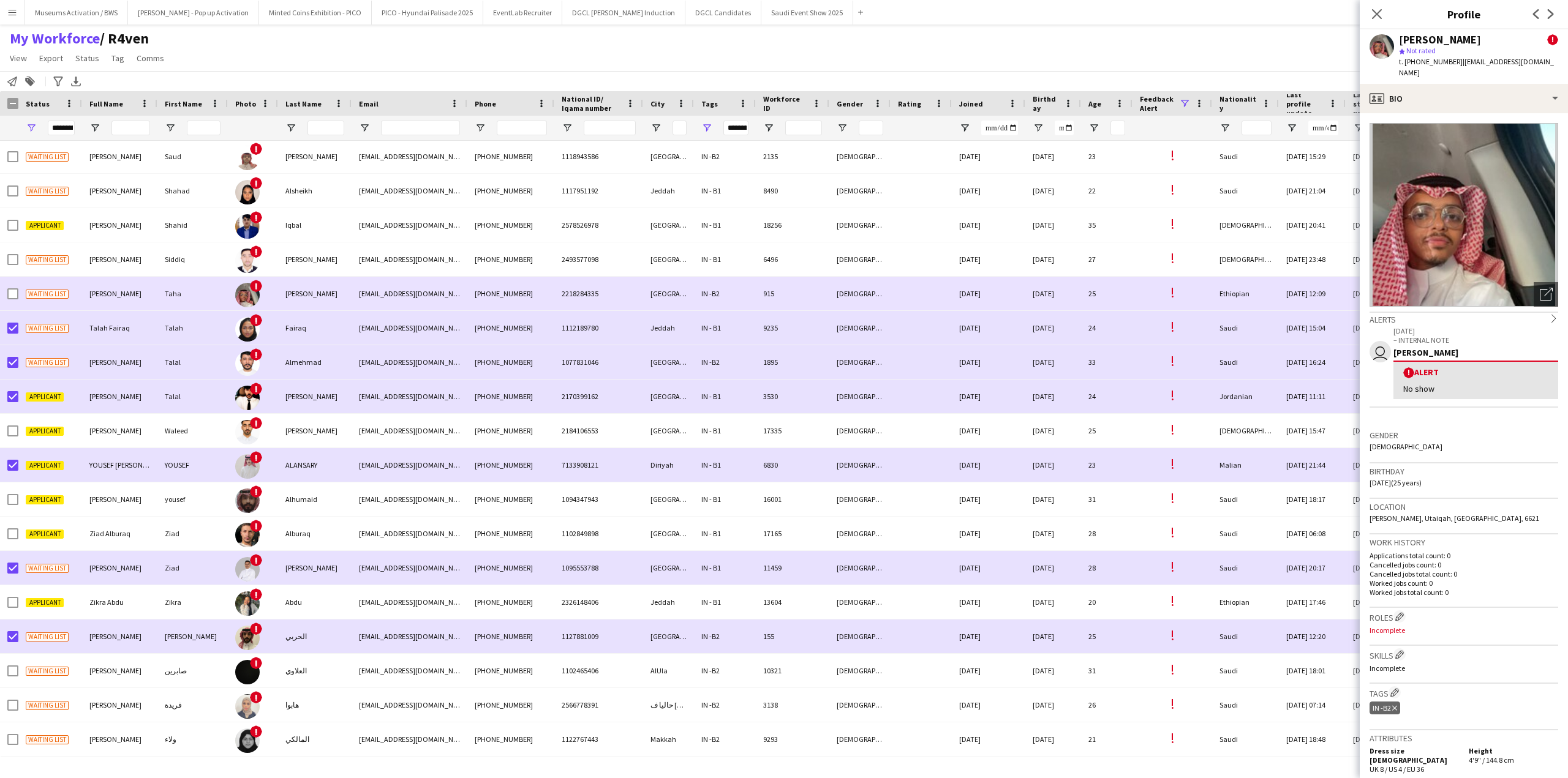
click at [248, 293] on img at bounding box center [247, 295] width 24 height 24
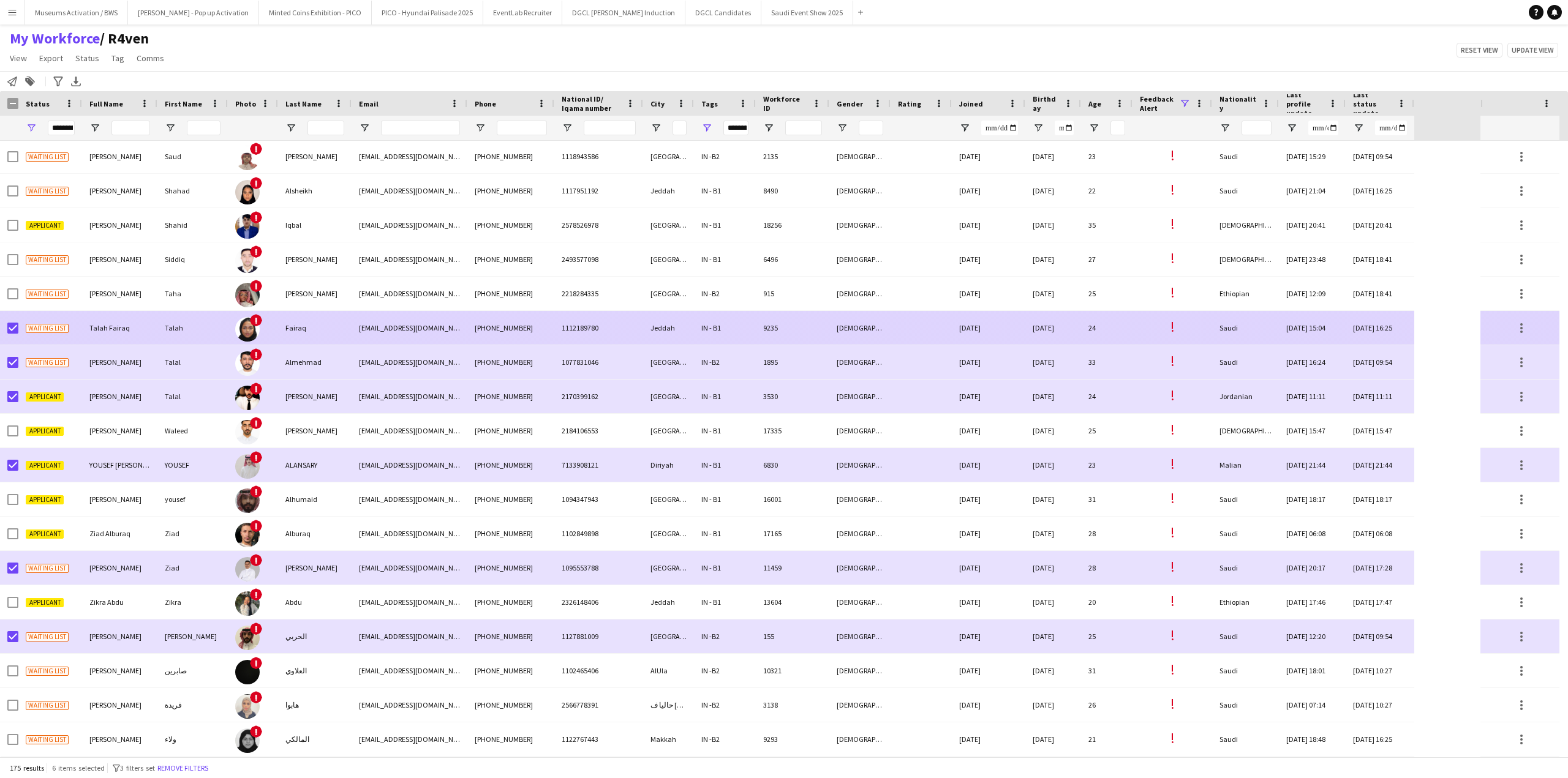
click at [268, 327] on div "!" at bounding box center [253, 327] width 50 height 34
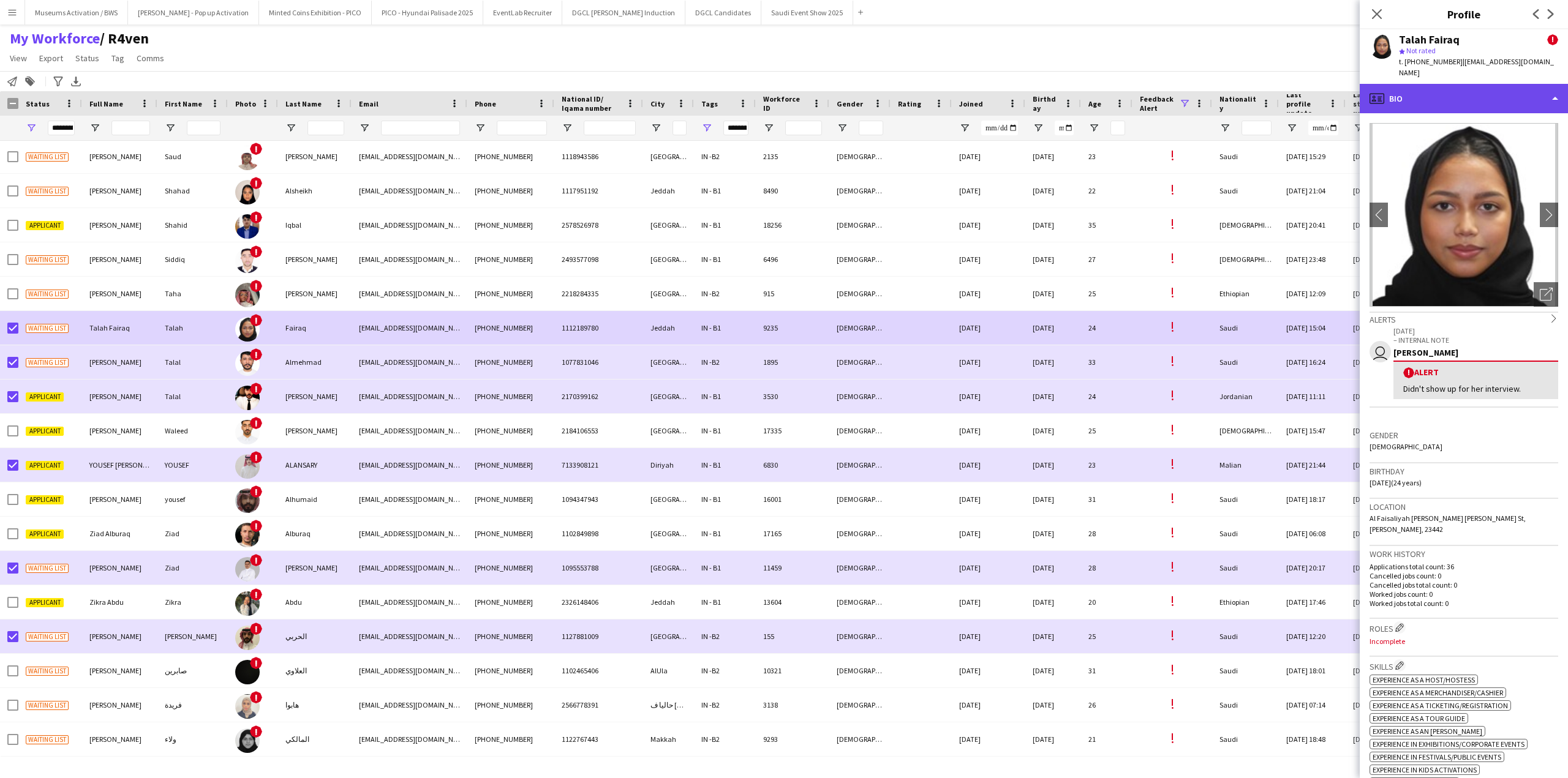
click at [1175, 87] on div "profile Bio" at bounding box center [1464, 98] width 208 height 29
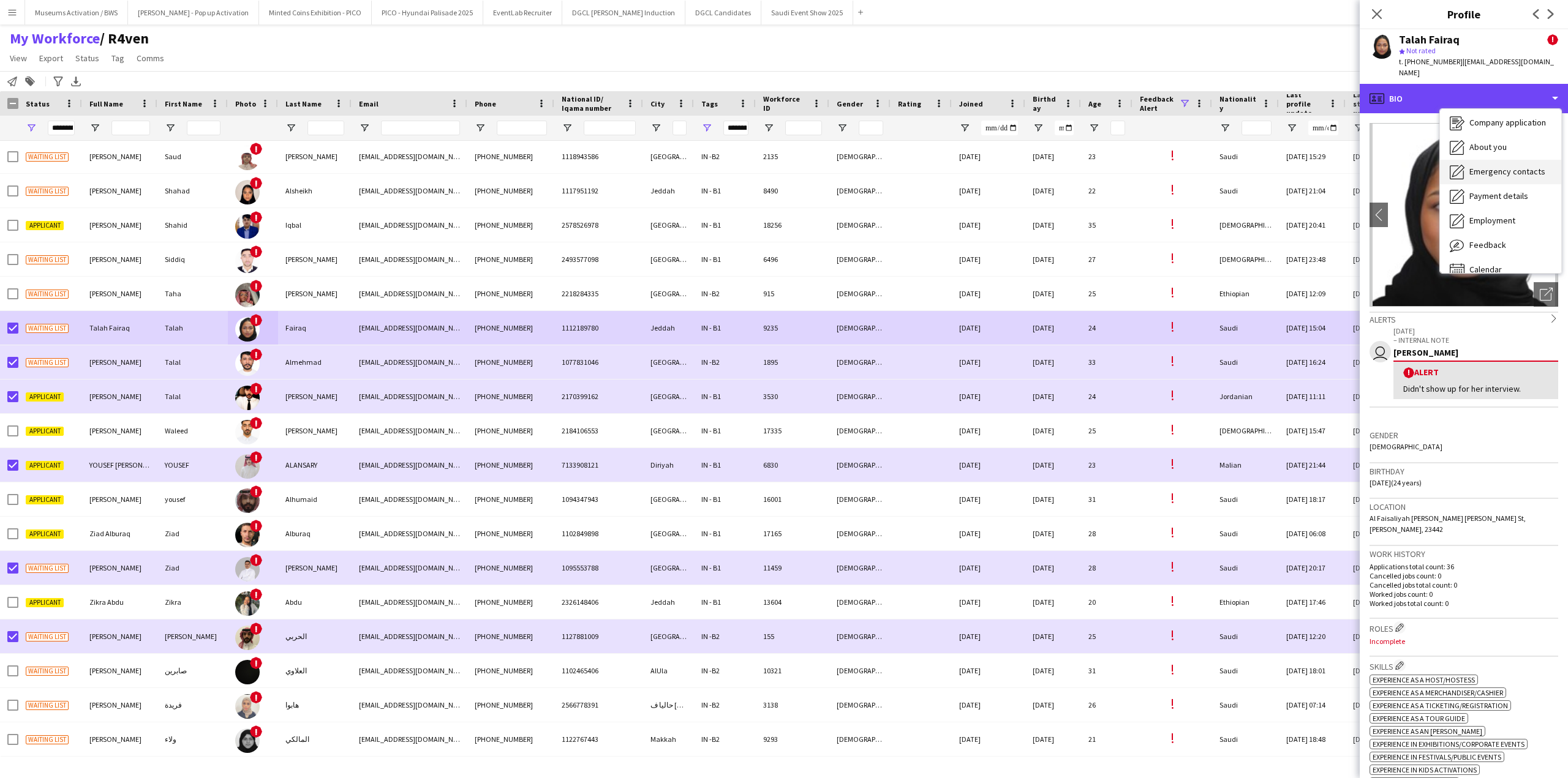
scroll to position [42, 0]
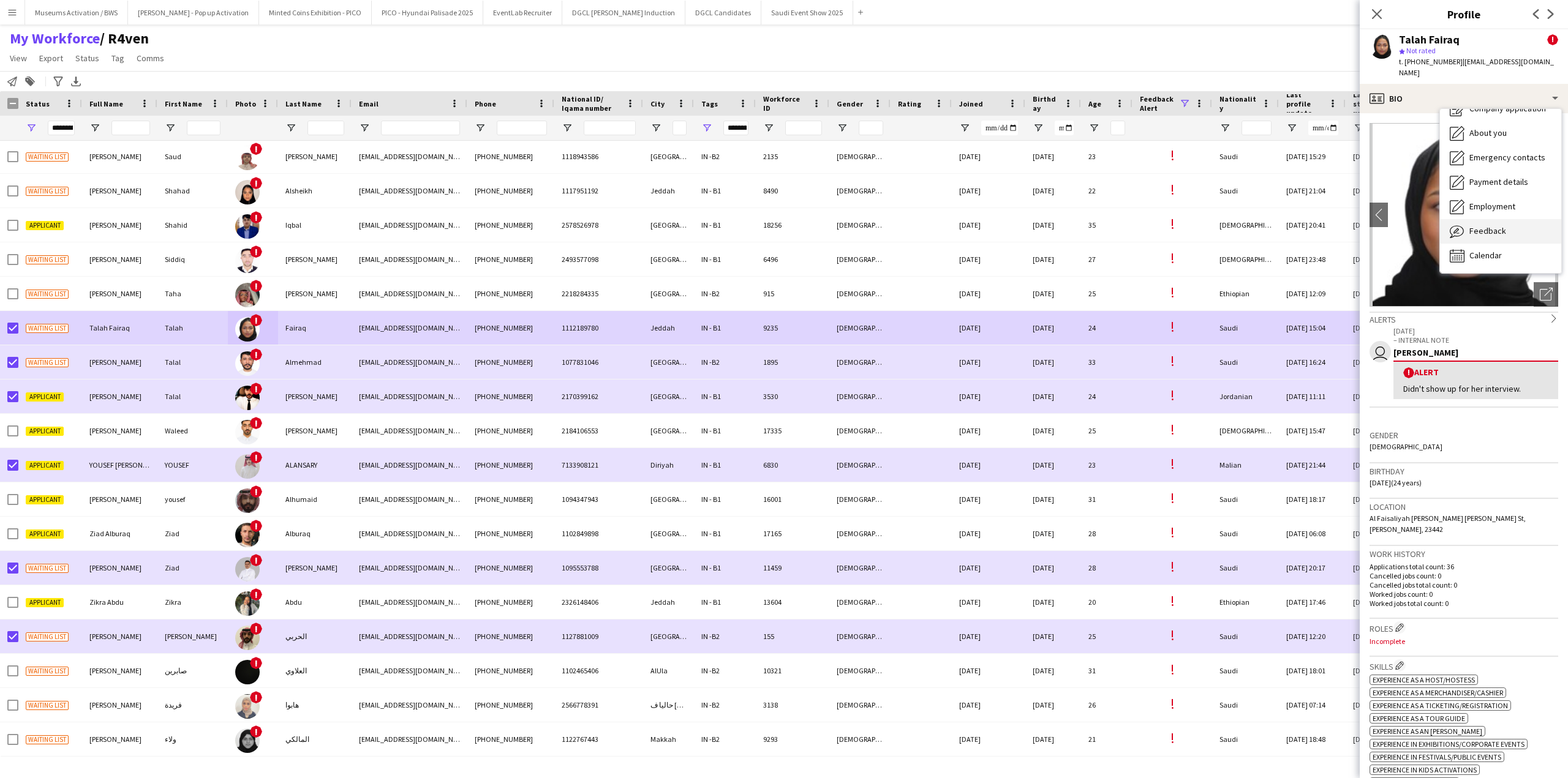
click at [1175, 225] on span "Feedback" at bounding box center [1487, 231] width 37 height 11
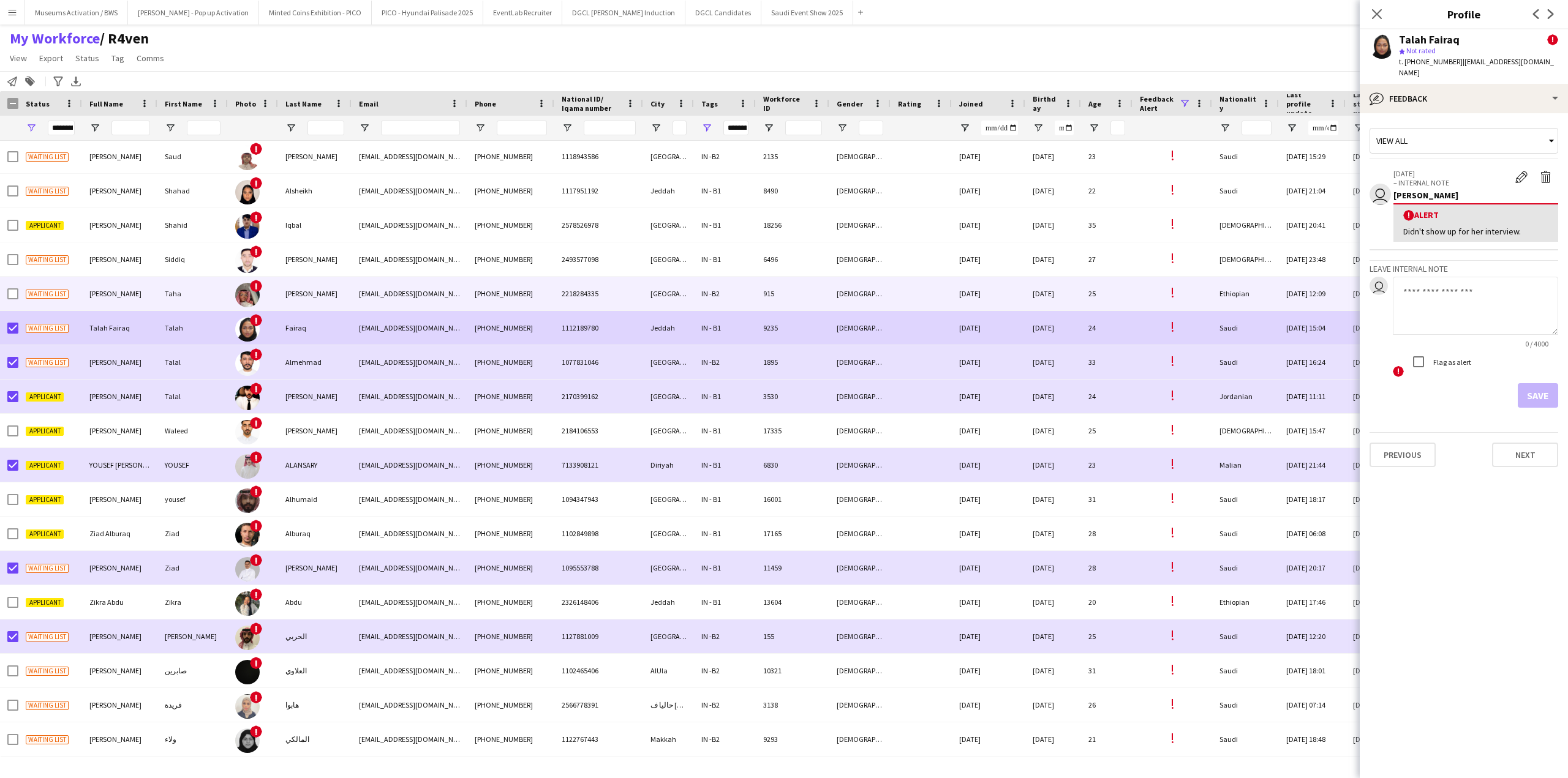
click at [286, 302] on div "[PERSON_NAME]" at bounding box center [314, 293] width 73 height 34
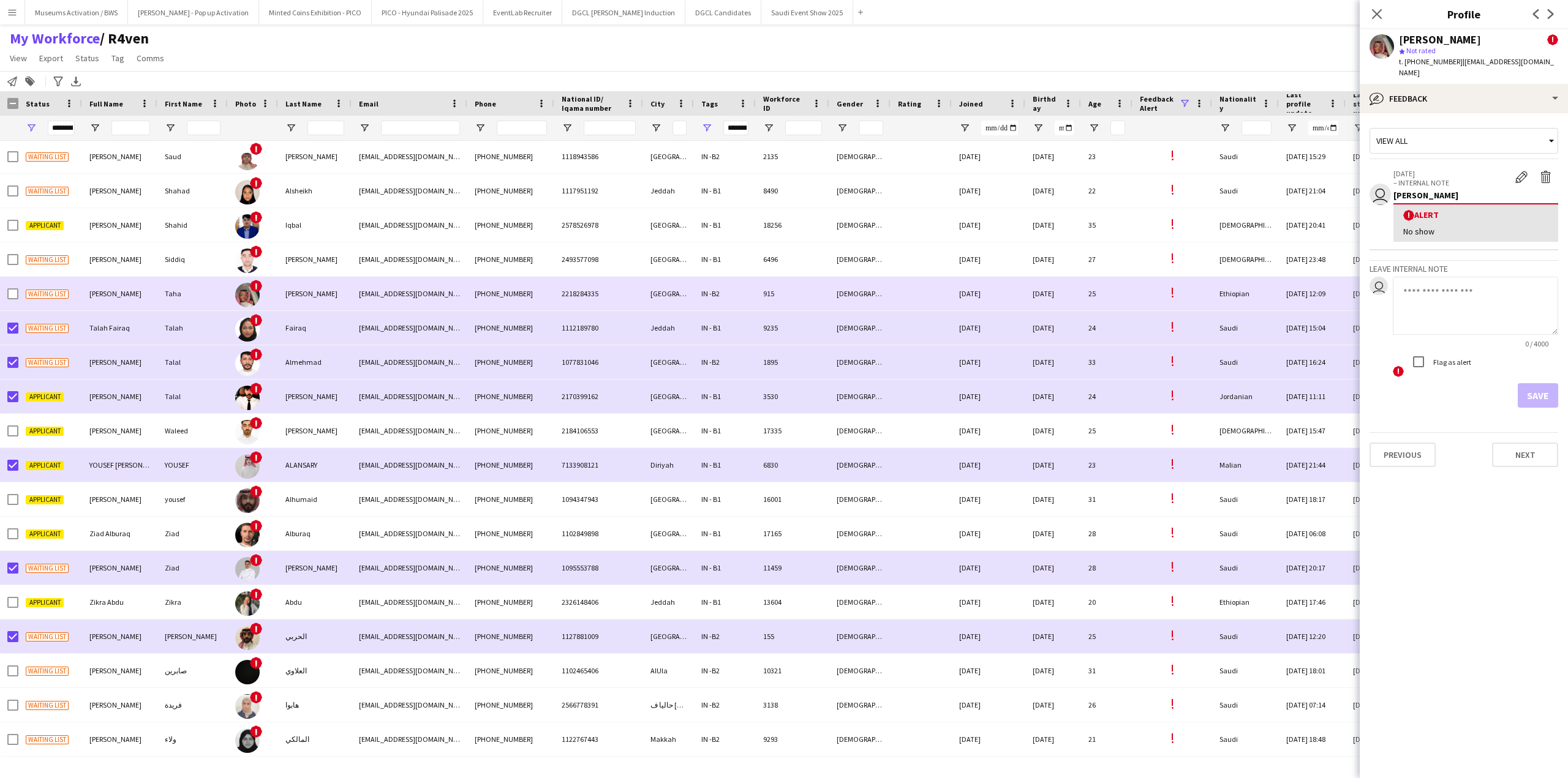
click at [15, 301] on div at bounding box center [13, 294] width 11 height 34
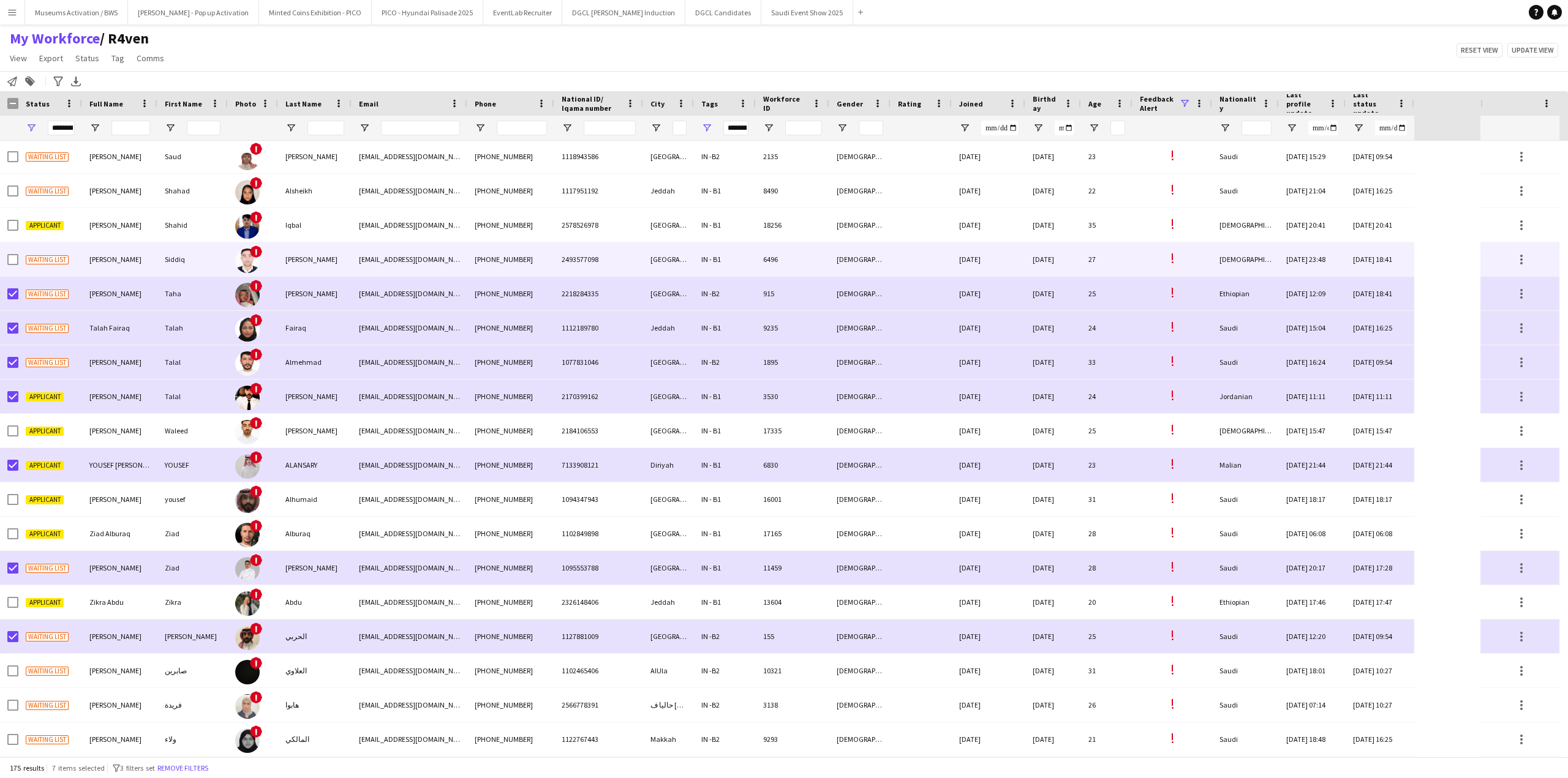
click at [102, 260] on span "[PERSON_NAME]" at bounding box center [115, 259] width 52 height 9
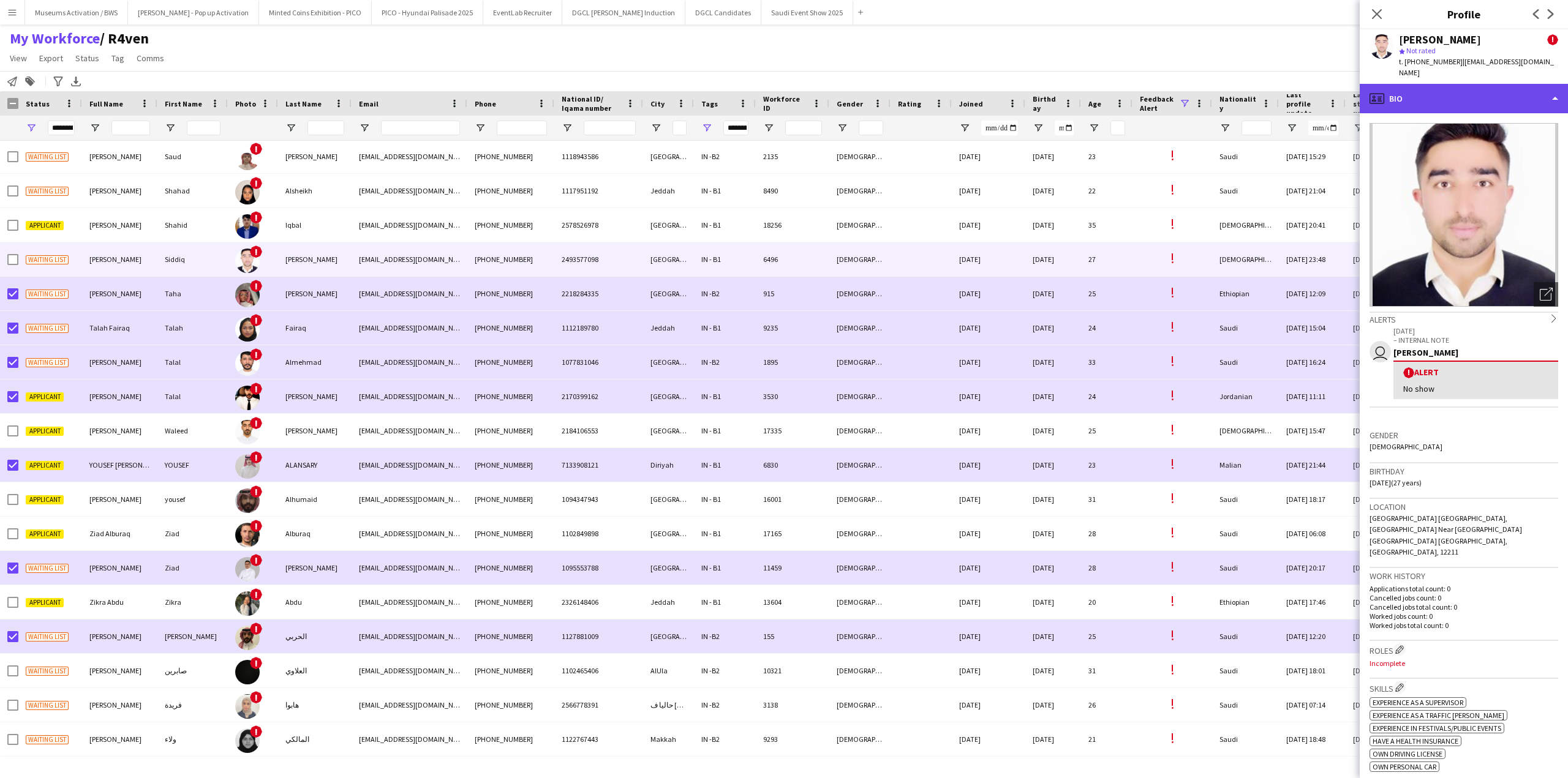
click at [1175, 89] on div "profile Bio" at bounding box center [1464, 98] width 208 height 29
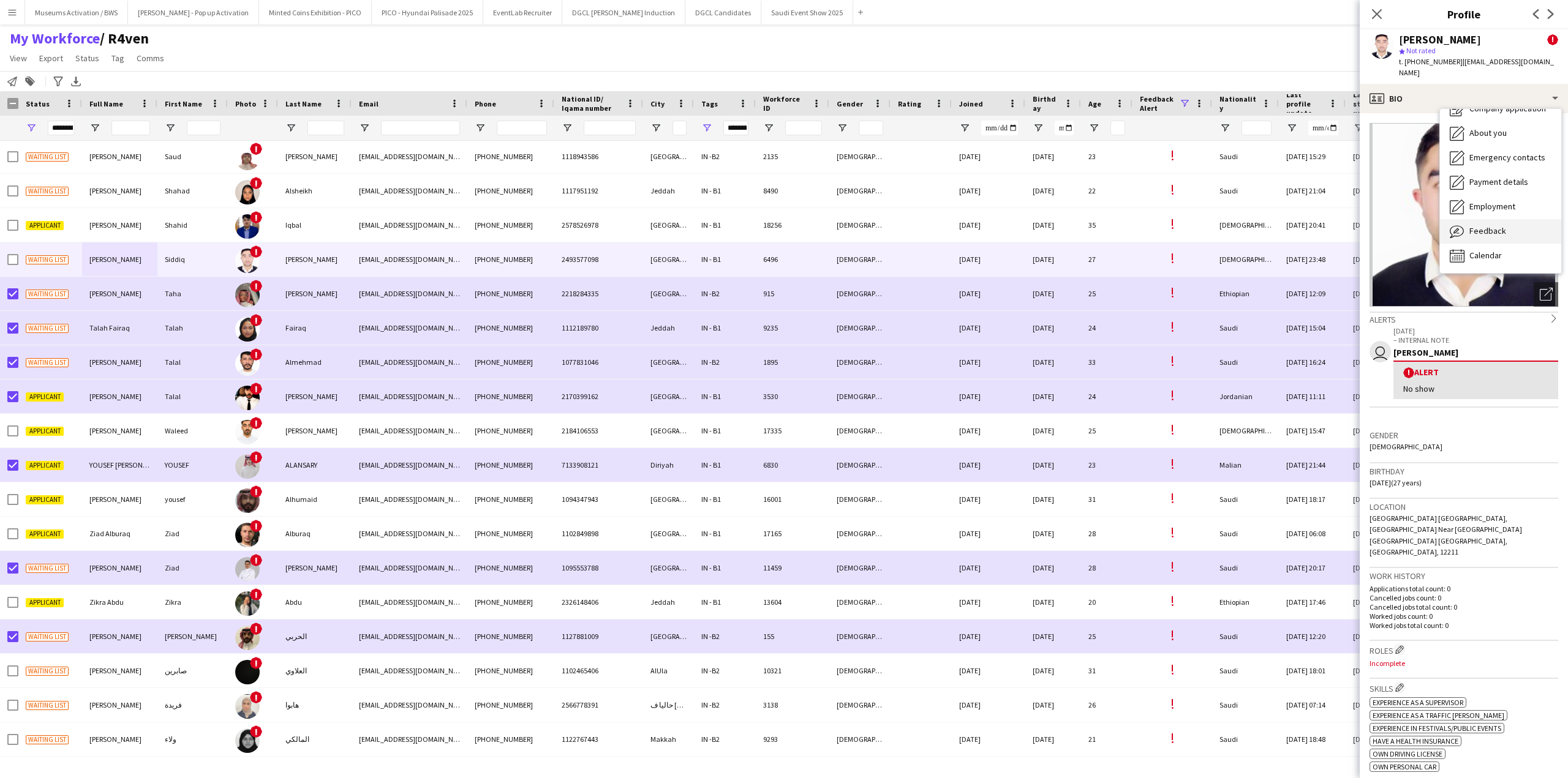
click at [1175, 225] on span "Feedback" at bounding box center [1487, 231] width 37 height 11
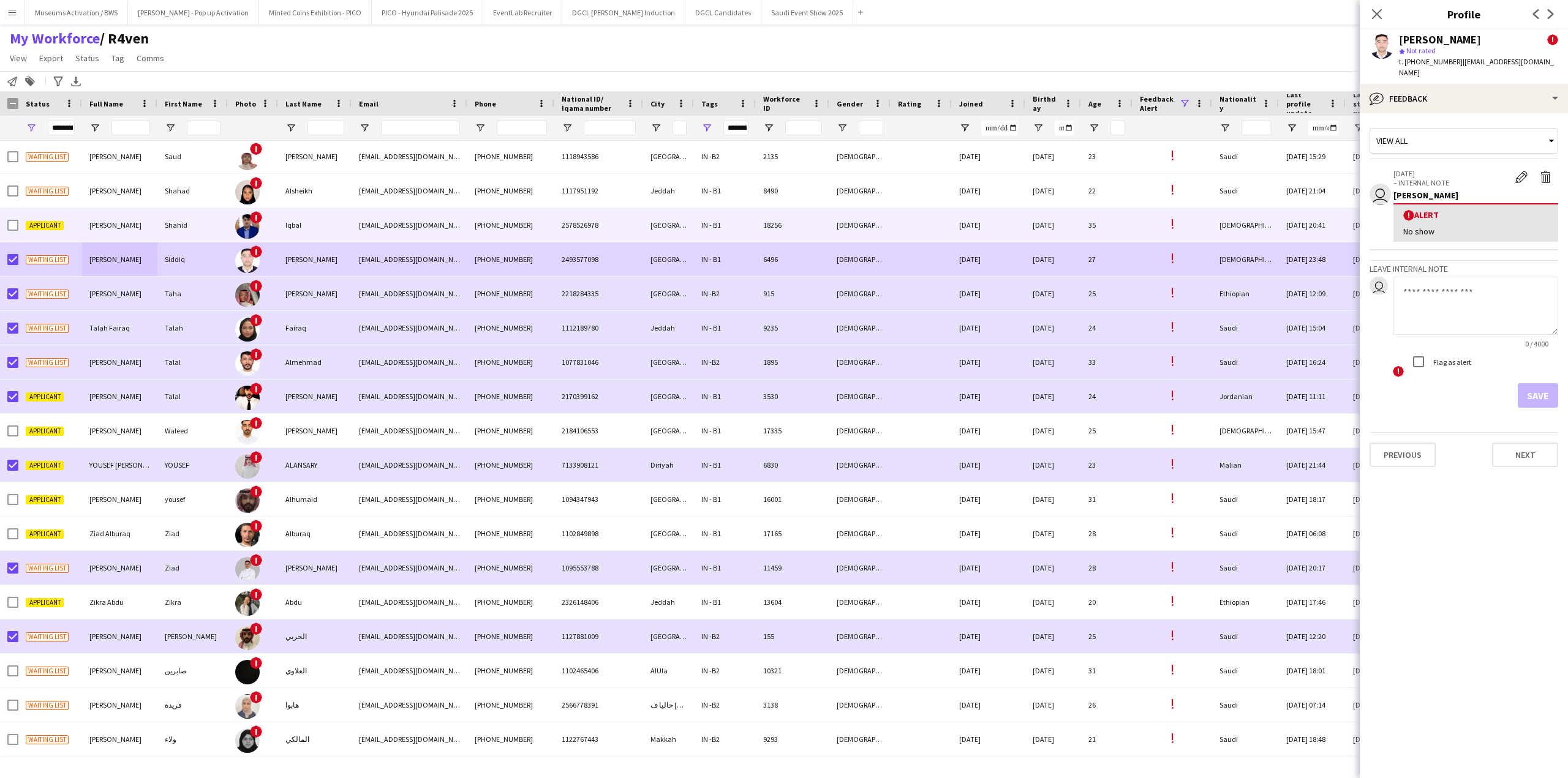
click at [26, 237] on div "Applicant" at bounding box center [50, 225] width 63 height 34
